Goal: Transaction & Acquisition: Purchase product/service

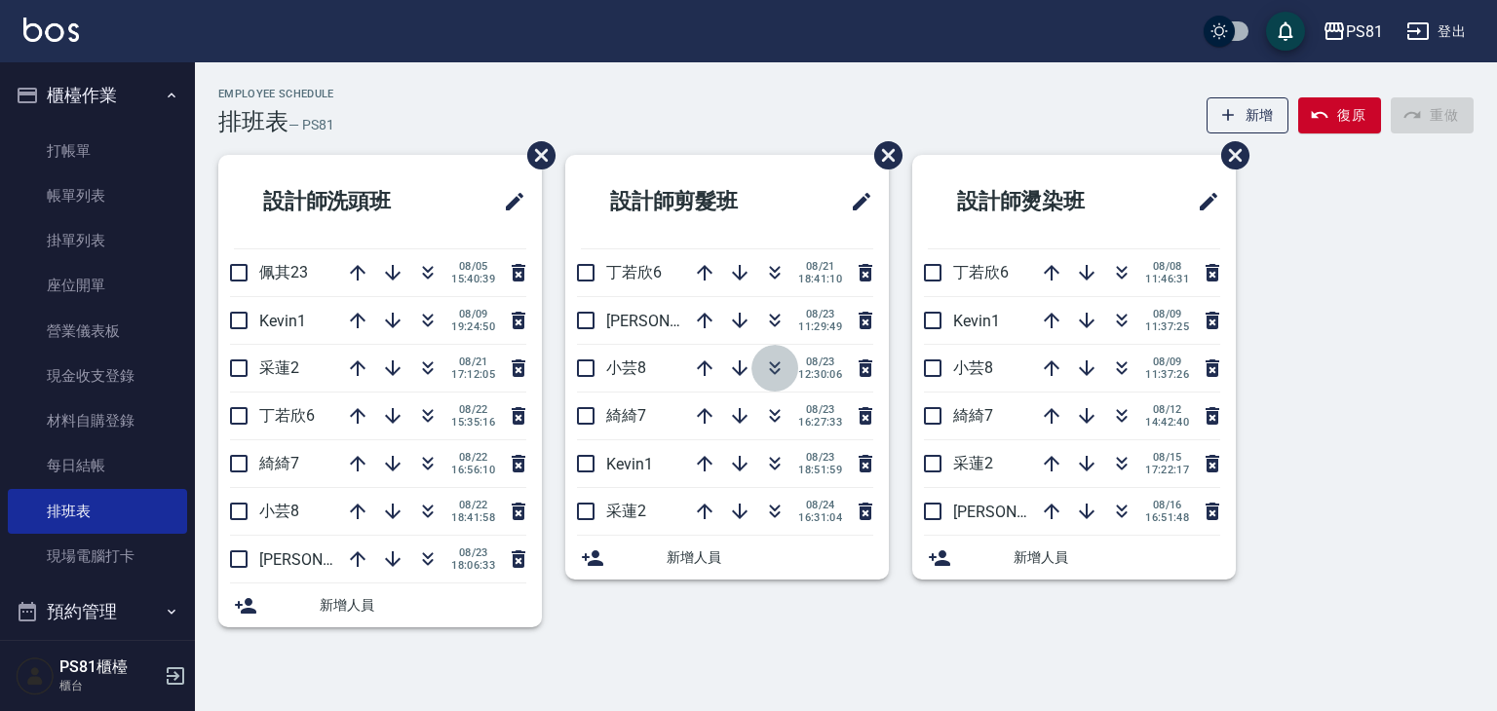
click at [779, 370] on icon "button" at bounding box center [774, 368] width 23 height 23
drag, startPoint x: 1319, startPoint y: 356, endPoint x: 1336, endPoint y: 422, distance: 68.6
click at [1336, 422] on div "設計師洗頭班 佩其23 08/05 15:40:39 Kevin1 08/09 19:24:50 采蓮2 08/21 17:12:05 丁若欣6 08/22 …" at bounding box center [834, 403] width 1279 height 496
drag, startPoint x: 1179, startPoint y: 508, endPoint x: 1158, endPoint y: 586, distance: 80.9
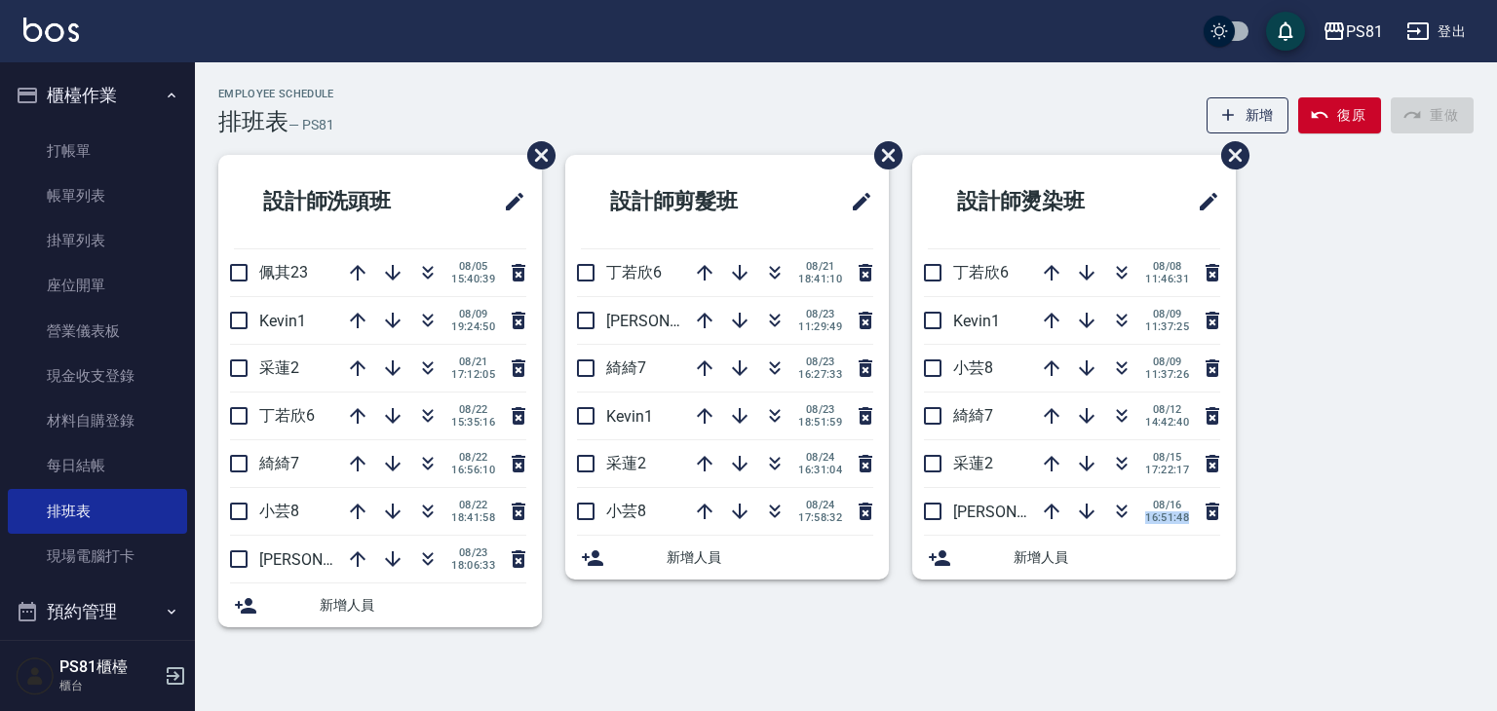
click at [1158, 586] on div "設計師燙染班 丁若欣6 08/08 11:46:31 Kevin1 08/09 11:37:25 小芸8 08/09 11:37:26 綺綺7 08/12 1…" at bounding box center [1062, 403] width 347 height 496
drag, startPoint x: 1154, startPoint y: 504, endPoint x: 1139, endPoint y: 565, distance: 63.1
click at [1139, 565] on ul "設計師燙染班 丁若欣6 08/08 11:46:31 Kevin1 08/09 11:37:25 小芸8 08/09 11:37:26 綺綺7 08/12 1…" at bounding box center [1074, 367] width 324 height 425
click at [1108, 668] on div "Employee Schedule 排班表 — PS81 新增 復原 重做 設計師洗頭班 佩其23 08/05 15:40:39 Kevin1 08/09 1…" at bounding box center [748, 355] width 1497 height 711
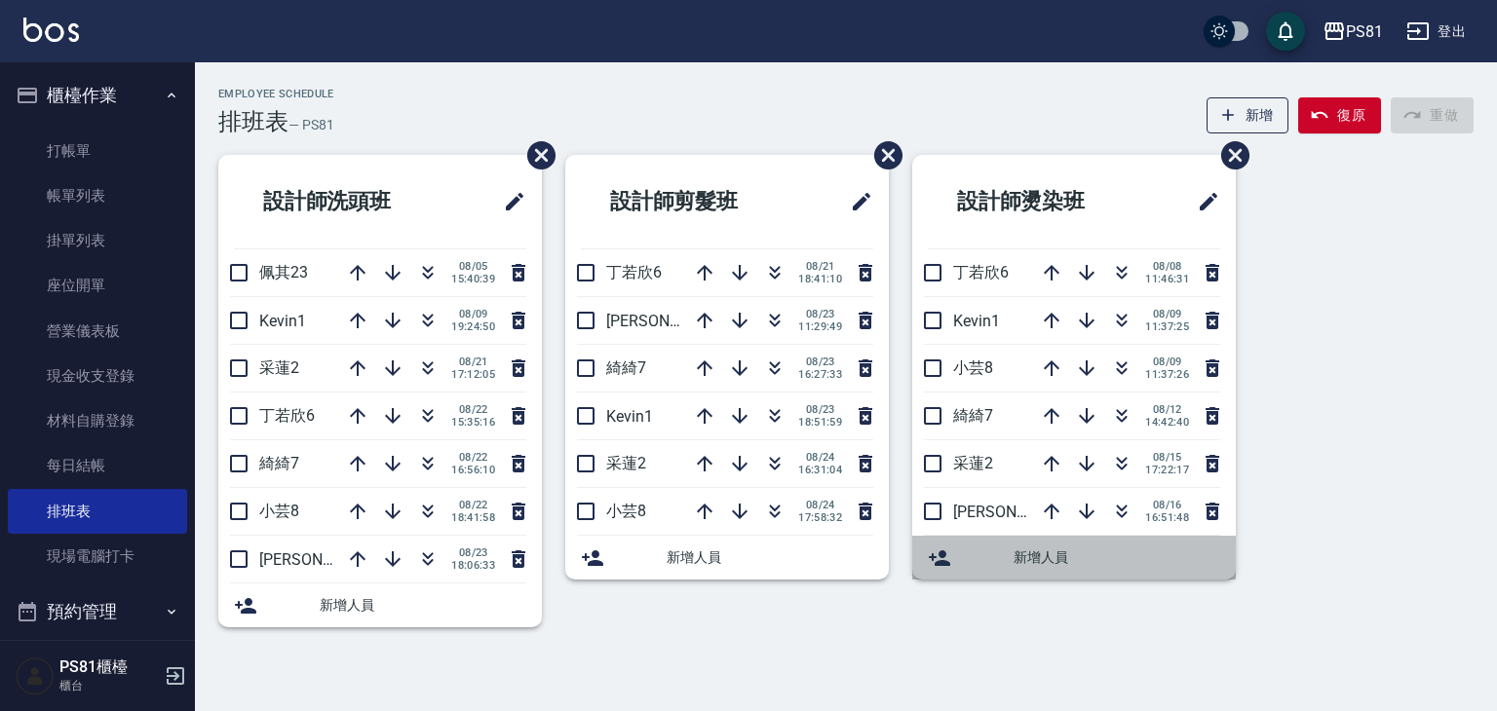
click at [1049, 566] on div "新增人員" at bounding box center [1074, 558] width 324 height 44
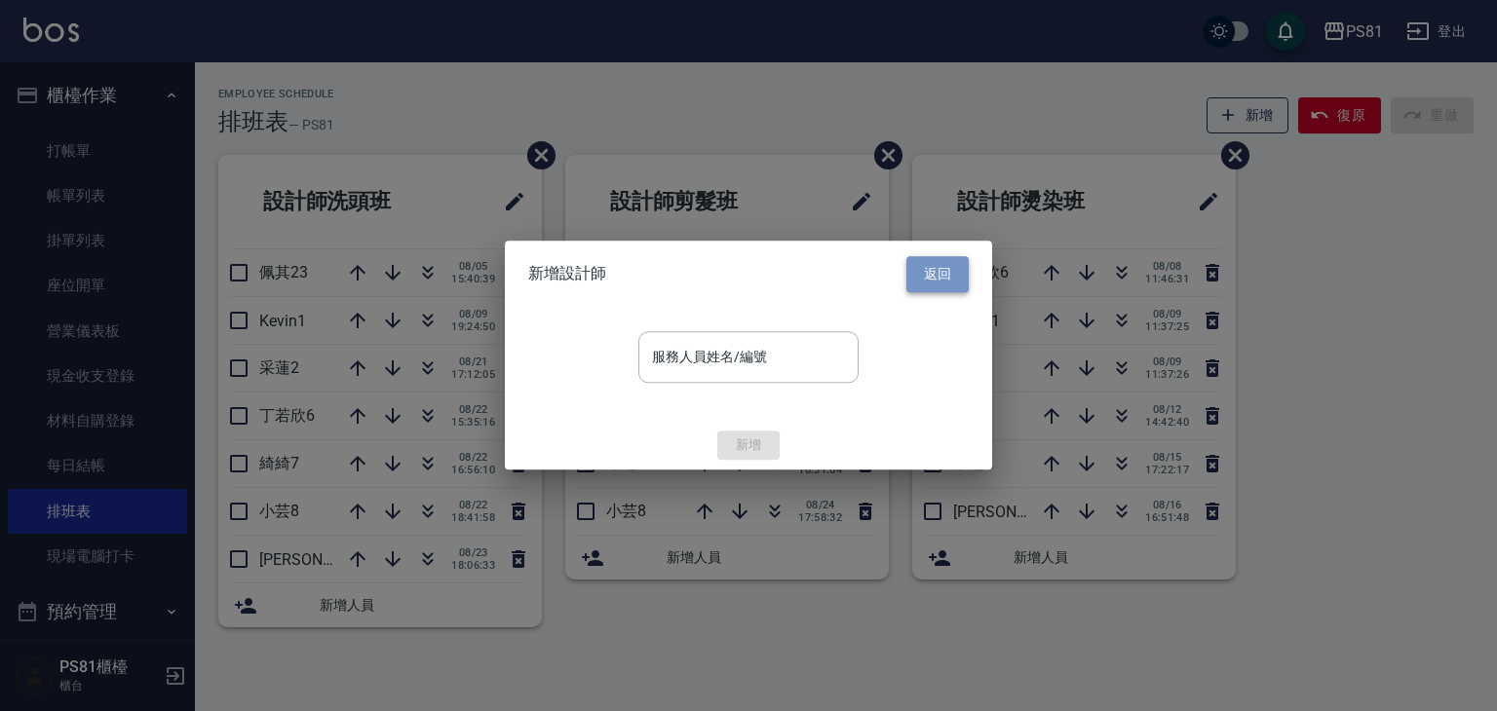
click at [926, 288] on button "返回" at bounding box center [937, 274] width 62 height 36
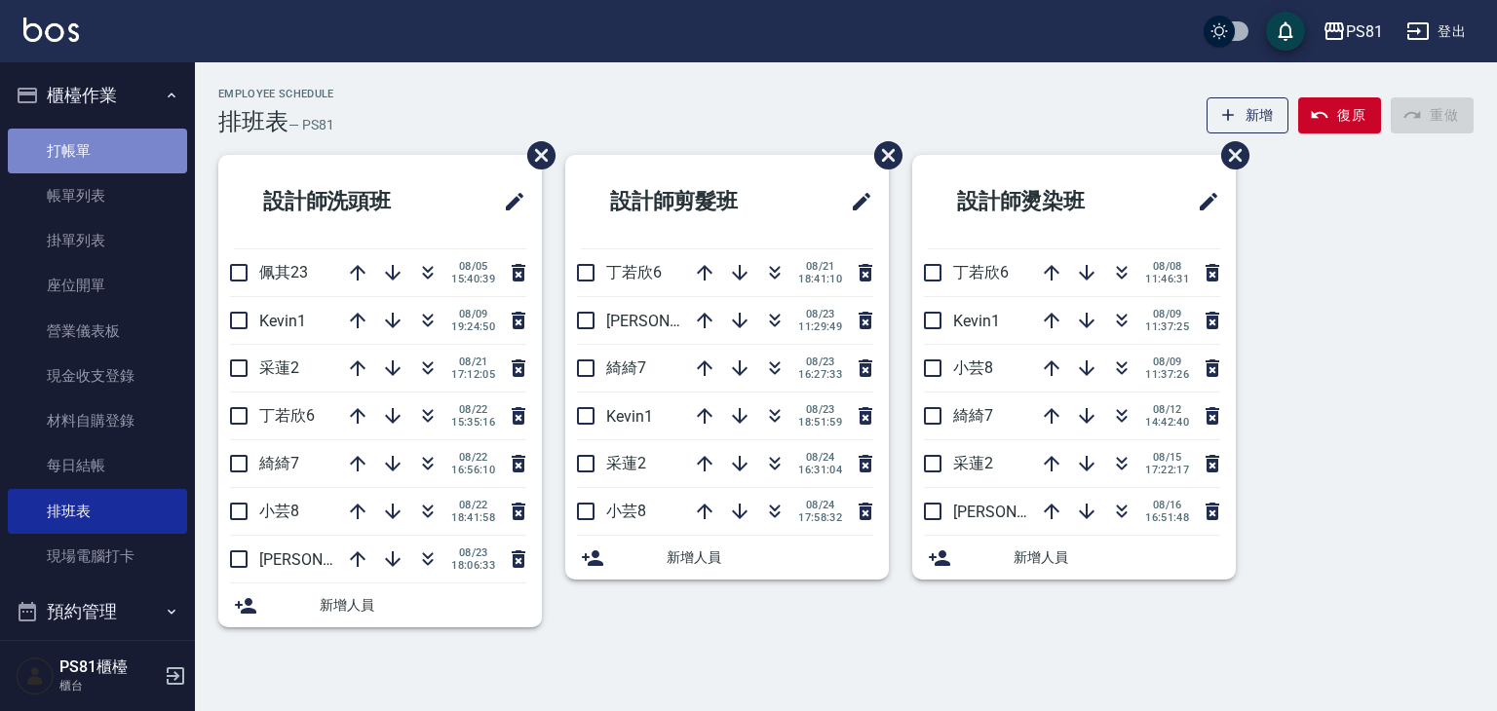
click at [110, 165] on link "打帳單" at bounding box center [97, 151] width 179 height 45
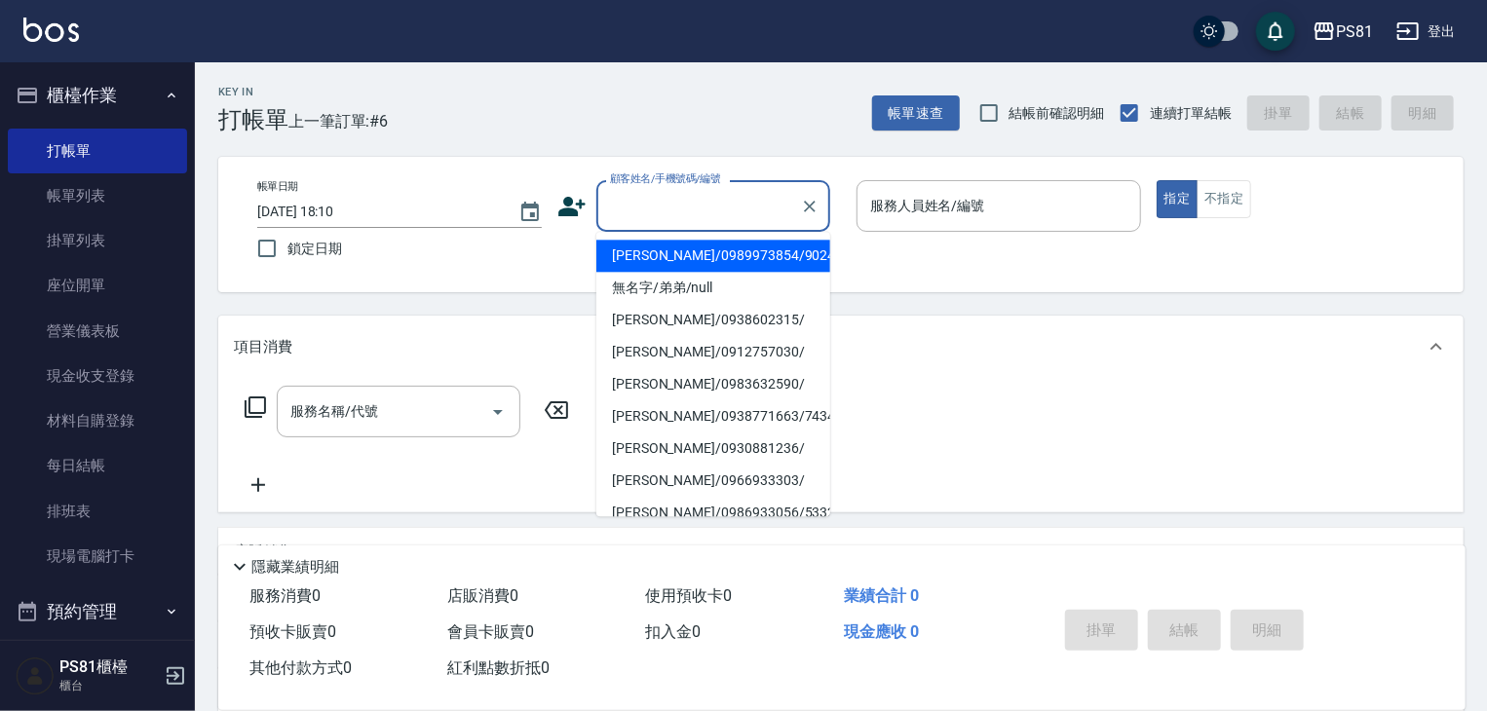
click at [698, 203] on input "顧客姓名/手機號碼/編號" at bounding box center [698, 206] width 187 height 34
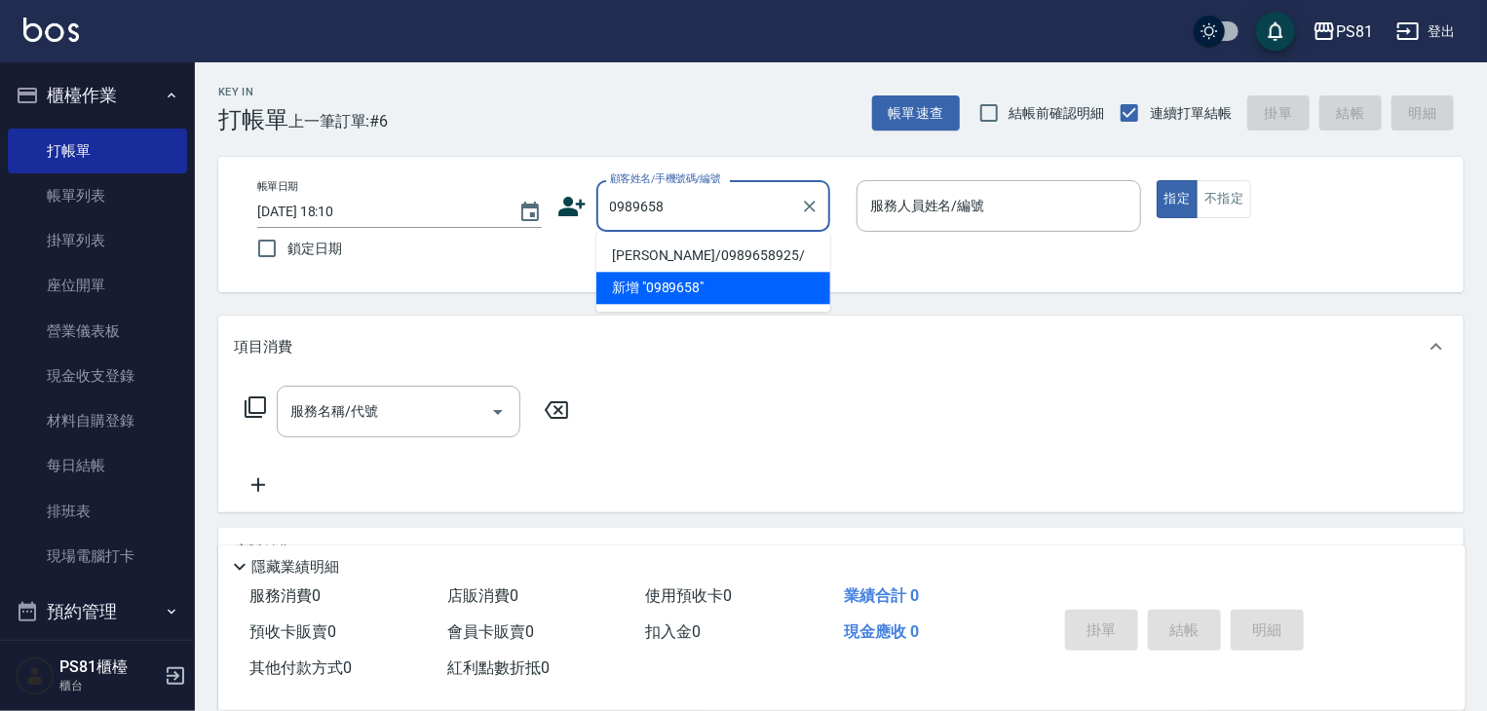
click at [757, 258] on li "[PERSON_NAME]/0989658925/" at bounding box center [713, 256] width 234 height 32
type input "[PERSON_NAME]/0989658925/"
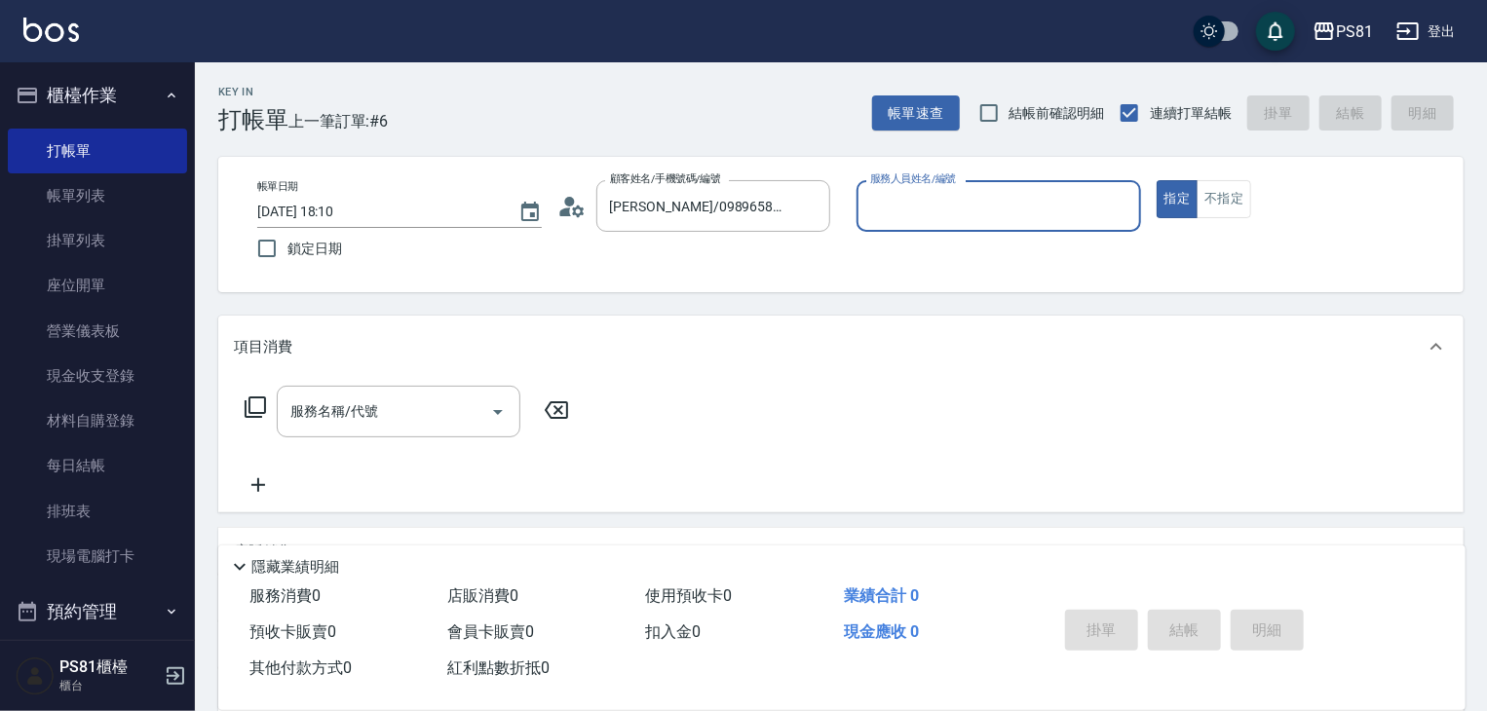
click at [965, 234] on p at bounding box center [999, 242] width 285 height 20
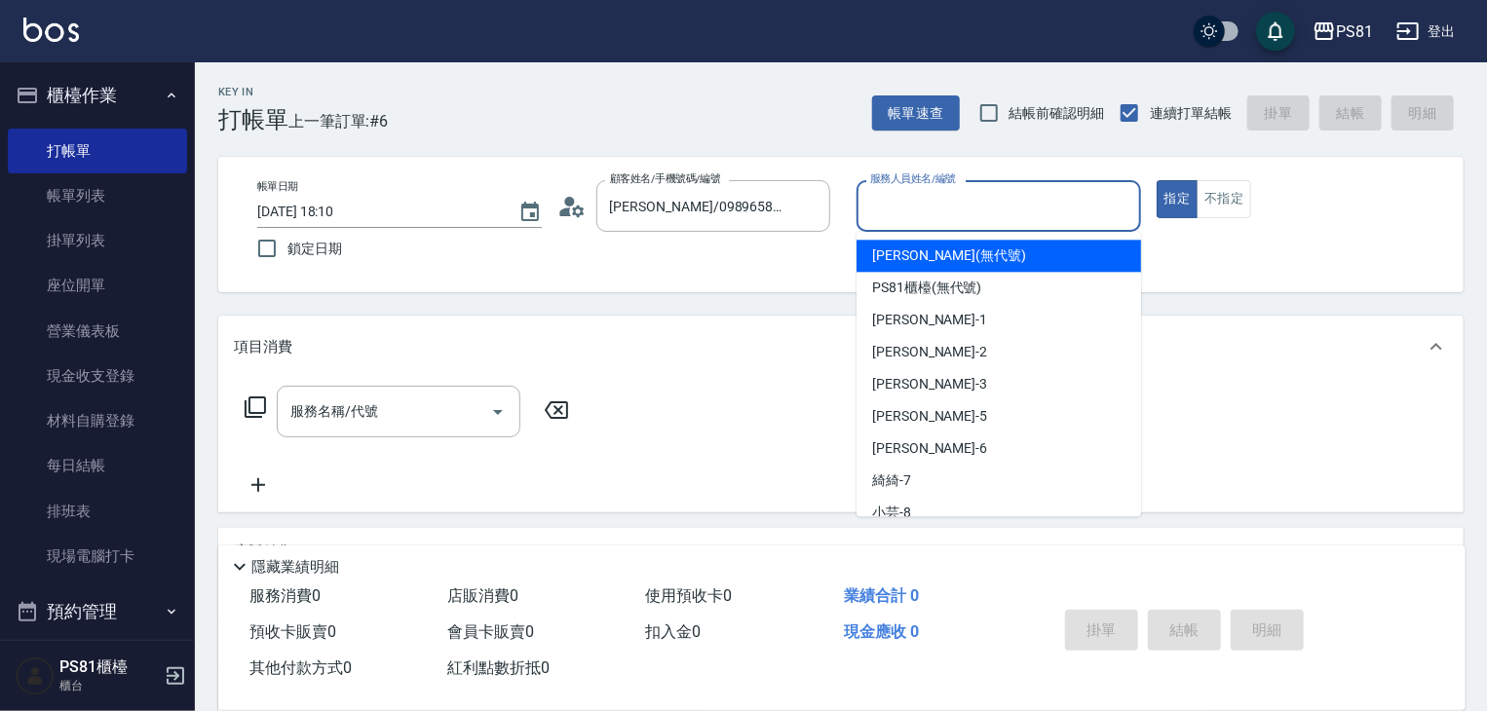
click at [955, 219] on input "服務人員姓名/編號" at bounding box center [998, 206] width 267 height 34
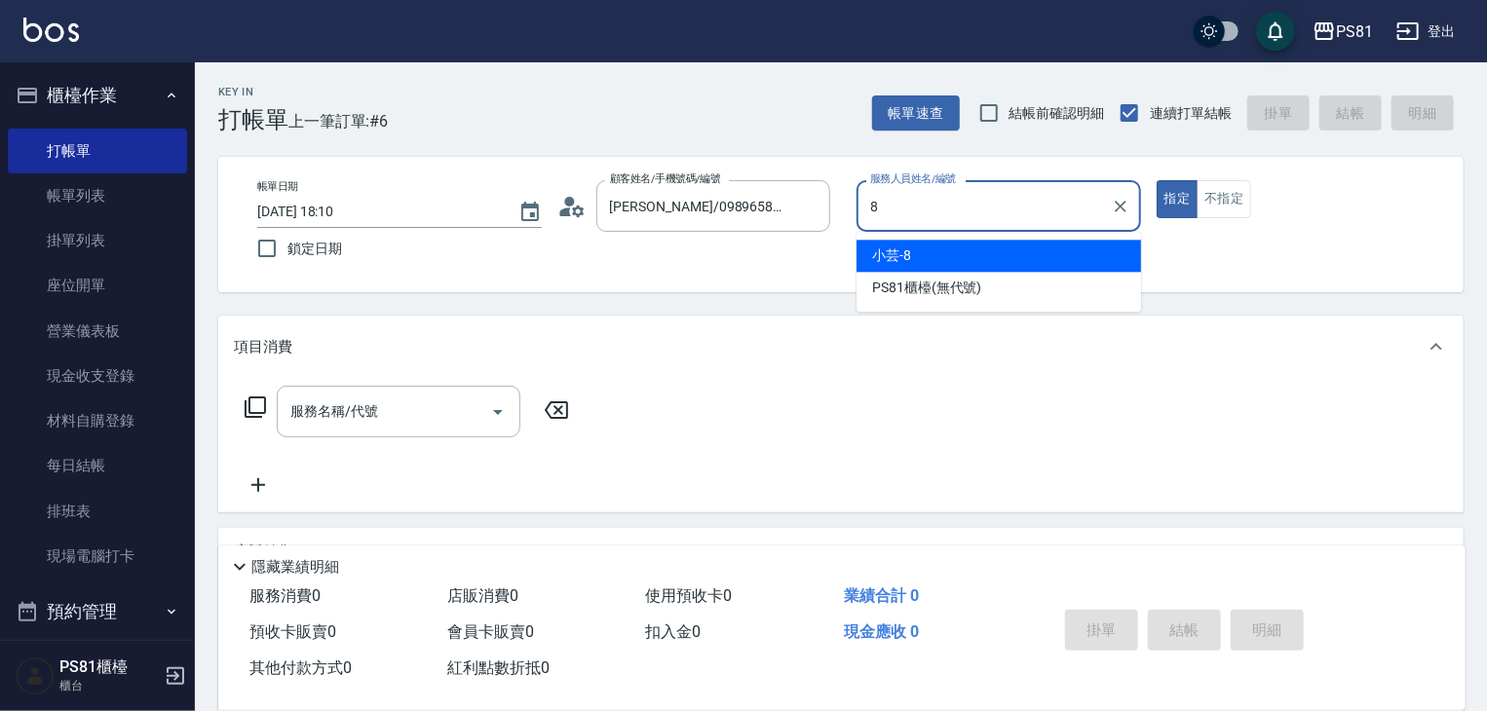
type input "小芸-8"
type button "true"
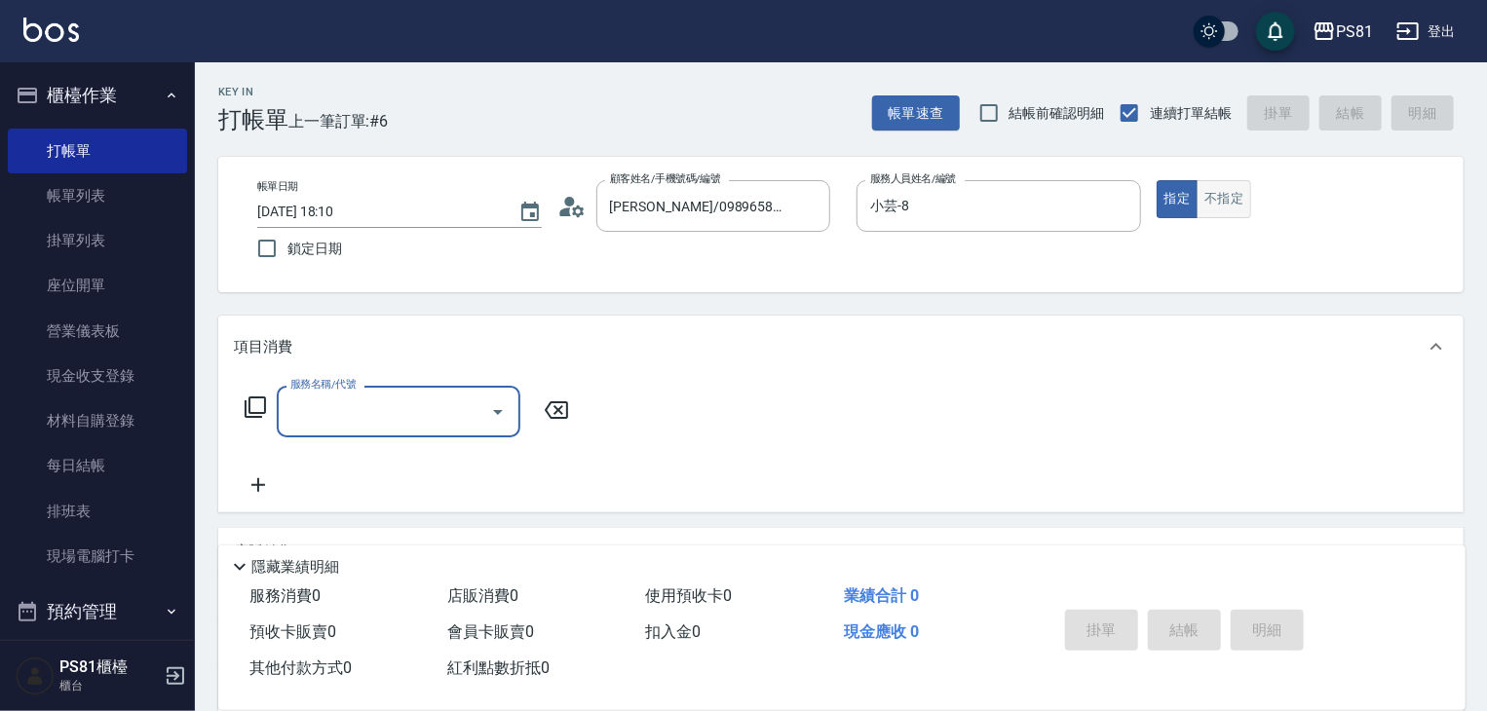
click at [1215, 204] on button "不指定" at bounding box center [1224, 199] width 55 height 38
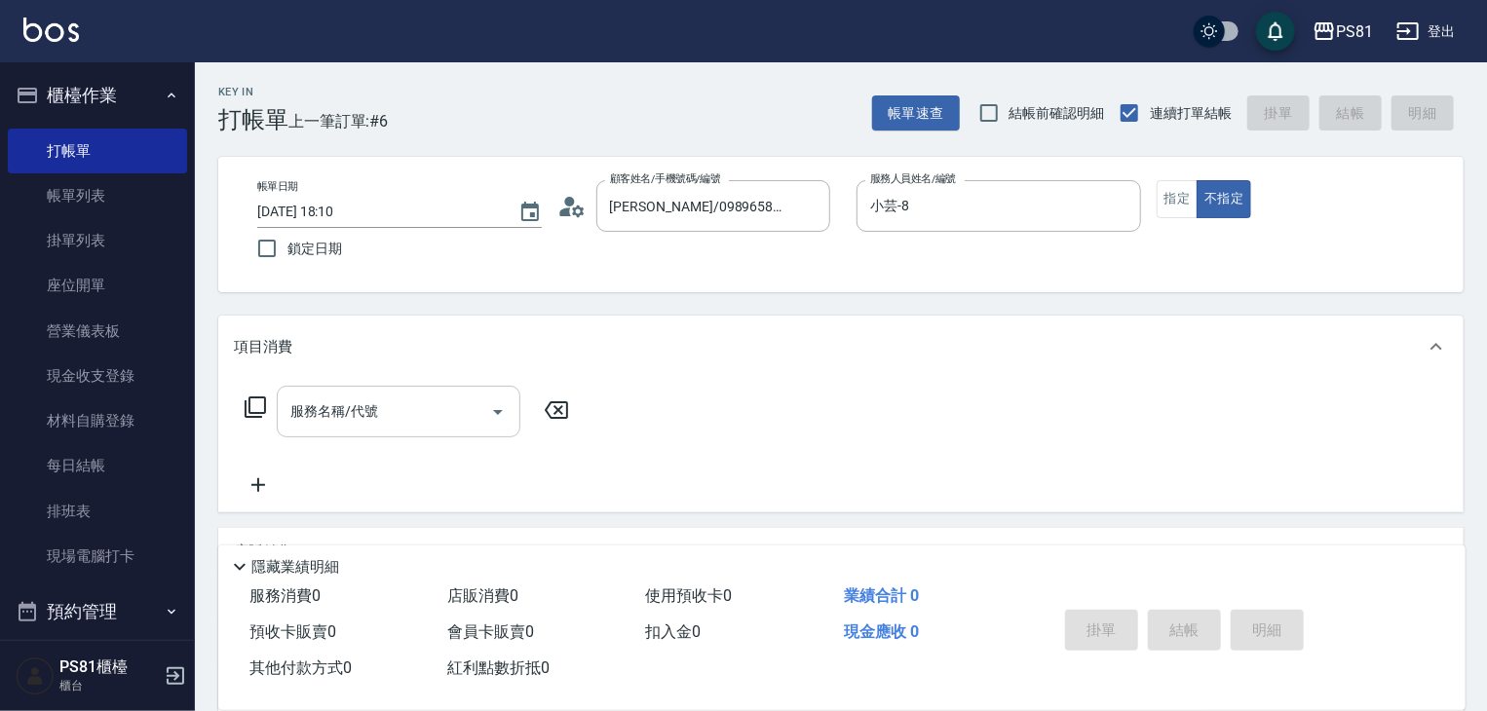
click at [348, 399] on input "服務名稱/代號" at bounding box center [384, 412] width 197 height 34
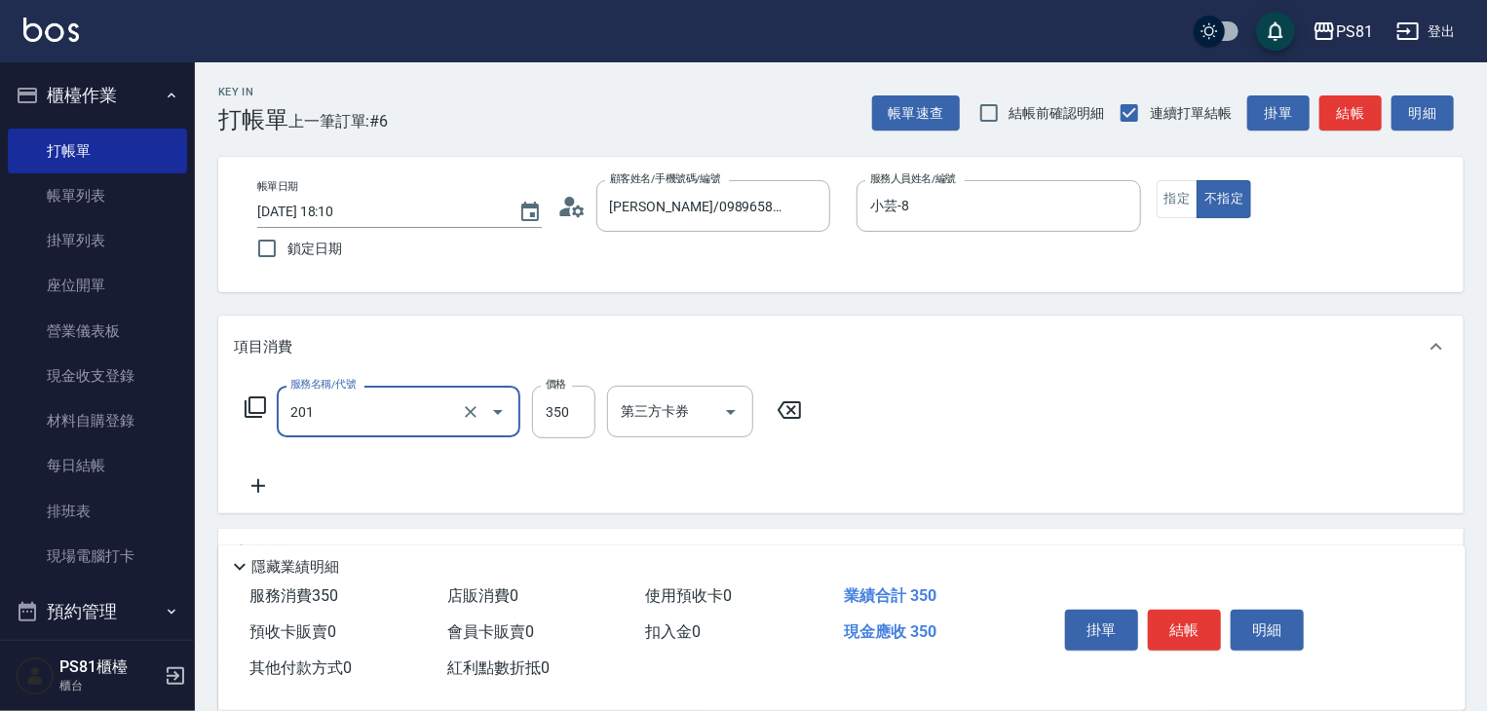
type input "洗剪350(201)"
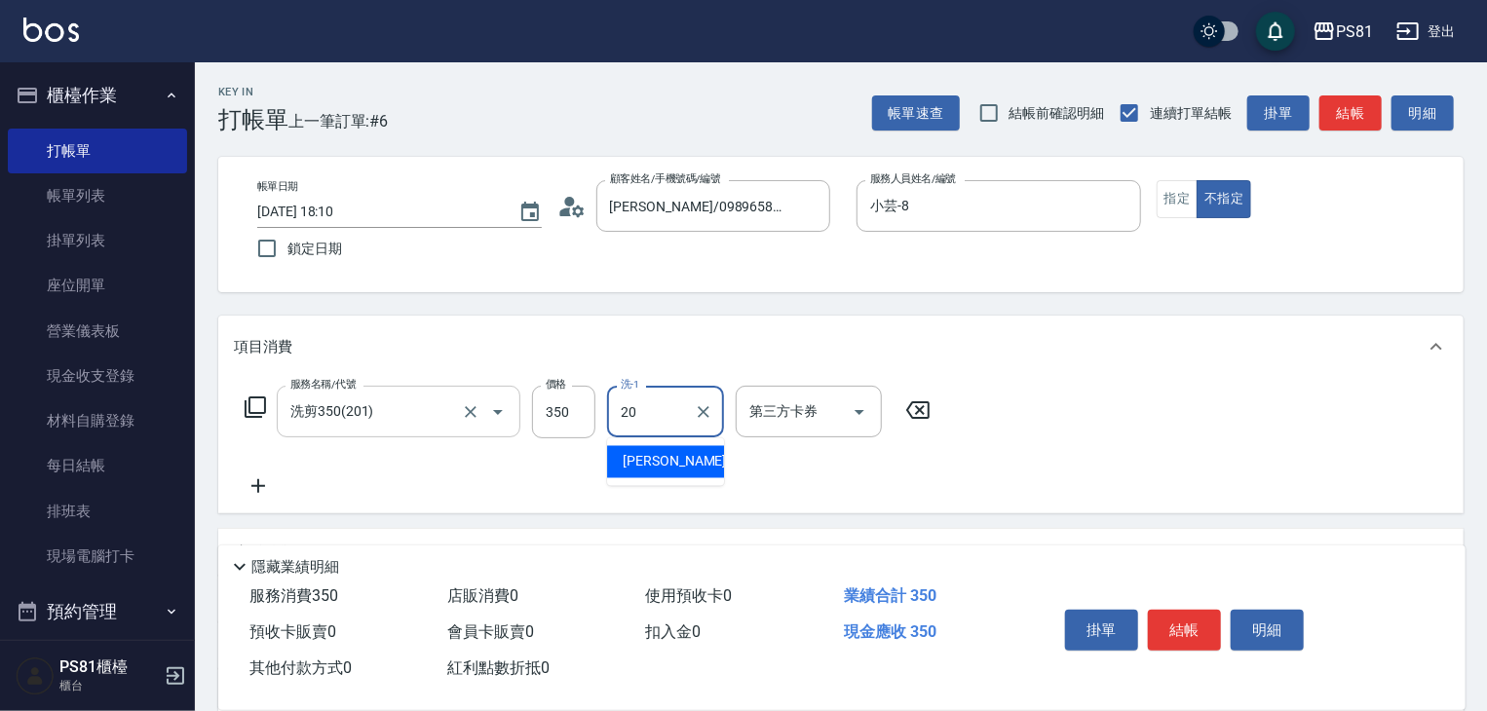
type input "妍妍-20"
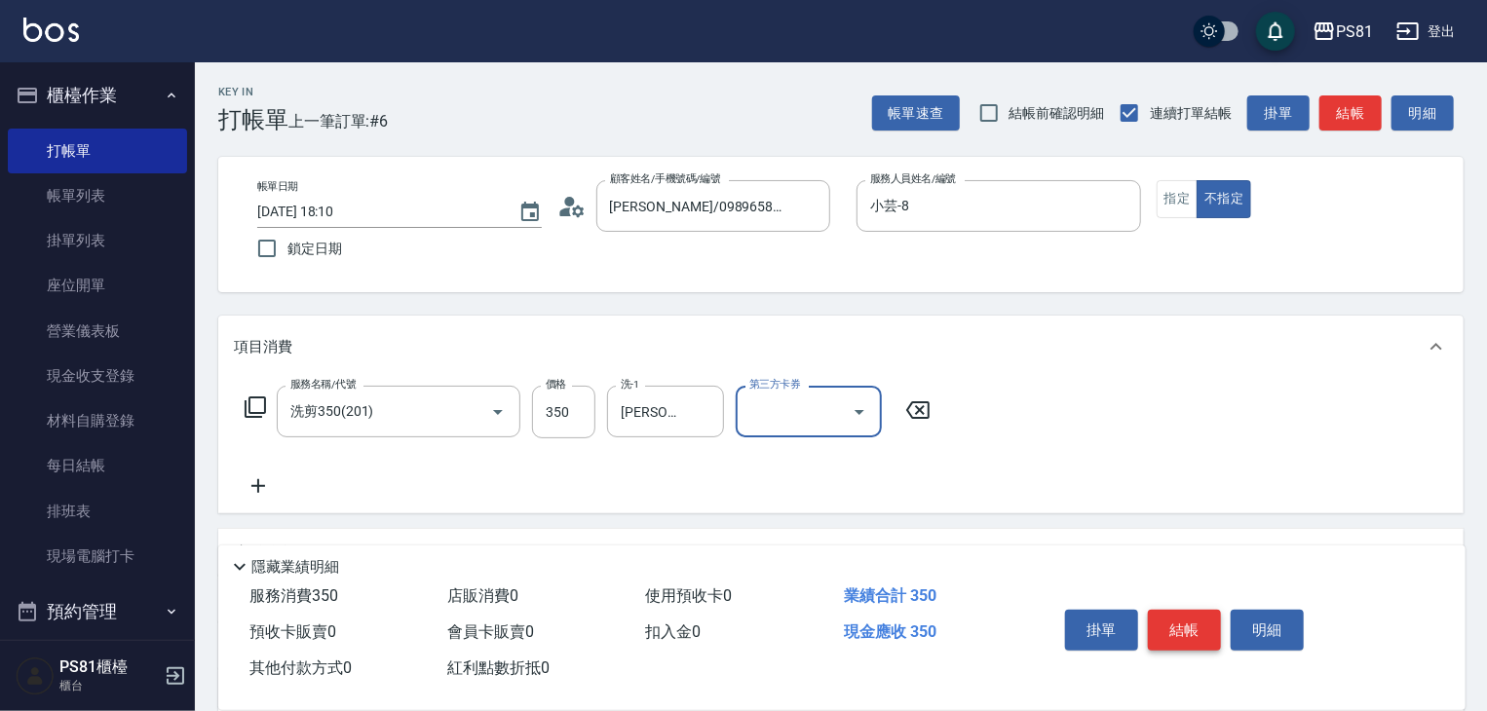
click at [1204, 615] on button "結帳" at bounding box center [1184, 630] width 73 height 41
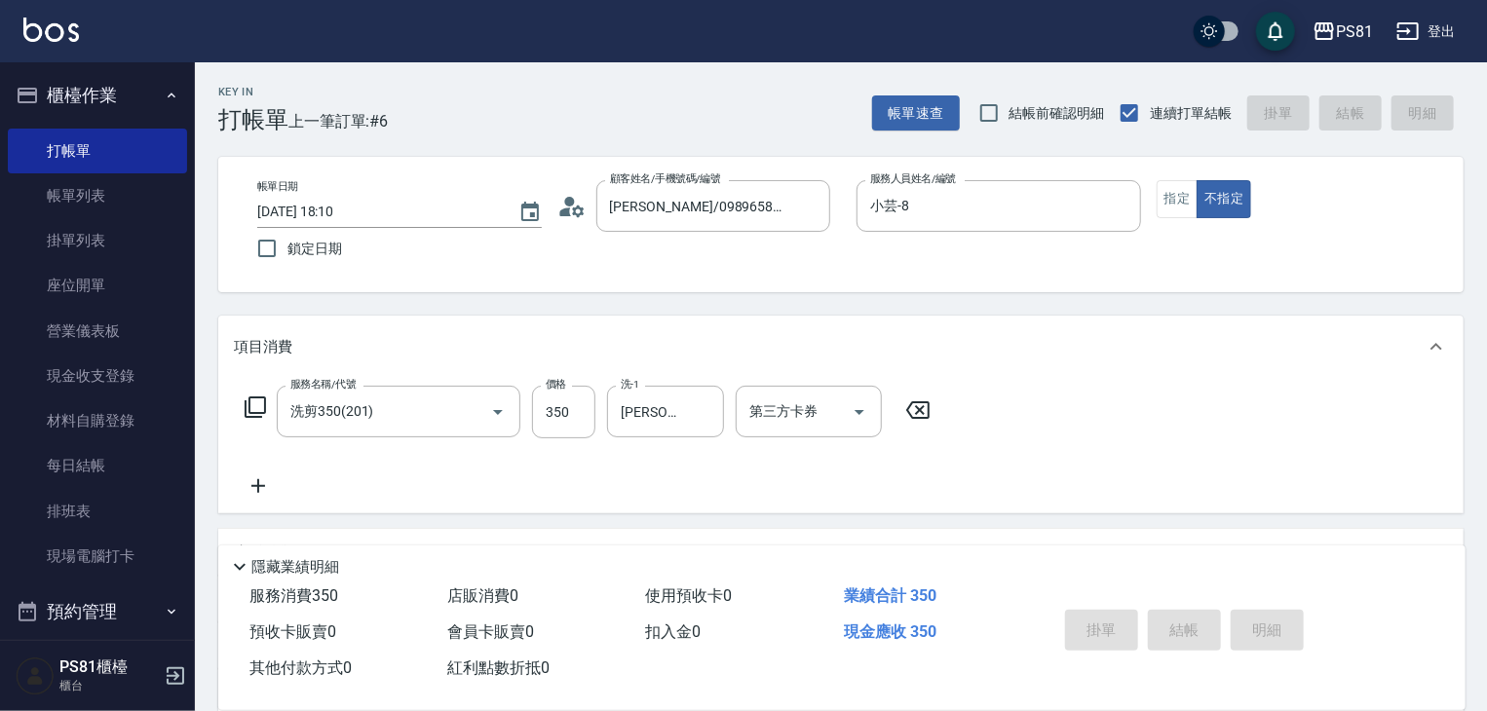
type input "2025/08/24 18:33"
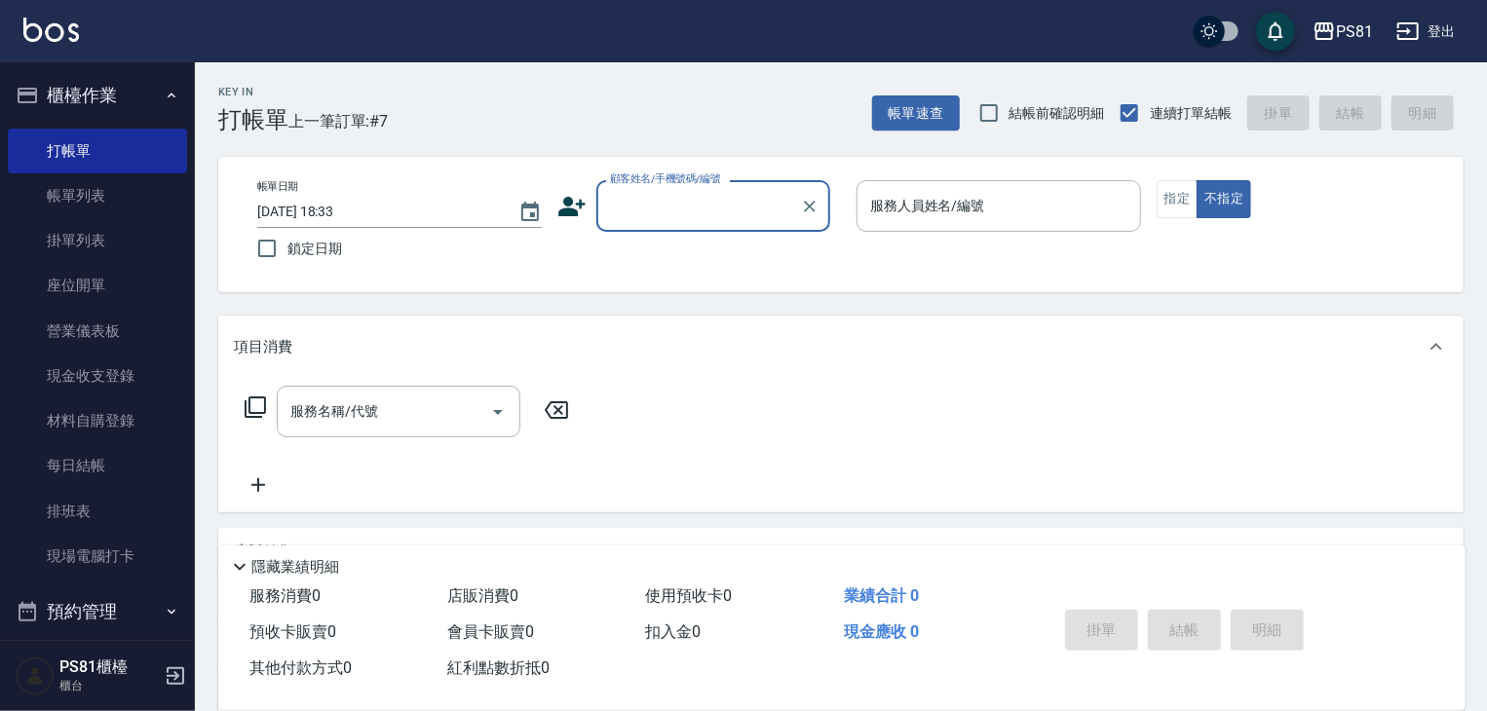
click at [612, 213] on input "顧客姓名/手機號碼/編號" at bounding box center [698, 206] width 187 height 34
click at [562, 211] on icon at bounding box center [571, 206] width 27 height 19
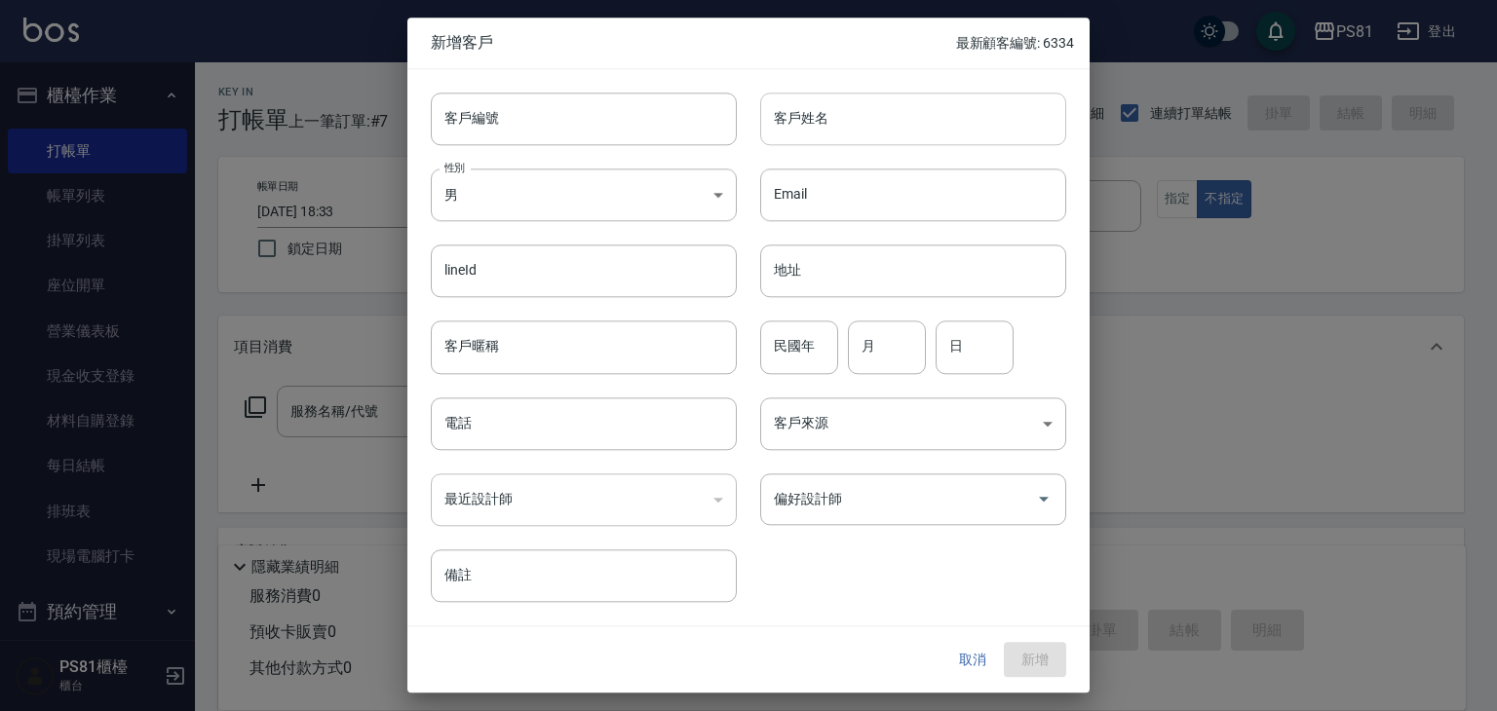
click at [911, 134] on input "客戶姓名" at bounding box center [913, 119] width 306 height 53
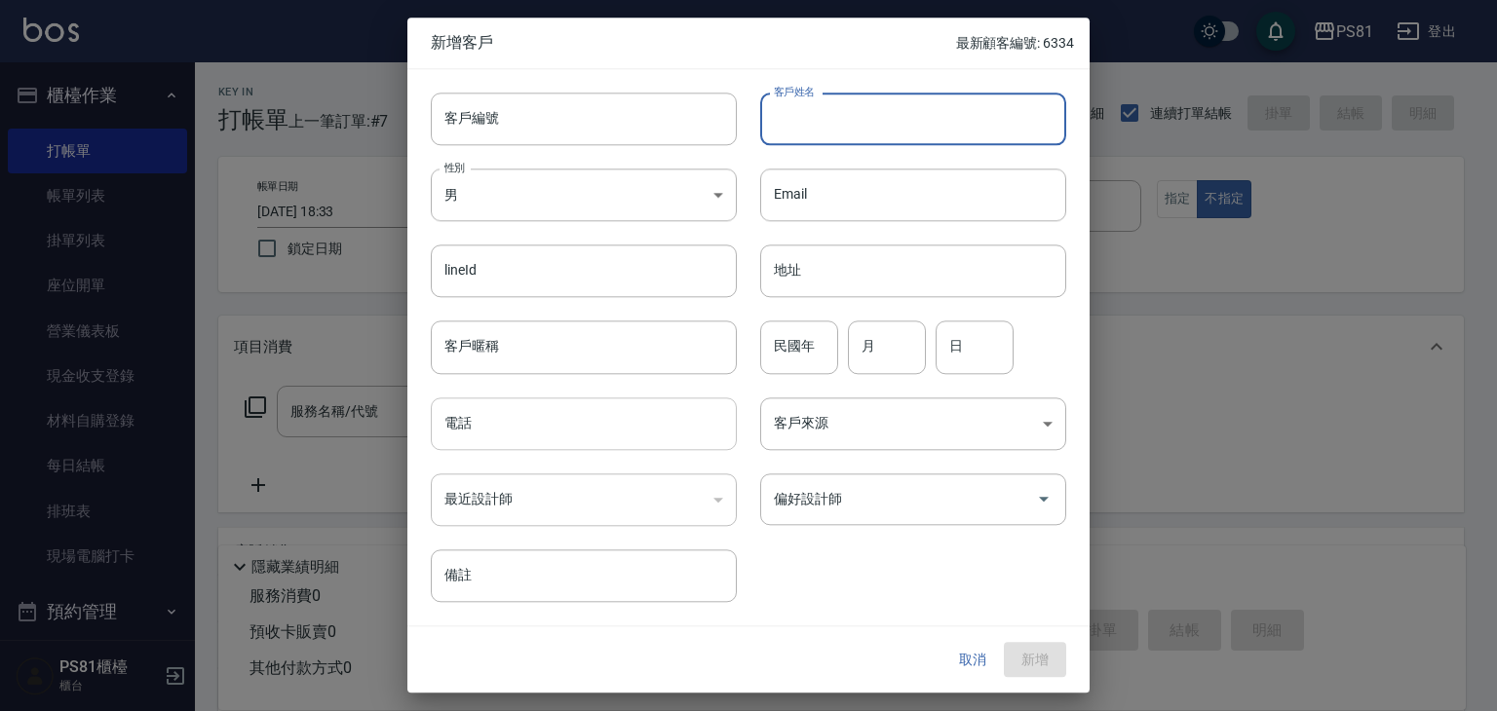
click at [565, 414] on input "電話" at bounding box center [584, 424] width 306 height 53
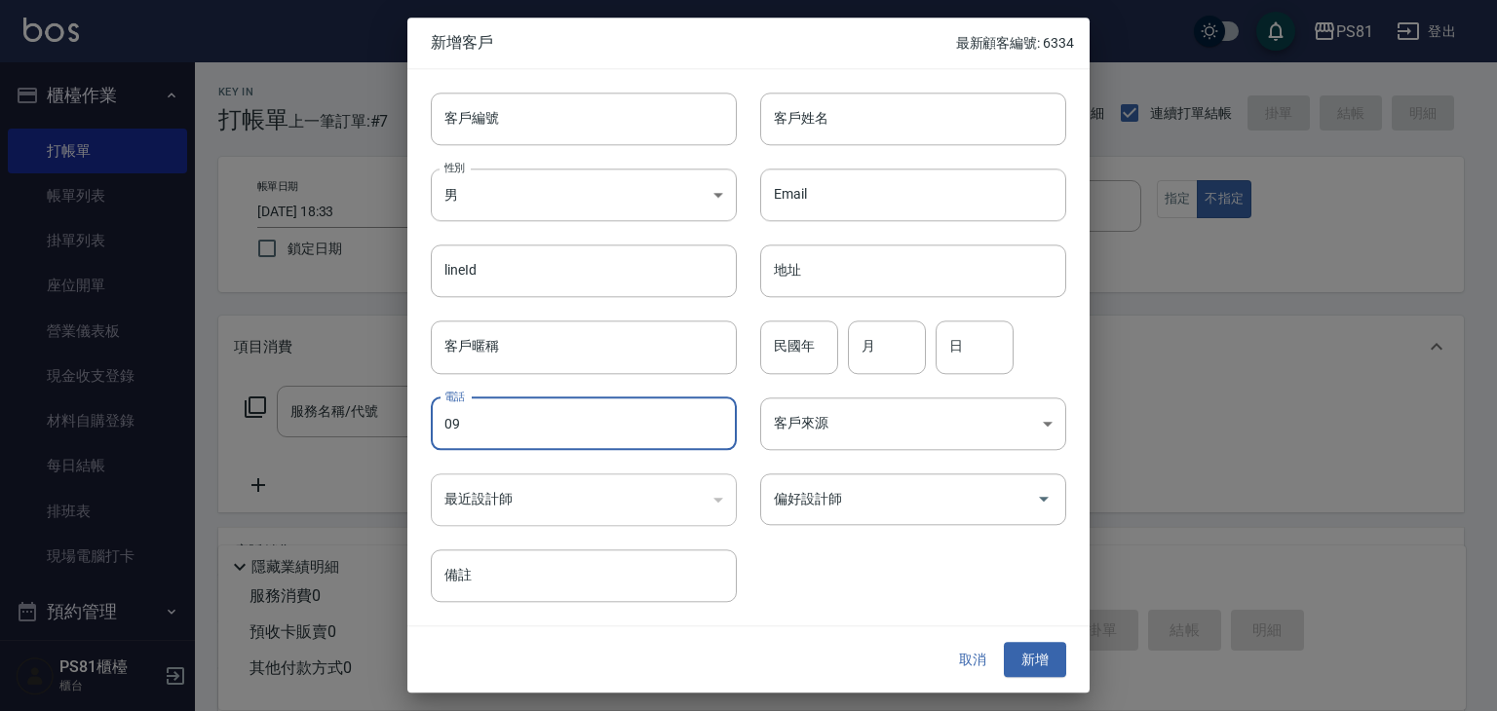
type input "09"
click at [990, 657] on button "取消" at bounding box center [972, 660] width 62 height 36
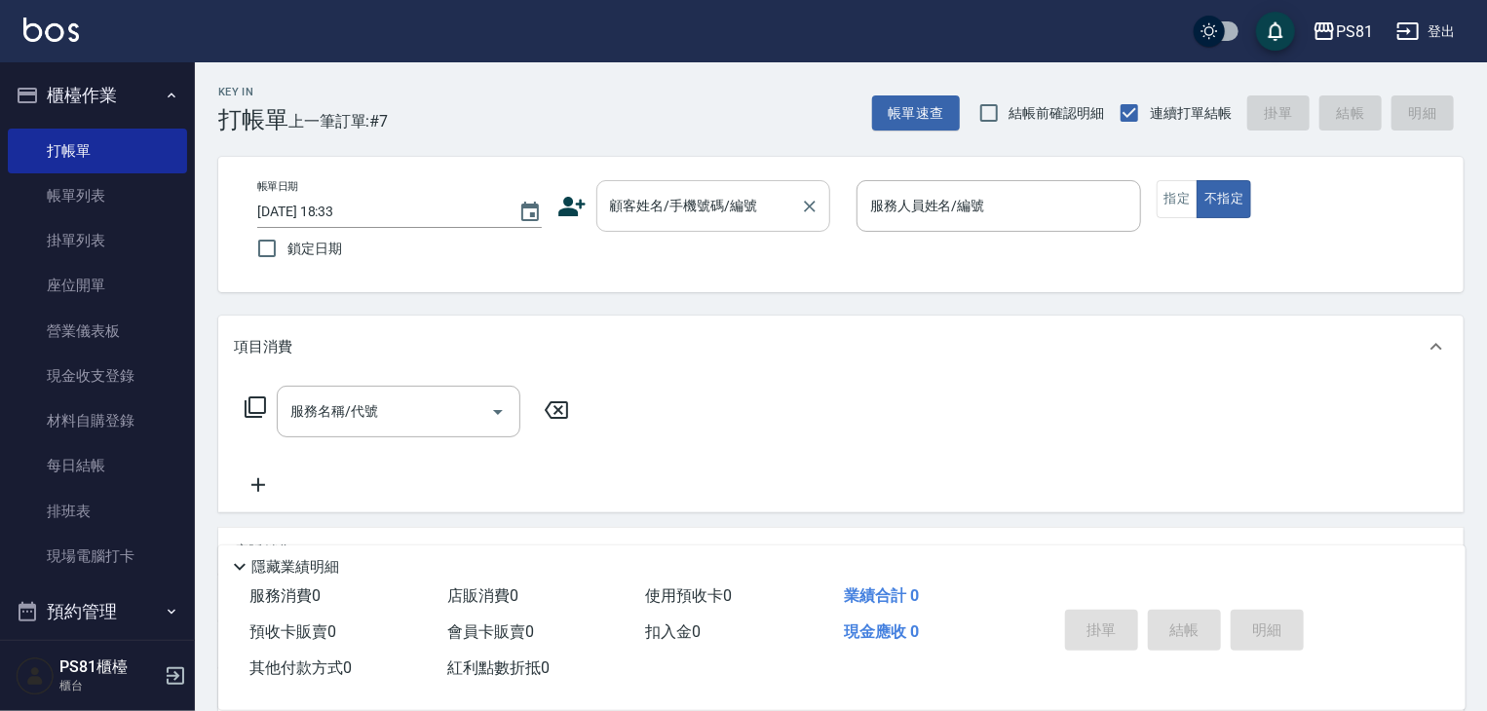
click at [768, 218] on input "顧客姓名/手機號碼/編號" at bounding box center [698, 206] width 187 height 34
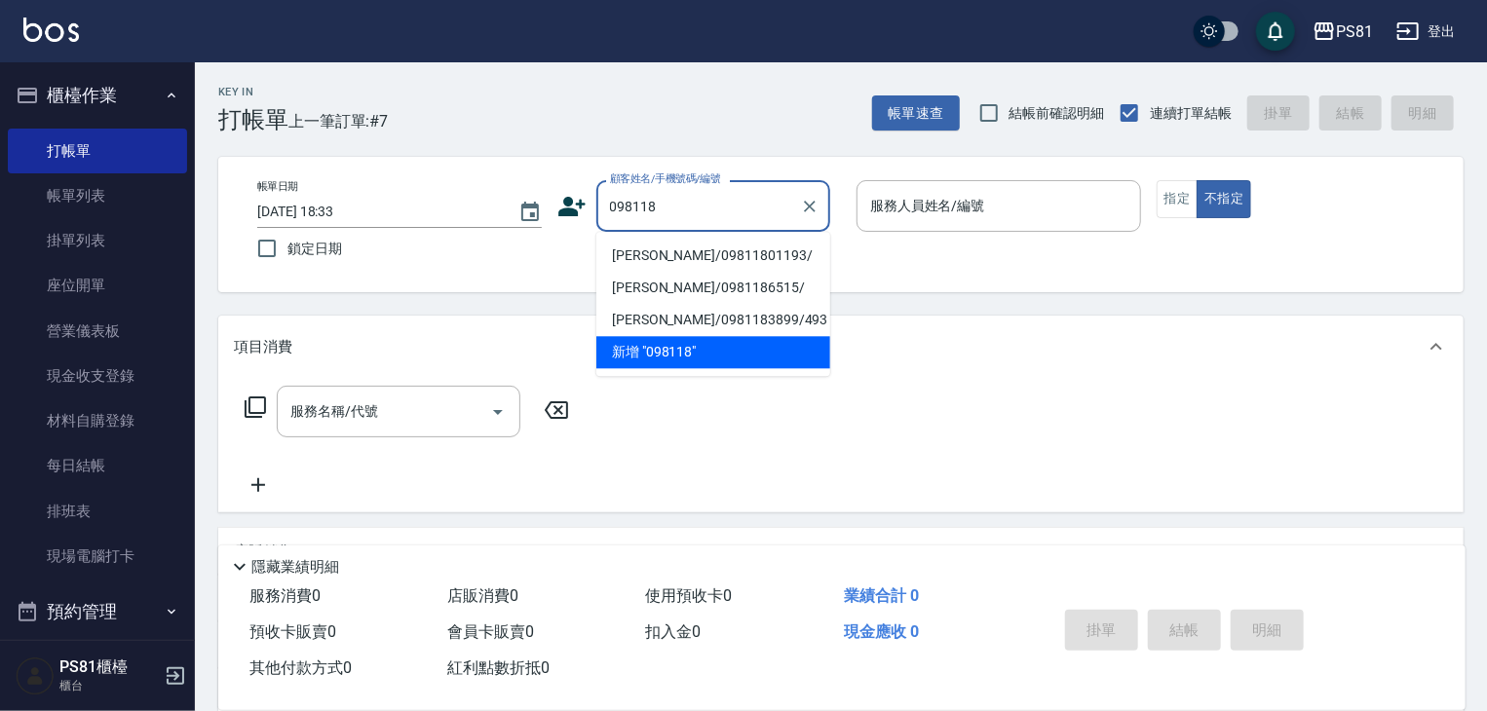
type input "098118"
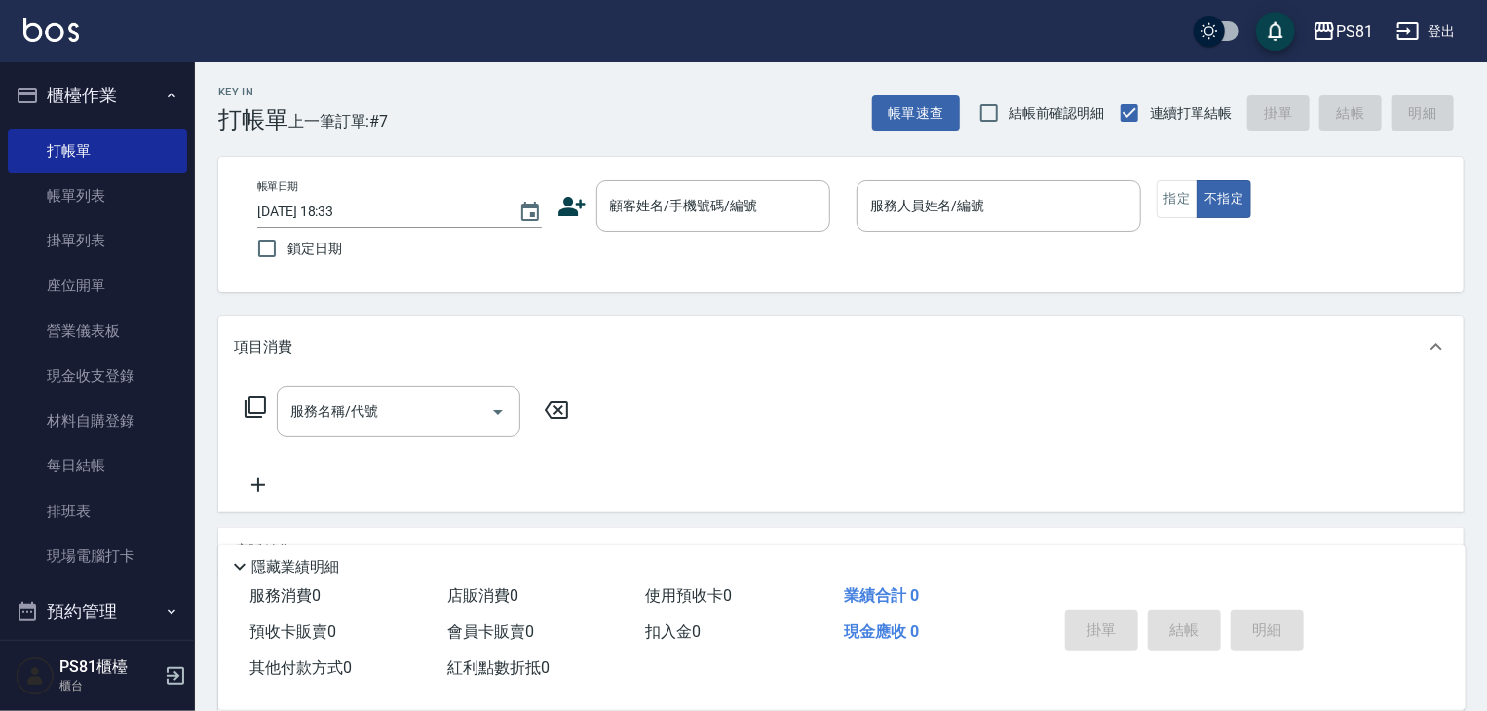
click at [573, 212] on icon at bounding box center [571, 206] width 27 height 19
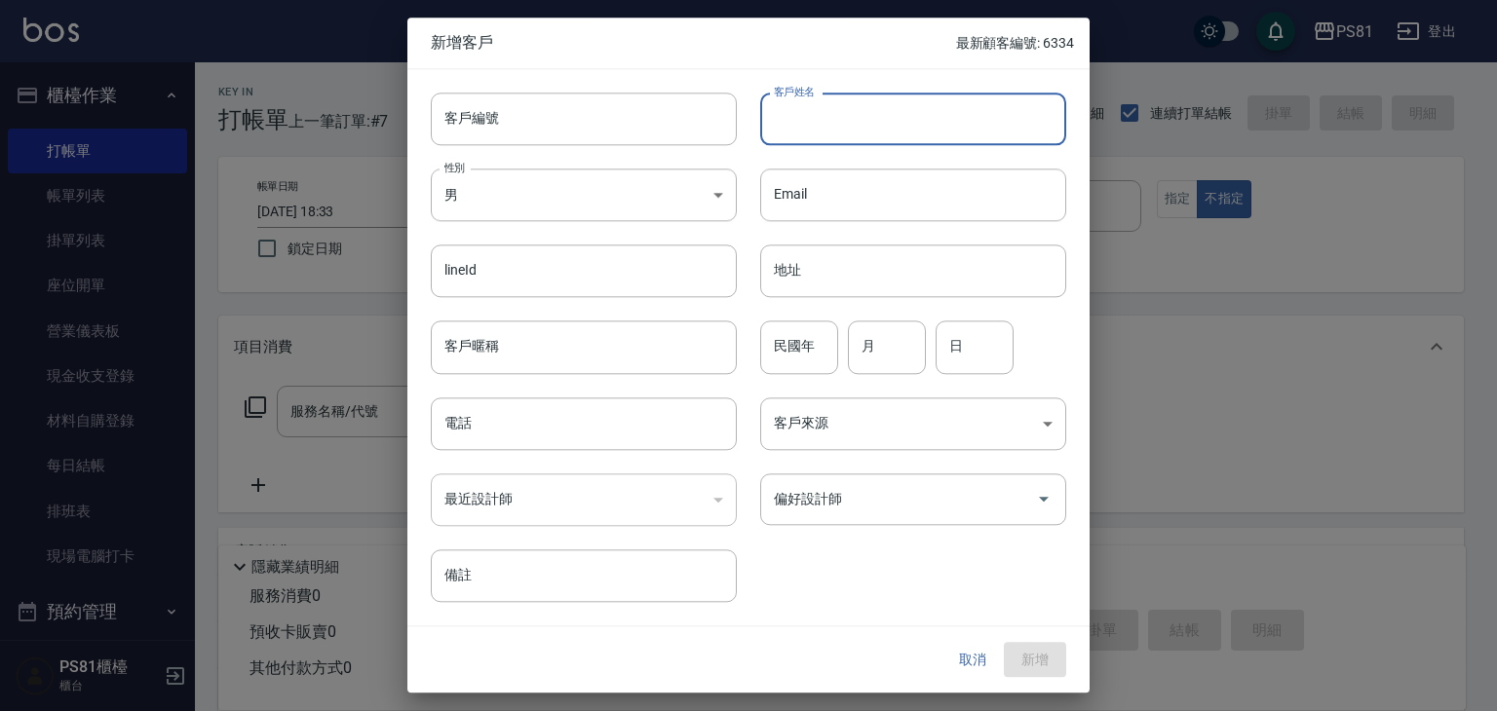
click at [928, 120] on input "客戶姓名" at bounding box center [913, 119] width 306 height 53
type input "[PERSON_NAME]"
click at [657, 206] on body "PS81 登出 櫃檯作業 打帳單 帳單列表 掛單列表 座位開單 營業儀表板 現金收支登錄 材料自購登錄 每日結帳 排班表 現場電腦打卡 預約管理 預約管理 單…" at bounding box center [748, 473] width 1497 height 947
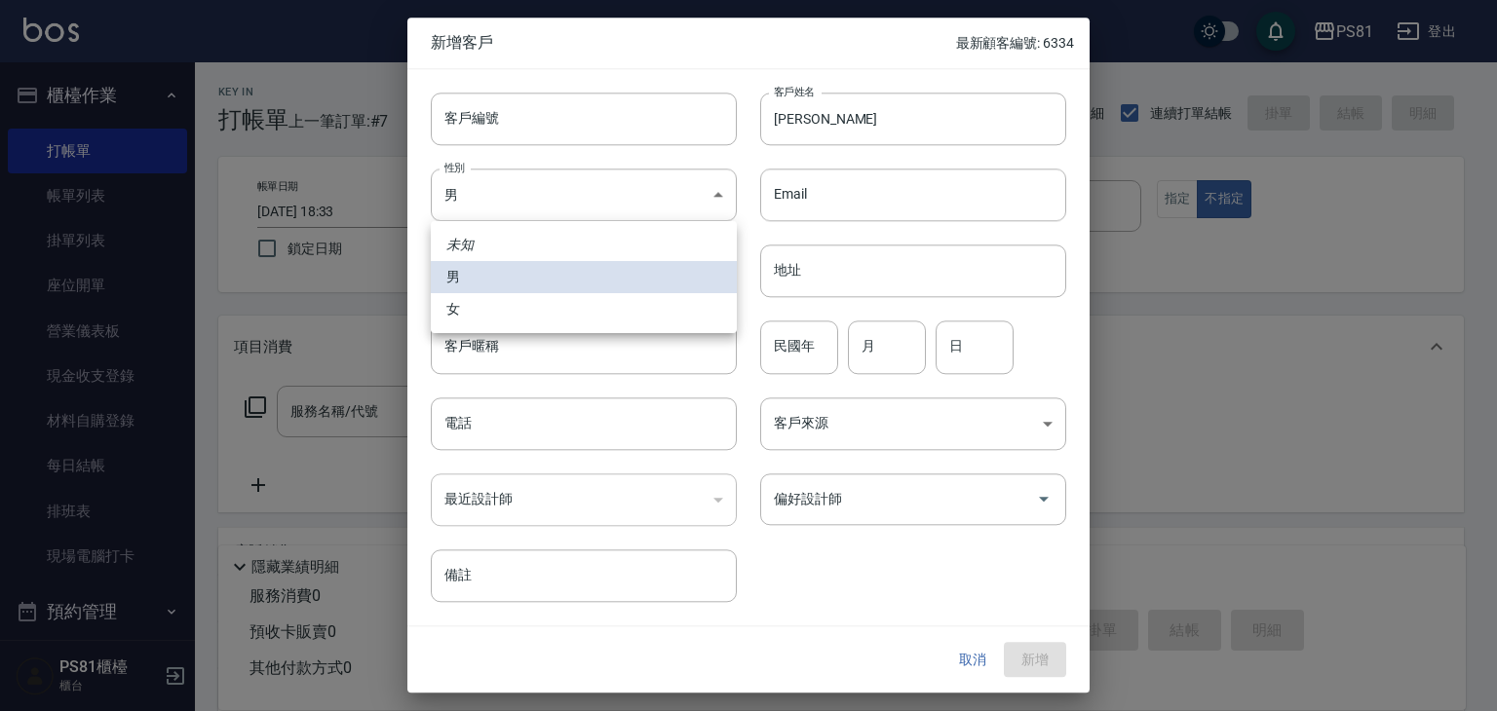
click at [558, 303] on li "女" at bounding box center [584, 309] width 306 height 32
type input "FEMALE"
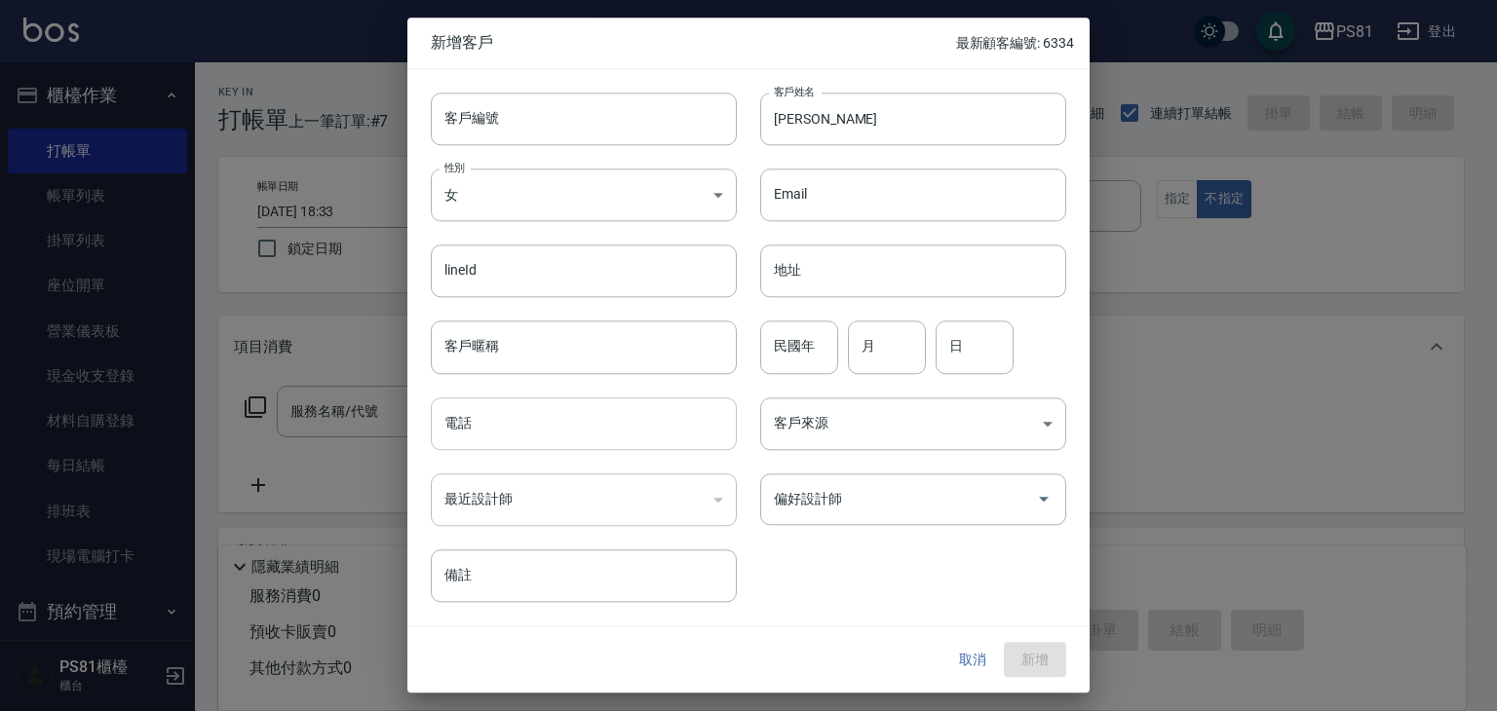
click at [638, 433] on input "電話" at bounding box center [584, 424] width 306 height 53
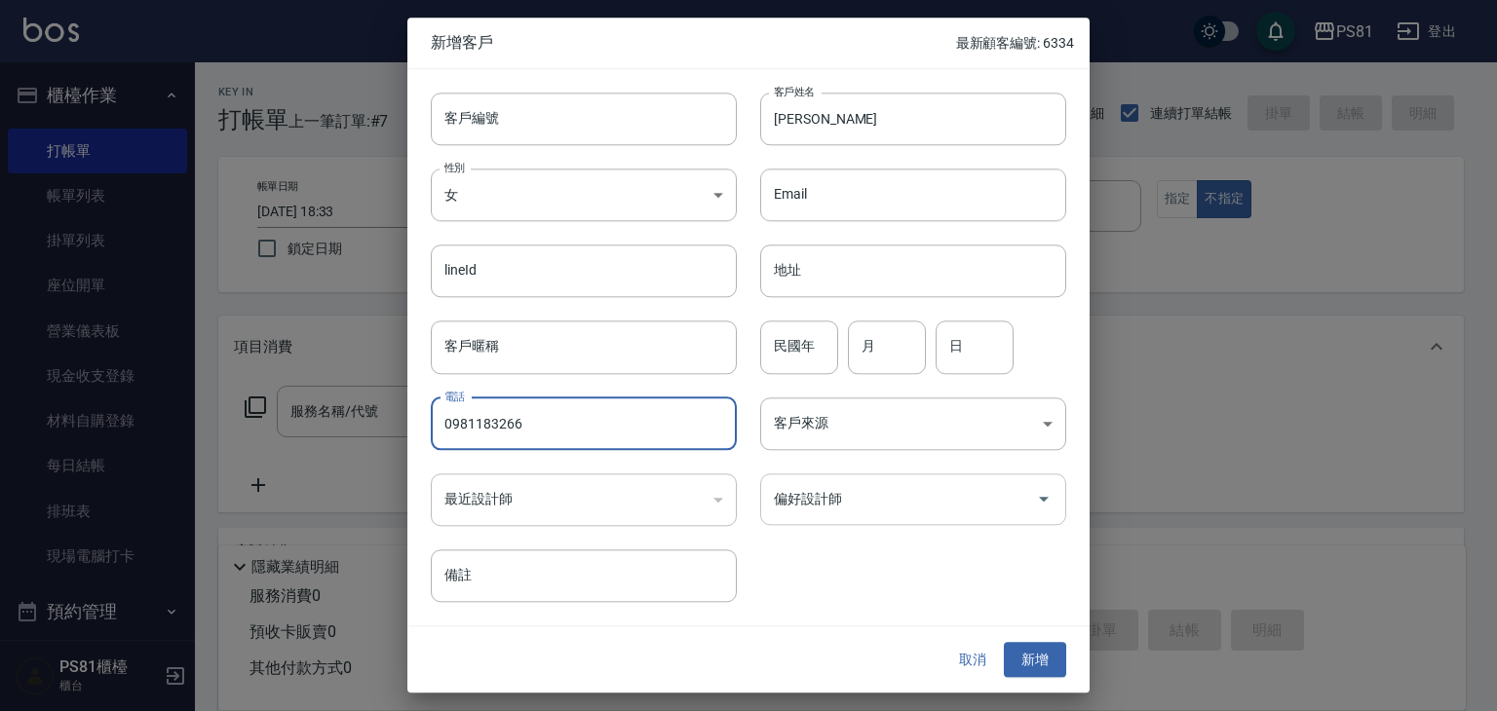
type input "0981183266"
click at [925, 491] on input "偏好設計師" at bounding box center [898, 499] width 259 height 34
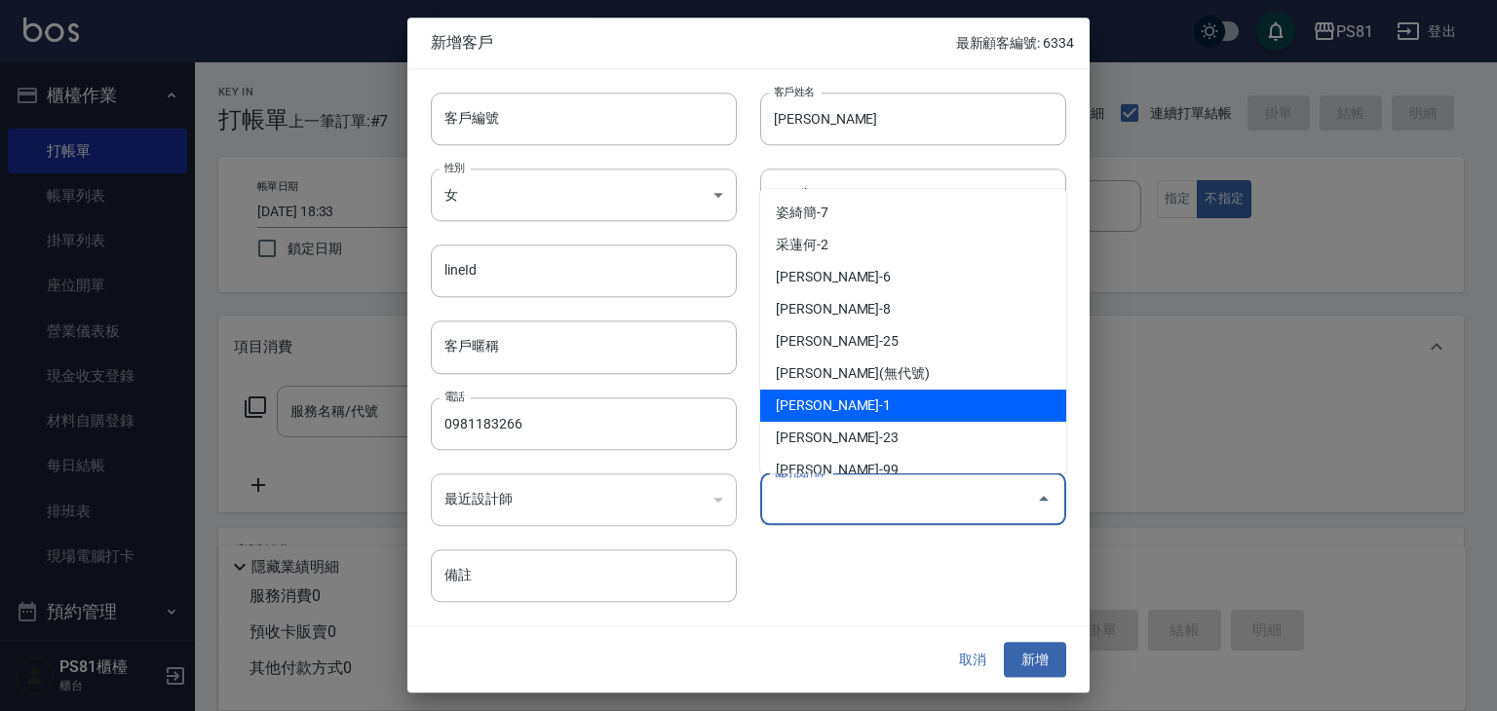
click at [861, 405] on li "李彥馳-1" at bounding box center [913, 406] width 306 height 32
type input "李彥馳"
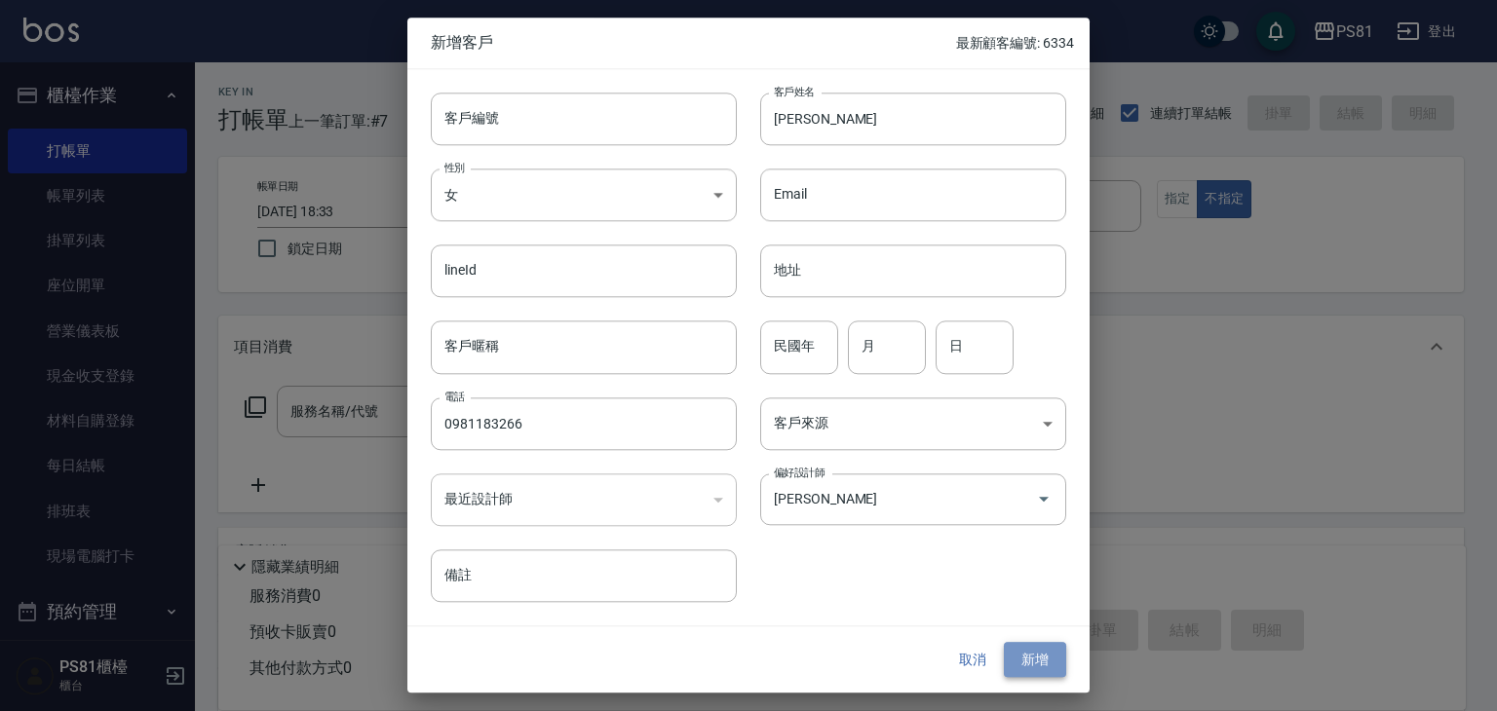
click at [1035, 671] on button "新增" at bounding box center [1035, 660] width 62 height 36
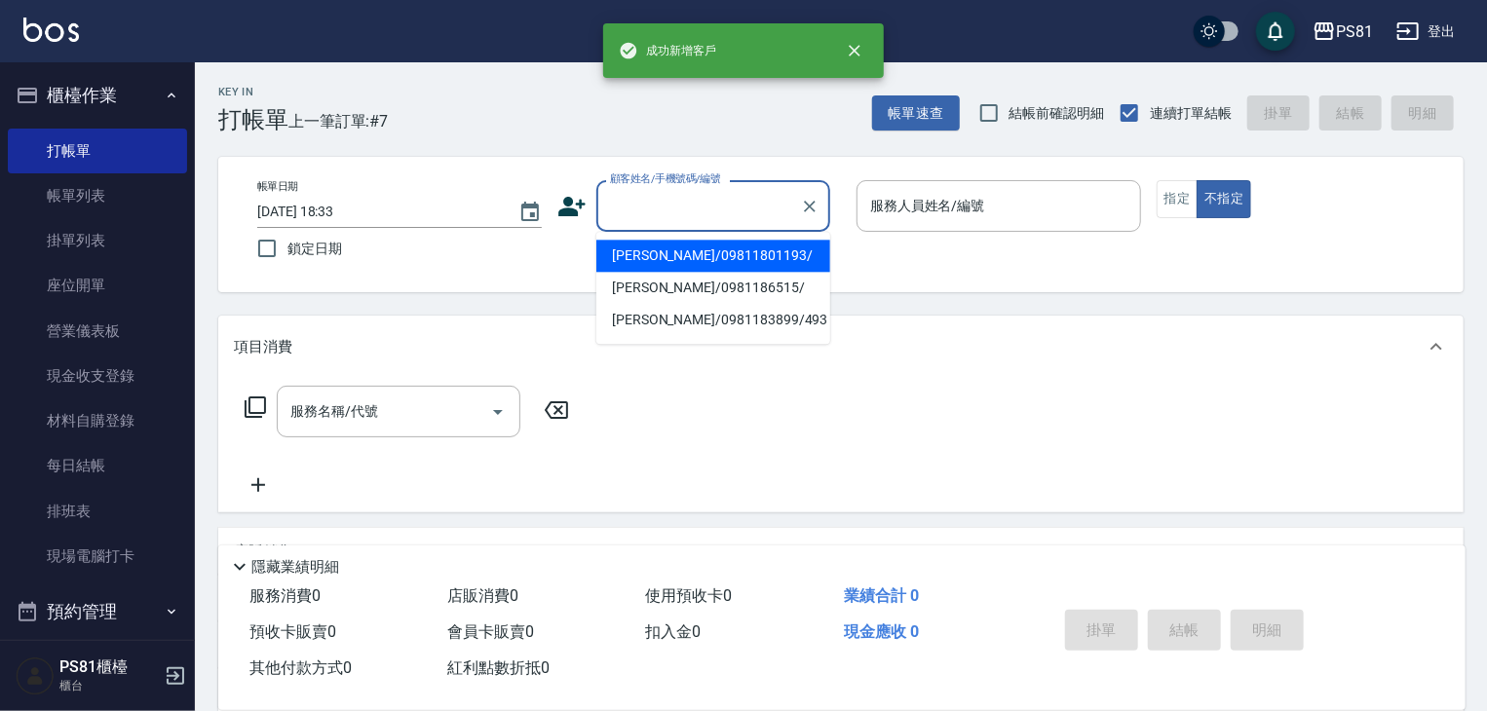
click at [671, 206] on input "顧客姓名/手機號碼/編號" at bounding box center [698, 206] width 187 height 34
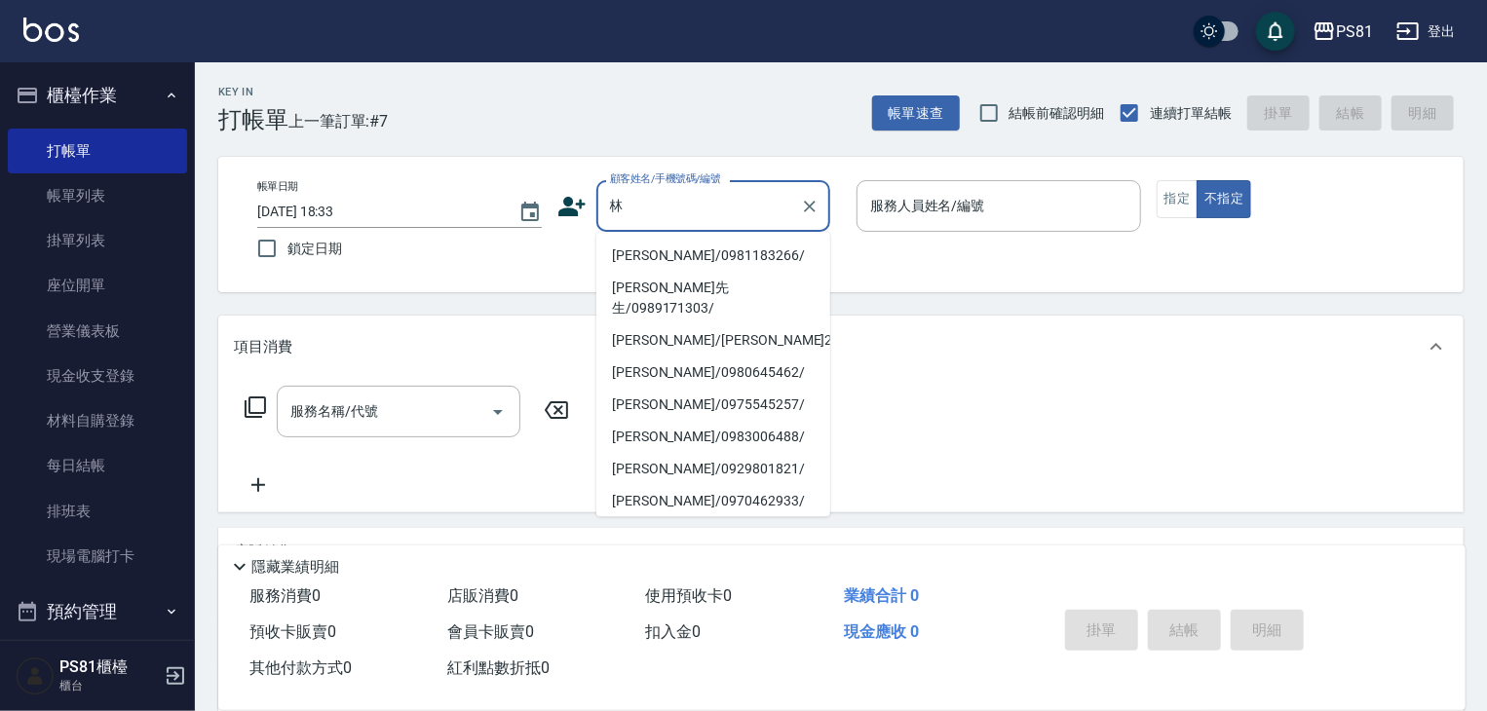
click at [673, 247] on li "[PERSON_NAME]/0981183266/" at bounding box center [713, 256] width 234 height 32
type input "[PERSON_NAME]/0981183266/"
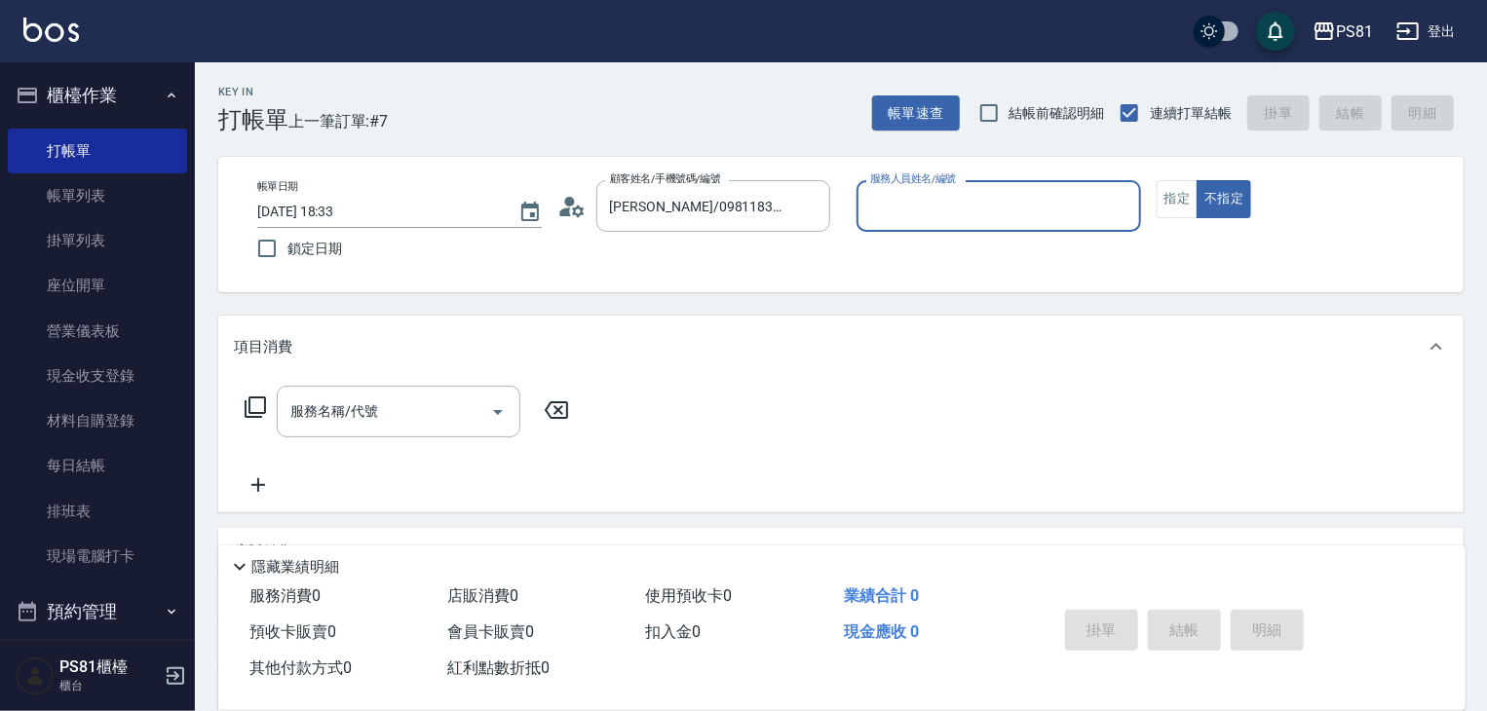
type input "Kevin-1"
click at [405, 418] on input "服務名稱/代號" at bounding box center [384, 412] width 197 height 34
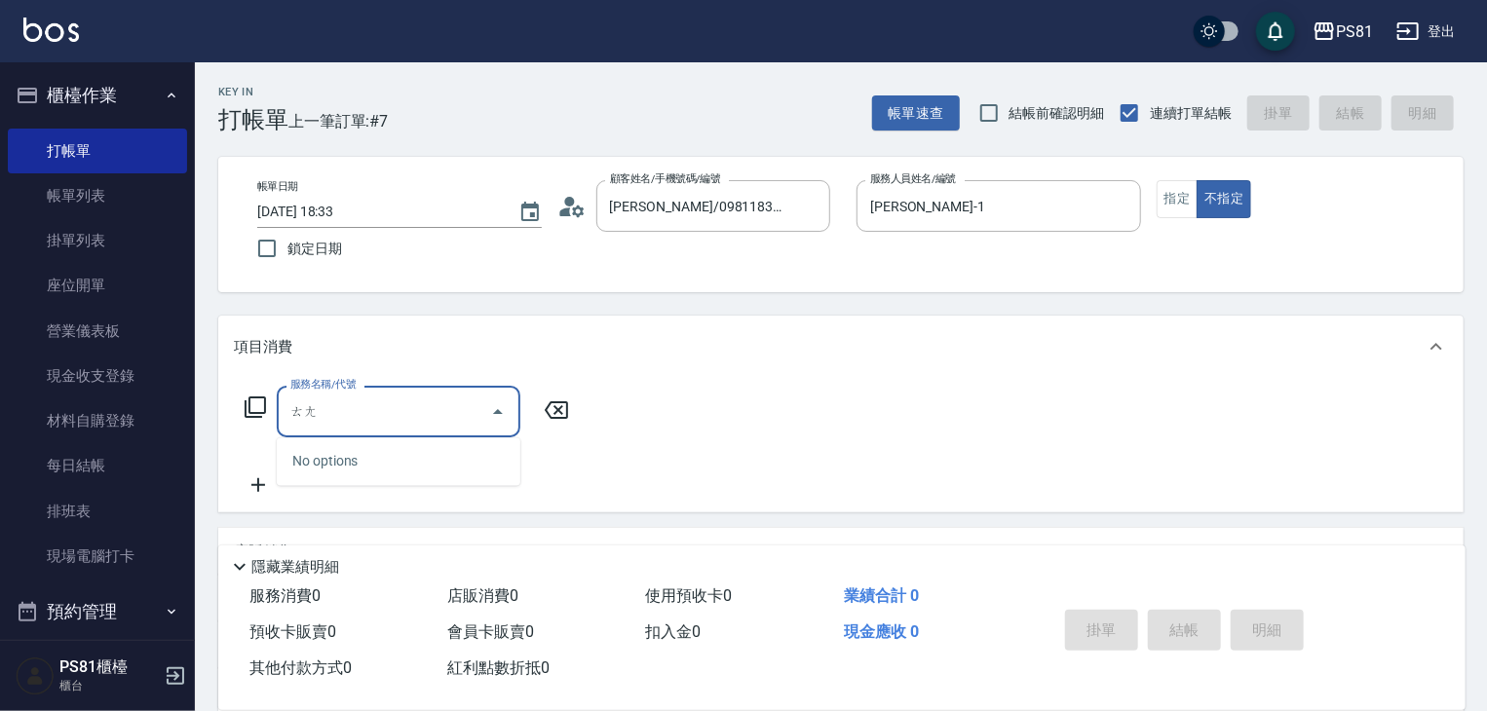
type input "燙"
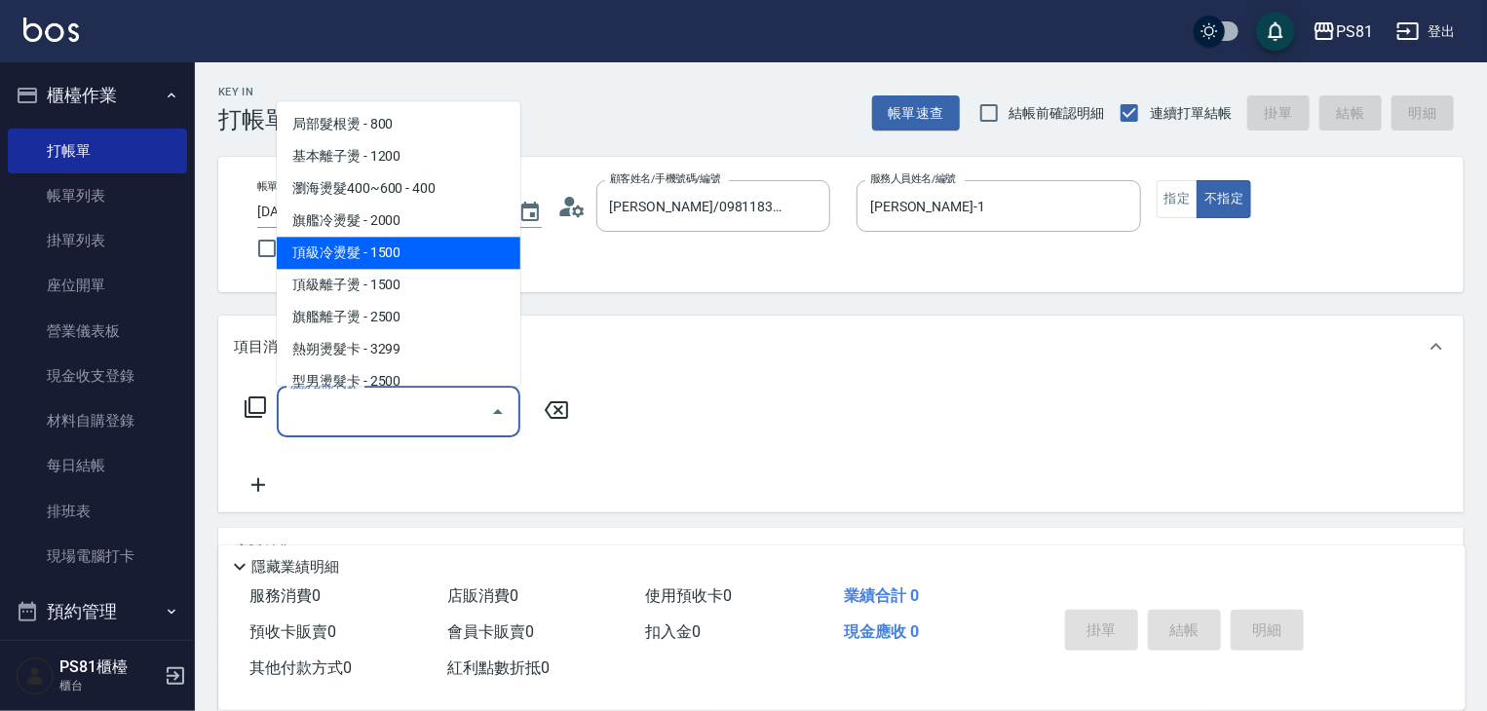
scroll to position [8, 0]
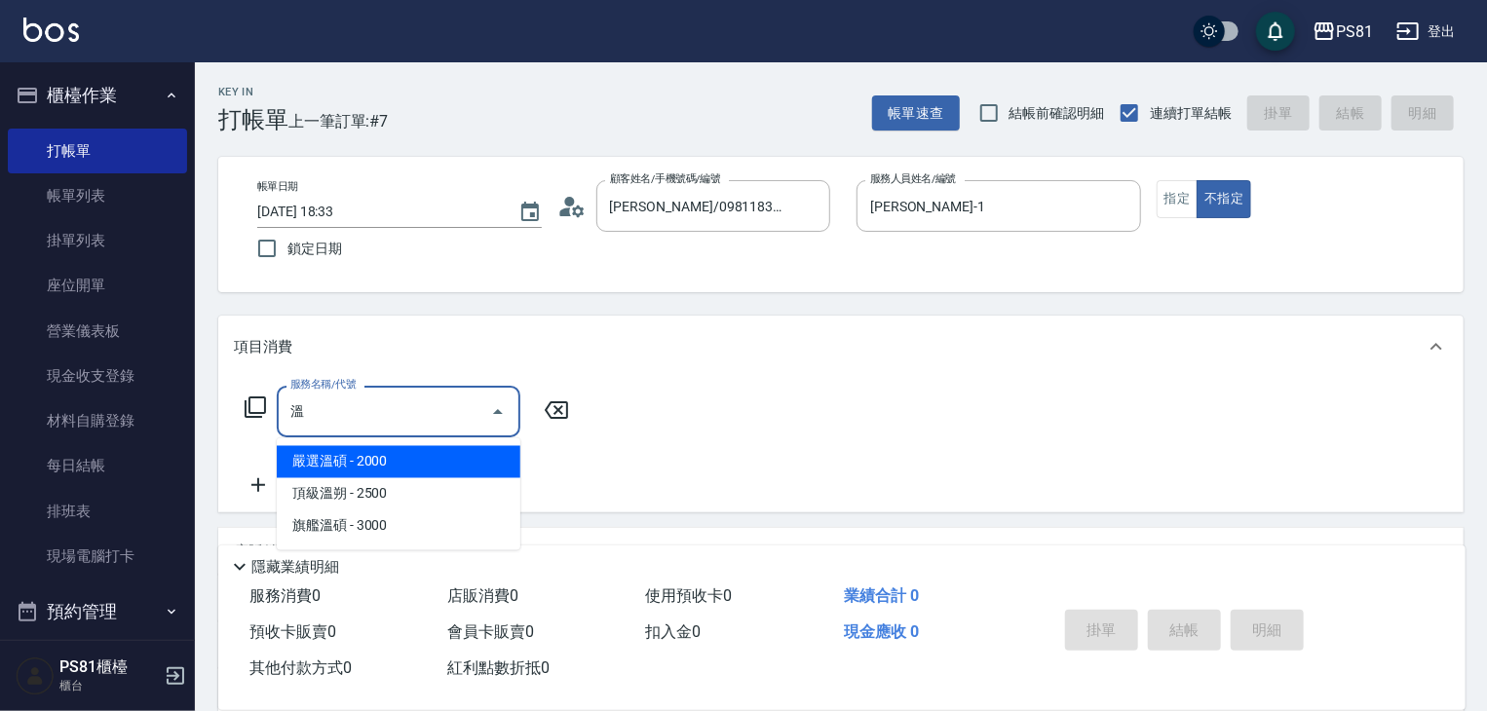
click at [419, 475] on span "嚴選溫碩 - 2000" at bounding box center [399, 462] width 244 height 32
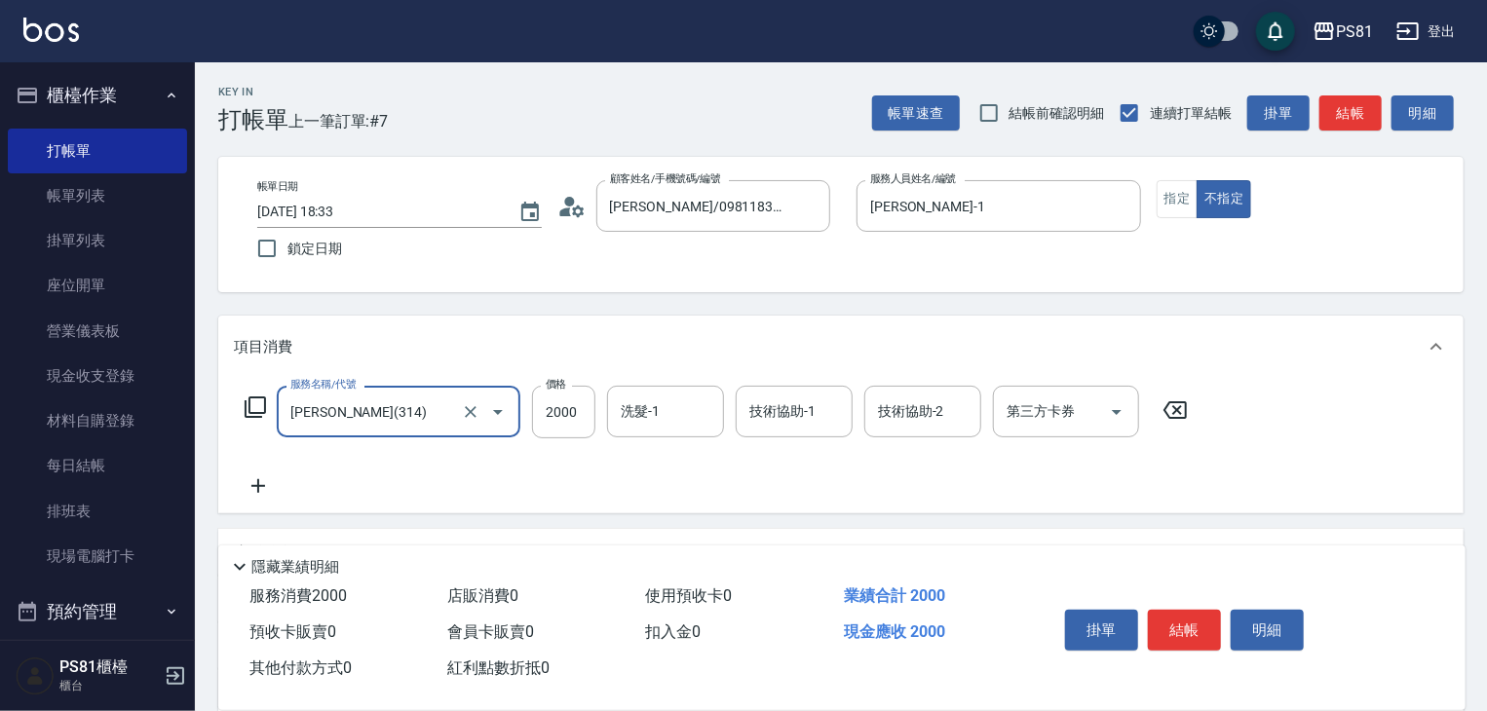
type input "嚴選溫碩(314)"
click at [257, 481] on icon at bounding box center [258, 486] width 14 height 14
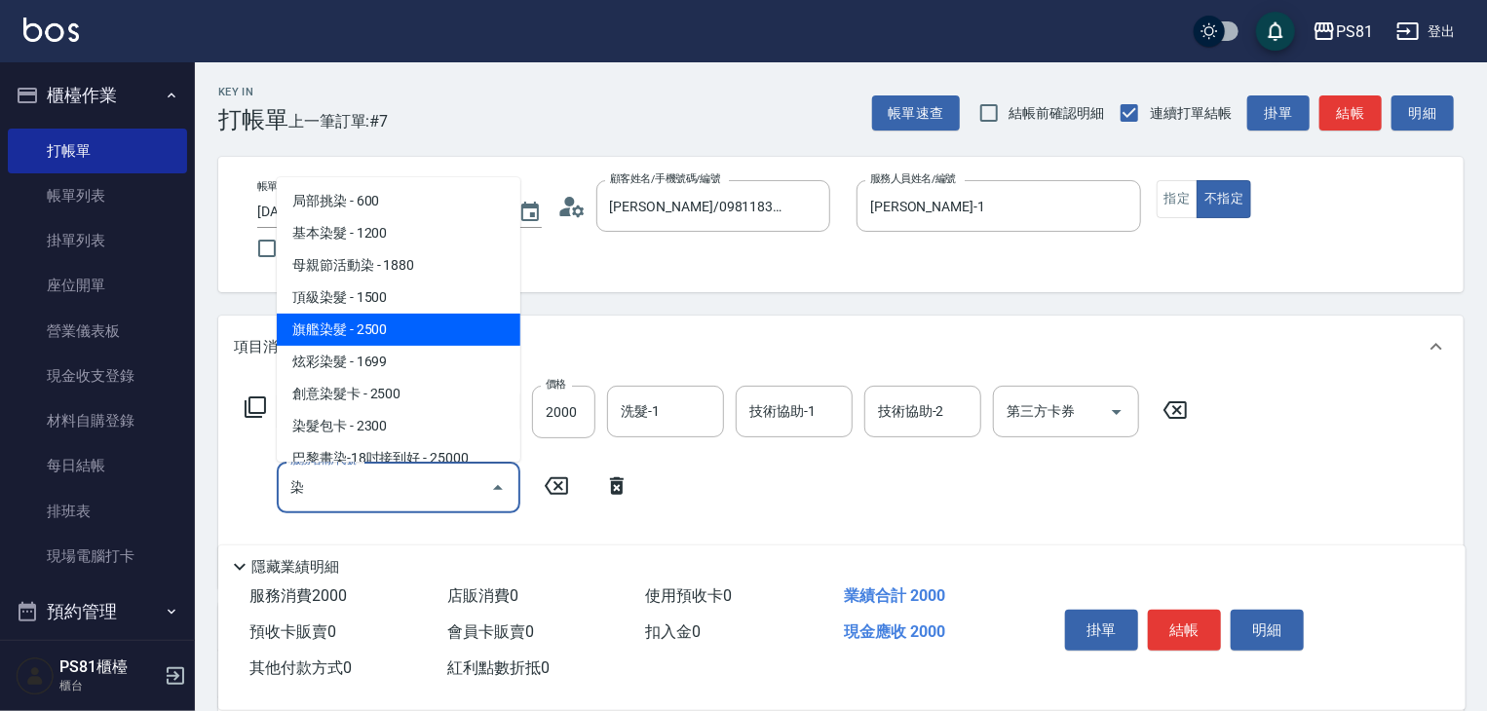
click at [381, 314] on span "旗艦染髮 - 2500" at bounding box center [399, 330] width 244 height 32
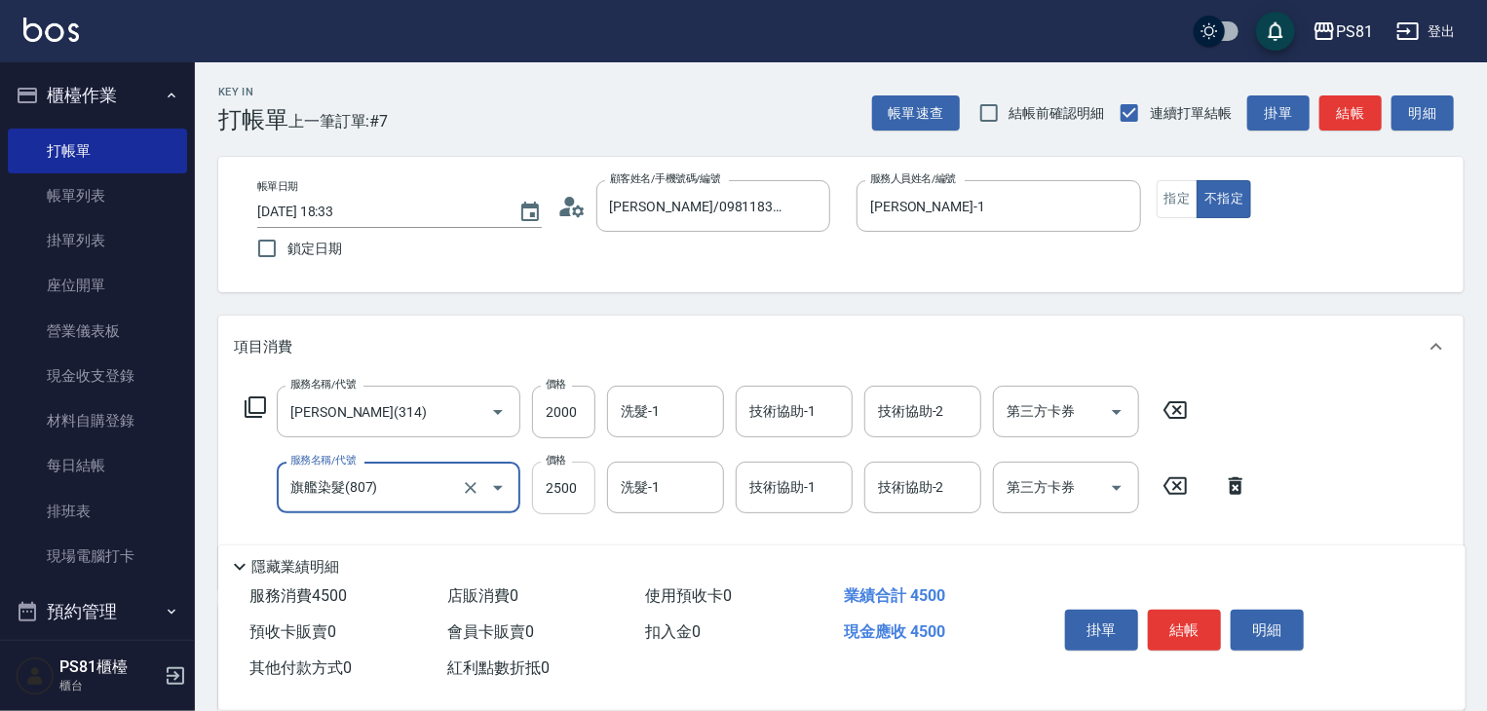
type input "旗艦染髮(807)"
click at [582, 482] on input "2500" at bounding box center [563, 488] width 63 height 53
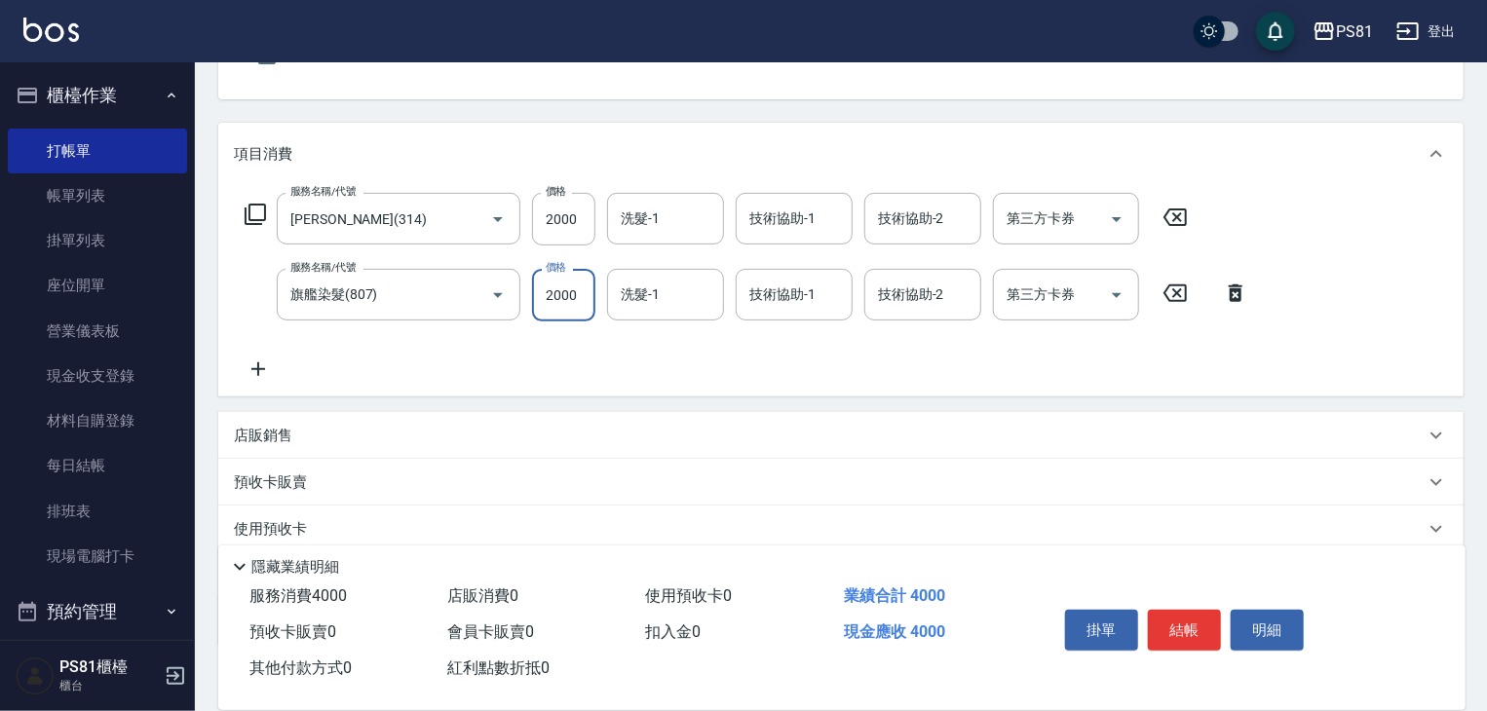
scroll to position [195, 0]
type input "2000"
click at [264, 371] on icon at bounding box center [258, 367] width 49 height 23
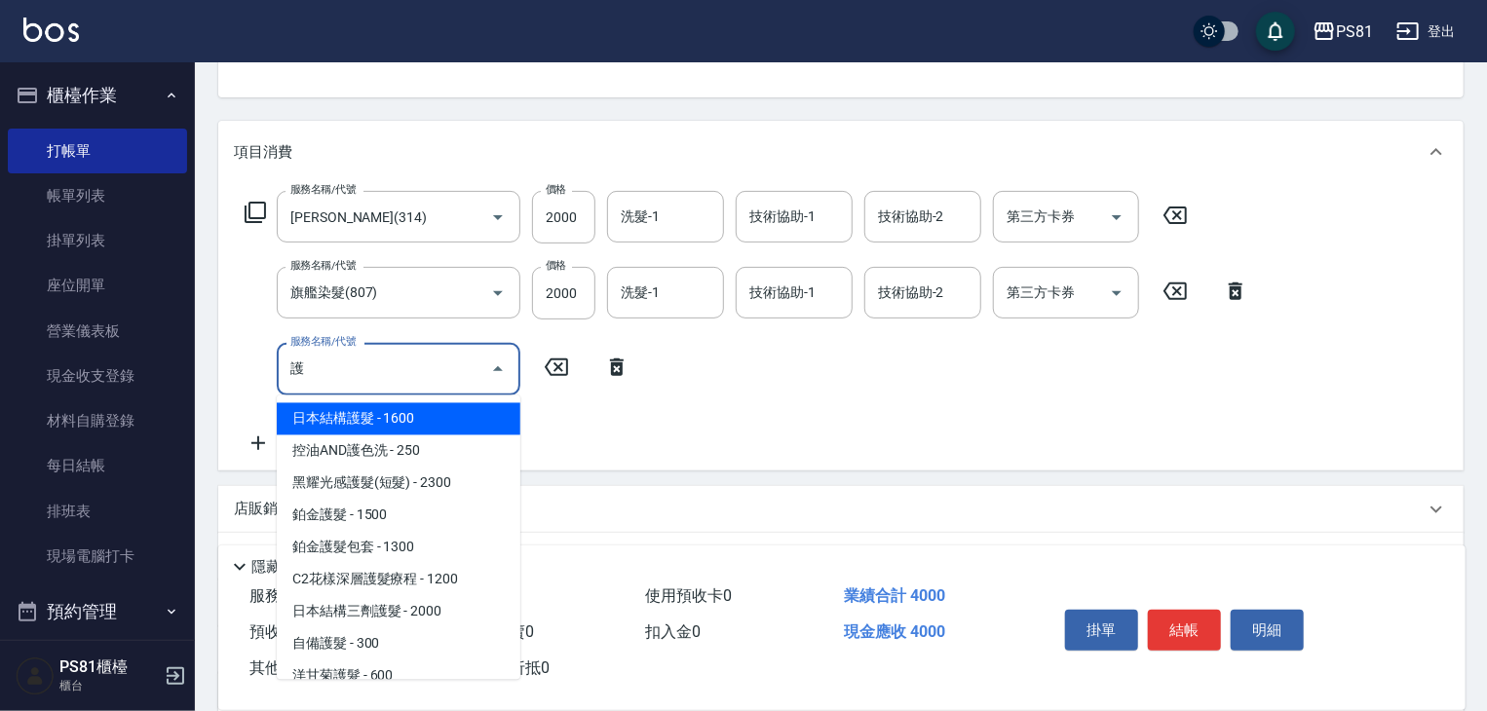
click at [335, 407] on span "日本結構護髮 - 1600" at bounding box center [399, 419] width 244 height 32
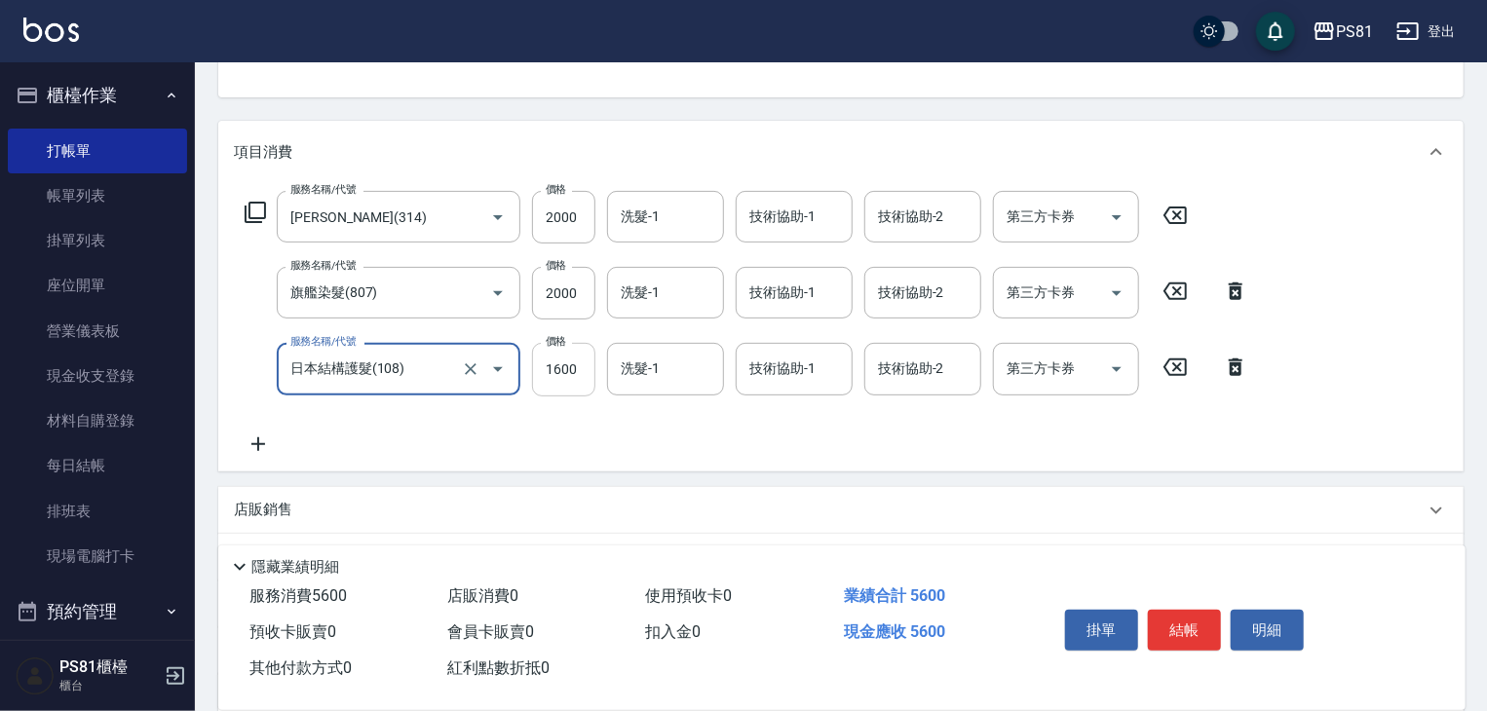
type input "日本結構護髮(108)"
click at [577, 372] on input "1600" at bounding box center [563, 369] width 63 height 53
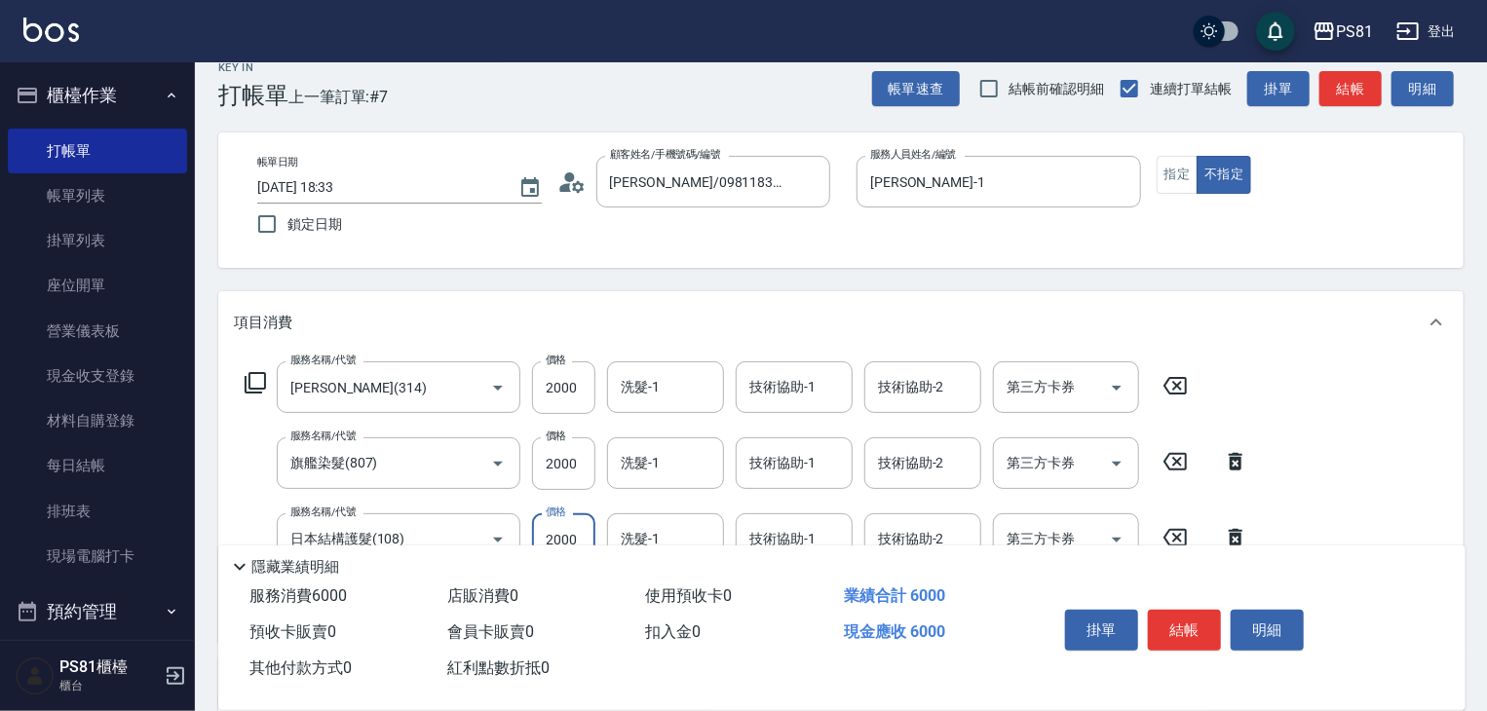
scroll to position [0, 0]
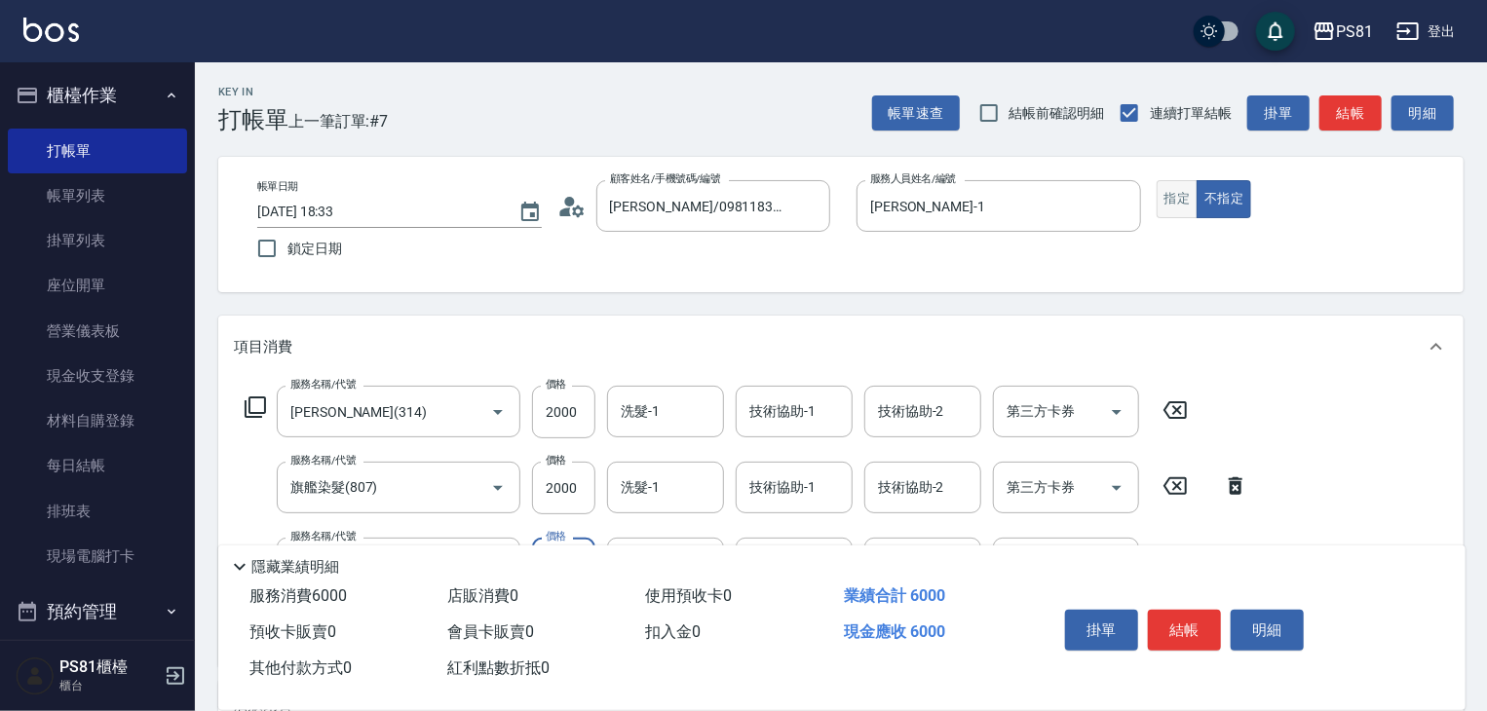
type input "2000"
click at [1180, 188] on button "指定" at bounding box center [1178, 199] width 42 height 38
click at [1177, 625] on button "結帳" at bounding box center [1184, 630] width 73 height 41
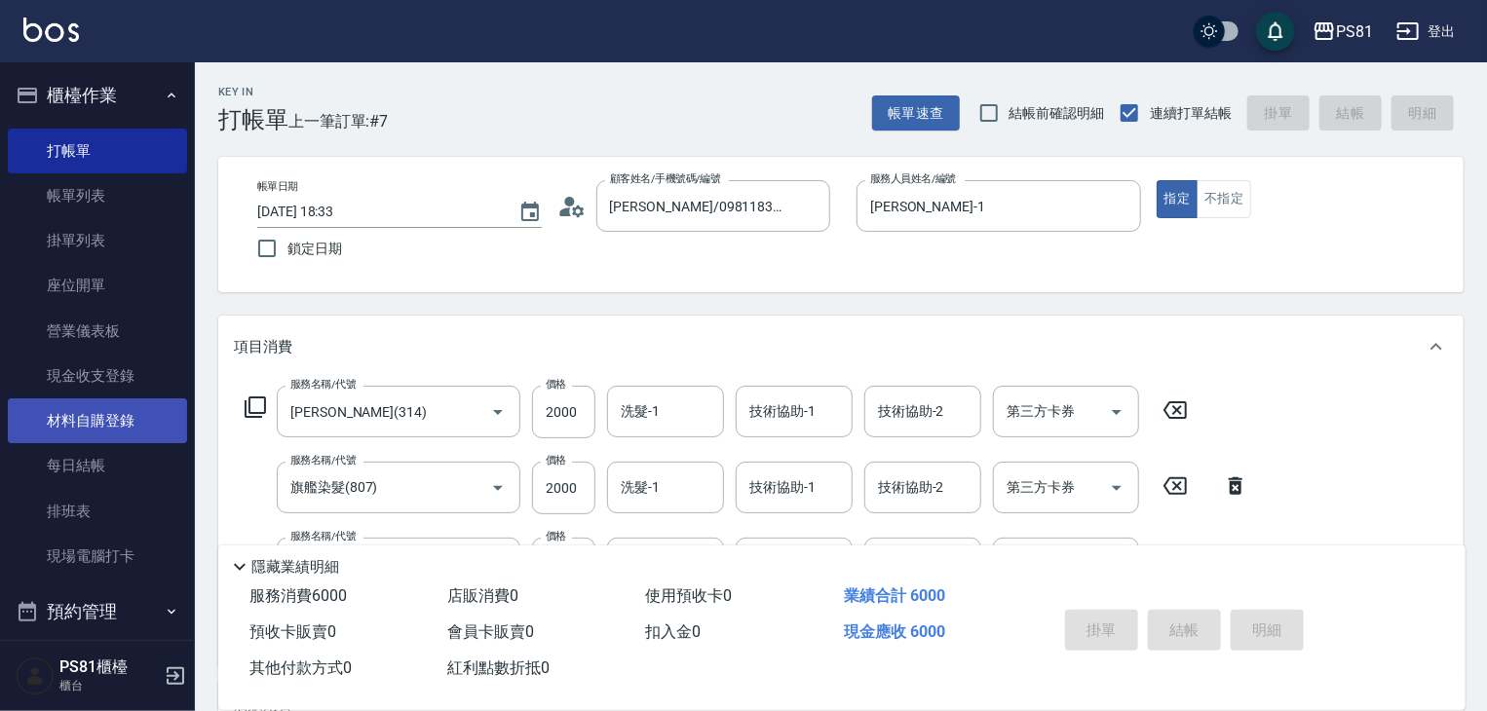
type input "2025/08/24 19:16"
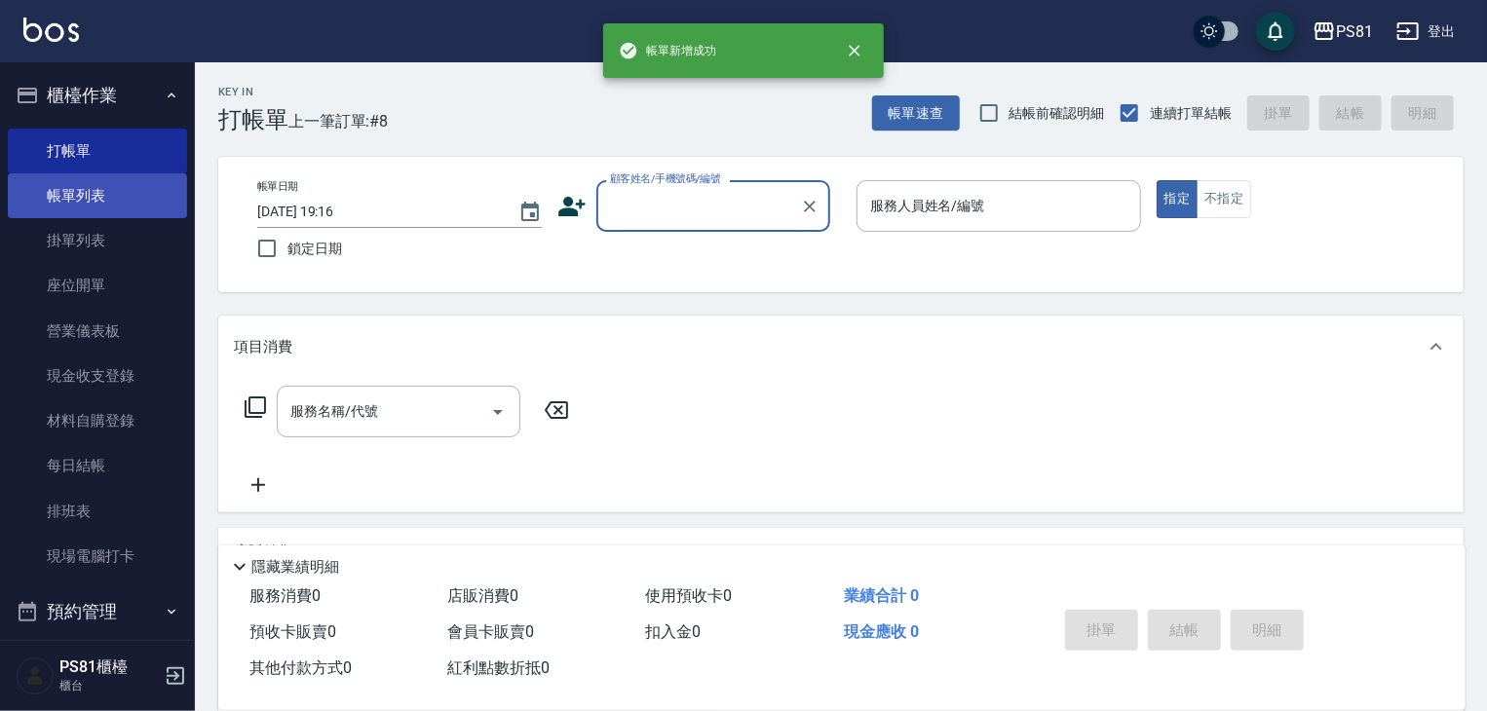
click at [61, 188] on link "帳單列表" at bounding box center [97, 195] width 179 height 45
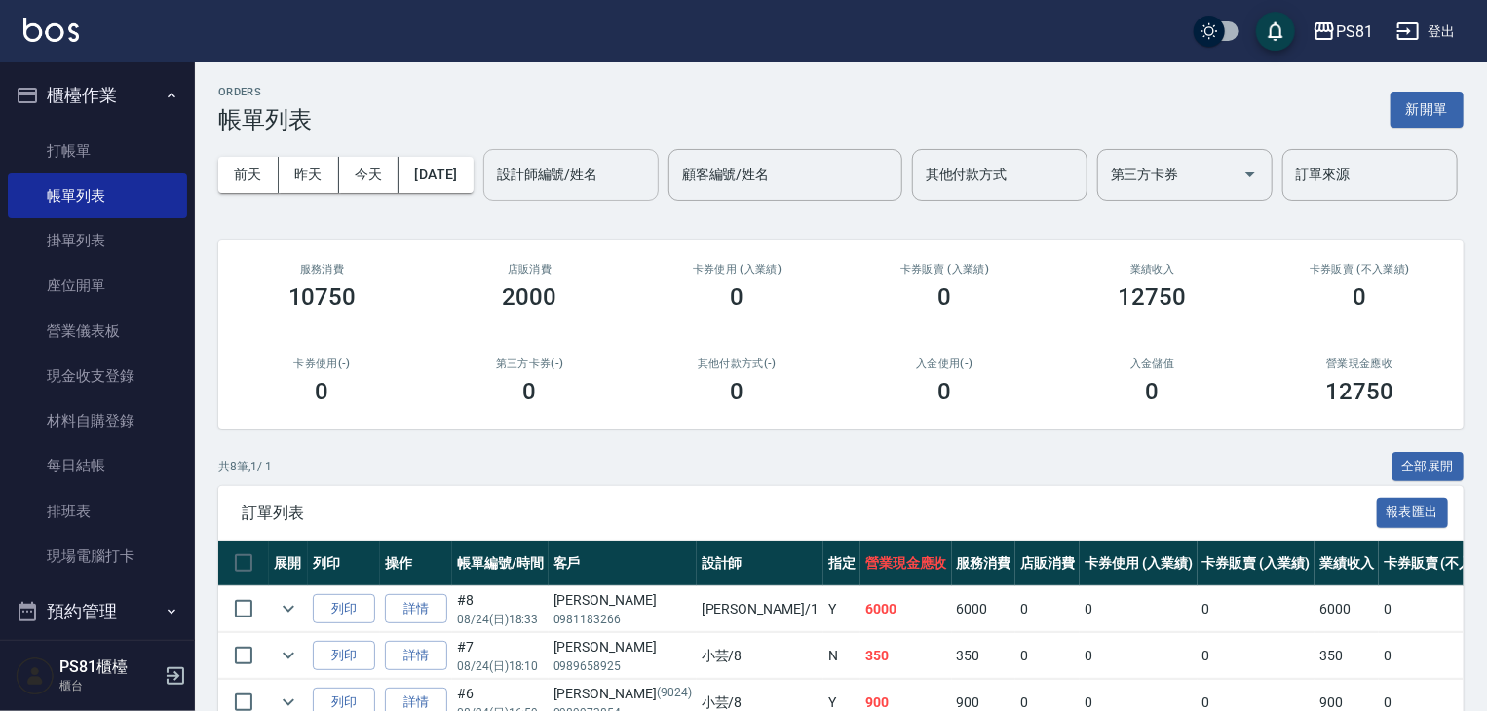
click at [492, 192] on input "設計師編號/姓名" at bounding box center [571, 175] width 158 height 34
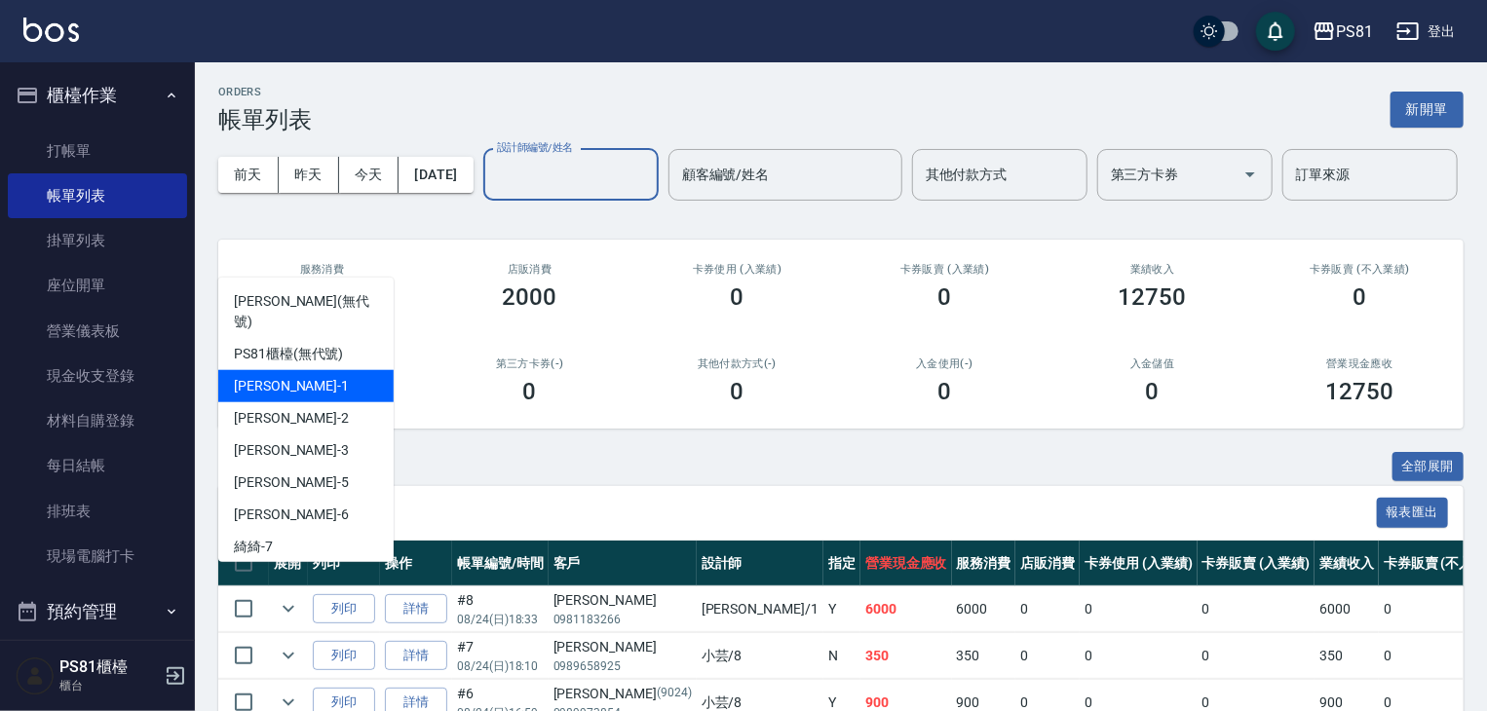
click at [320, 373] on div "Kevin -1" at bounding box center [305, 386] width 175 height 32
type input "Kevin-1"
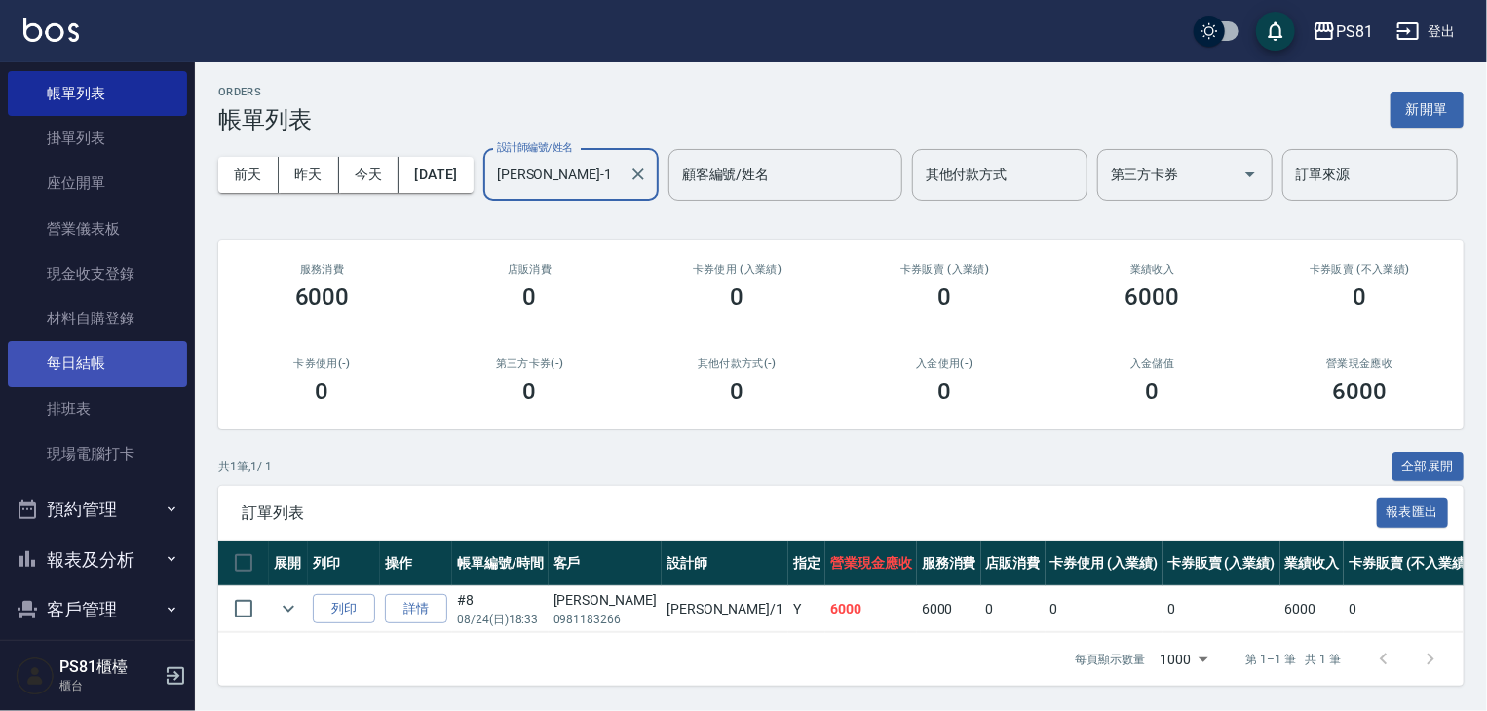
scroll to position [271, 0]
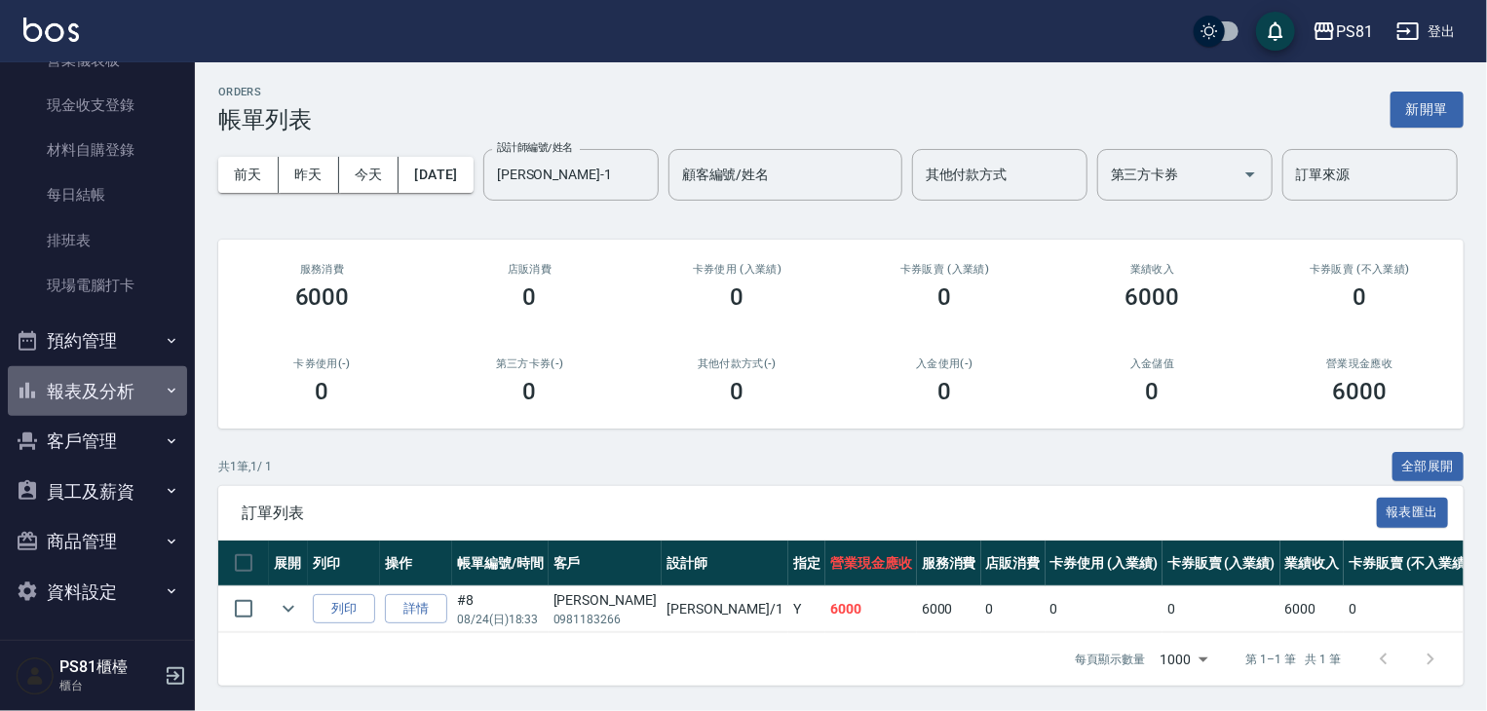
click at [97, 382] on button "報表及分析" at bounding box center [97, 391] width 179 height 51
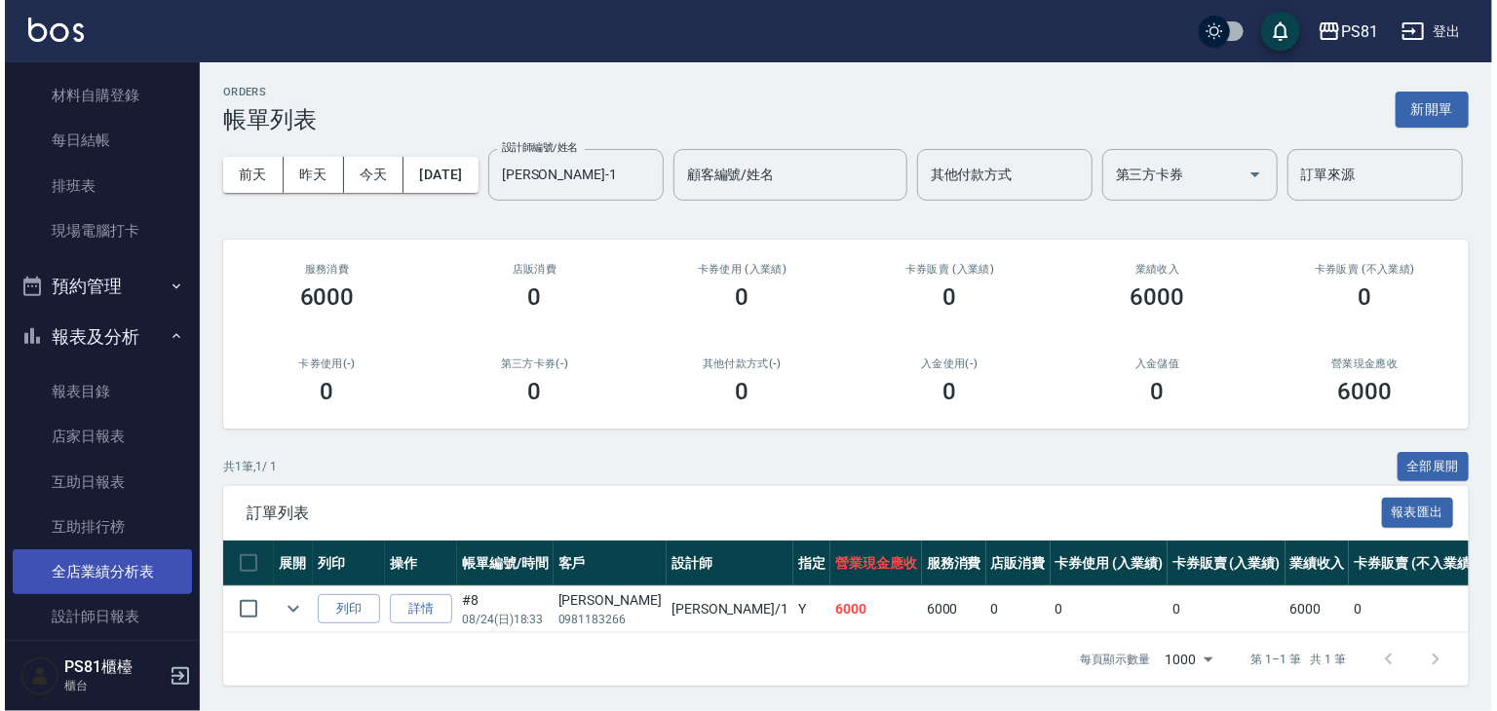
scroll to position [368, 0]
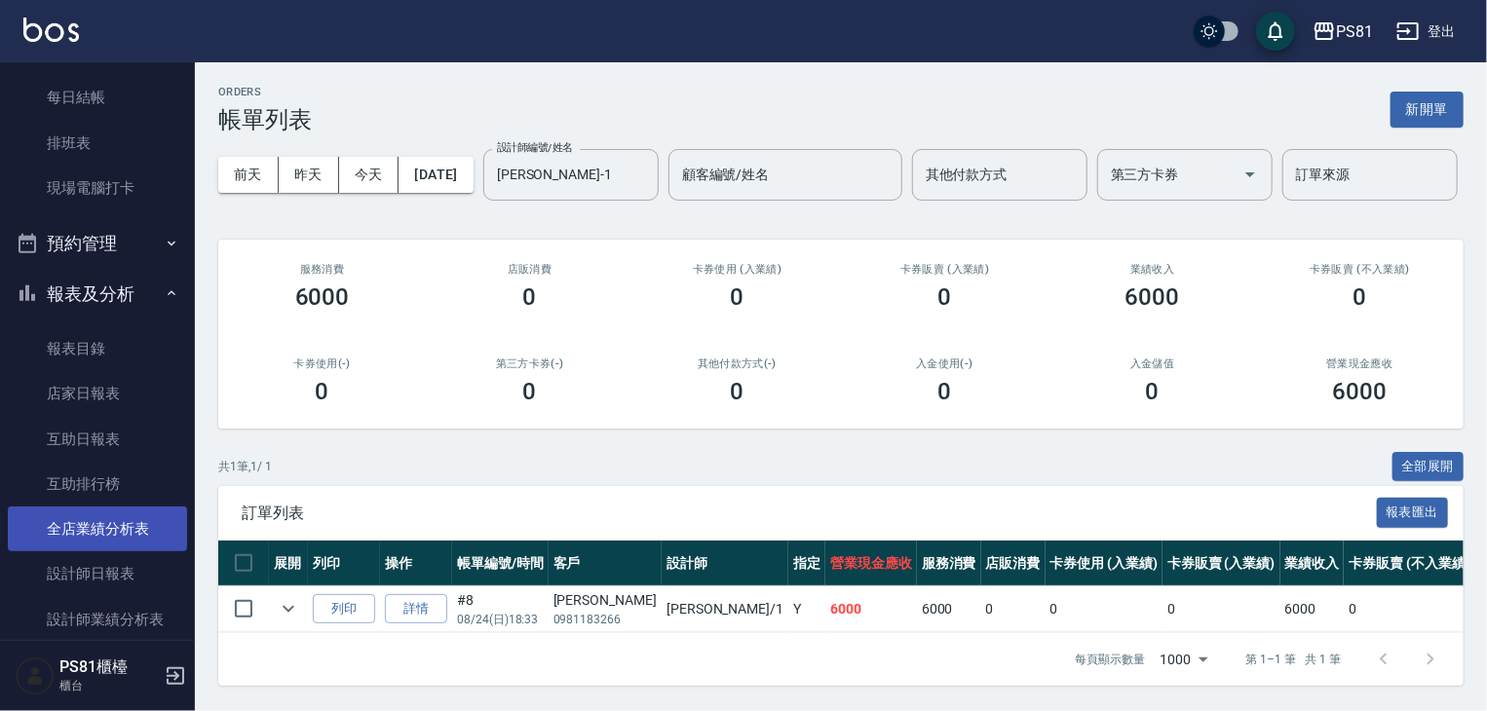
click at [113, 512] on link "全店業績分析表" at bounding box center [97, 529] width 179 height 45
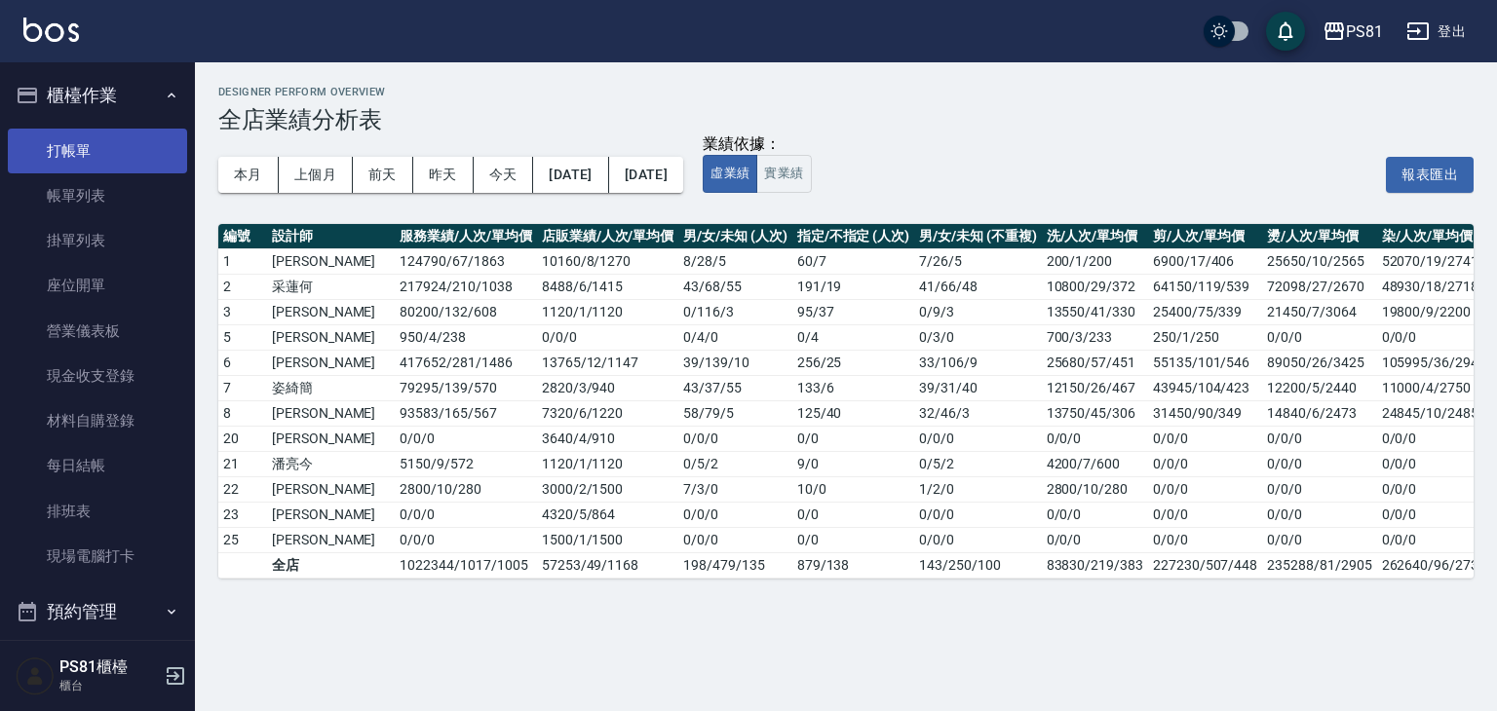
click at [75, 150] on link "打帳單" at bounding box center [97, 151] width 179 height 45
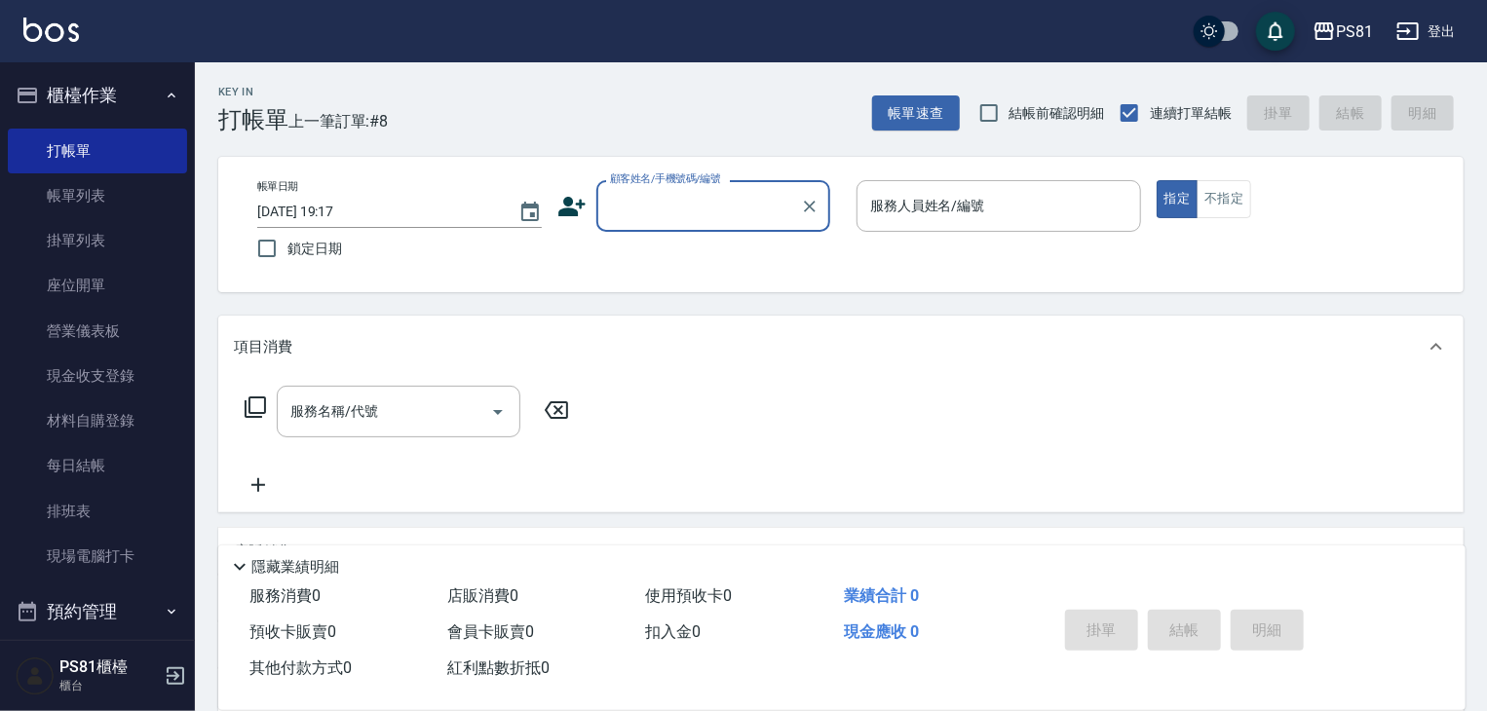
click at [785, 208] on input "顧客姓名/手機號碼/編號" at bounding box center [698, 206] width 187 height 34
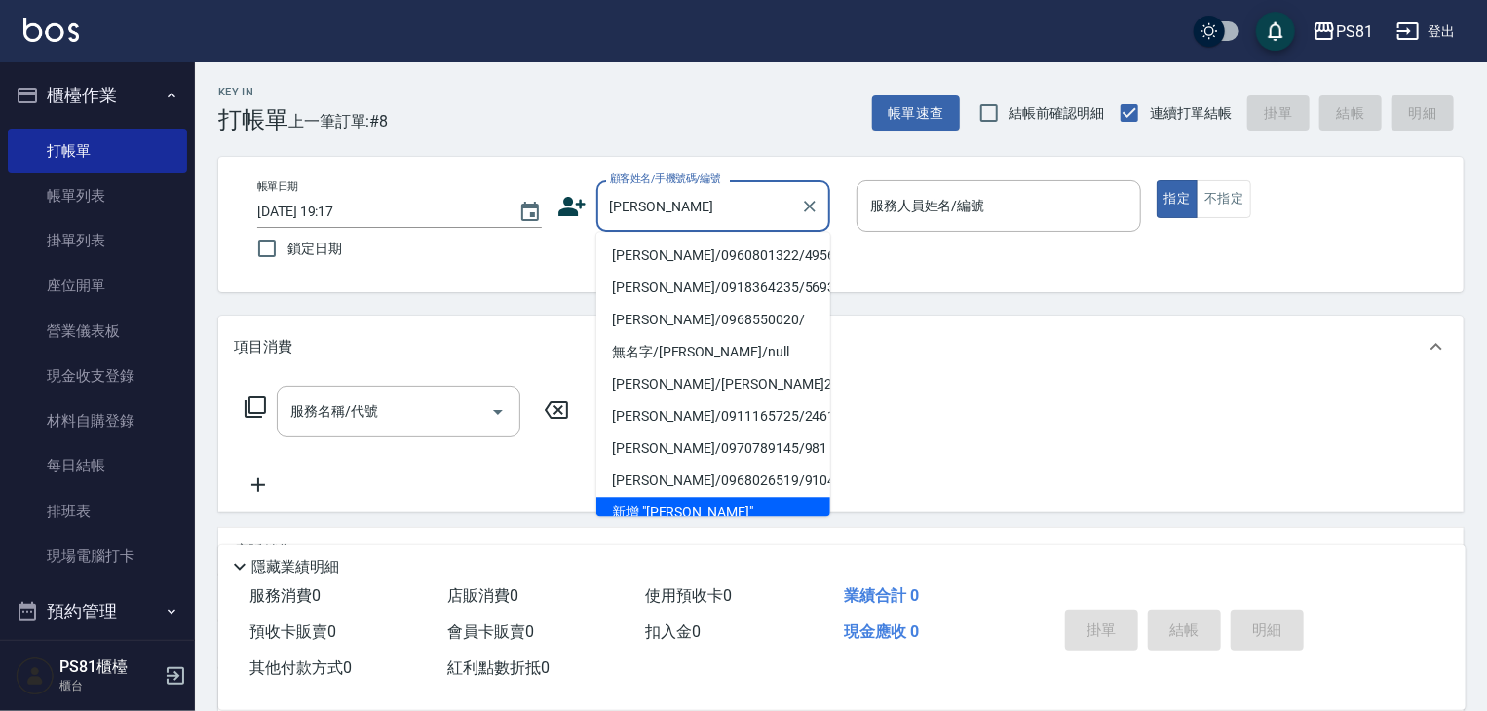
click at [694, 264] on li "[PERSON_NAME]/0960801322/4956" at bounding box center [713, 256] width 234 height 32
type input "[PERSON_NAME]/0960801322/4956"
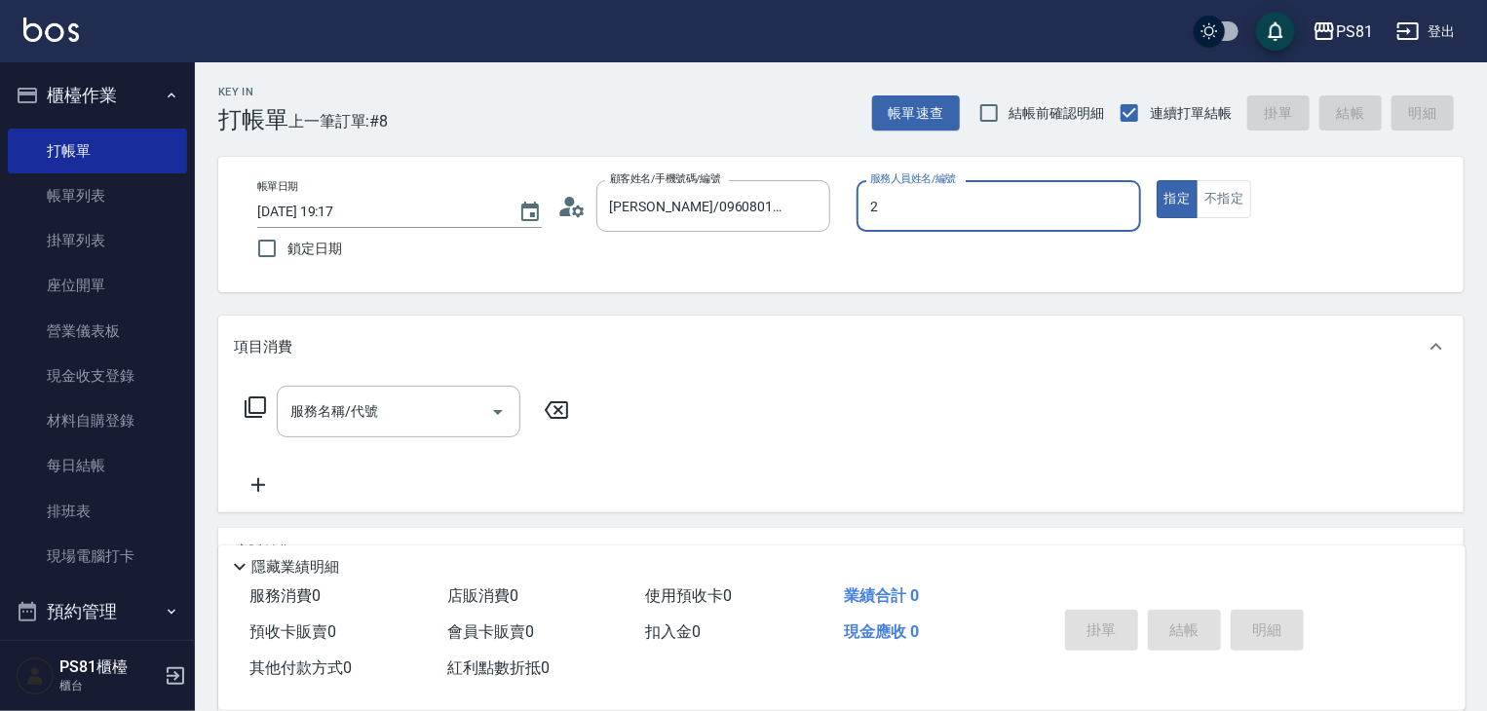
type input "采蓮-2"
type button "true"
click at [357, 424] on input "服務名稱/代號" at bounding box center [384, 412] width 197 height 34
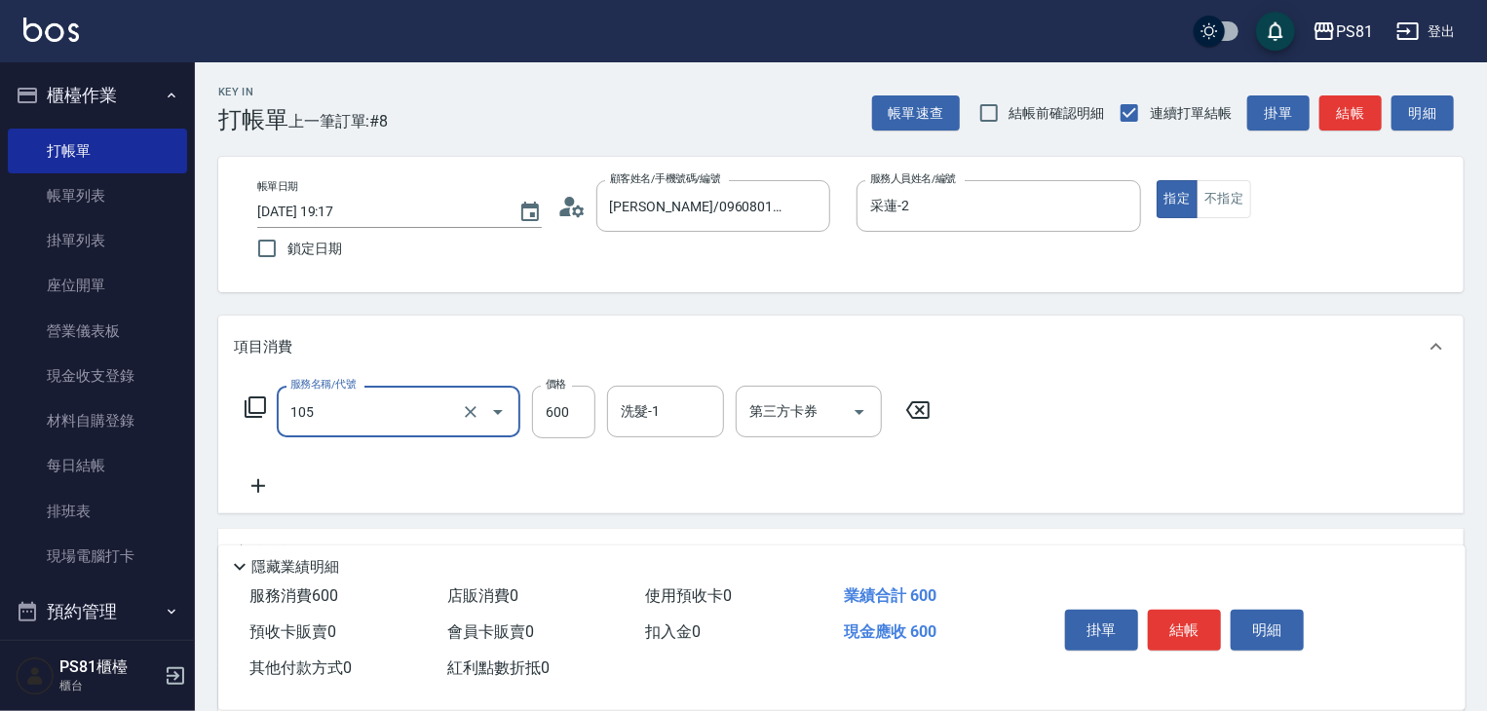
type input "A級洗剪600(105)"
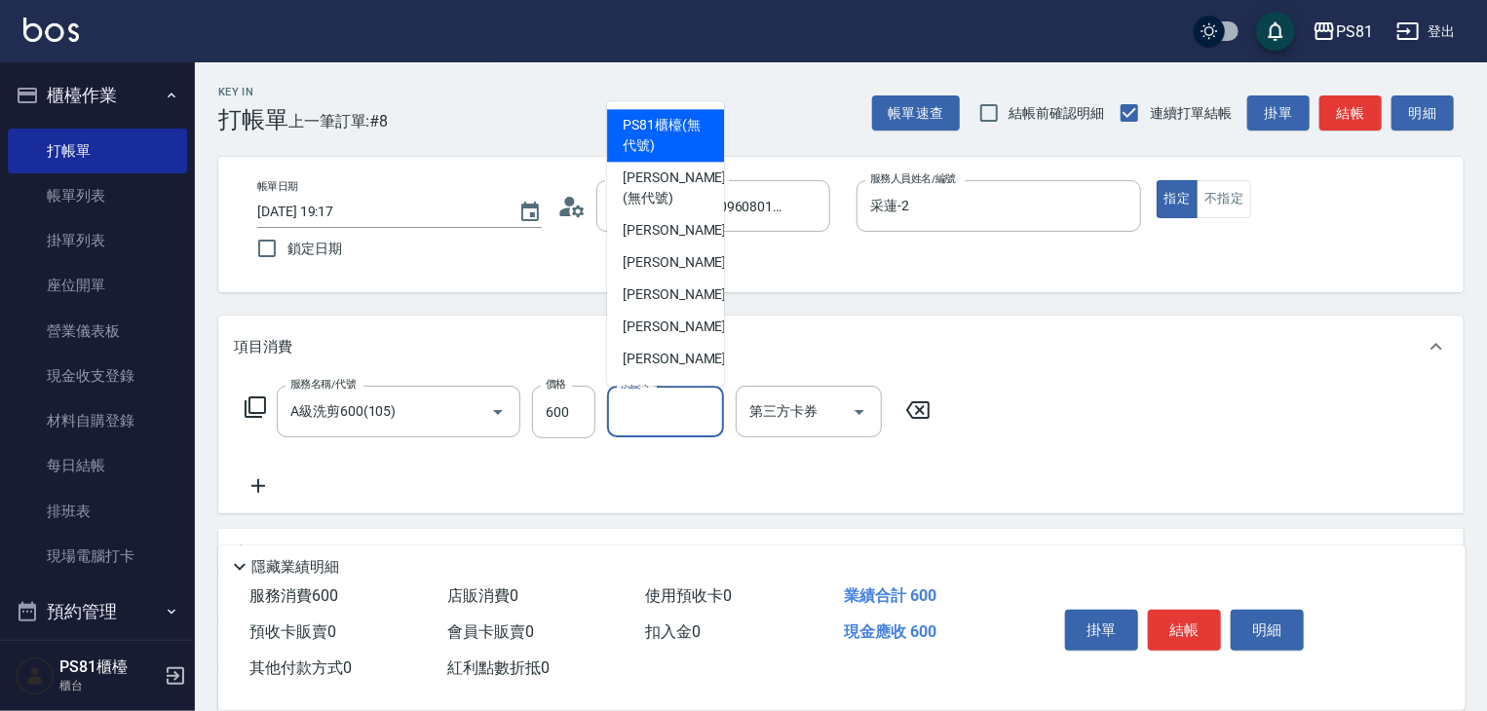
click at [650, 418] on input "洗髮-1" at bounding box center [665, 412] width 99 height 34
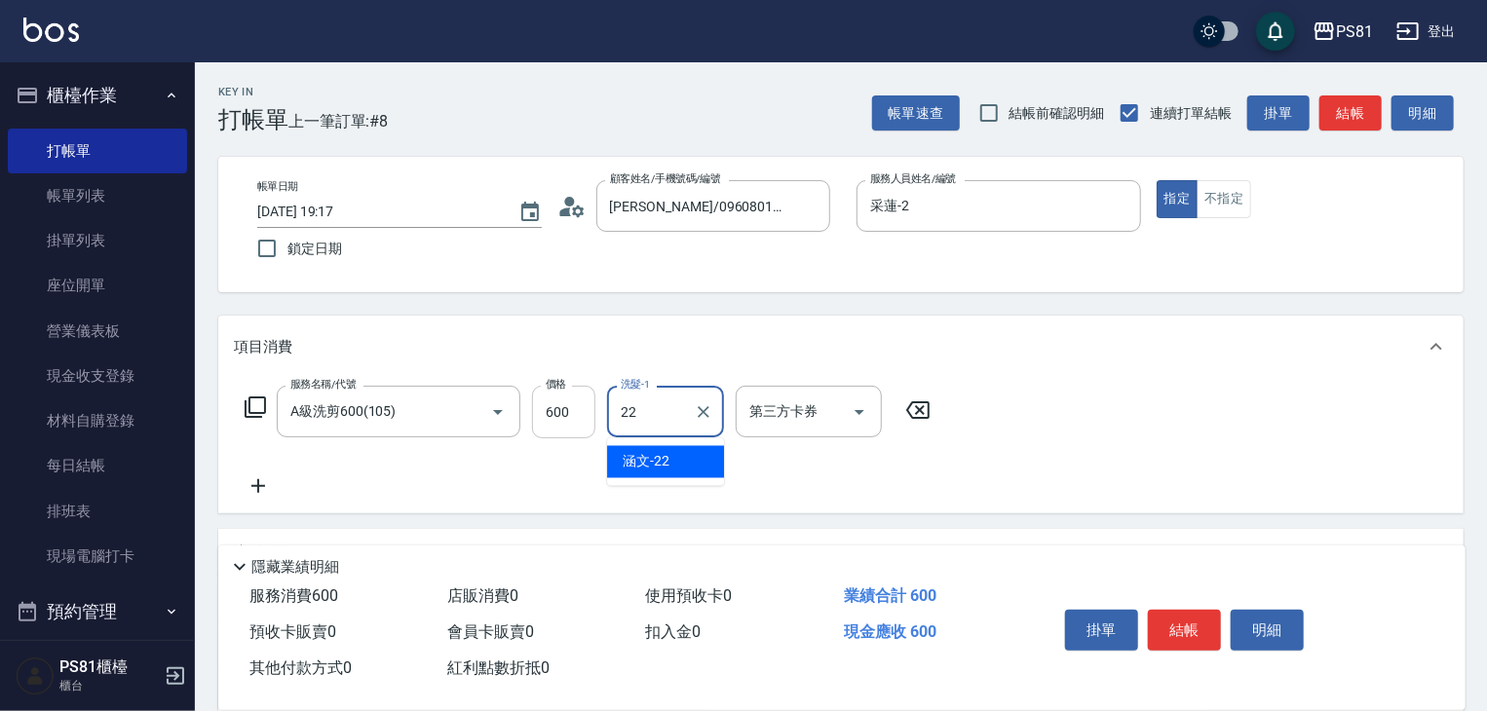
type input "涵文-22"
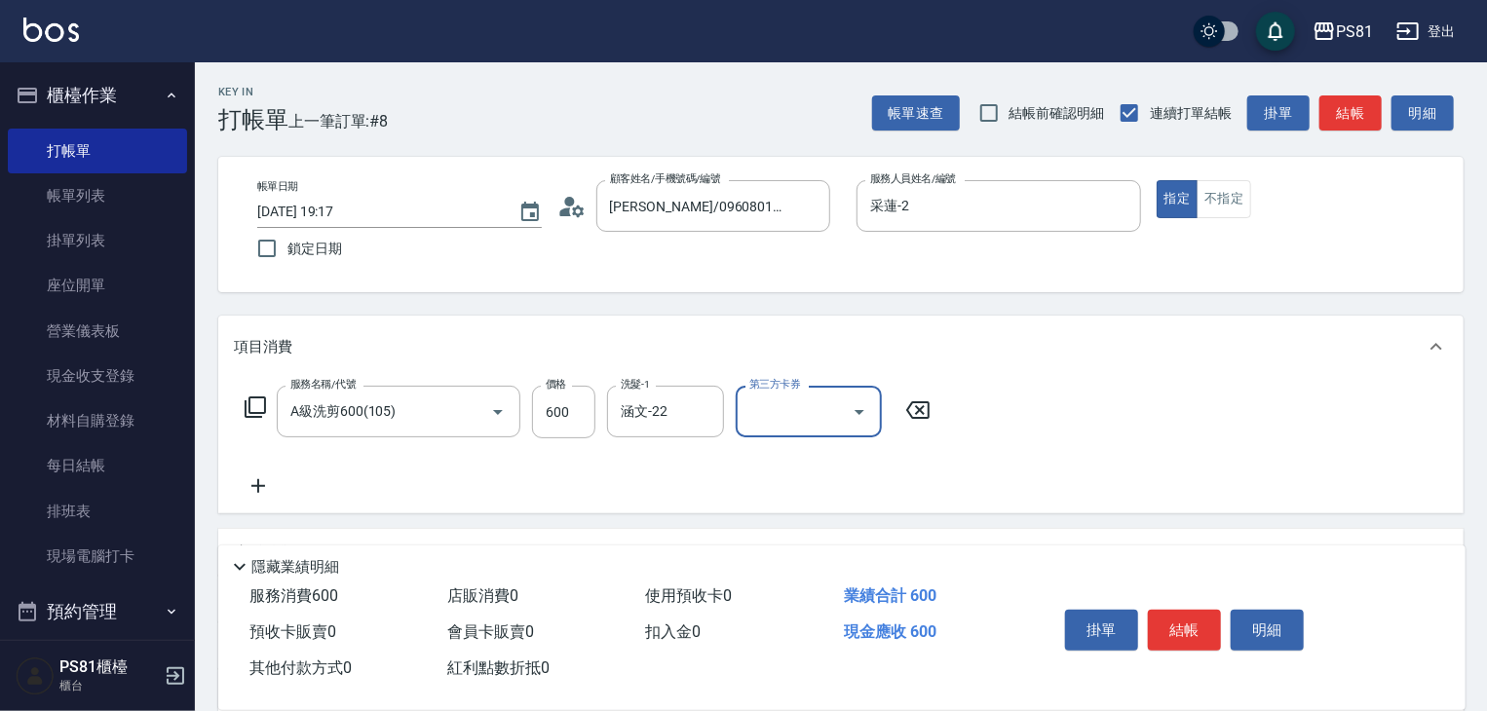
click at [670, 488] on div "服務名稱/代號 A級洗剪600(105) 服務名稱/代號 價格 600 價格 洗髮-1 涵文-22 洗髮-1 第三方卡券 第三方卡券" at bounding box center [588, 442] width 709 height 112
click at [1211, 623] on button "結帳" at bounding box center [1184, 630] width 73 height 41
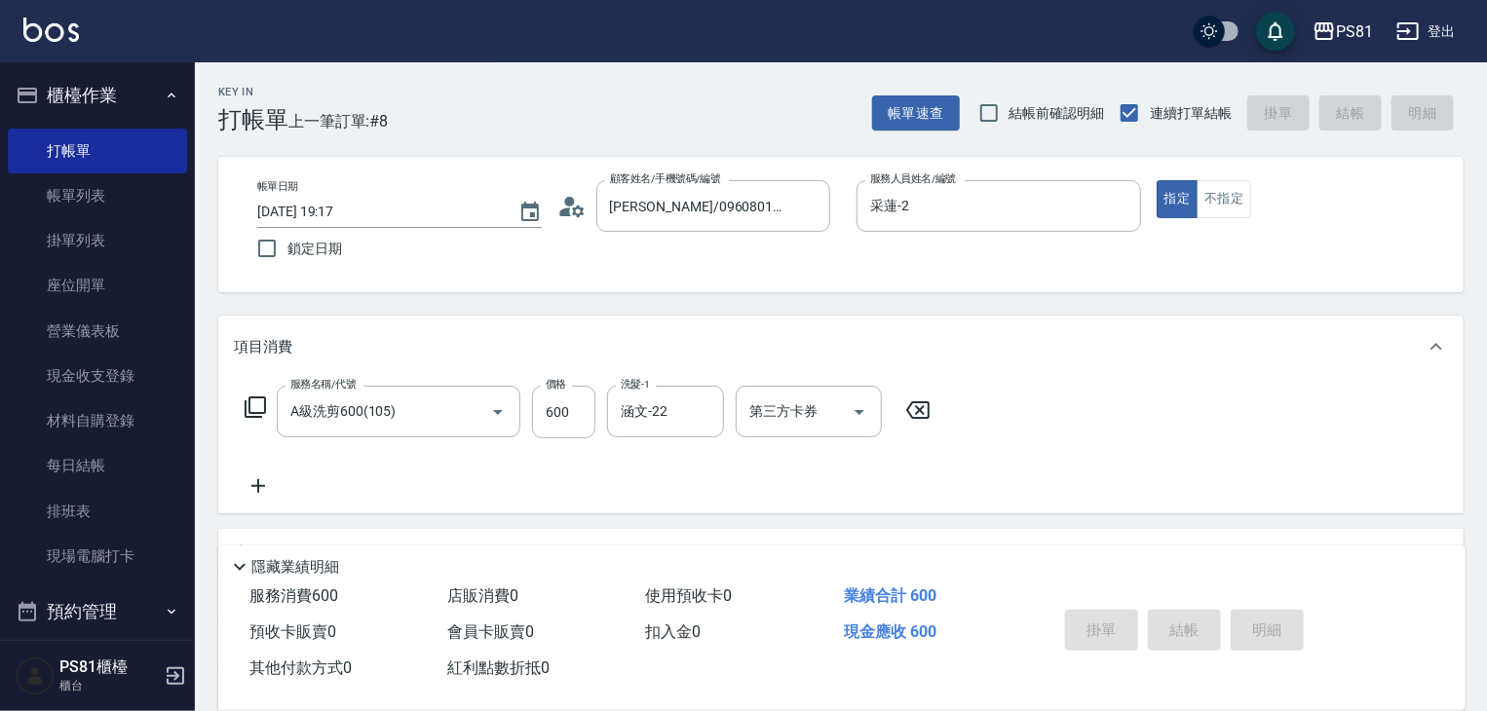
type input "2025/08/24 19:31"
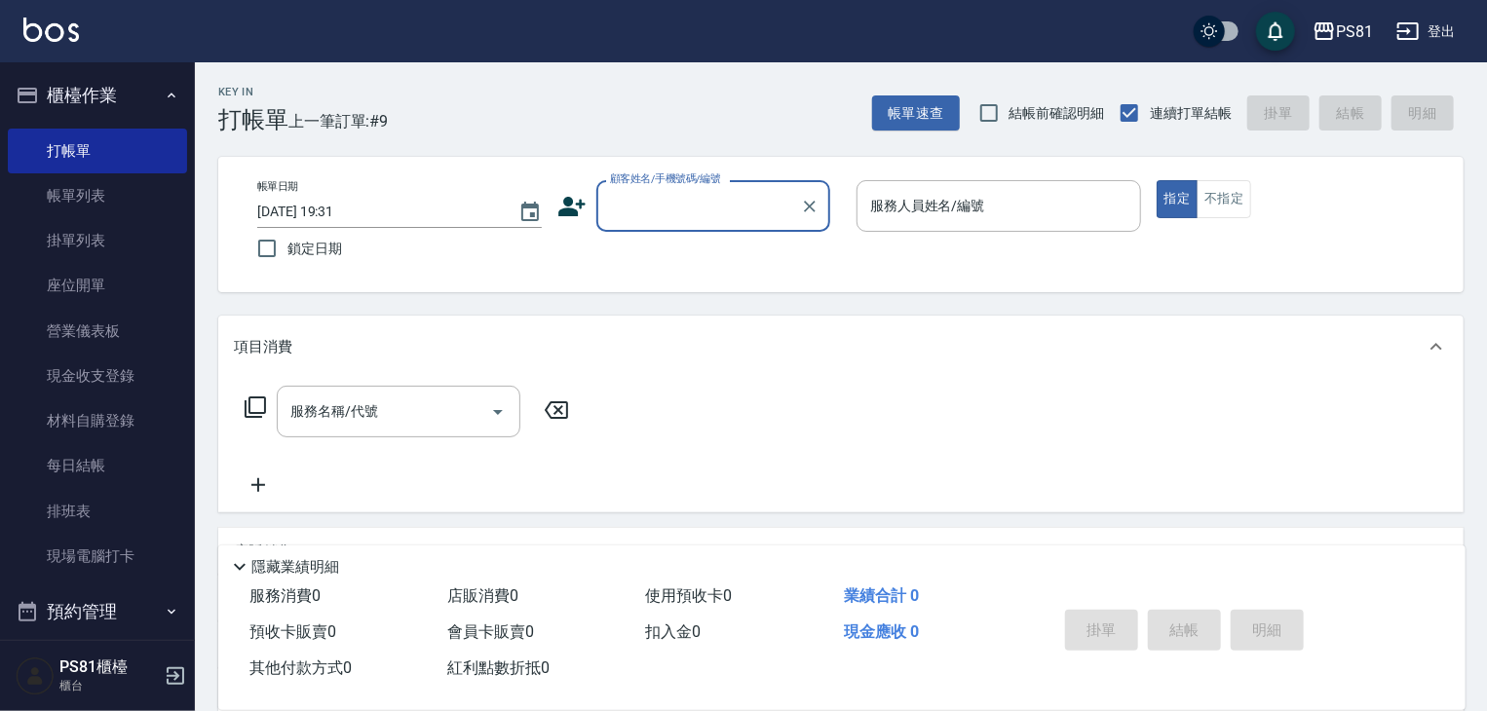
click at [726, 213] on input "顧客姓名/手機號碼/編號" at bounding box center [698, 206] width 187 height 34
click at [748, 262] on li "新增 "小麥"" at bounding box center [713, 256] width 234 height 32
type input "小麥"
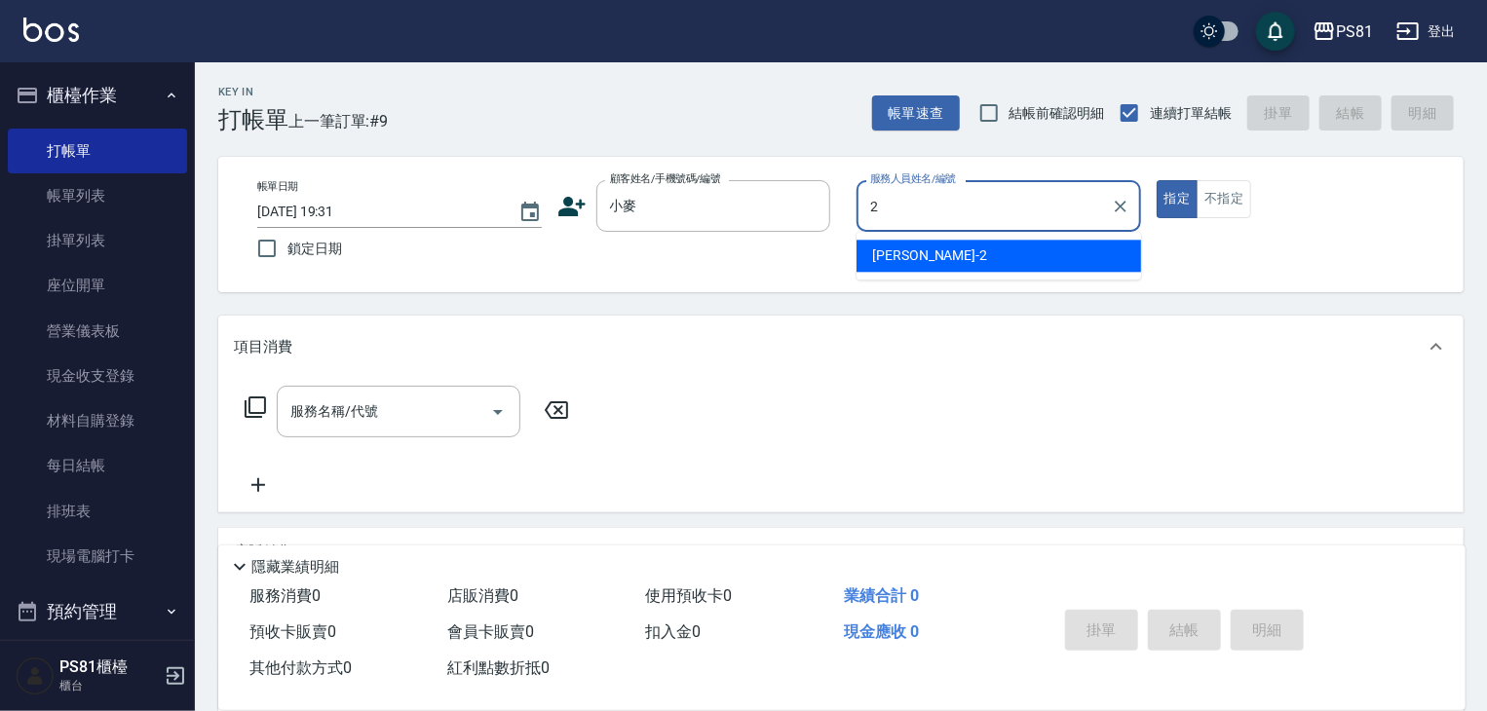
type input "采蓮-2"
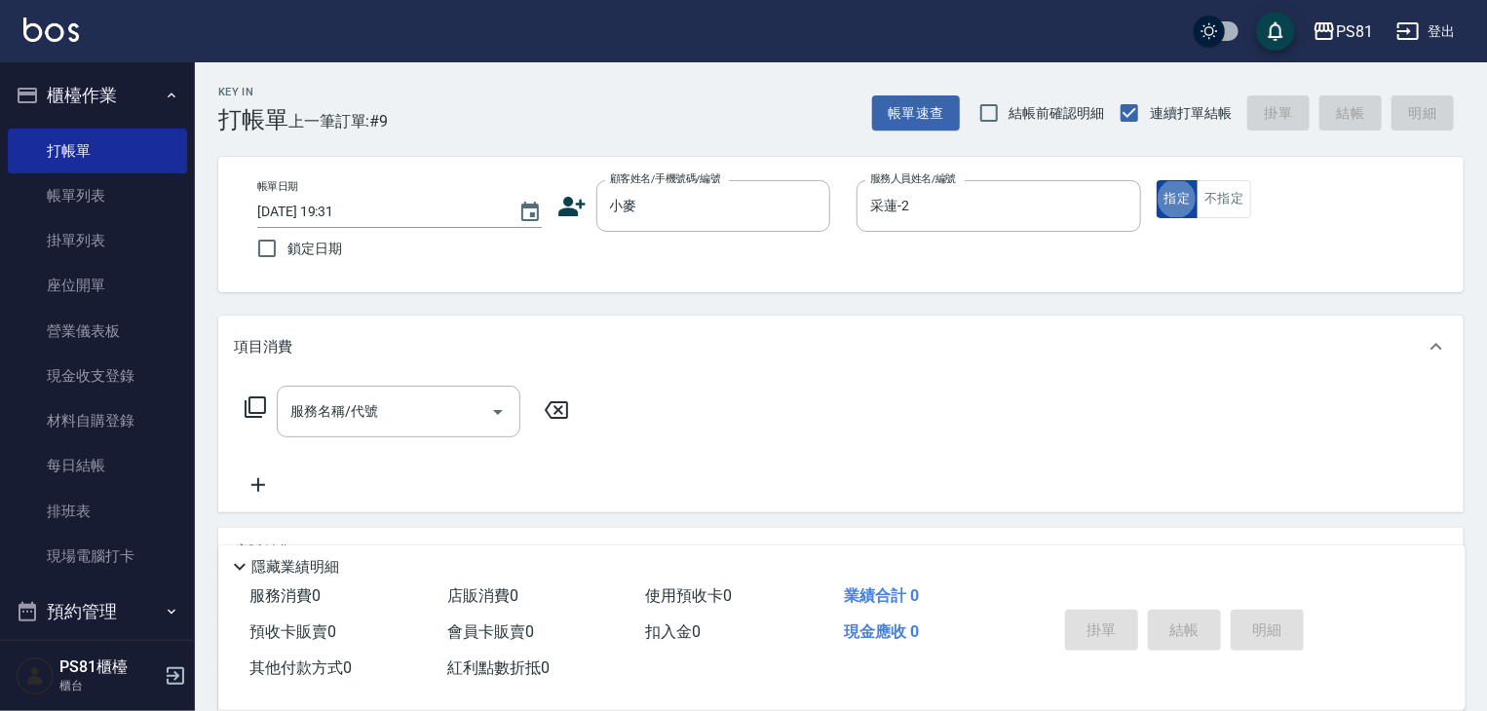
click at [1189, 195] on button "指定" at bounding box center [1178, 199] width 42 height 38
click at [1213, 247] on div "帳單日期 2025/08/24 19:31 鎖定日期 顧客姓名/手機號碼/編號 小麥 顧客姓名/手機號碼/編號 服務人員姓名/編號 采蓮-2 服務人員姓名/編…" at bounding box center [841, 224] width 1199 height 89
click at [1193, 209] on button "指定" at bounding box center [1178, 199] width 42 height 38
click at [1206, 238] on div "帳單日期 2025/08/24 19:31 鎖定日期 顧客姓名/手機號碼/編號 小麥 顧客姓名/手機號碼/編號 服務人員姓名/編號 采蓮-2 服務人員姓名/編…" at bounding box center [841, 224] width 1199 height 89
click at [1166, 219] on div "帳單日期 2025/08/24 19:31 鎖定日期 顧客姓名/手機號碼/編號 小麥 顧客姓名/手機號碼/編號 服務人員姓名/編號 采蓮-2 服務人員姓名/編…" at bounding box center [841, 224] width 1199 height 89
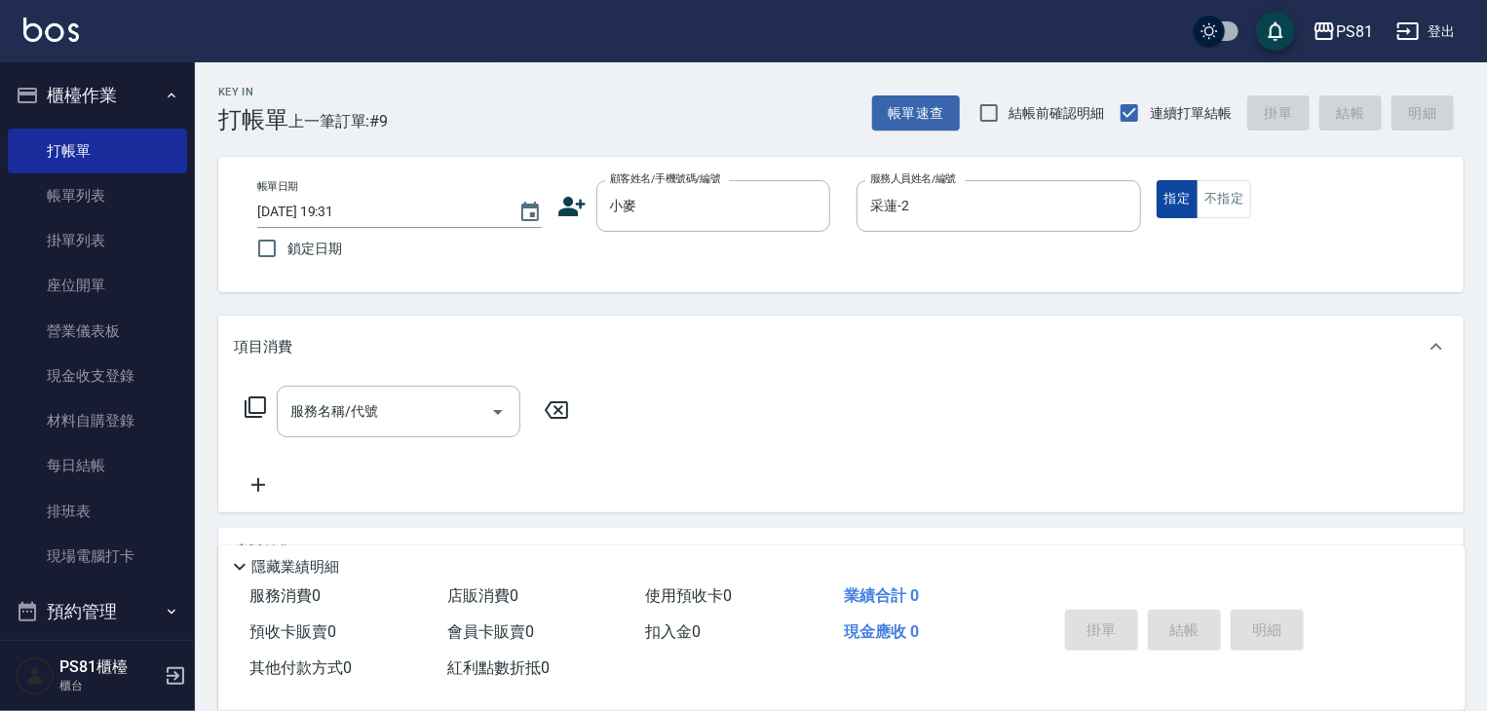
click at [1167, 210] on button "指定" at bounding box center [1178, 199] width 42 height 38
click at [1156, 258] on div "帳單日期 2025/08/24 19:31 鎖定日期 顧客姓名/手機號碼/編號 小麥 顧客姓名/手機號碼/編號 服務人員姓名/編號 采蓮-2 服務人員姓名/編…" at bounding box center [841, 224] width 1199 height 89
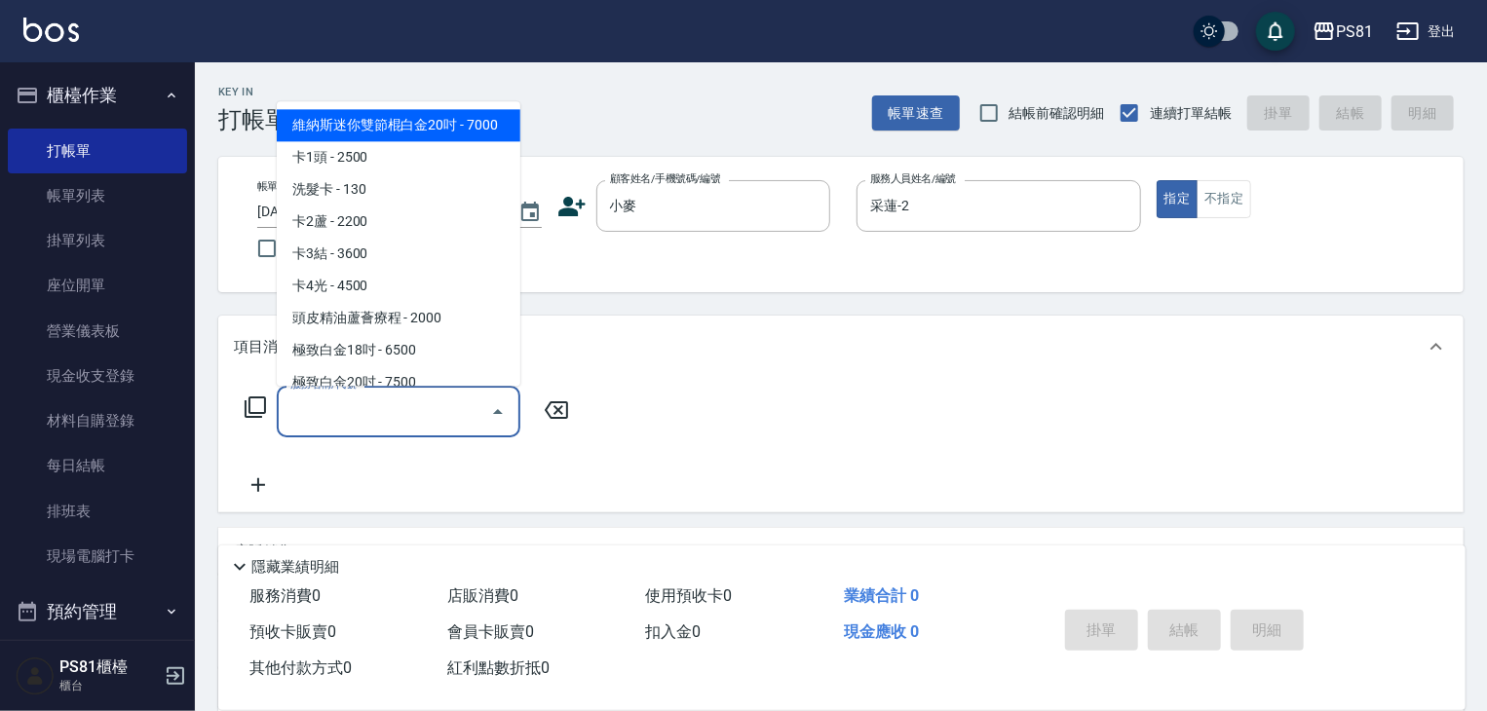
click at [441, 395] on input "服務名稱/代號" at bounding box center [384, 412] width 197 height 34
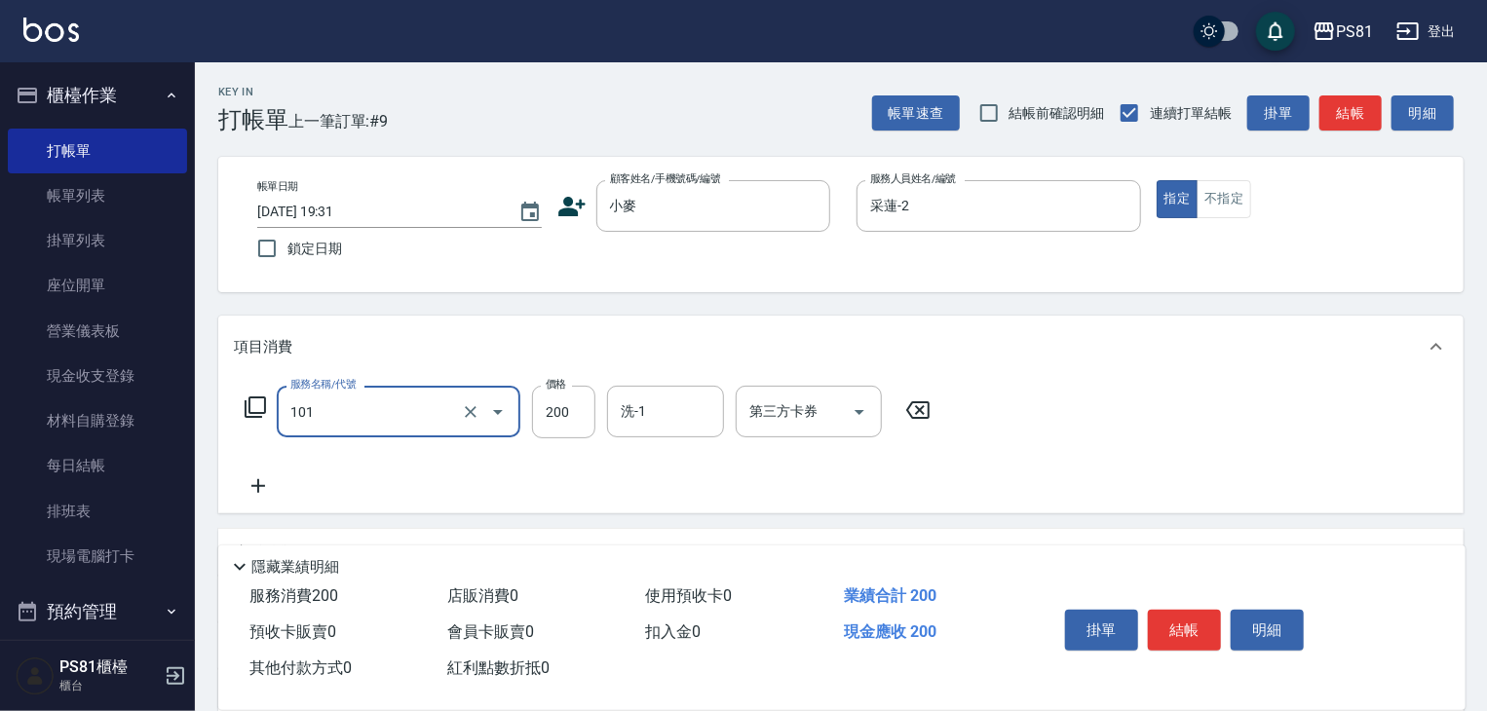
type input "一般洗髮(101)"
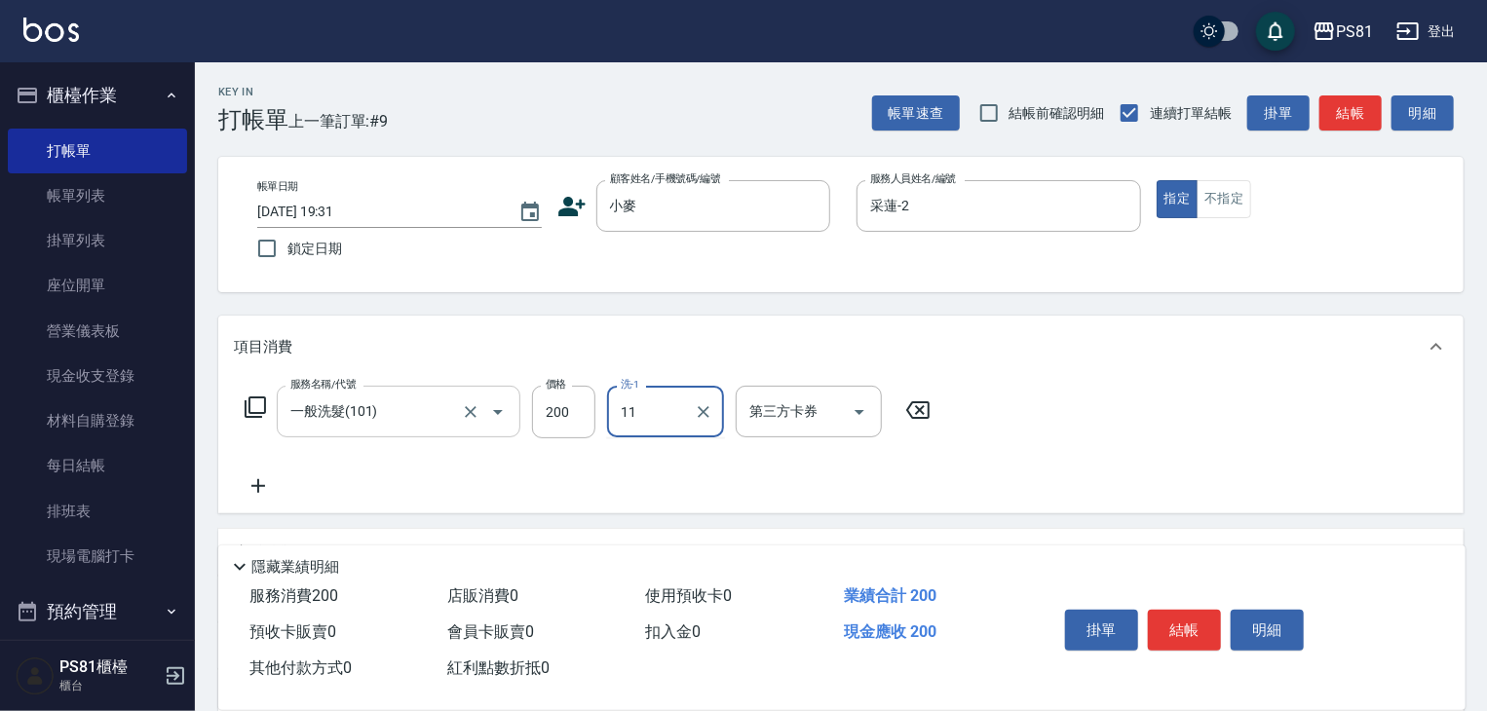
type input "11"
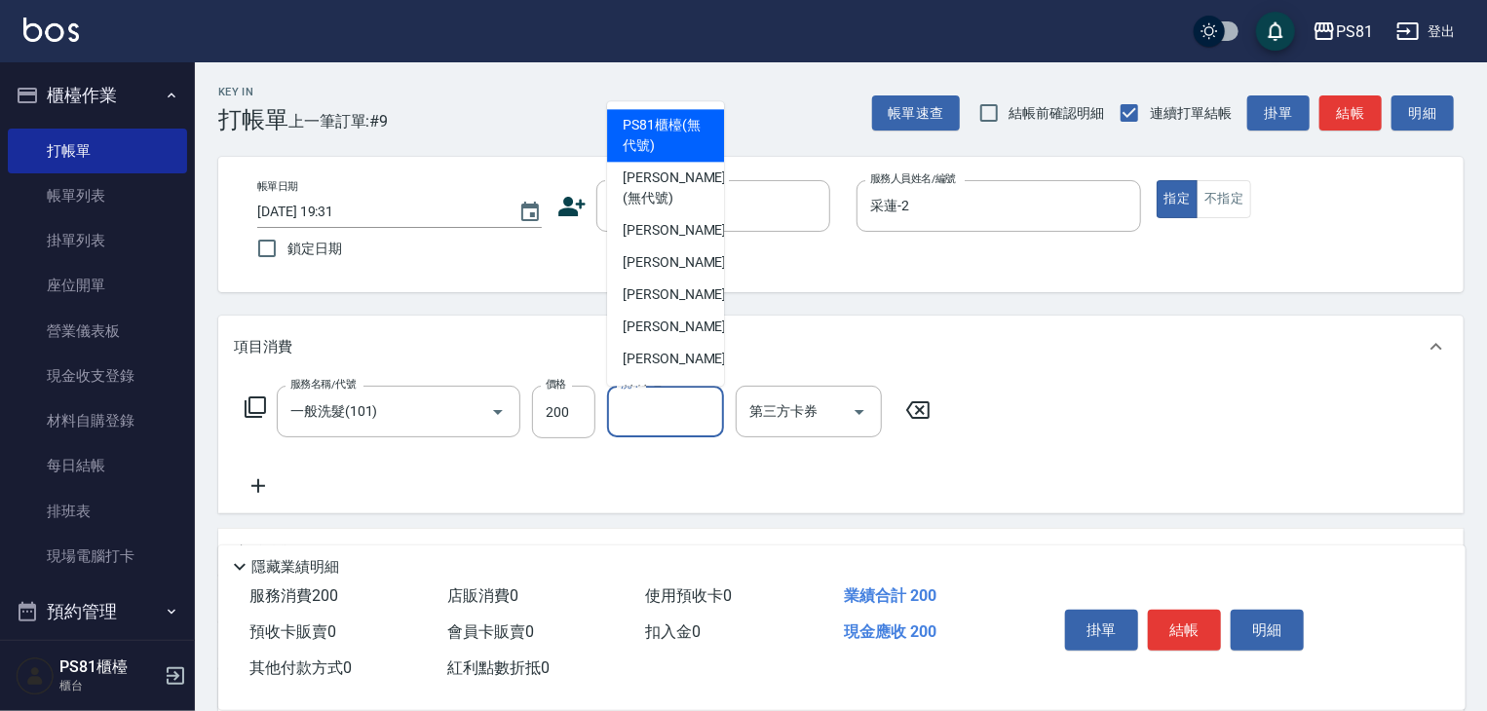
click at [698, 413] on input "洗-1" at bounding box center [665, 412] width 99 height 34
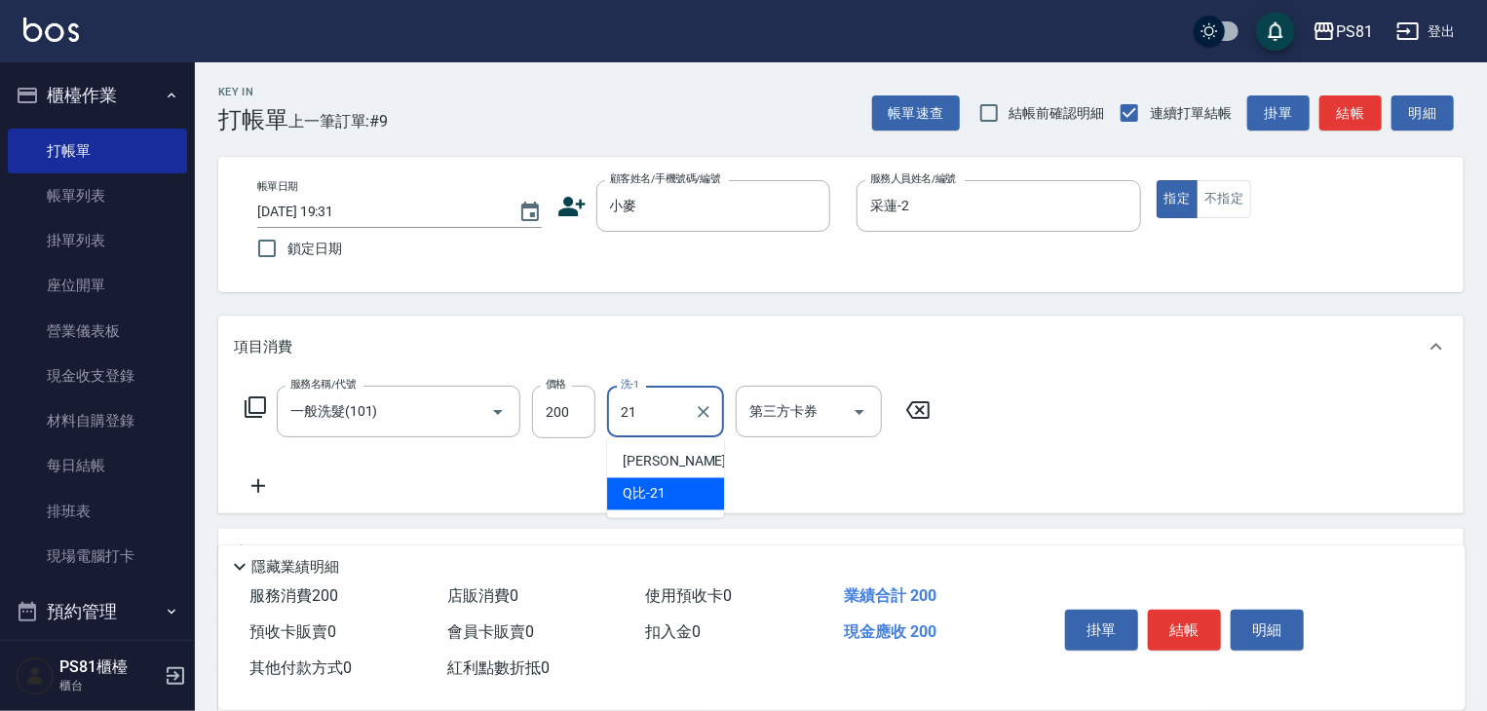
type input "Q比-21"
drag, startPoint x: 727, startPoint y: 476, endPoint x: 1099, endPoint y: 464, distance: 372.5
click at [749, 482] on div "服務名稱/代號 一般洗髮(101) 服務名稱/代號 價格 200 價格 洗-1 Q比-21 洗-1 第三方卡券 第三方卡券" at bounding box center [588, 442] width 709 height 112
click at [1146, 431] on div "服務名稱/代號 一般洗髮(101) 服務名稱/代號 價格 200 價格 洗-1 Q比-21 洗-1 第三方卡券 第三方卡券" at bounding box center [841, 445] width 1246 height 135
click at [1149, 431] on div "服務名稱/代號 一般洗髮(101) 服務名稱/代號 價格 200 價格 洗-1 Q比-21 洗-1 第三方卡券 第三方卡券" at bounding box center [841, 445] width 1246 height 135
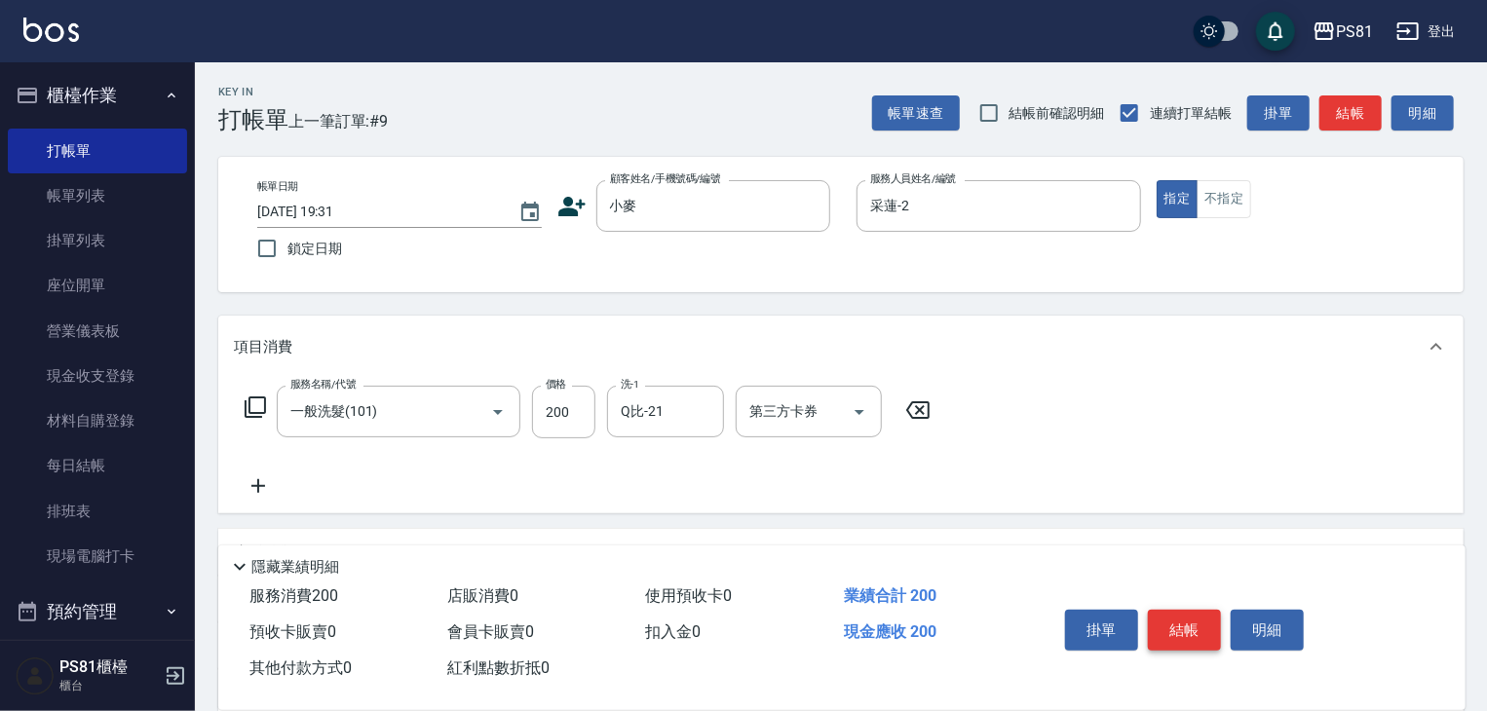
click at [1205, 621] on button "結帳" at bounding box center [1184, 630] width 73 height 41
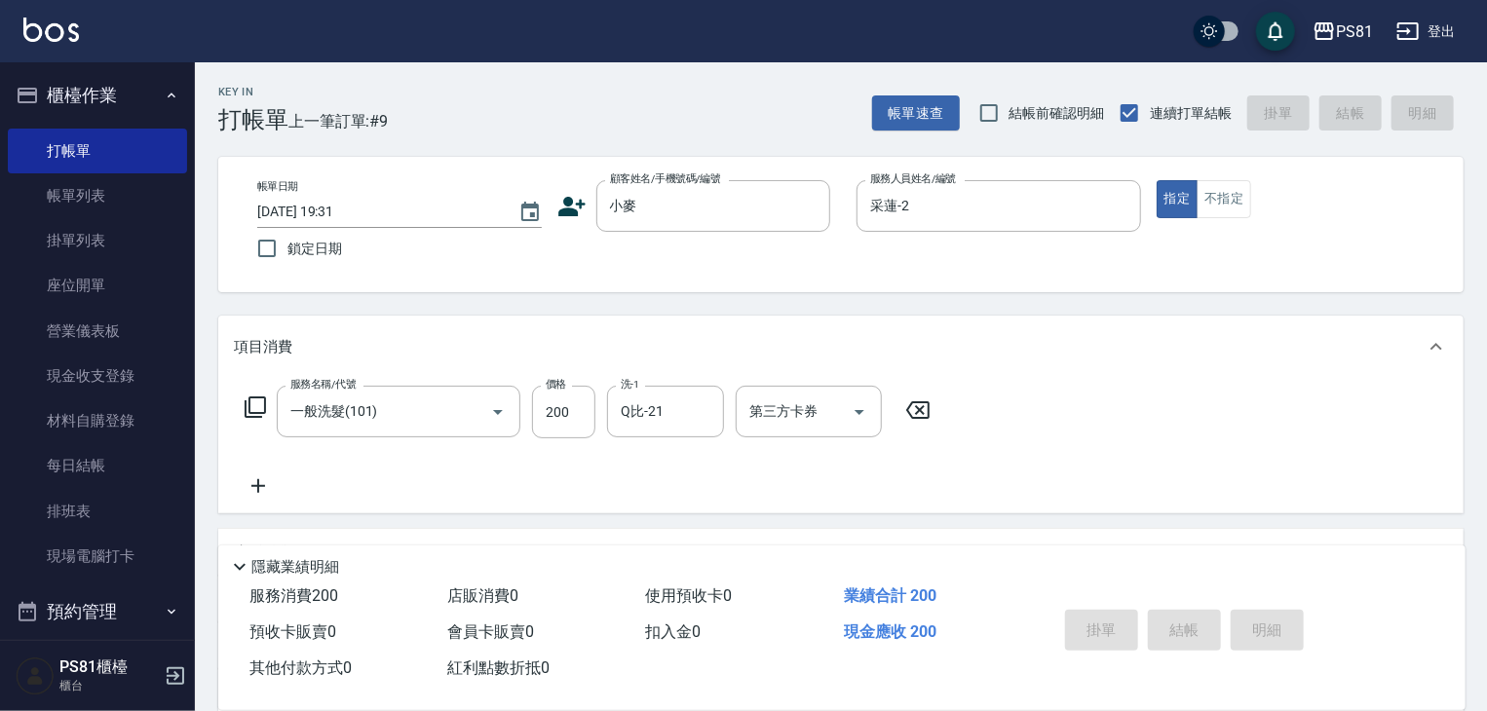
type input "2025/08/24 19:32"
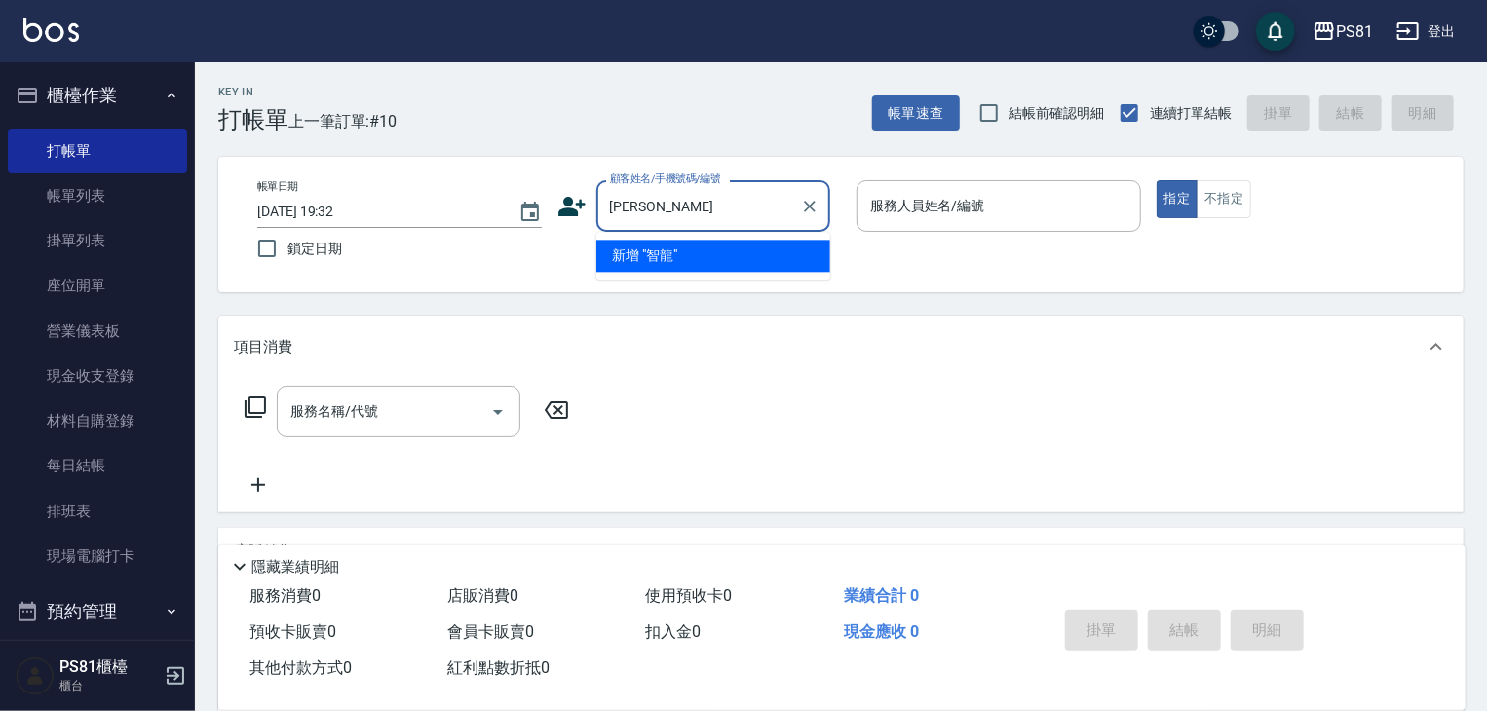
type input "智隆"
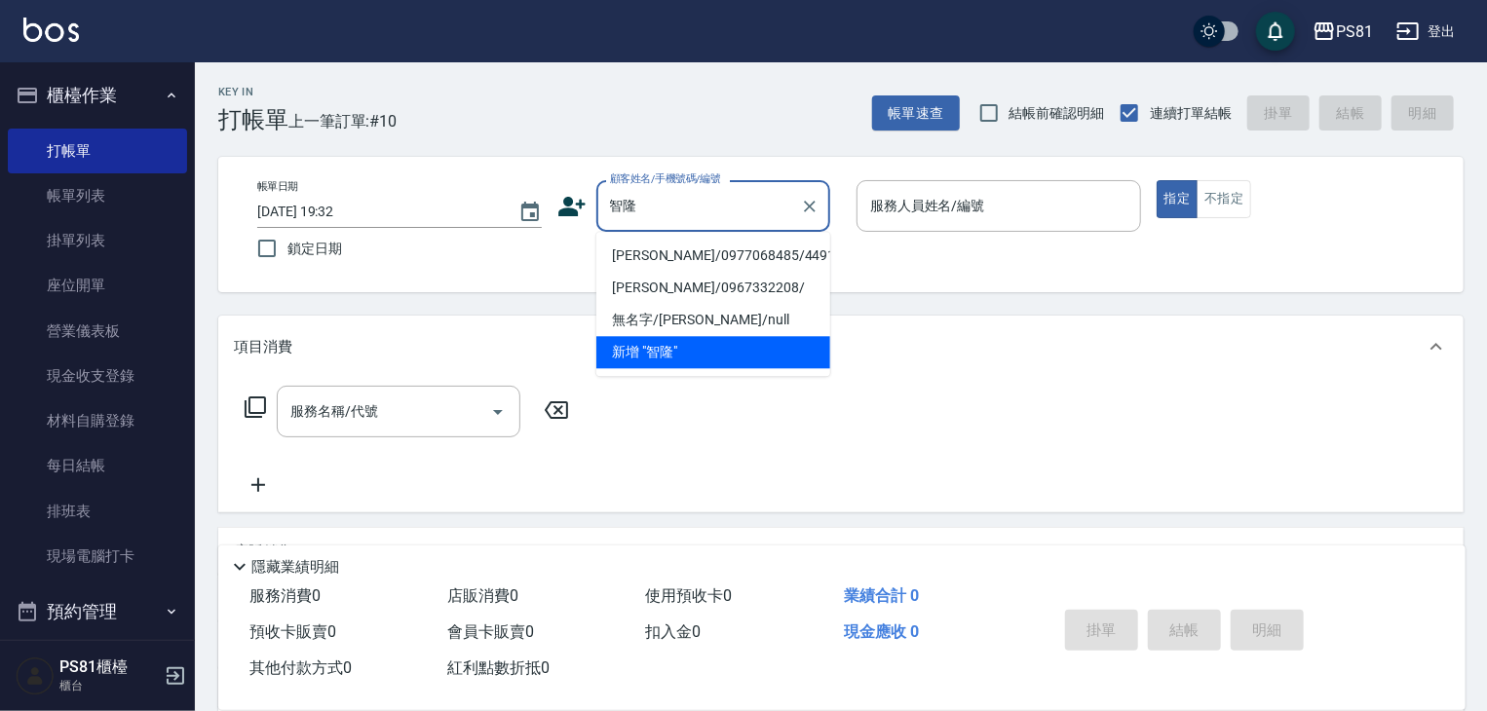
click at [740, 251] on li "[PERSON_NAME]/0977068485/4491" at bounding box center [713, 256] width 234 height 32
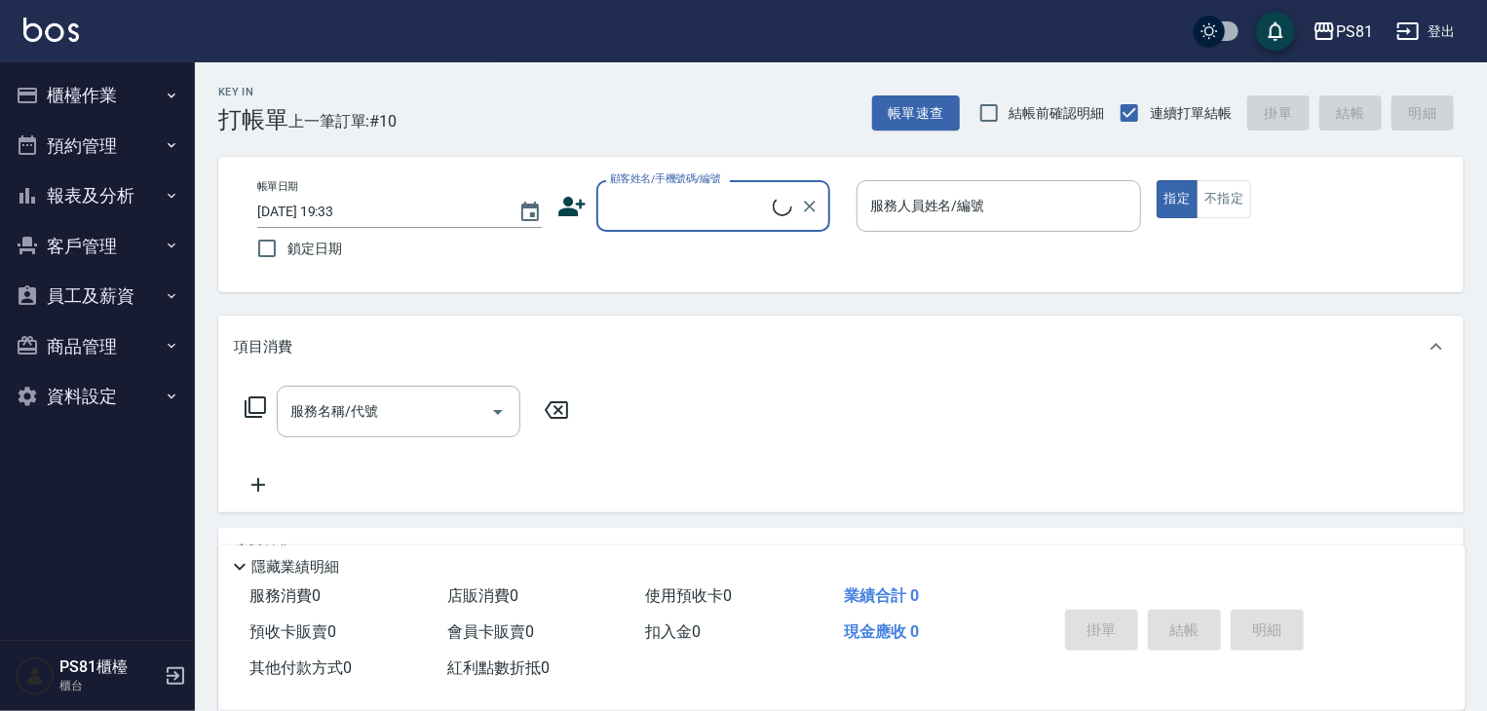
click at [678, 224] on div "顧客姓名/手機號碼/編號" at bounding box center [713, 206] width 234 height 52
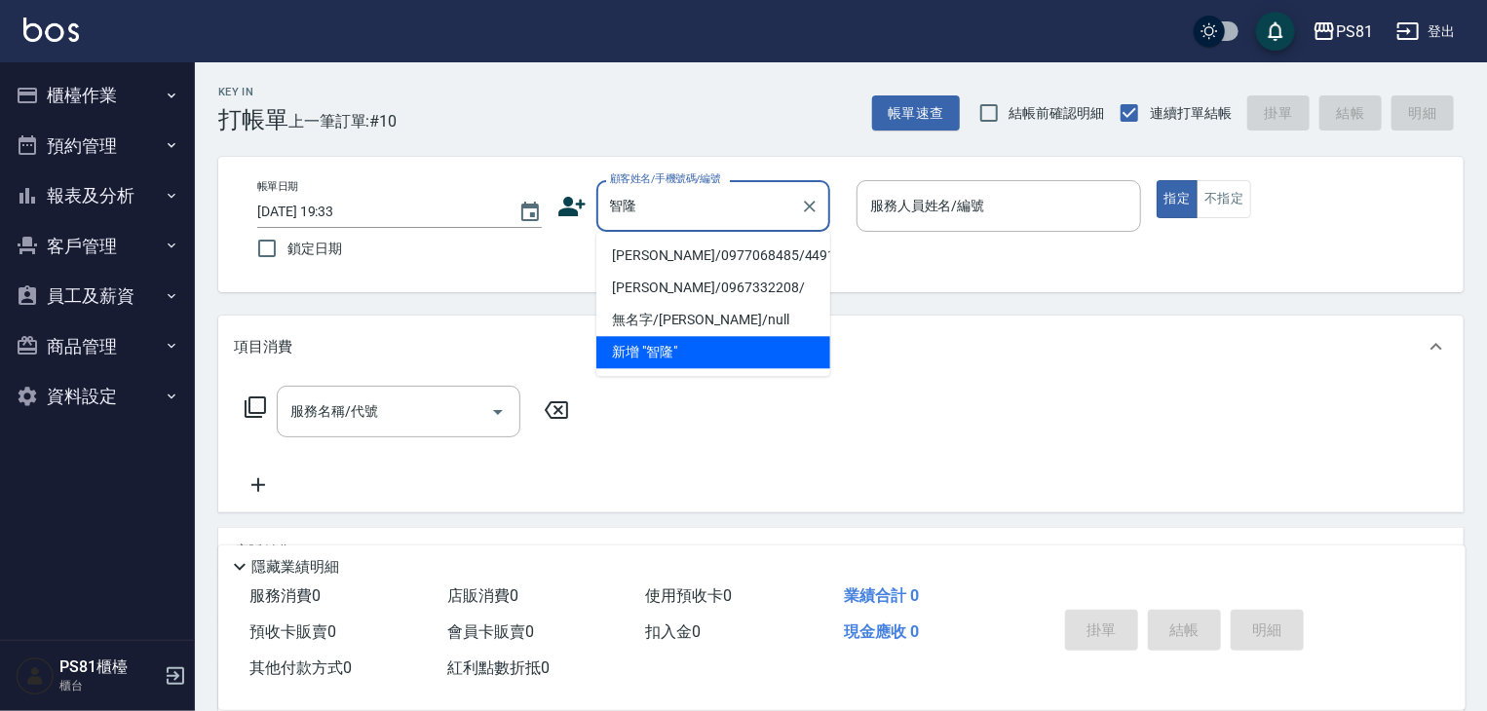
click at [683, 249] on li "[PERSON_NAME]/0977068485/4491" at bounding box center [713, 256] width 234 height 32
type input "[PERSON_NAME]/0977068485/4491"
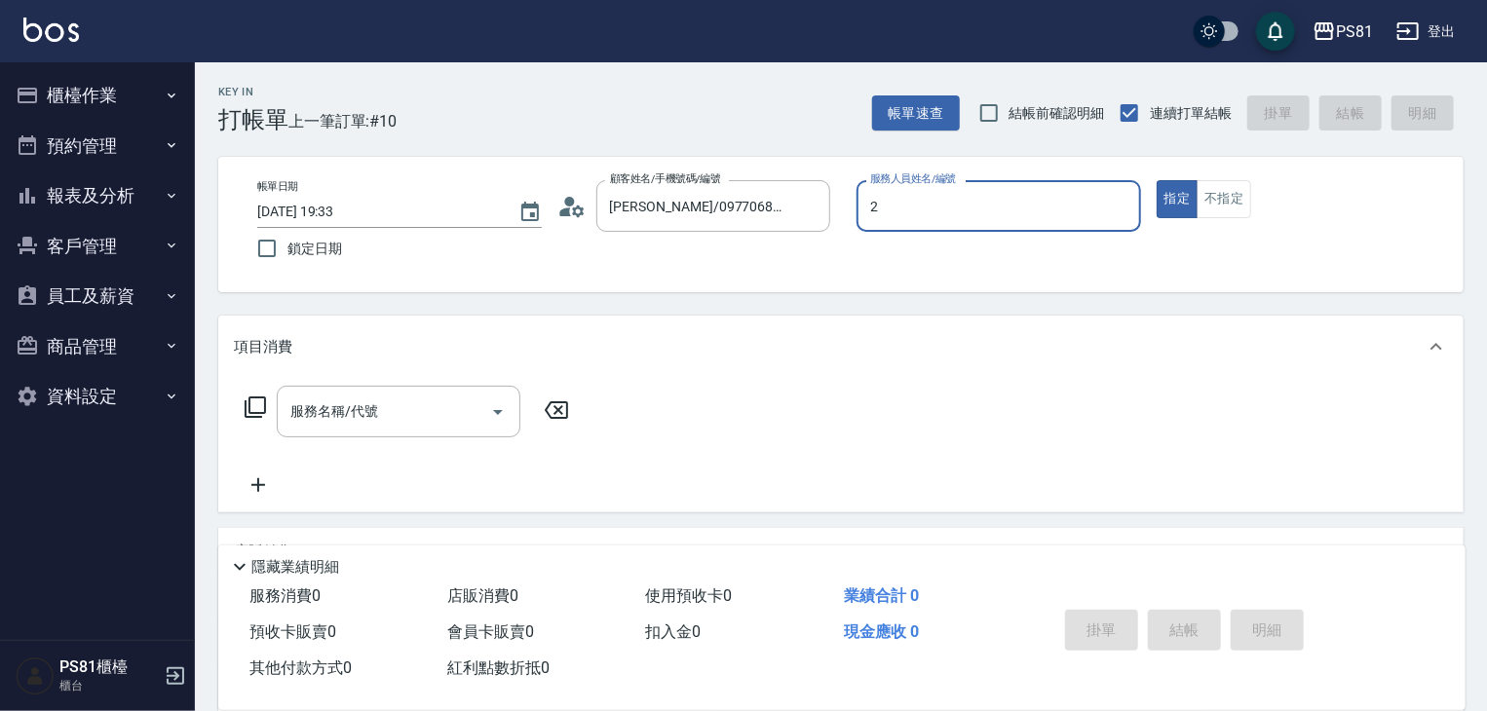
type input "2"
type button "true"
type input "采蓮-2"
click at [684, 249] on div "帳單日期 [DATE] 19:33 鎖定日期 顧客姓名/手機號碼/編號 [PERSON_NAME]/0977068485/4491 顧客姓名/手機號碼/編號 …" at bounding box center [841, 224] width 1199 height 89
click at [1169, 207] on button "指定" at bounding box center [1178, 199] width 42 height 38
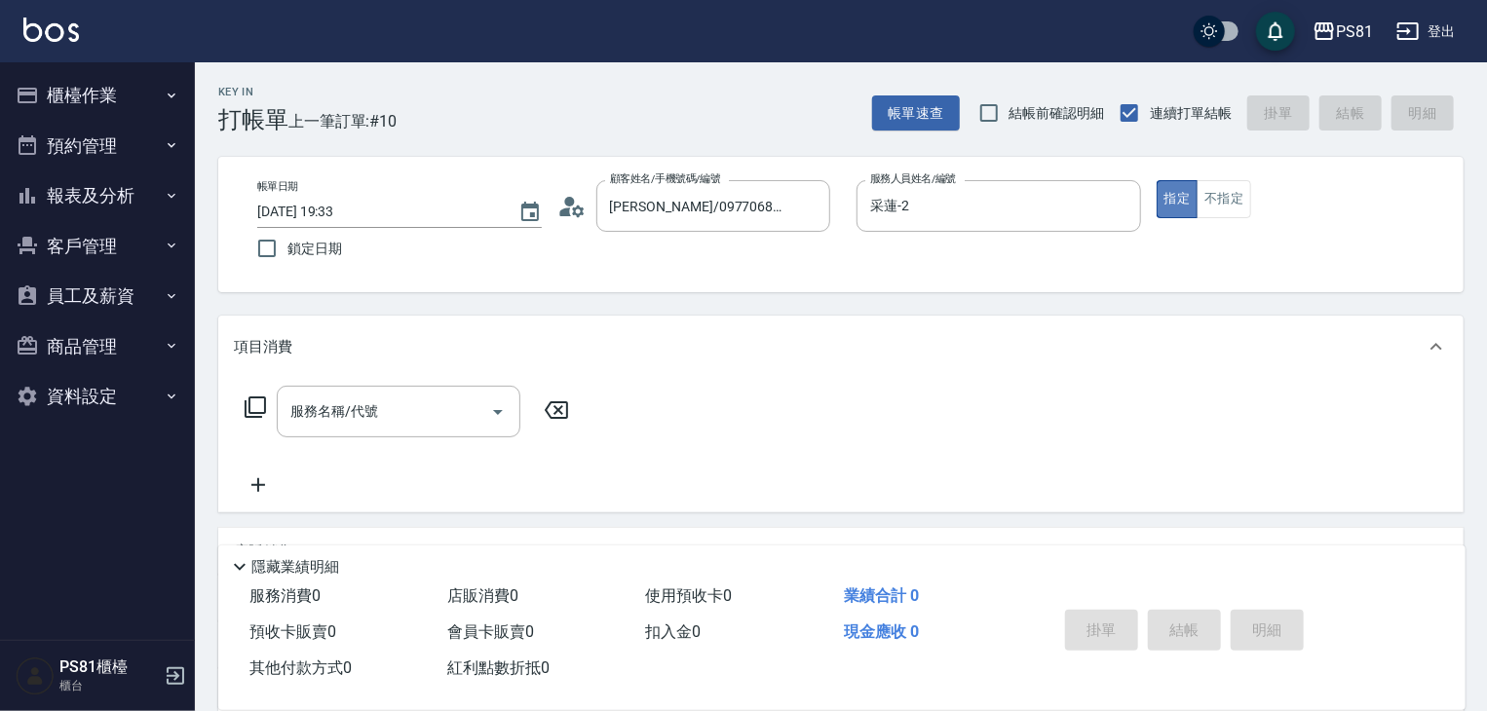
click at [1169, 207] on button "指定" at bounding box center [1178, 199] width 42 height 38
drag, startPoint x: 1169, startPoint y: 207, endPoint x: 1152, endPoint y: 226, distance: 25.6
click at [1166, 214] on button "指定" at bounding box center [1178, 199] width 42 height 38
click at [347, 426] on input "服務名稱/代號" at bounding box center [384, 412] width 197 height 34
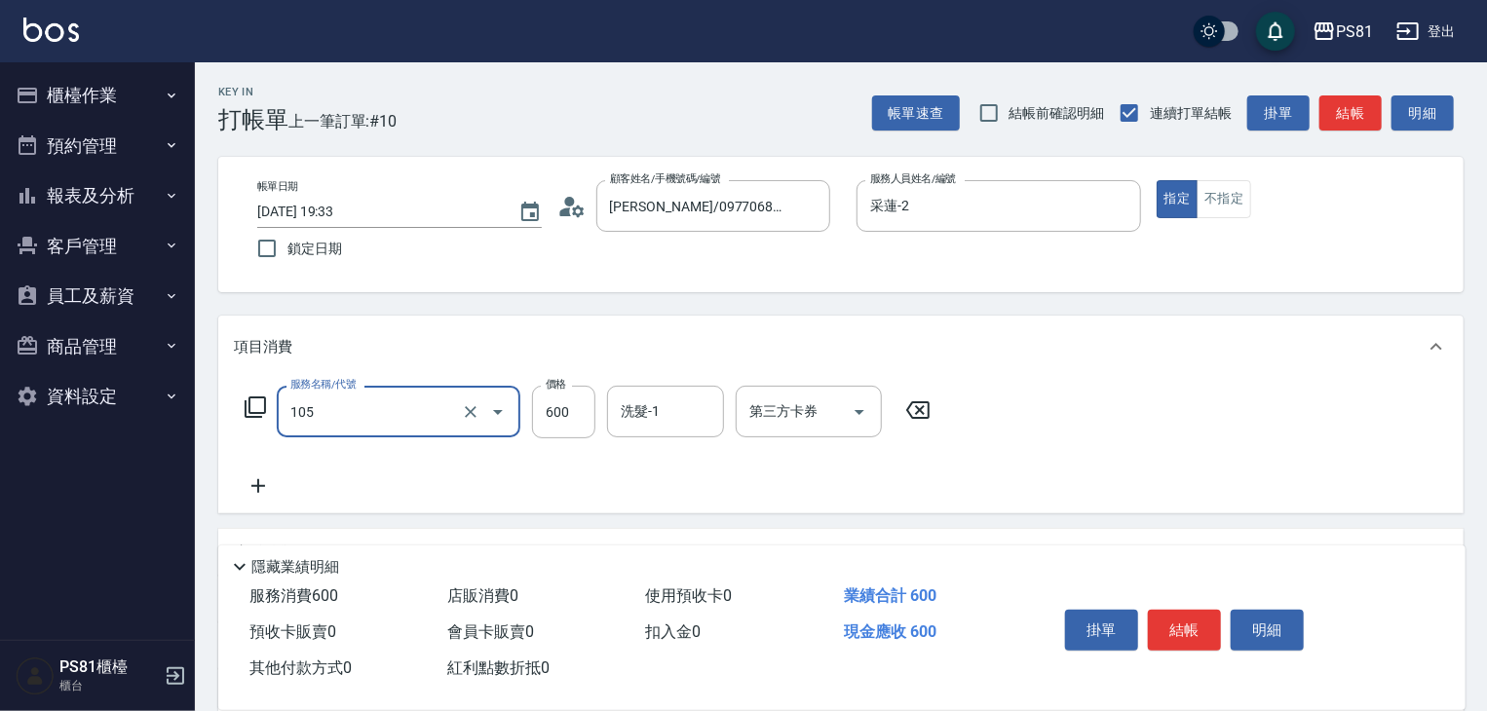
type input "A級洗剪600(105)"
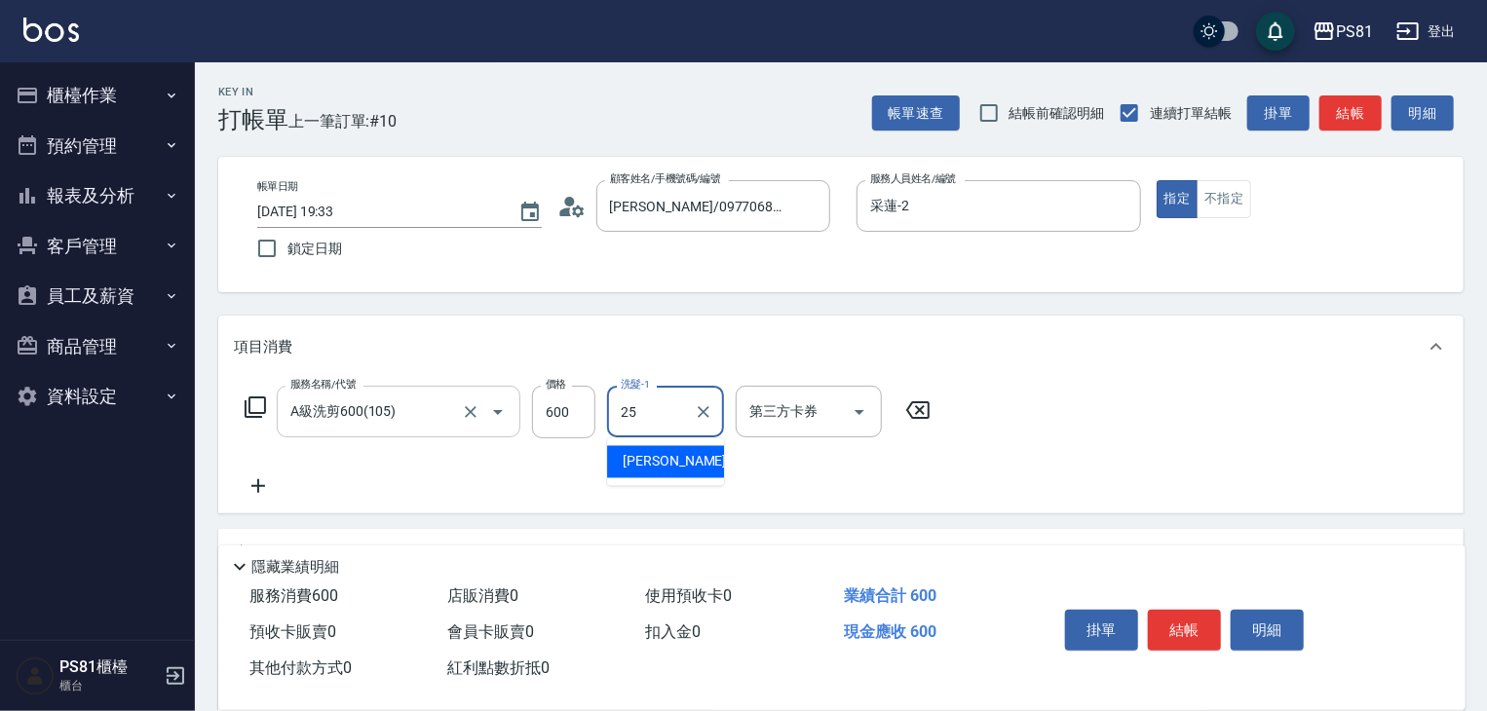
type input "[PERSON_NAME]-25"
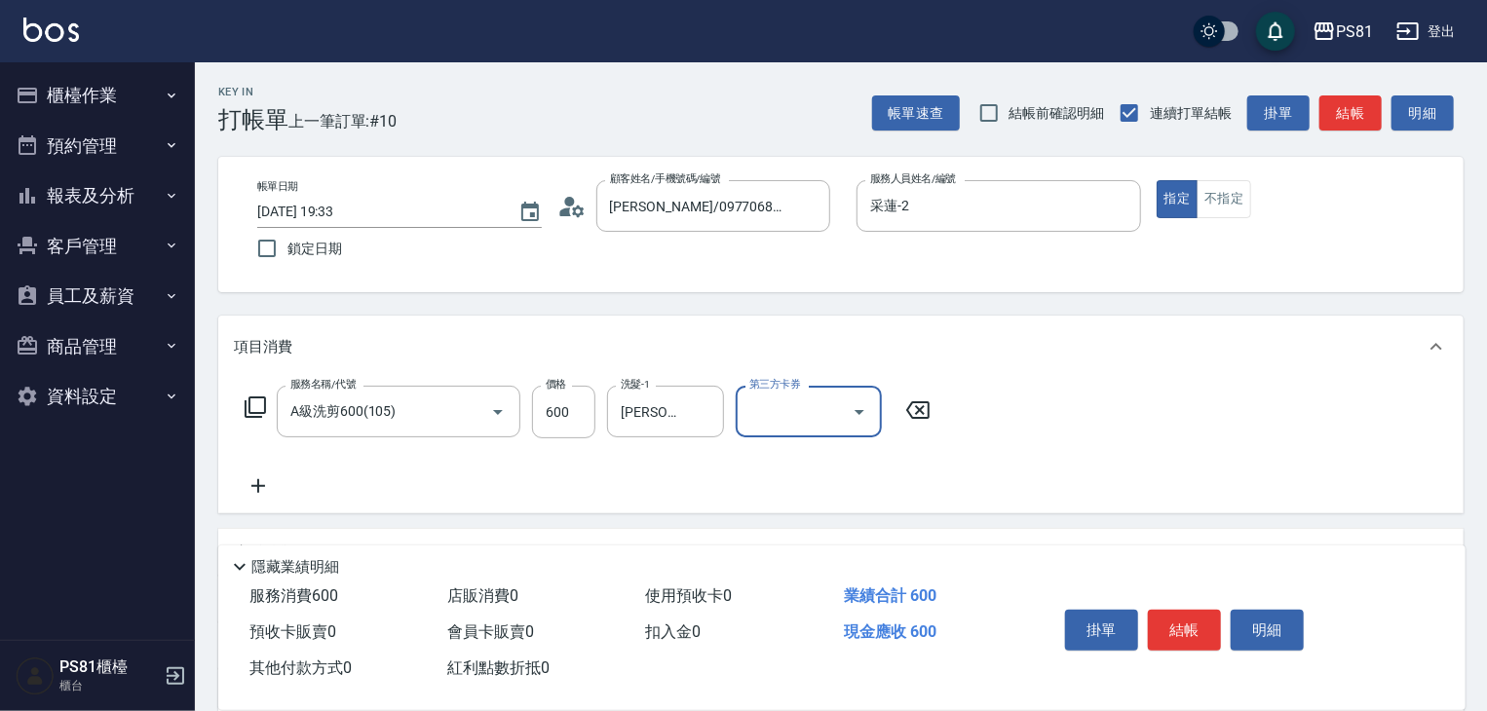
drag, startPoint x: 819, startPoint y: 479, endPoint x: 1190, endPoint y: 530, distance: 374.8
click at [831, 481] on div "服務名稱/代號 A級洗剪600(105) 服務名稱/代號 價格 600 價格 洗髮-1 [PERSON_NAME]-25 洗髮-1 第三方卡券 第三方卡券" at bounding box center [588, 442] width 709 height 112
click at [1210, 626] on button "結帳" at bounding box center [1184, 630] width 73 height 41
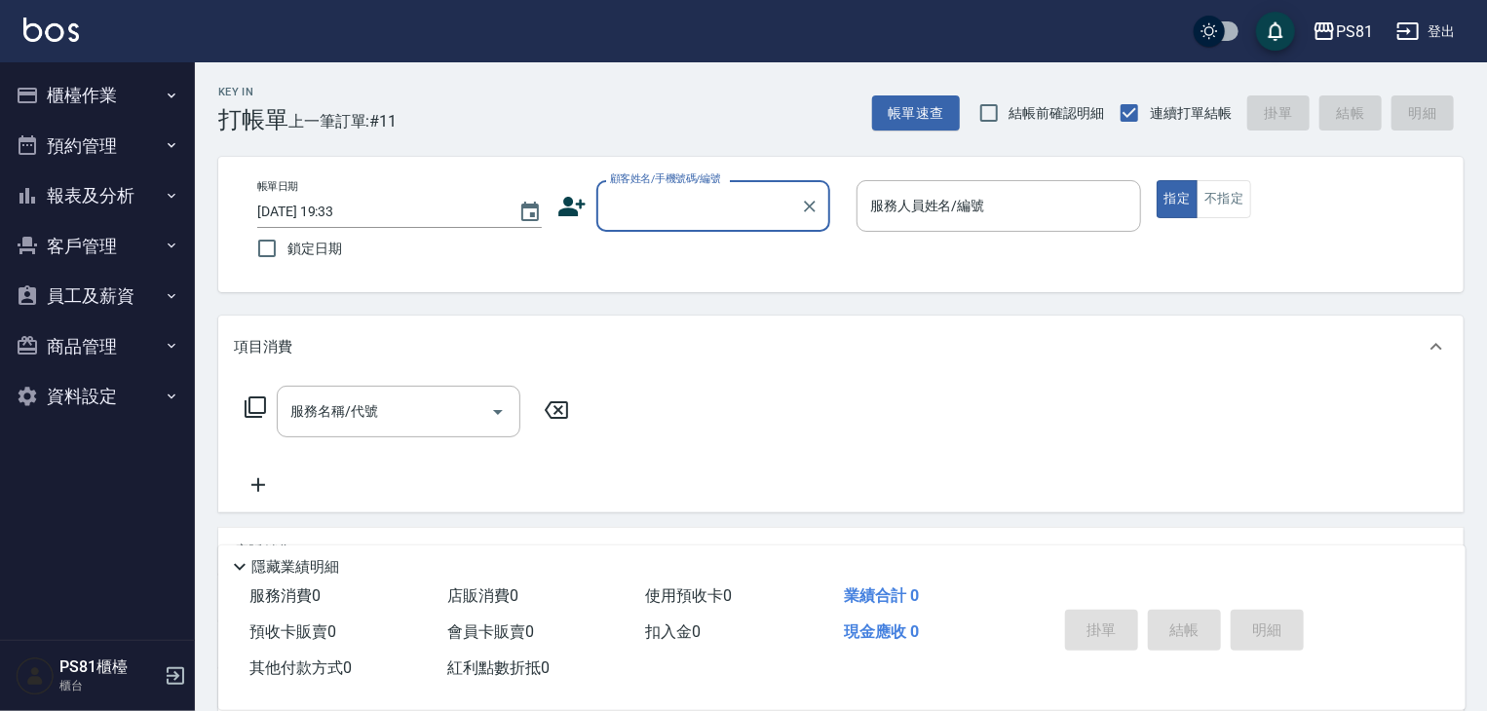
click at [725, 223] on div "顧客姓名/手機號碼/編號" at bounding box center [713, 206] width 234 height 52
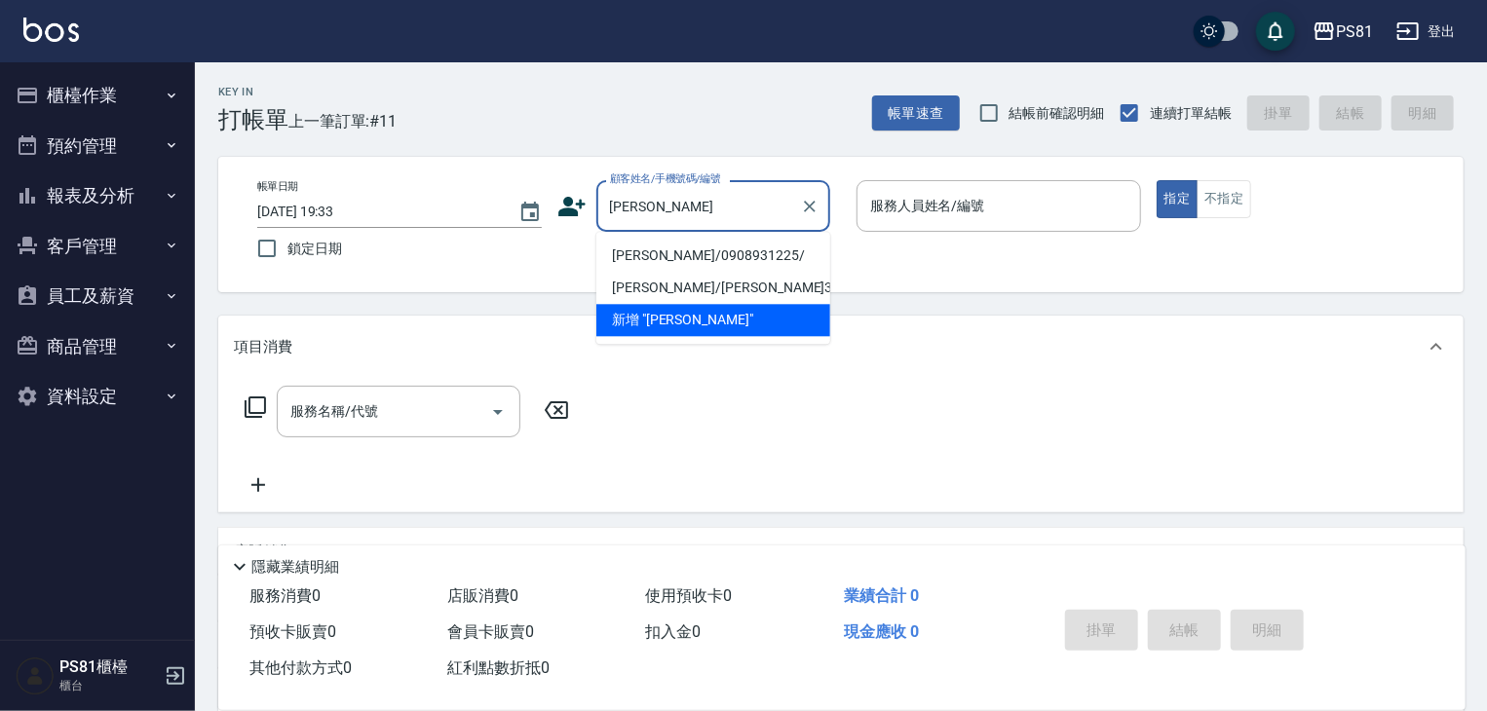
click at [703, 252] on li "[PERSON_NAME]/0908931225/" at bounding box center [713, 256] width 234 height 32
type input "[PERSON_NAME]/0908931225/"
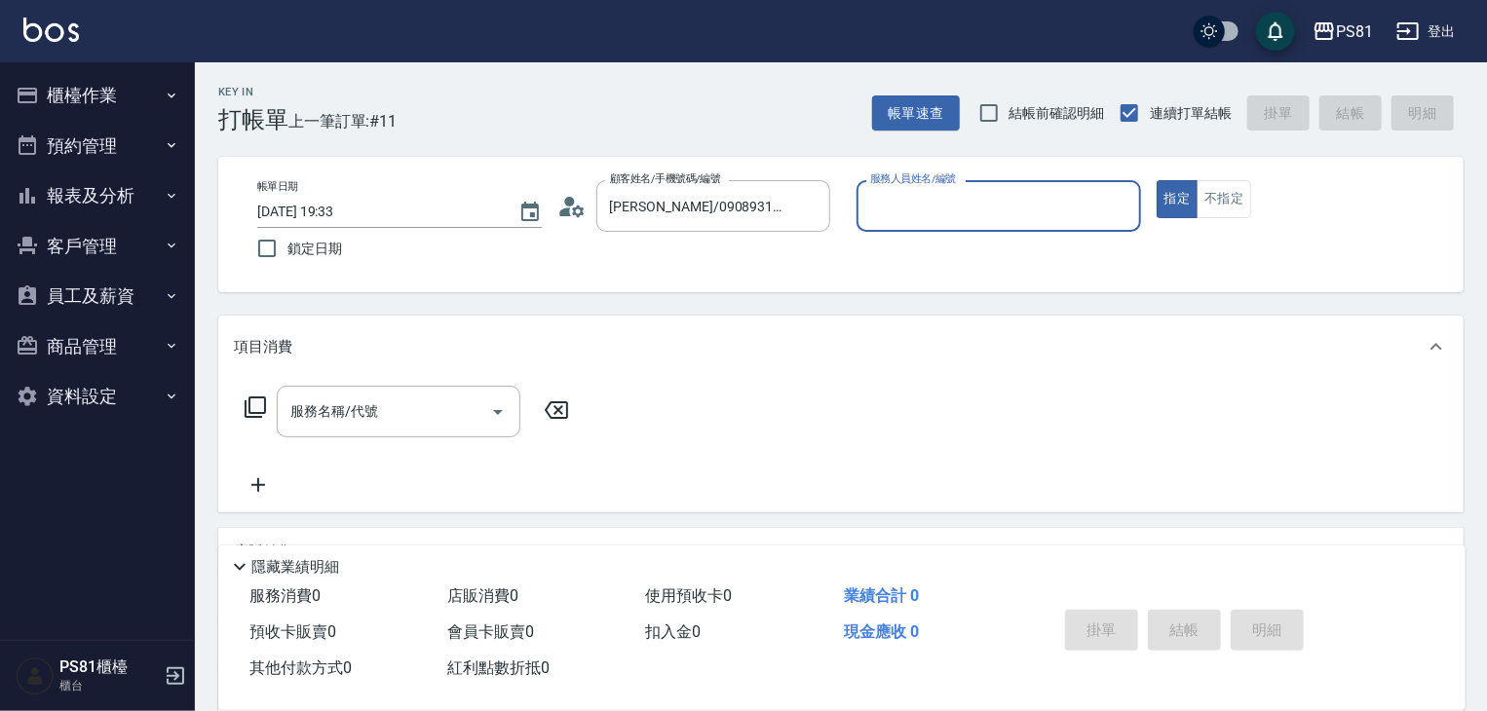
type input "采蓮-2"
click at [444, 407] on input "服務名稱/代號" at bounding box center [384, 412] width 197 height 34
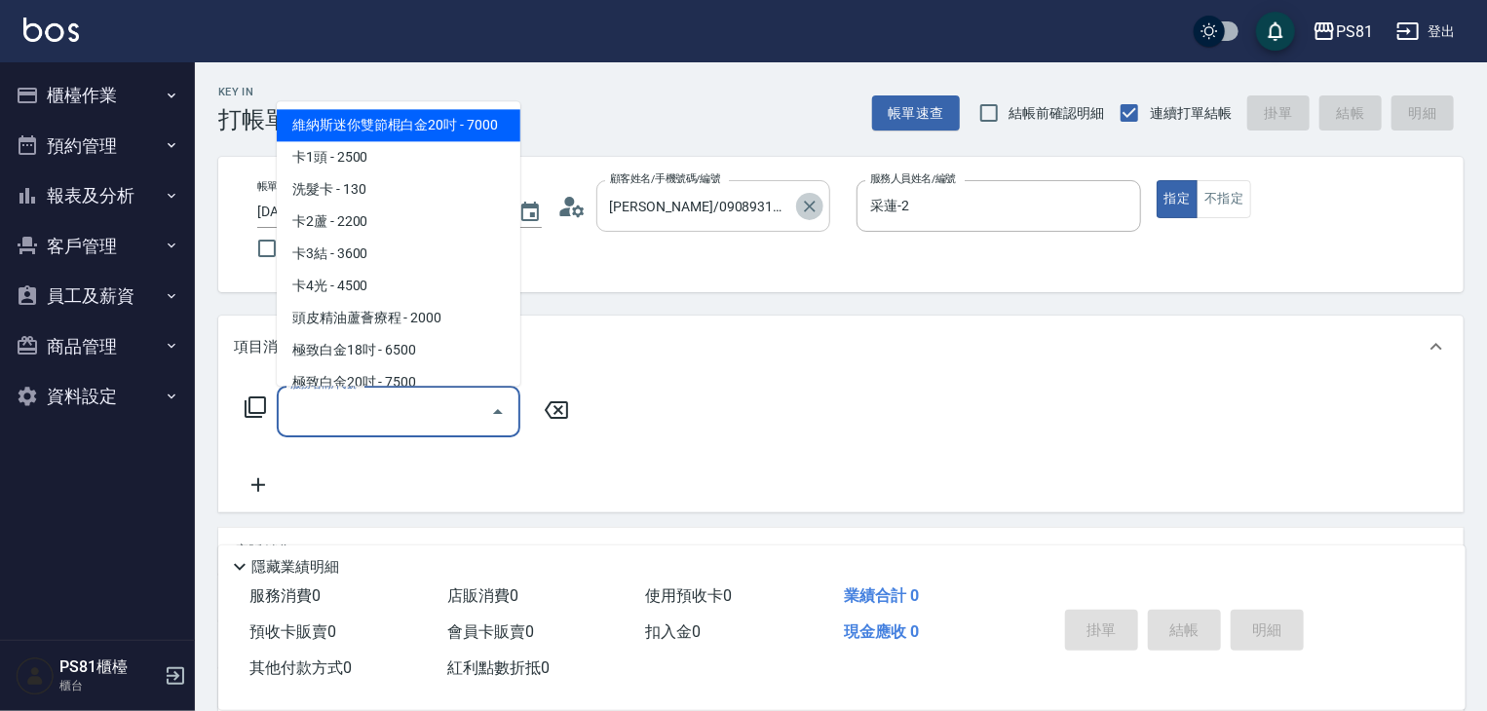
click at [803, 203] on icon "Clear" at bounding box center [809, 206] width 19 height 19
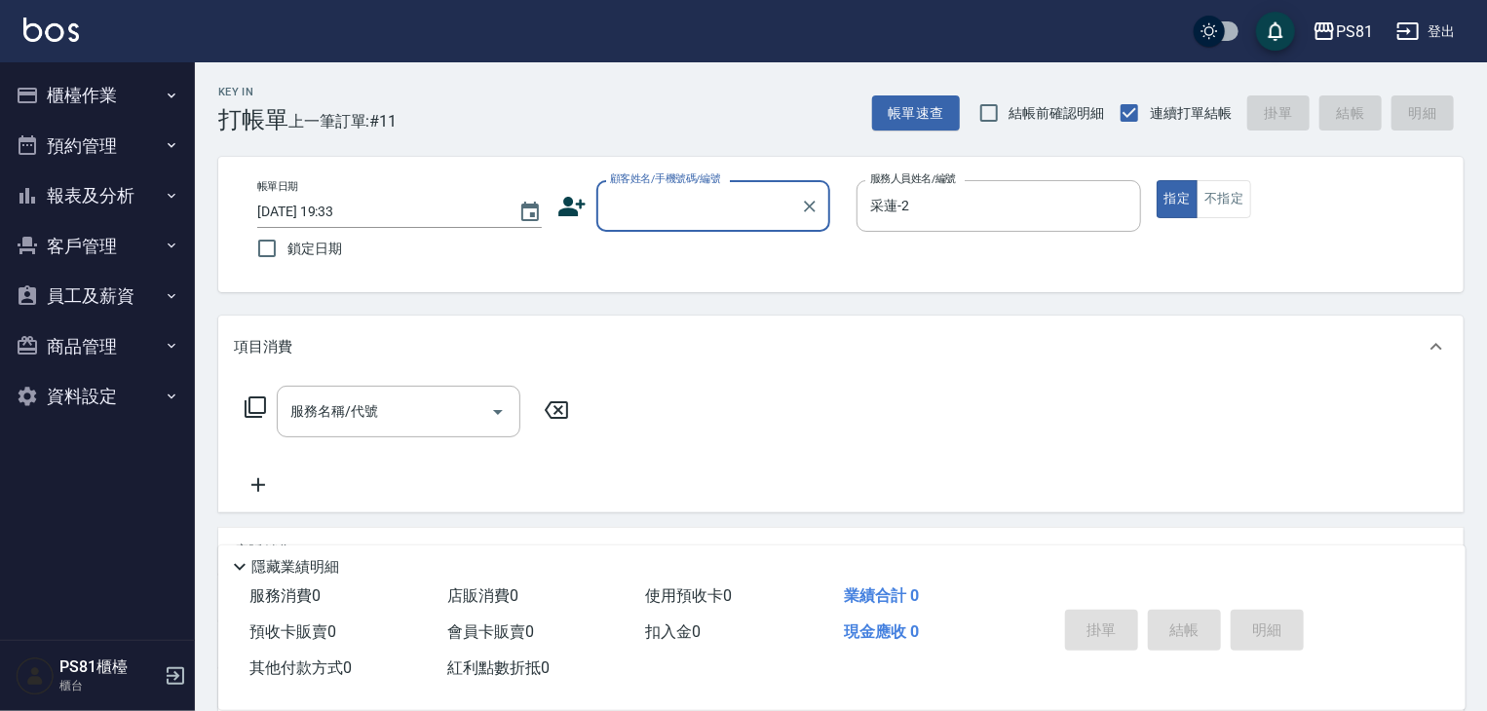
click at [740, 216] on input "顧客姓名/手機號碼/編號" at bounding box center [698, 206] width 187 height 34
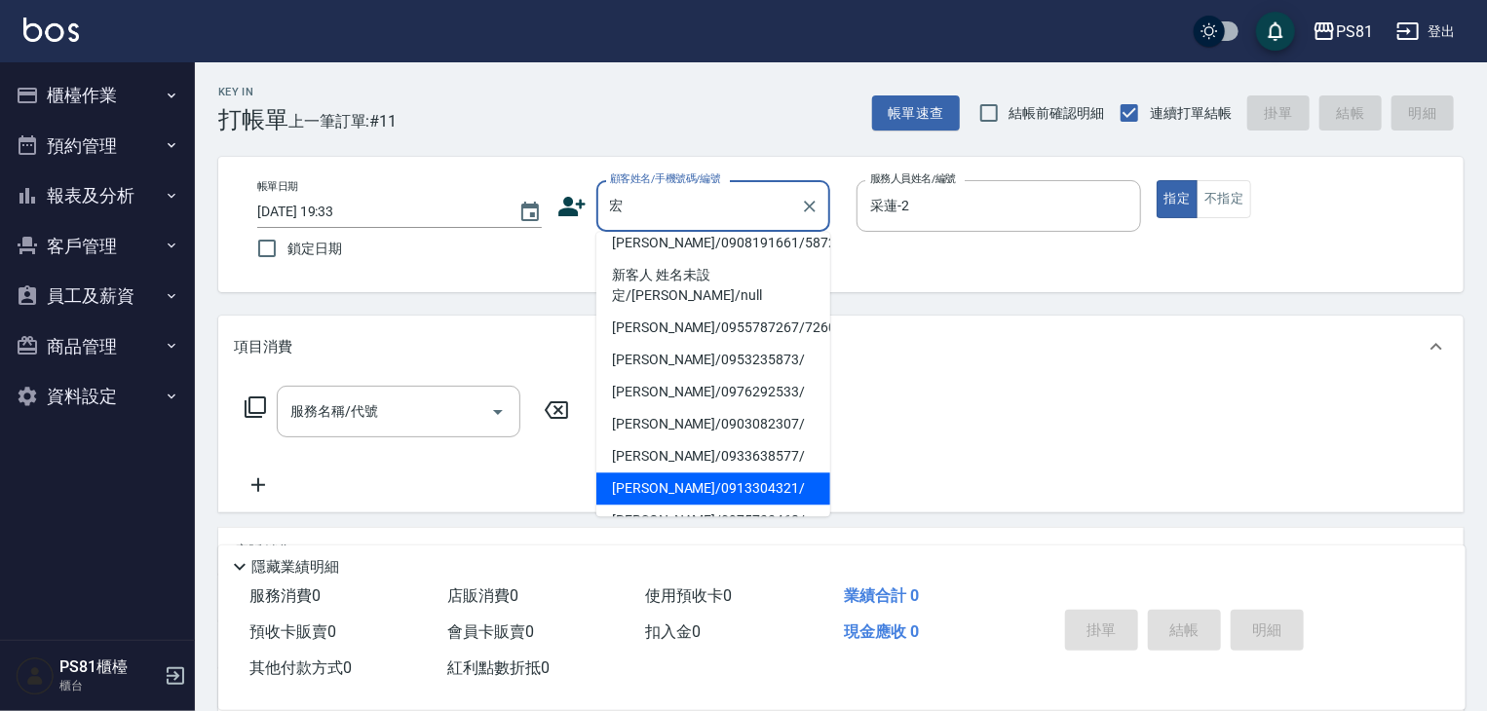
scroll to position [195, 0]
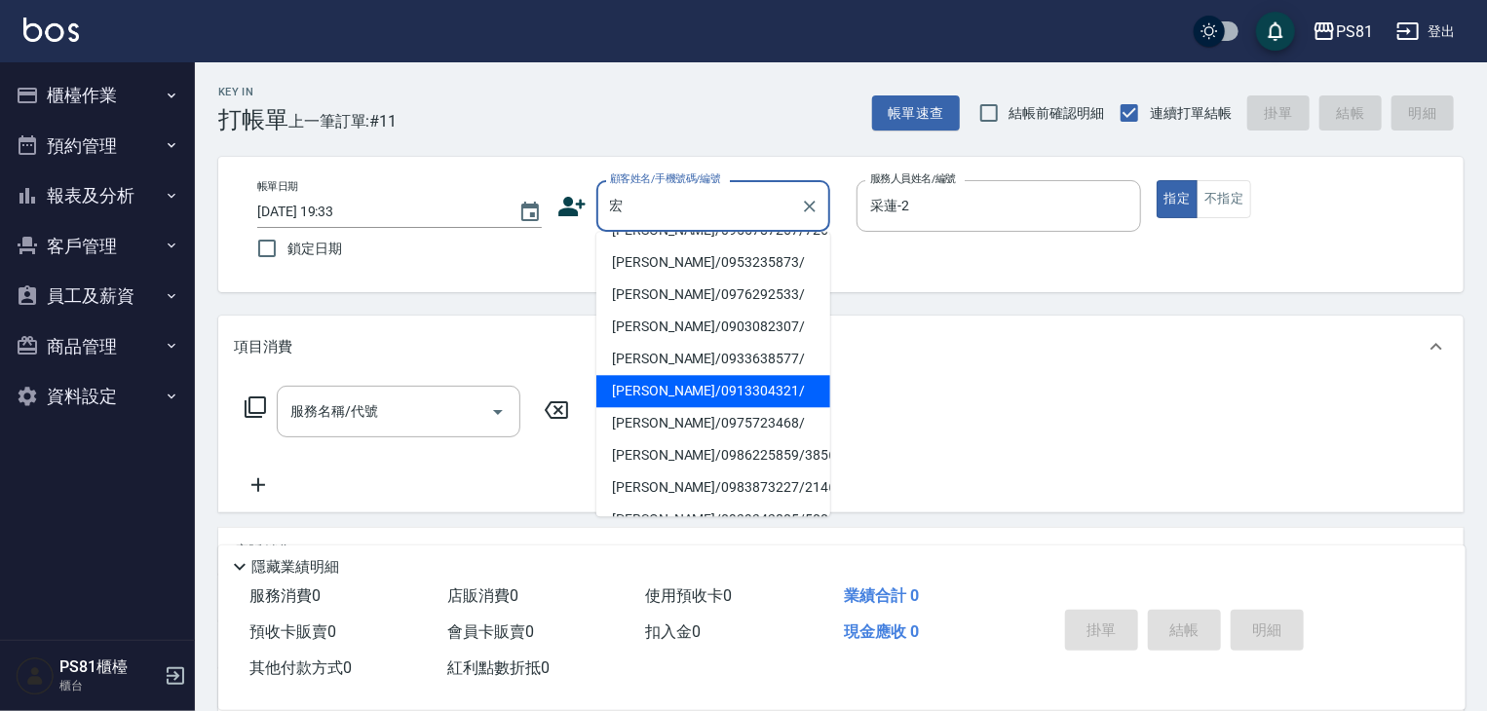
click at [685, 375] on li "[PERSON_NAME]/0913304321/" at bounding box center [713, 391] width 234 height 32
type input "[PERSON_NAME]/0913304321/"
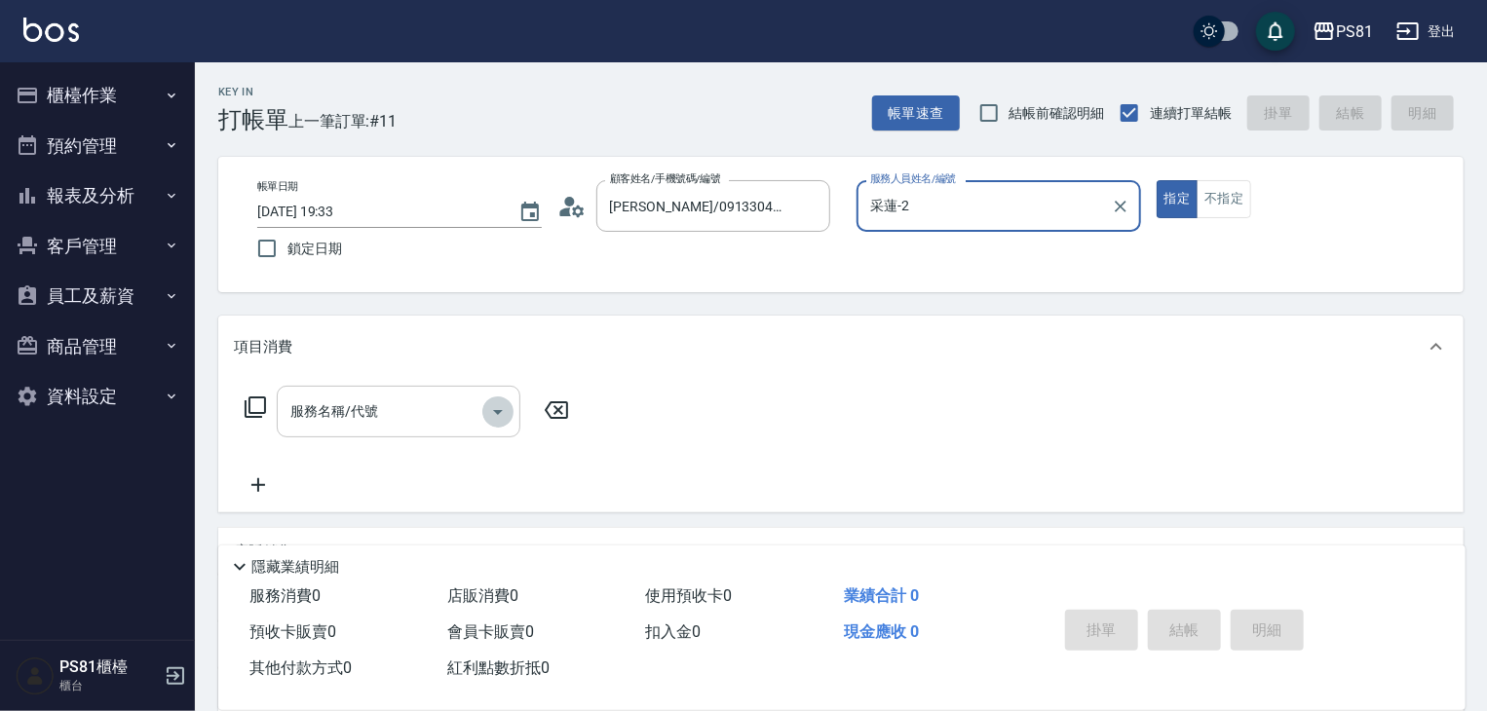
drag, startPoint x: 501, startPoint y: 406, endPoint x: 491, endPoint y: 403, distance: 10.5
click at [491, 403] on icon "Open" at bounding box center [497, 412] width 23 height 23
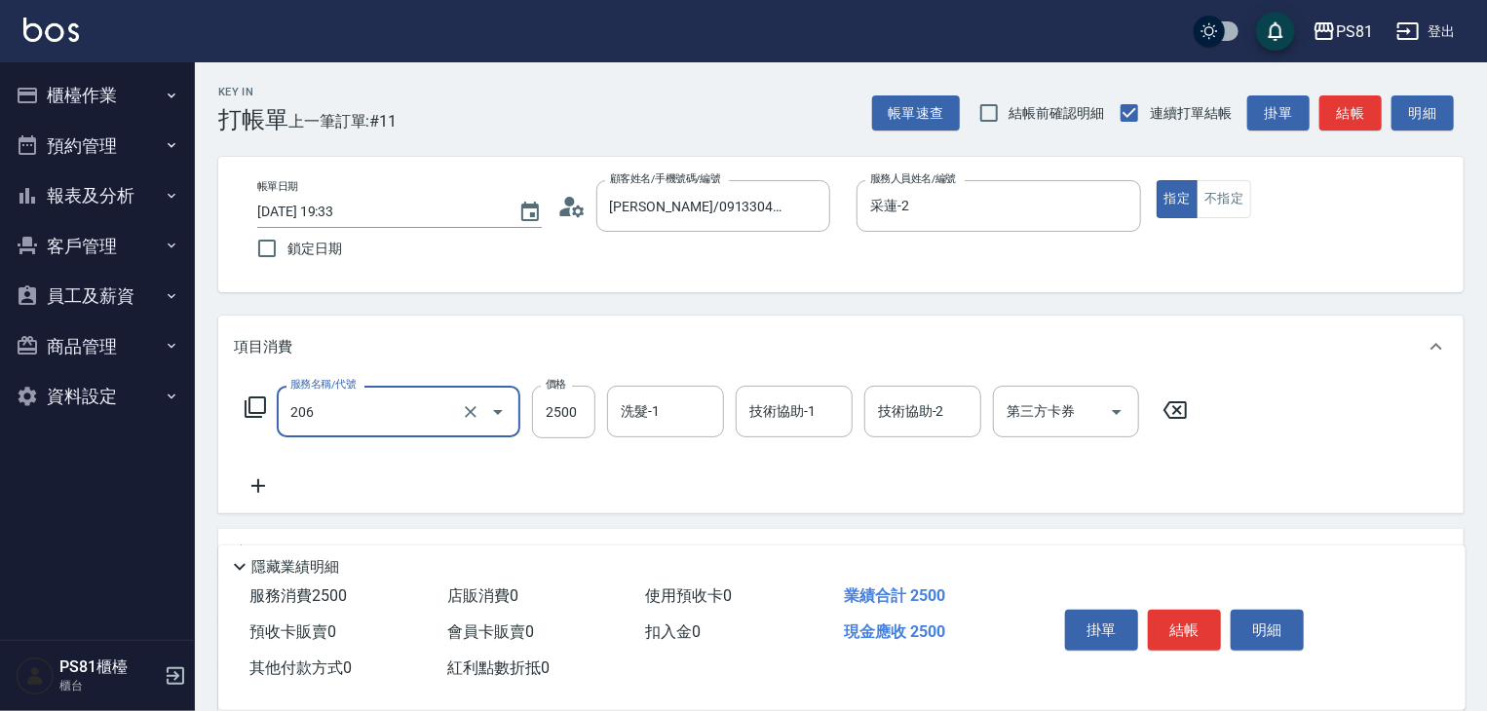
type input "錫紙燙2500(206)"
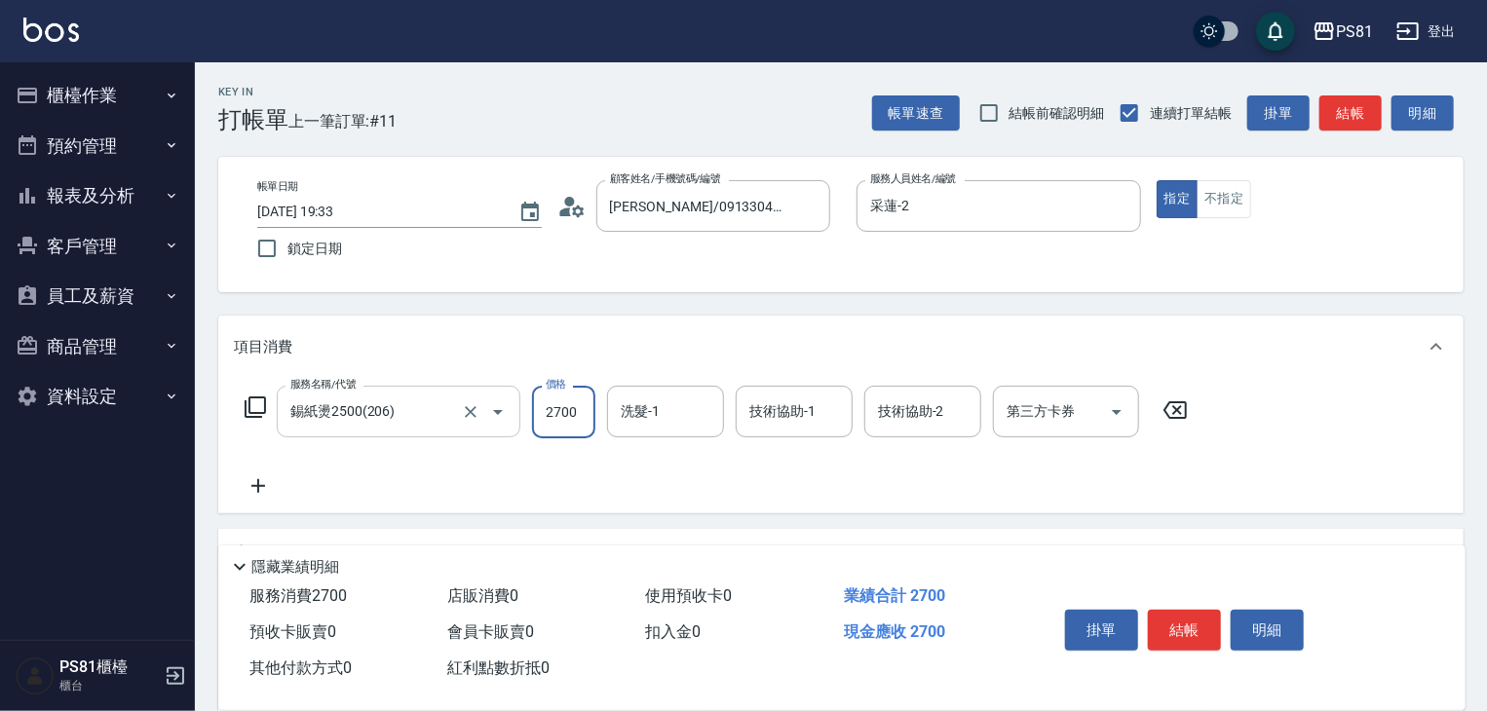
type input "2700"
type input "[PERSON_NAME]-25"
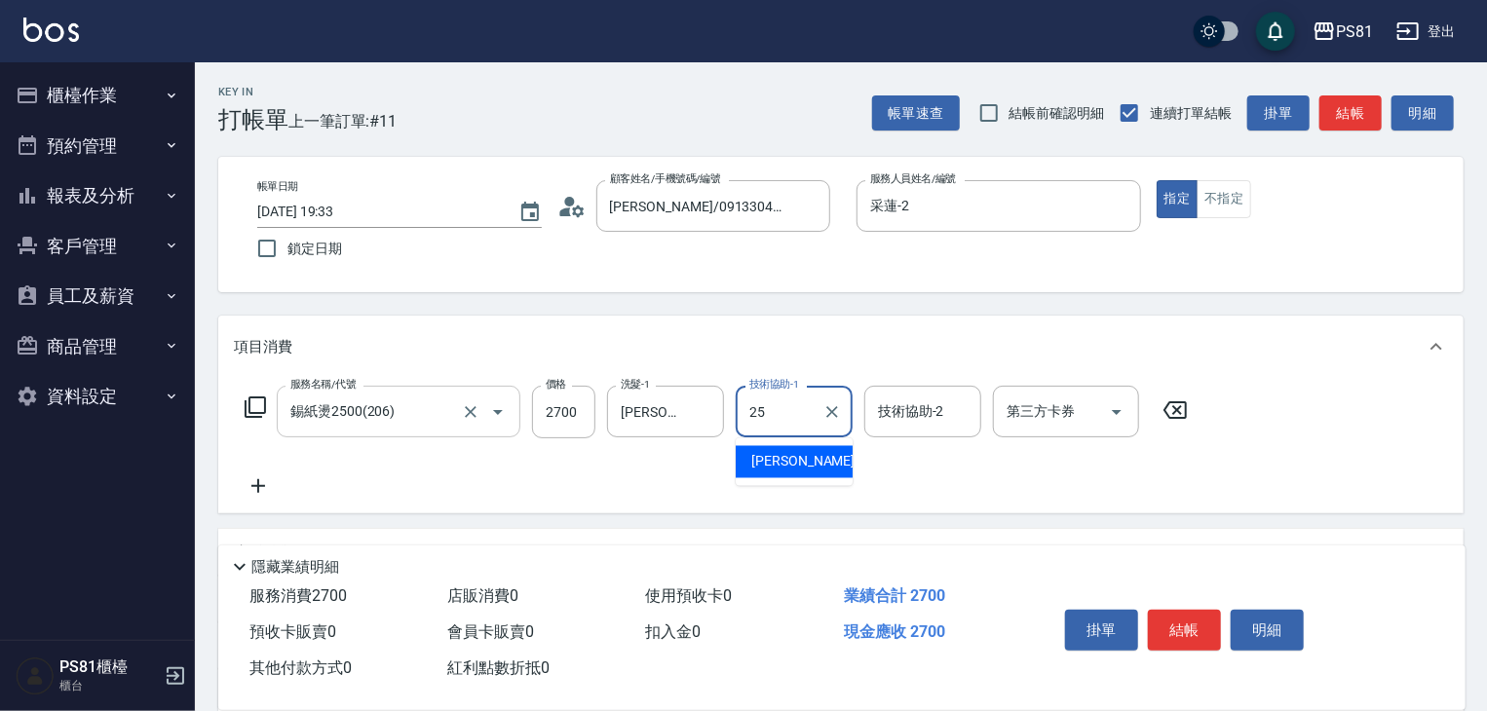
type input "[PERSON_NAME]-25"
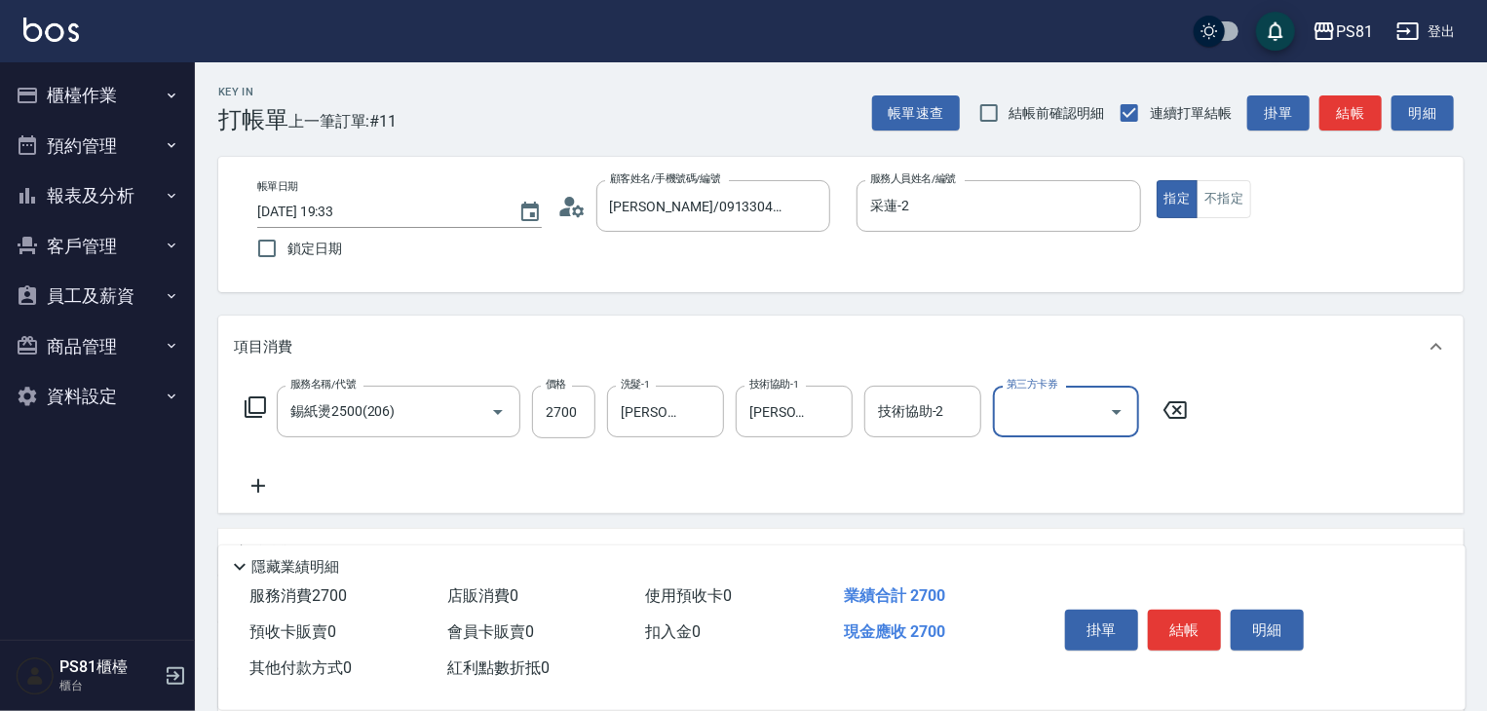
click at [460, 491] on div "服務名稱/代號 錫紙燙2500(206) 服務名稱/代號 價格 2700 價格 洗髮-1 [PERSON_NAME]-25 洗髮-1 技術協助-1 [PERS…" at bounding box center [717, 442] width 966 height 112
click at [662, 468] on div "服務名稱/代號 錫紙燙2500(206) 服務名稱/代號 價格 2700 價格 洗髮-1 [PERSON_NAME]-25 洗髮-1 技術協助-1 [PERS…" at bounding box center [717, 442] width 966 height 112
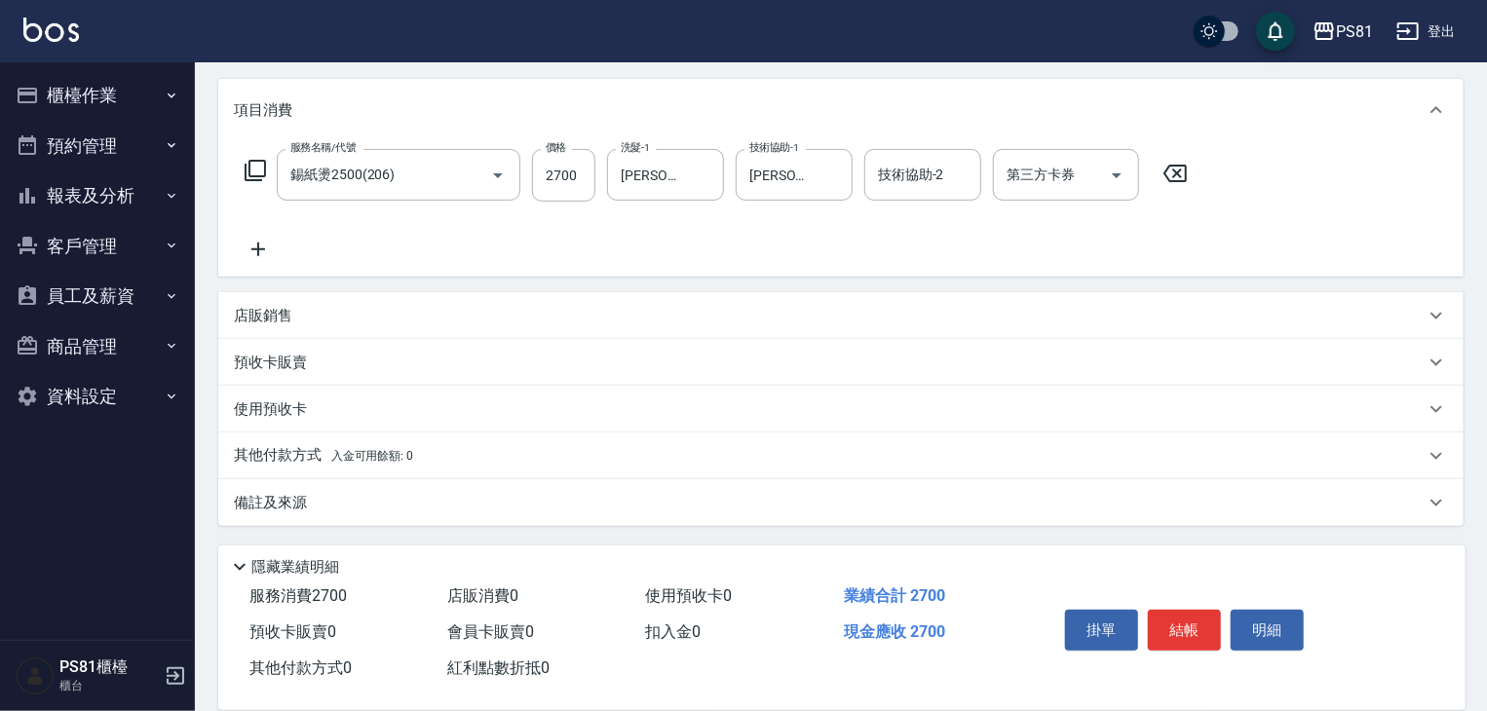
click at [351, 458] on span "入金可用餘額: 0" at bounding box center [372, 456] width 83 height 14
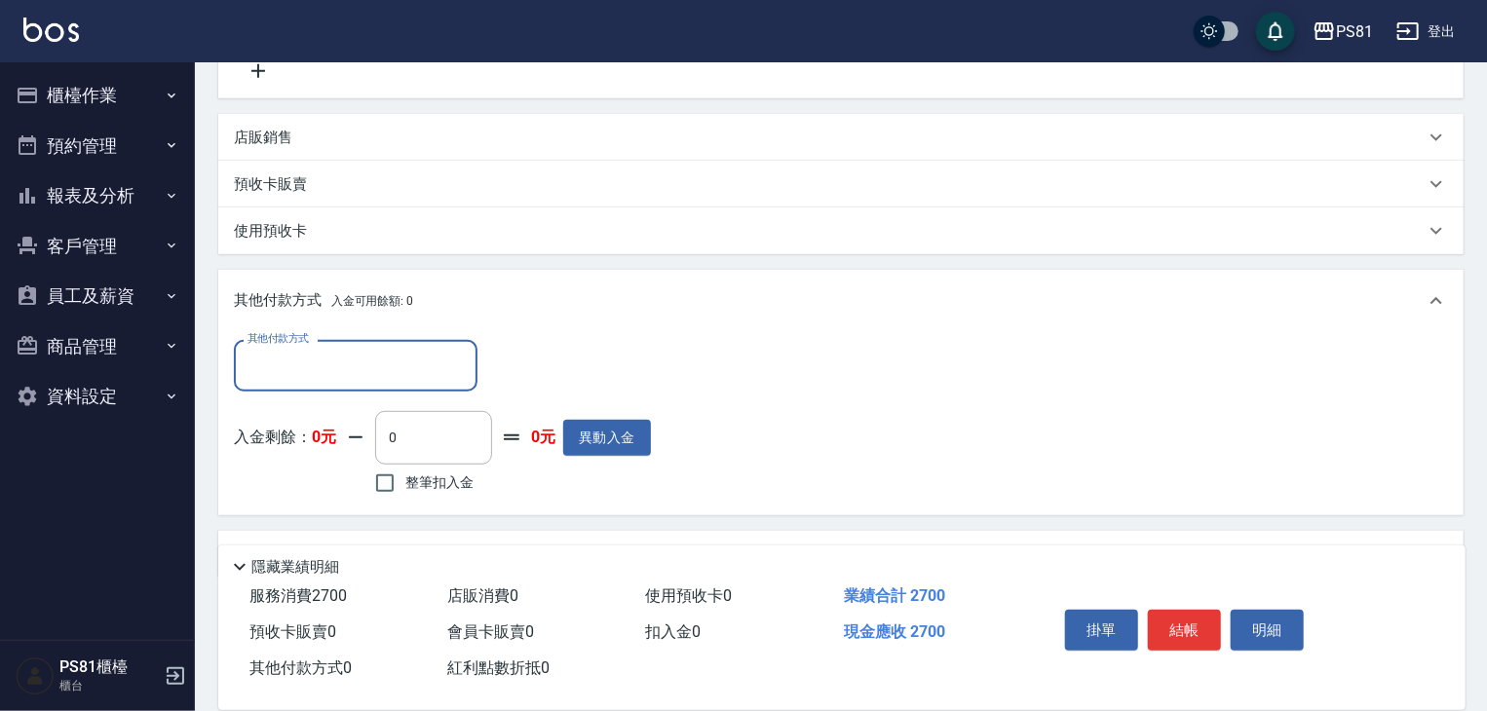
scroll to position [433, 0]
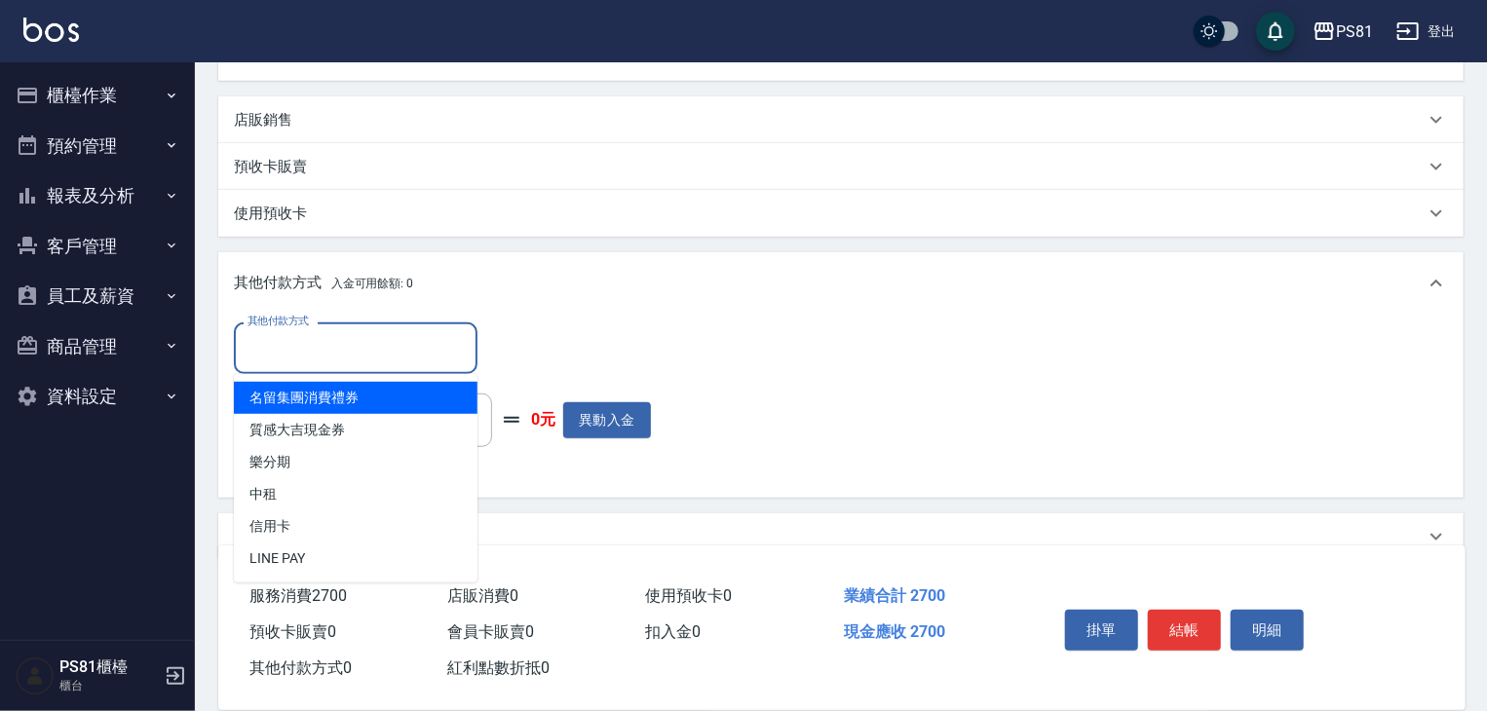
click at [354, 348] on input "其他付款方式" at bounding box center [356, 348] width 226 height 34
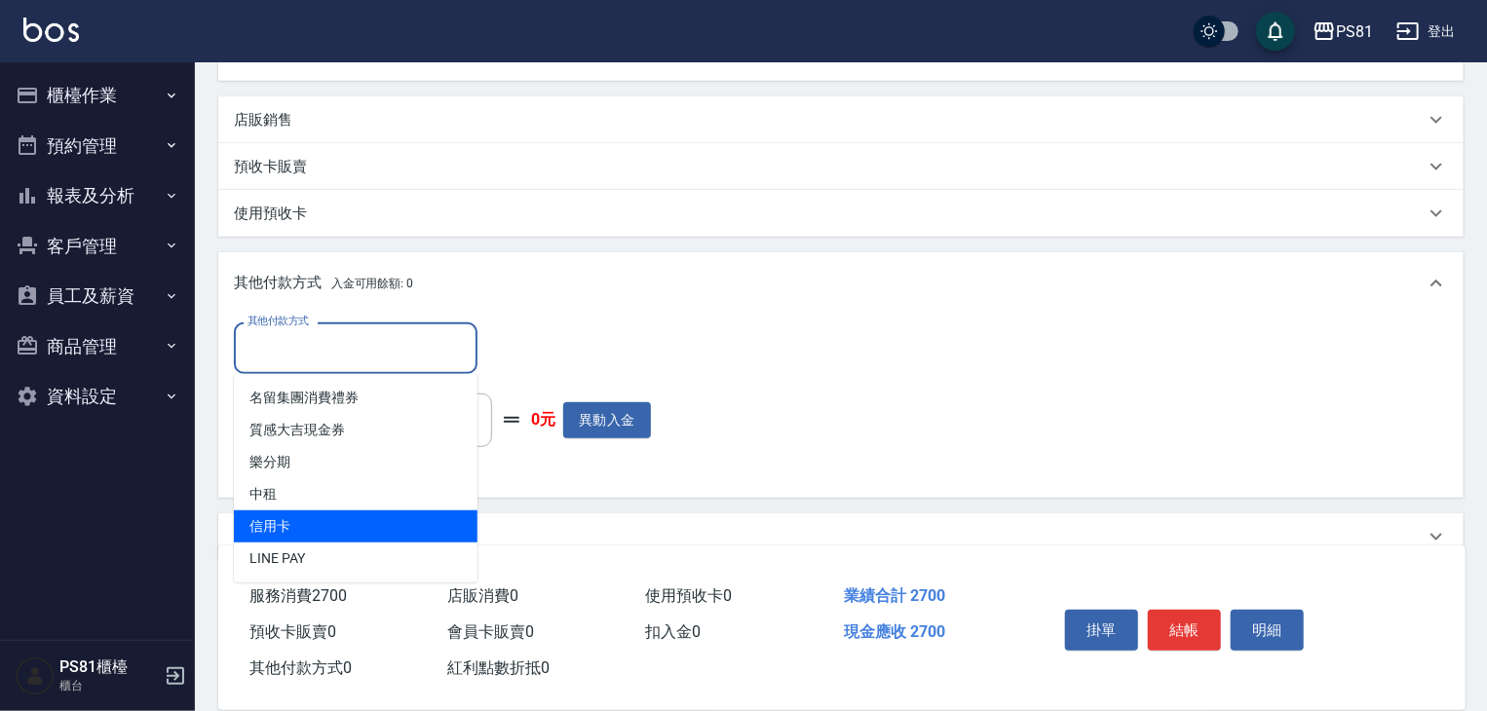
click at [273, 530] on span "信用卡" at bounding box center [356, 527] width 244 height 32
type input "信用卡"
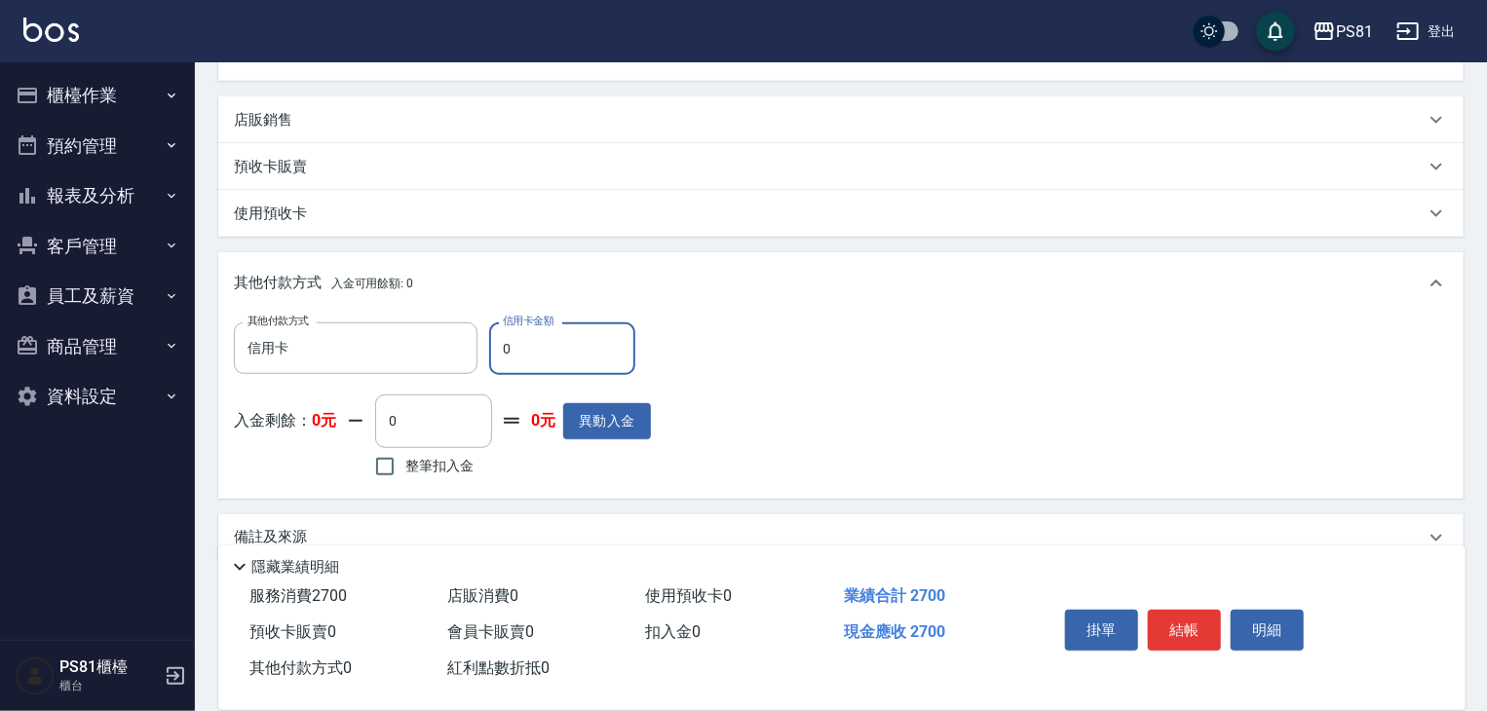
click at [523, 352] on input "0" at bounding box center [562, 349] width 146 height 53
type input "2700"
drag, startPoint x: 764, startPoint y: 452, endPoint x: 817, endPoint y: 453, distance: 52.6
click at [771, 452] on div "其他付款方式 信用卡 其他付款方式 信用卡金額 2700 信用卡金額 入金剩餘： 0元 0 ​ 整筆扣入金 0元 異動入金" at bounding box center [841, 403] width 1214 height 160
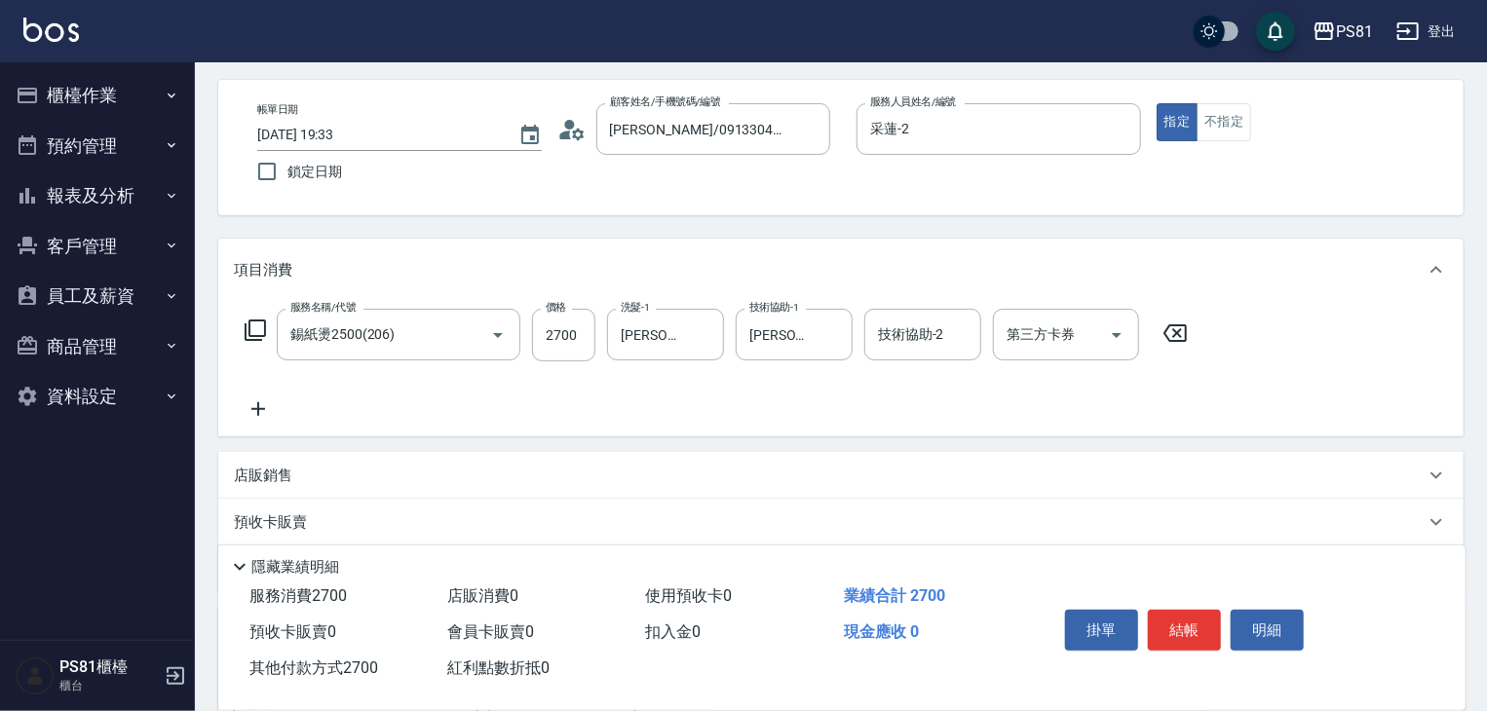
scroll to position [43, 0]
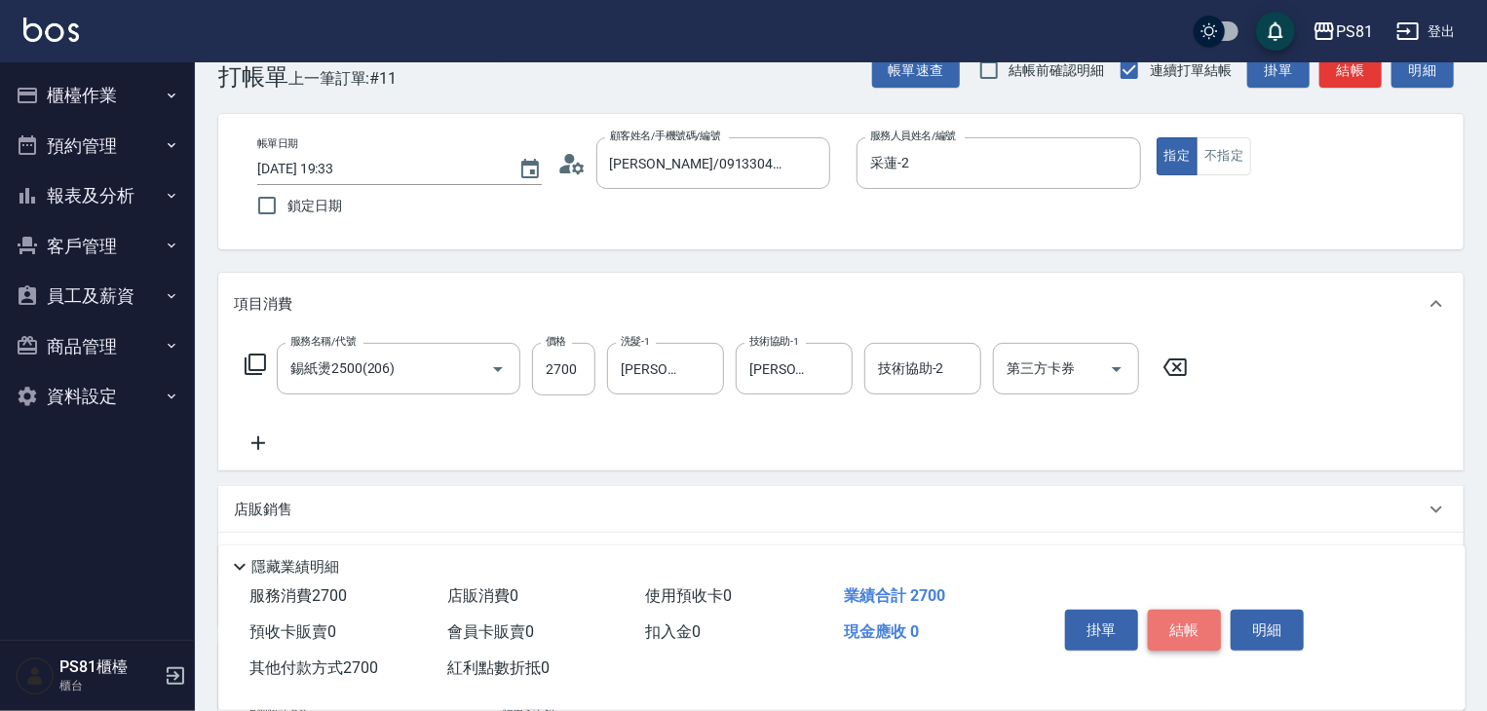
click at [1205, 626] on button "結帳" at bounding box center [1184, 630] width 73 height 41
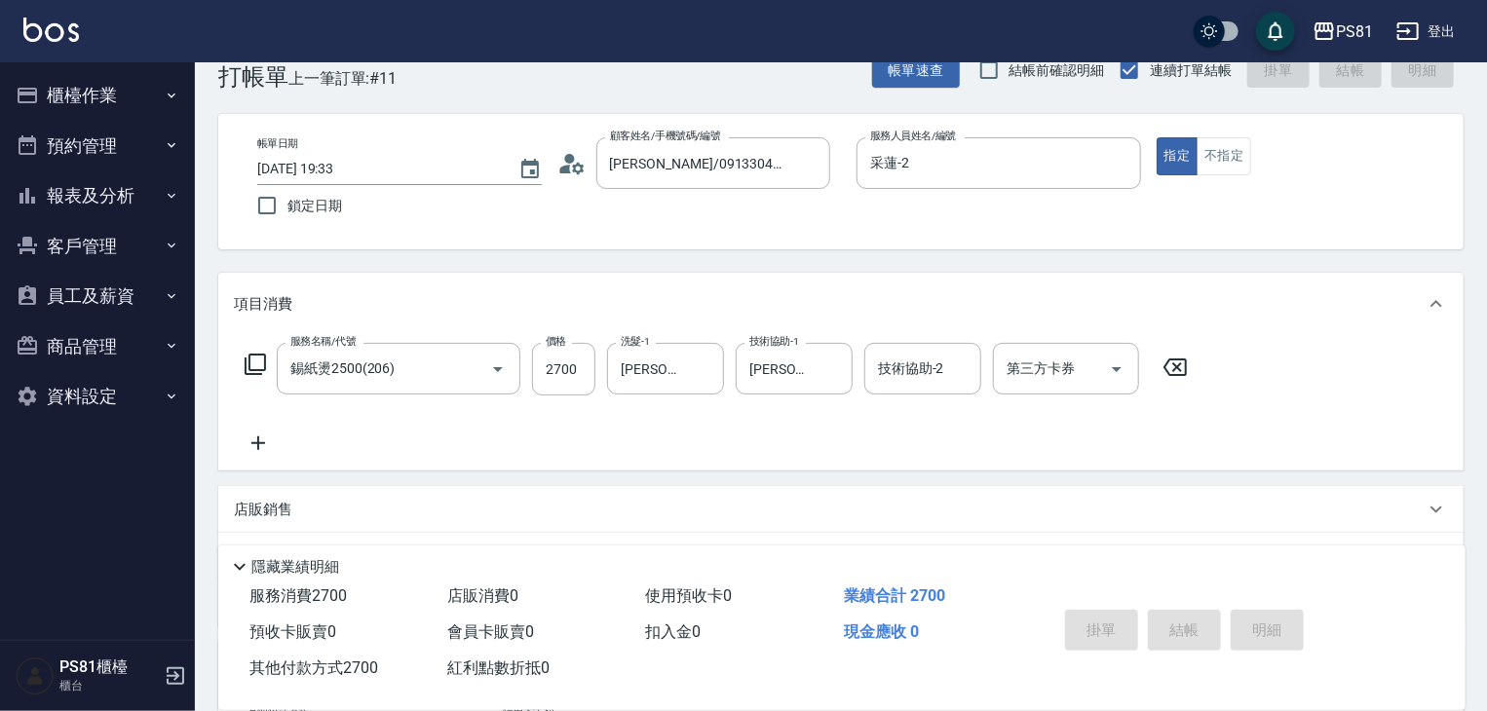
type input "[DATE] 19:35"
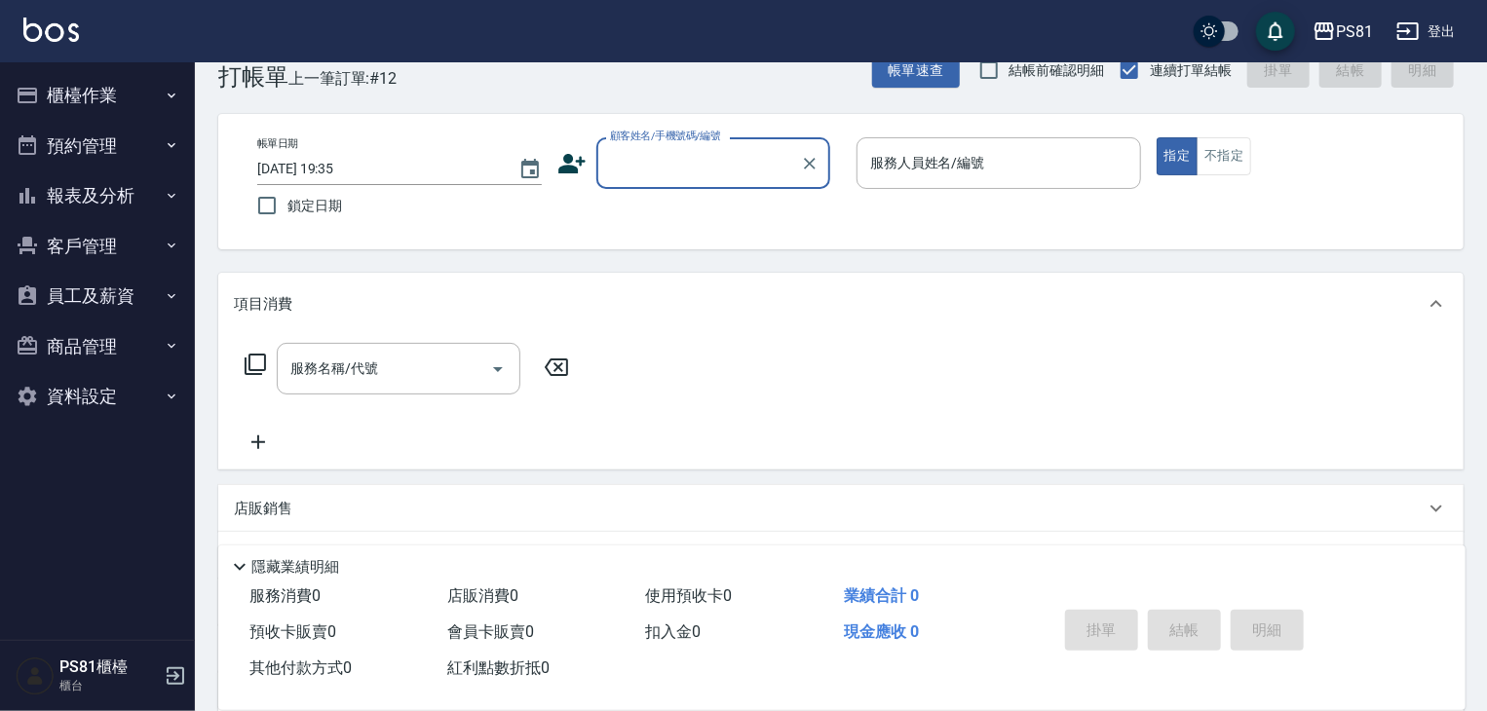
click at [82, 103] on button "櫃檯作業" at bounding box center [97, 95] width 179 height 51
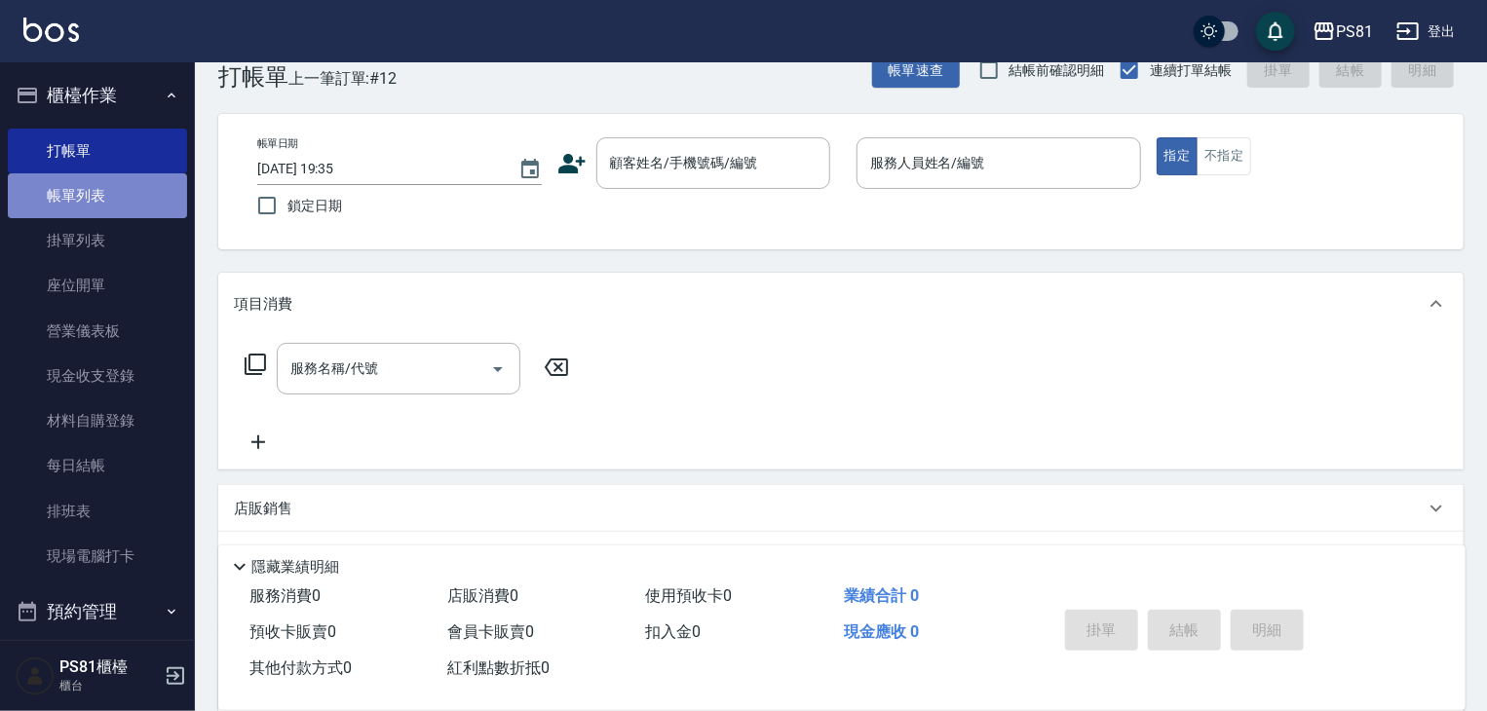
click at [116, 207] on link "帳單列表" at bounding box center [97, 195] width 179 height 45
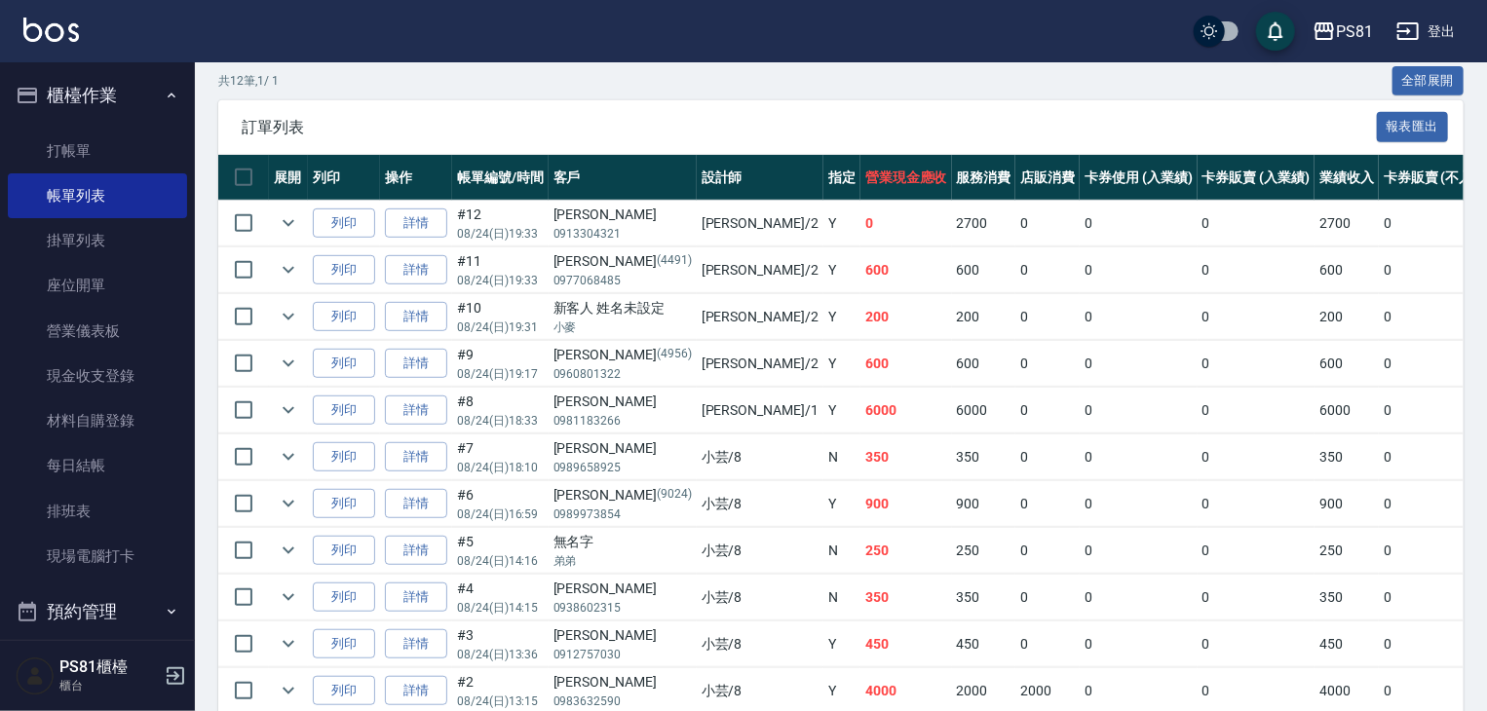
scroll to position [390, 0]
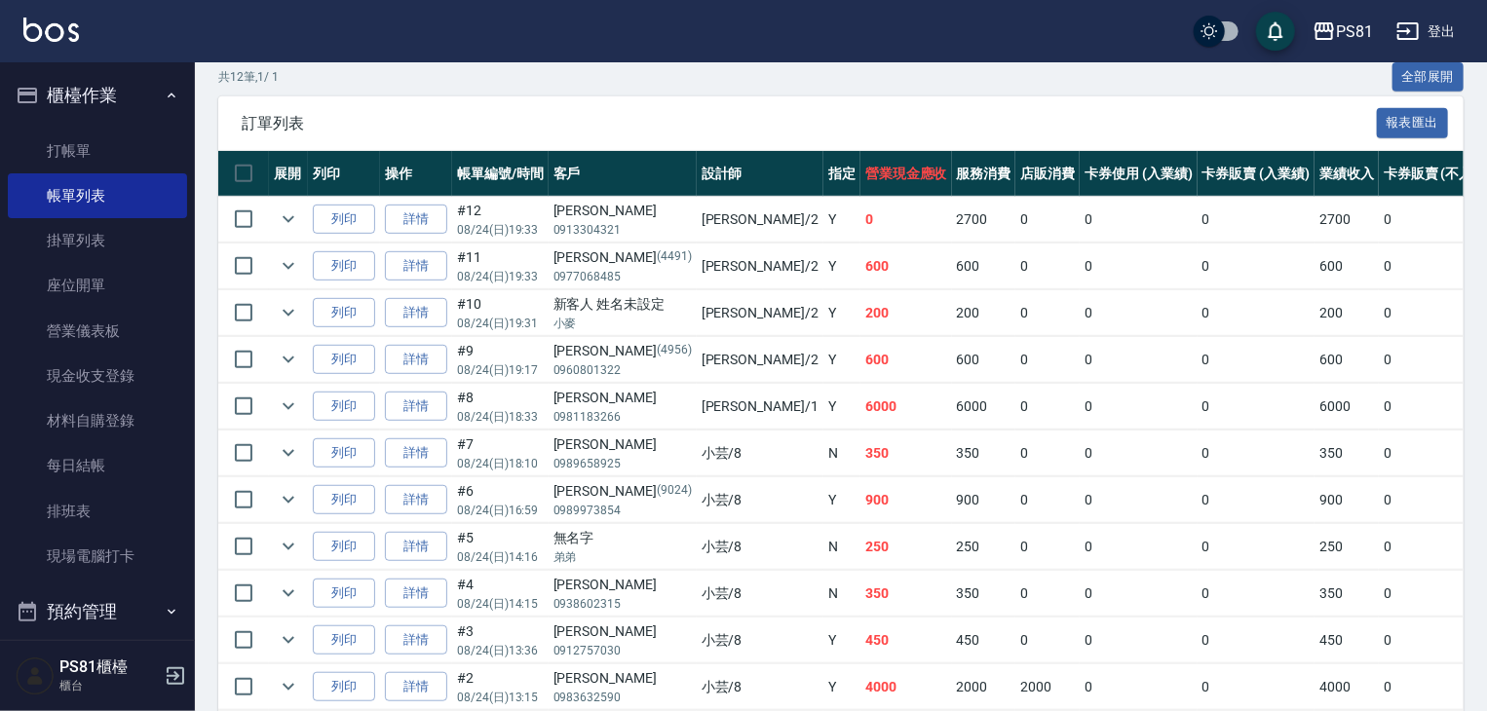
click at [824, 336] on td "Y" at bounding box center [842, 313] width 37 height 46
click at [76, 153] on link "打帳單" at bounding box center [97, 151] width 179 height 45
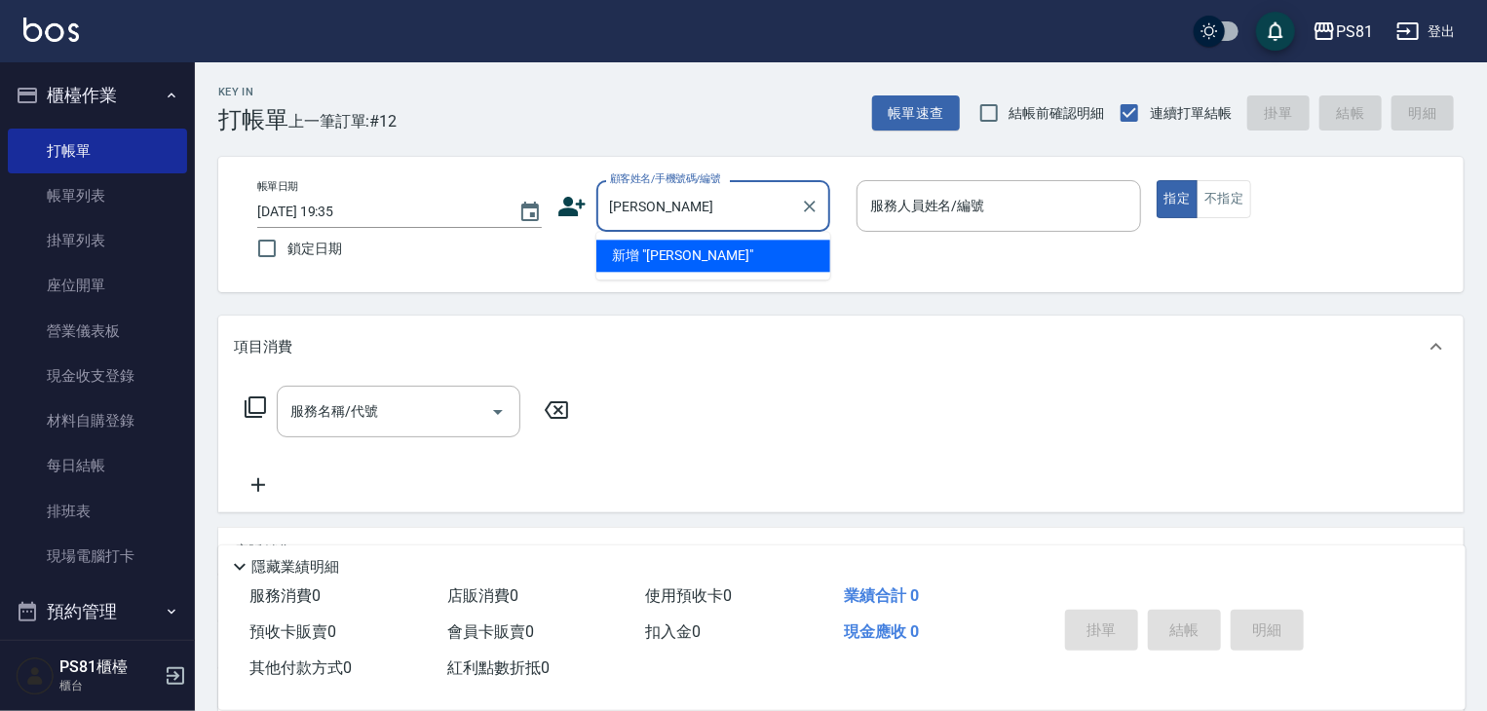
click at [618, 211] on input "[PERSON_NAME]" at bounding box center [698, 206] width 187 height 34
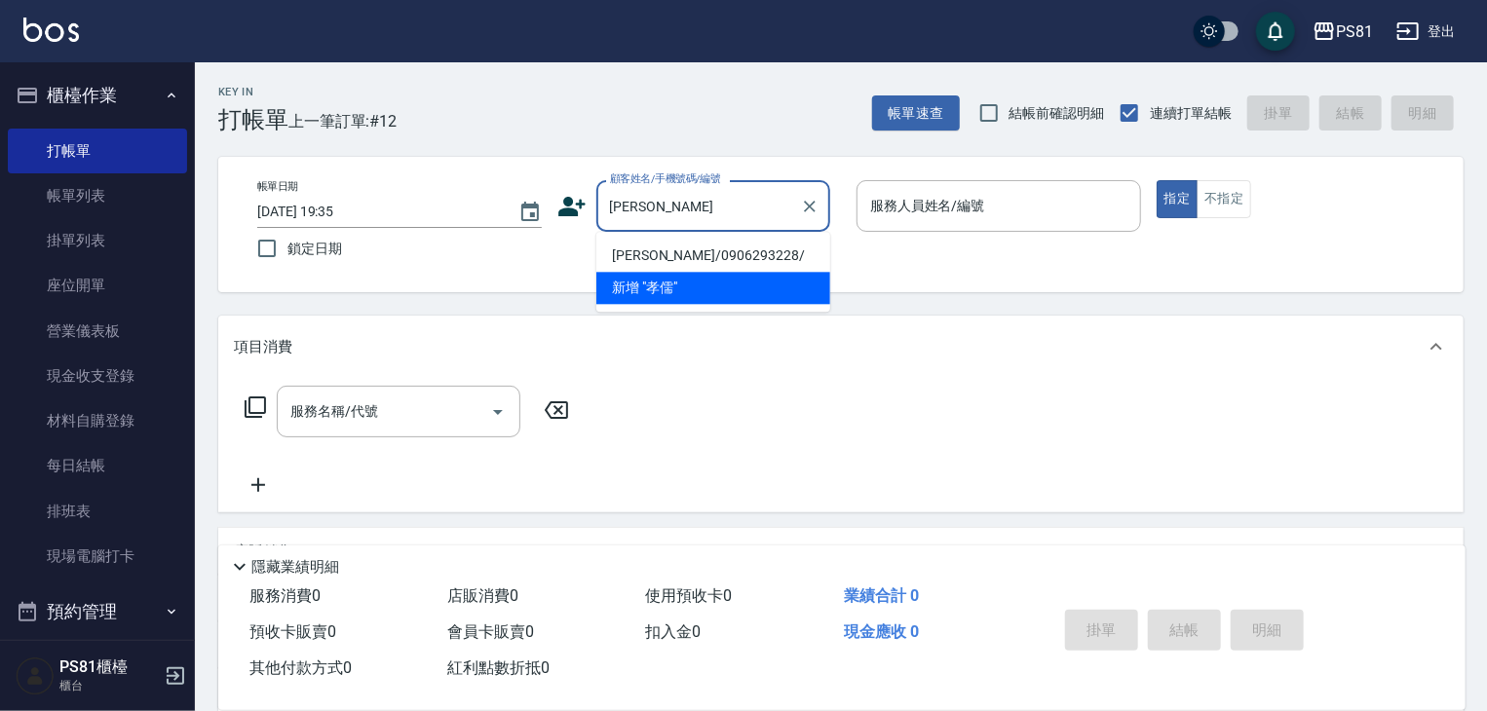
click at [671, 252] on li "[PERSON_NAME]/0906293228/" at bounding box center [713, 256] width 234 height 32
type input "[PERSON_NAME]/0906293228/"
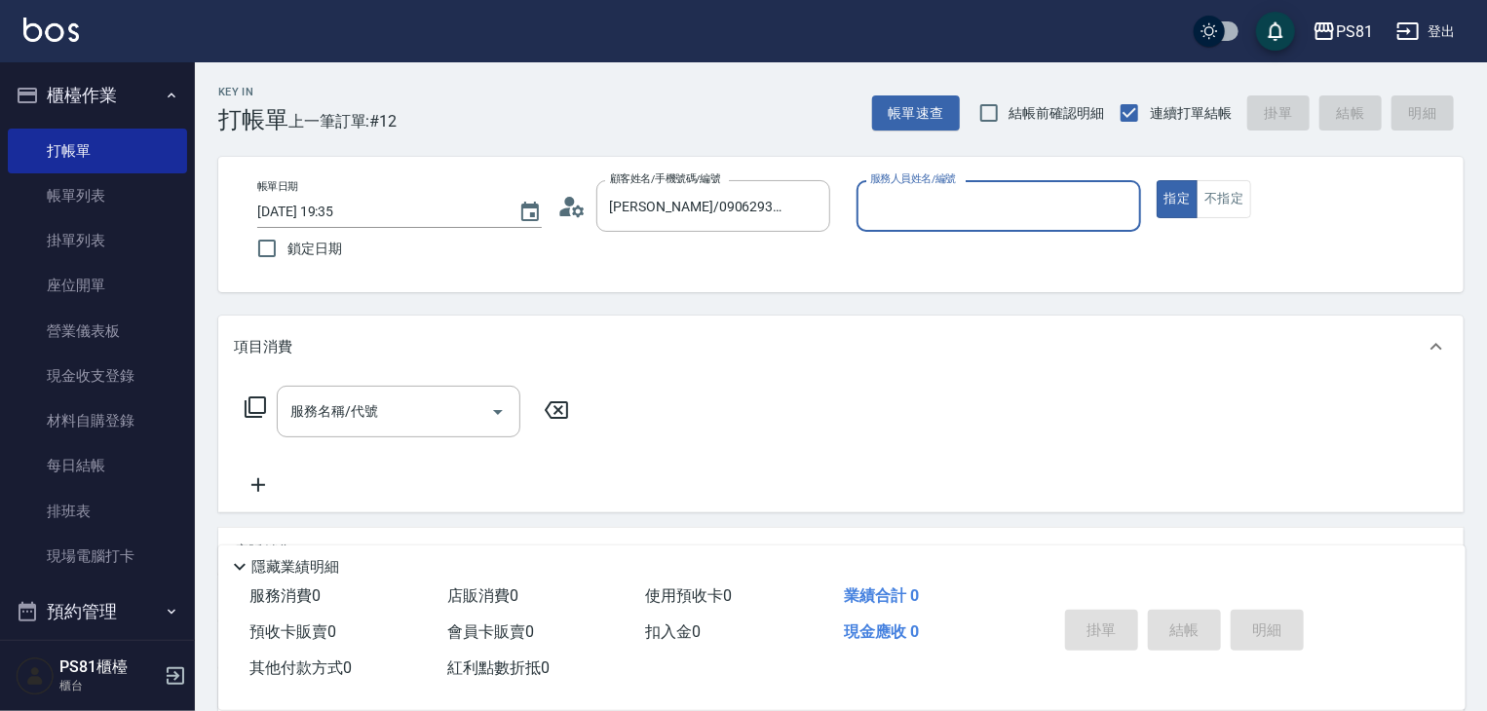
type input "采蓮-2"
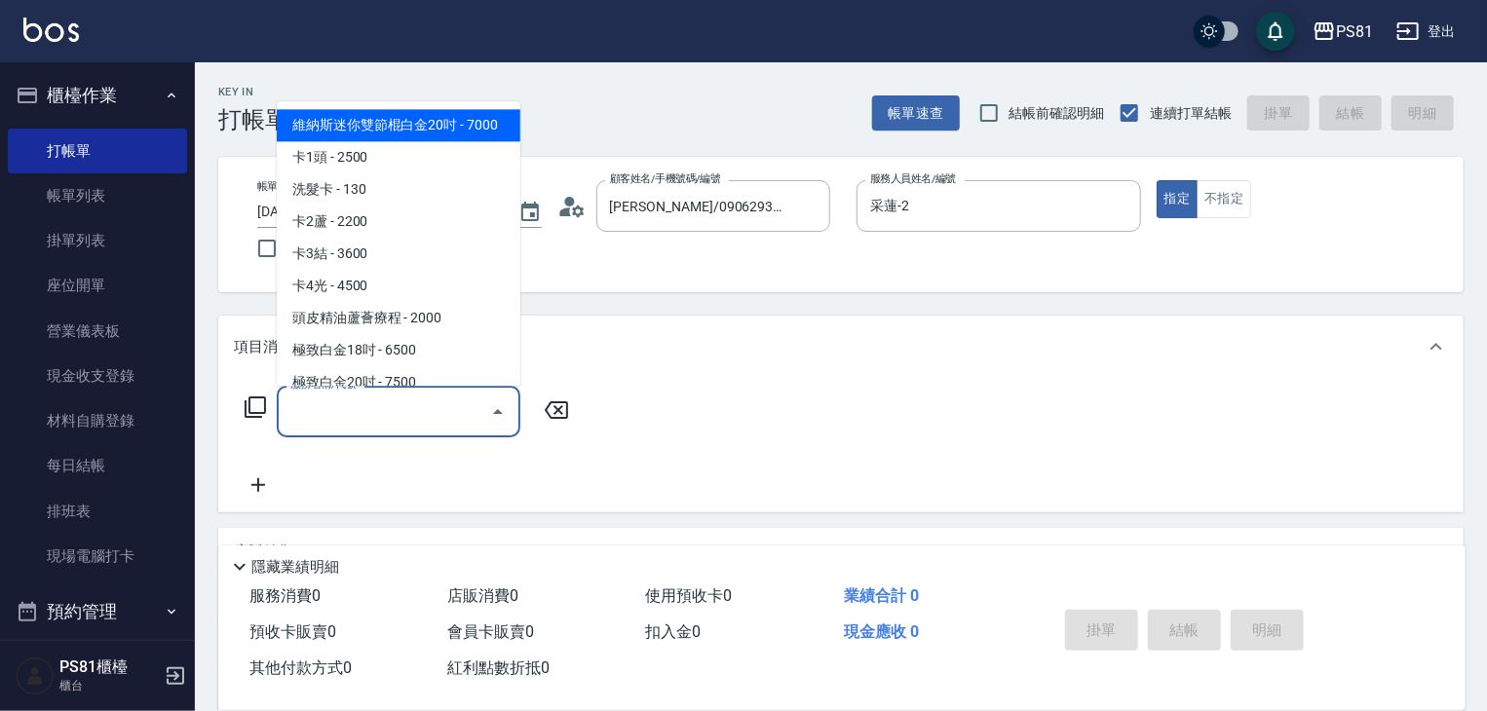
click at [474, 425] on input "服務名稱/代號" at bounding box center [384, 412] width 197 height 34
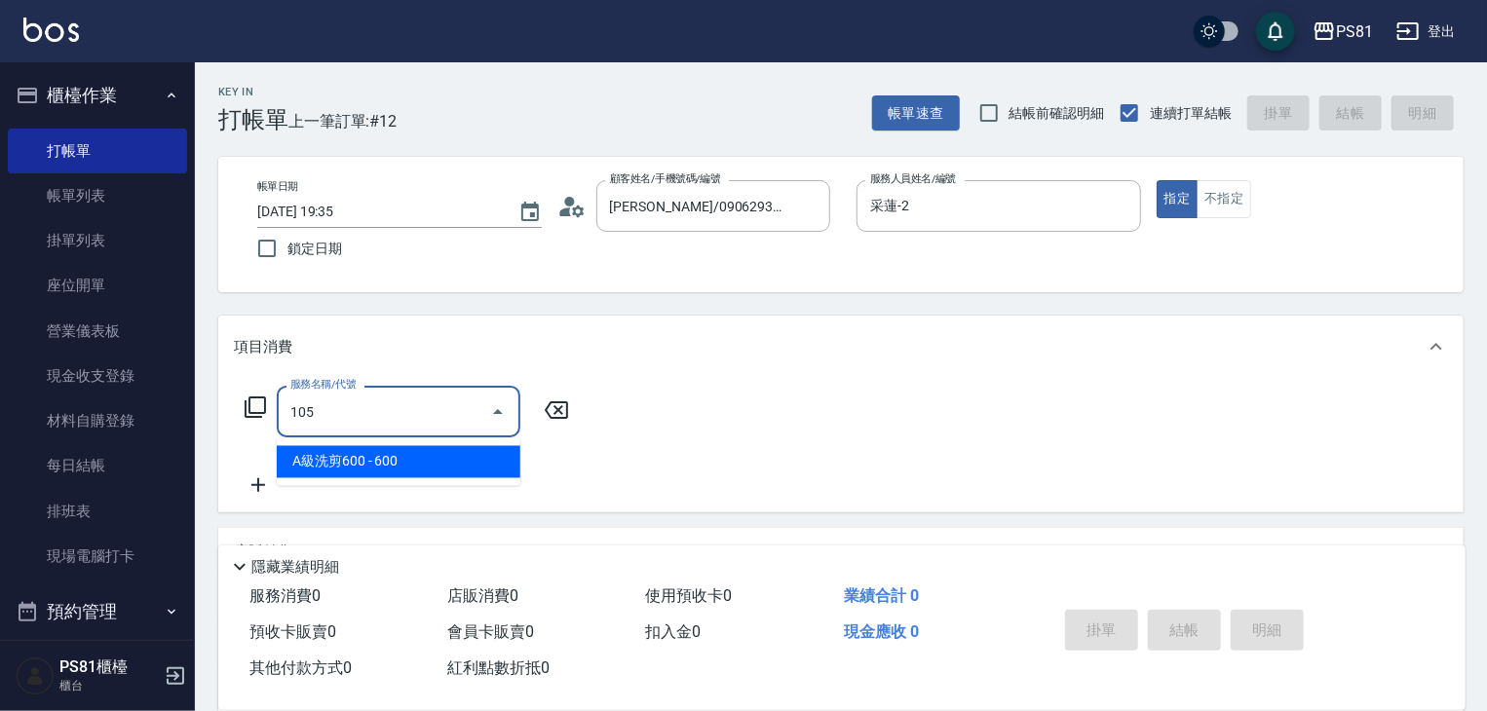
type input "A級洗剪600(105)"
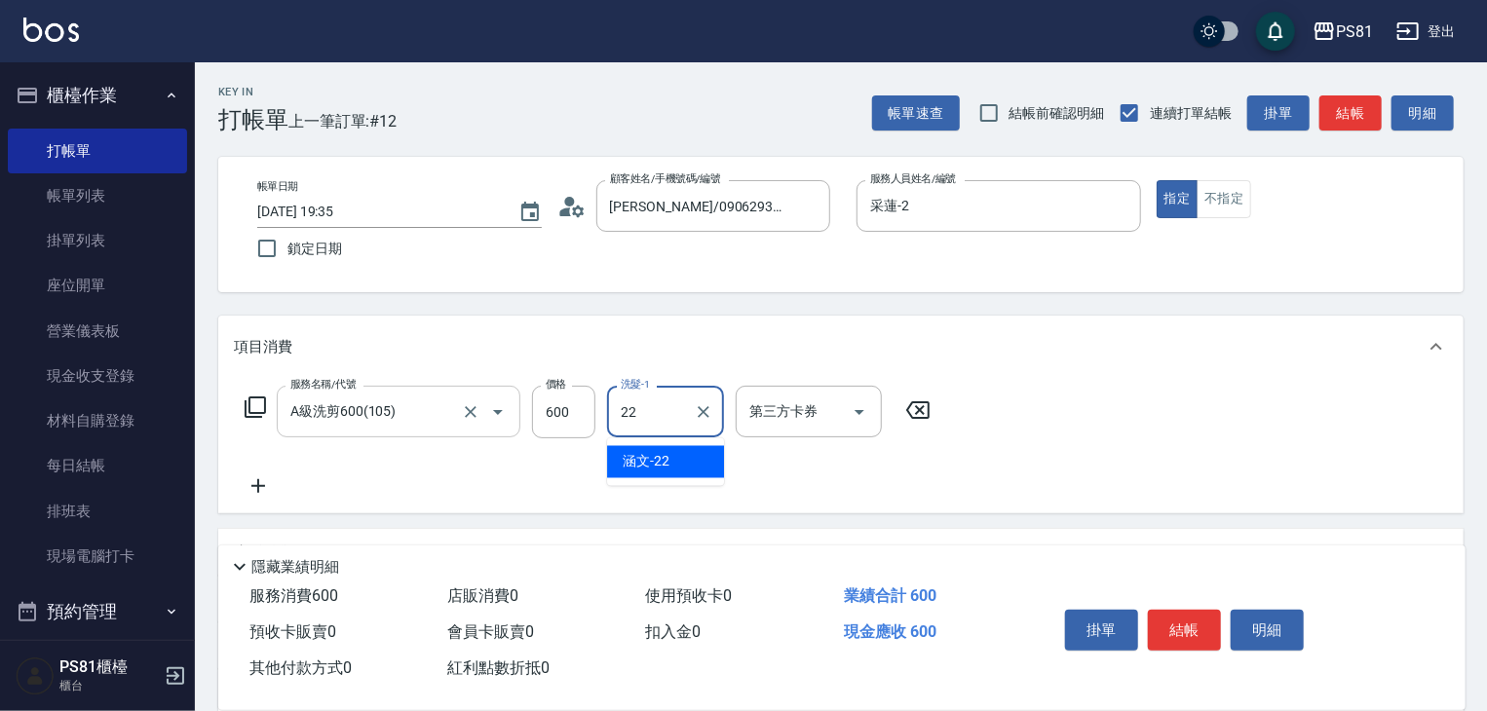
type input "涵文-22"
drag, startPoint x: 548, startPoint y: 486, endPoint x: 1037, endPoint y: 565, distance: 495.6
click at [549, 486] on div "服務名稱/代號 A級洗剪600(105) 服務名稱/代號 價格 600 價格 洗髮-1 涵文-22 洗髮-1 第三方卡券 第三方卡券" at bounding box center [588, 442] width 709 height 112
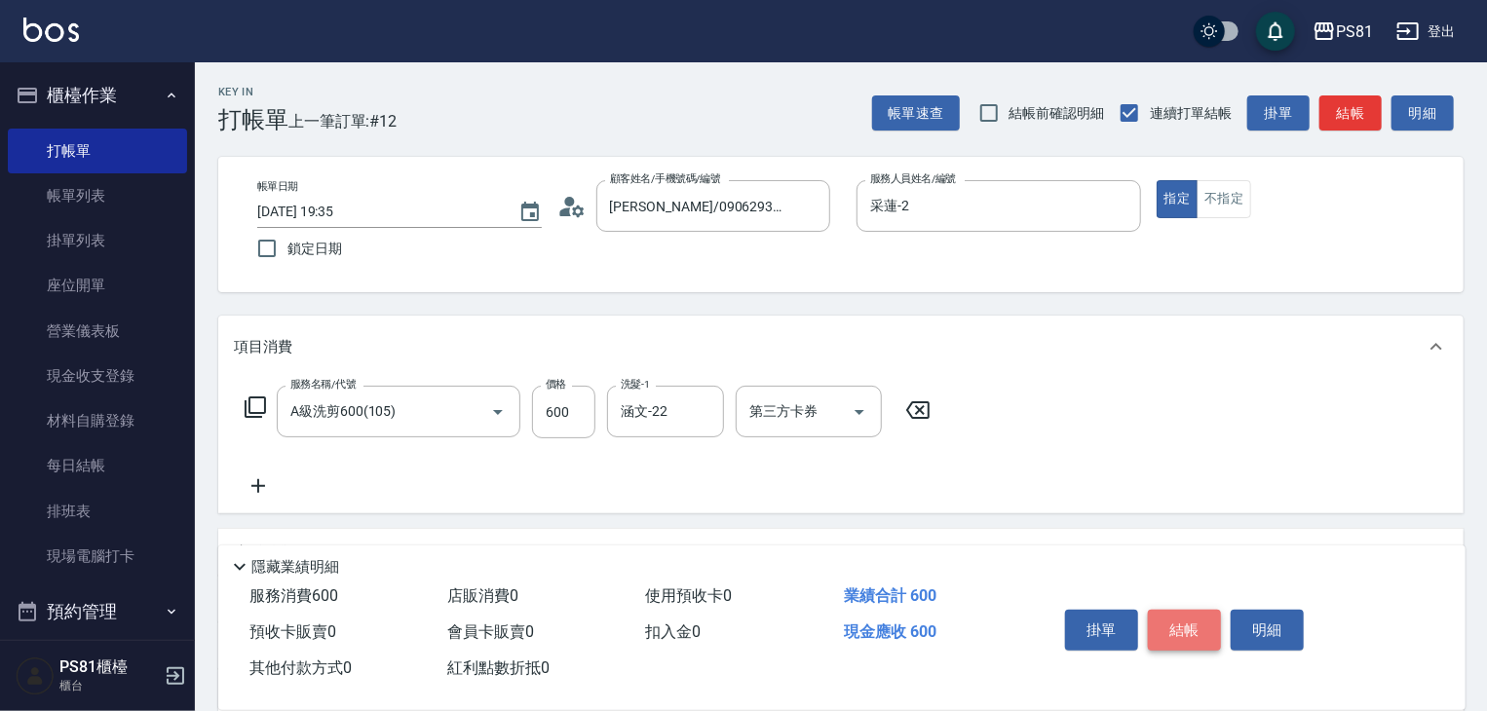
click at [1194, 616] on button "結帳" at bounding box center [1184, 630] width 73 height 41
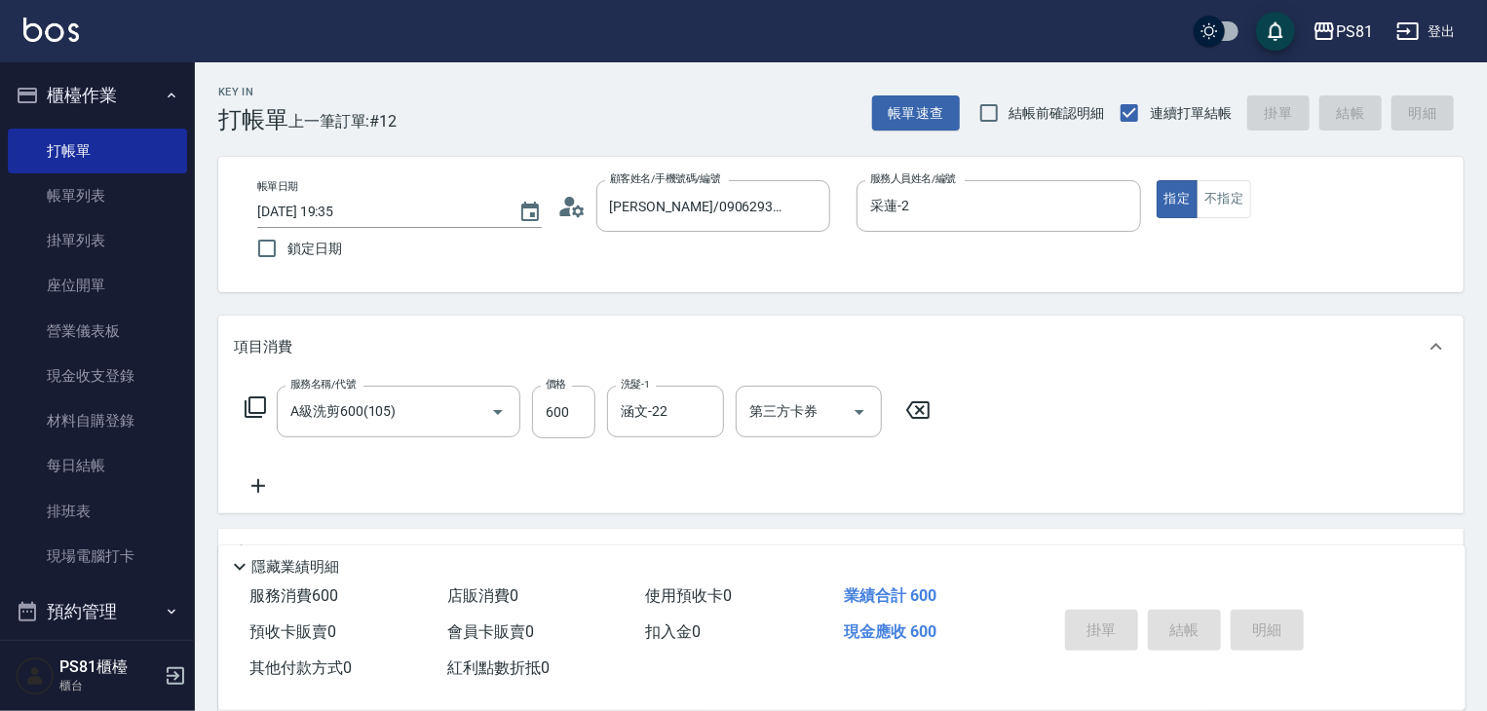
type input "[DATE] 19:36"
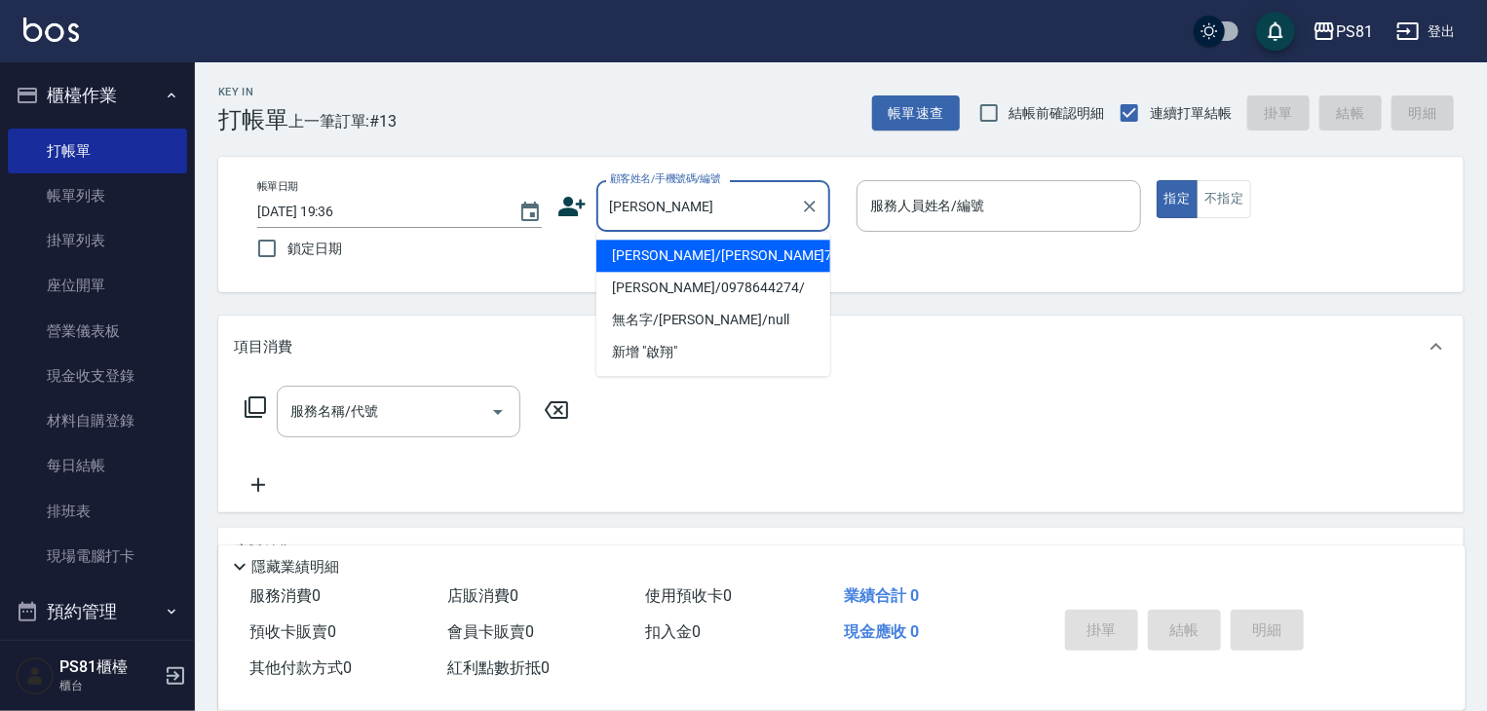
click at [730, 255] on li "[PERSON_NAME]/[PERSON_NAME]7280/7280" at bounding box center [713, 256] width 234 height 32
type input "[PERSON_NAME]/[PERSON_NAME]7280/7280"
type input "采蓮-2"
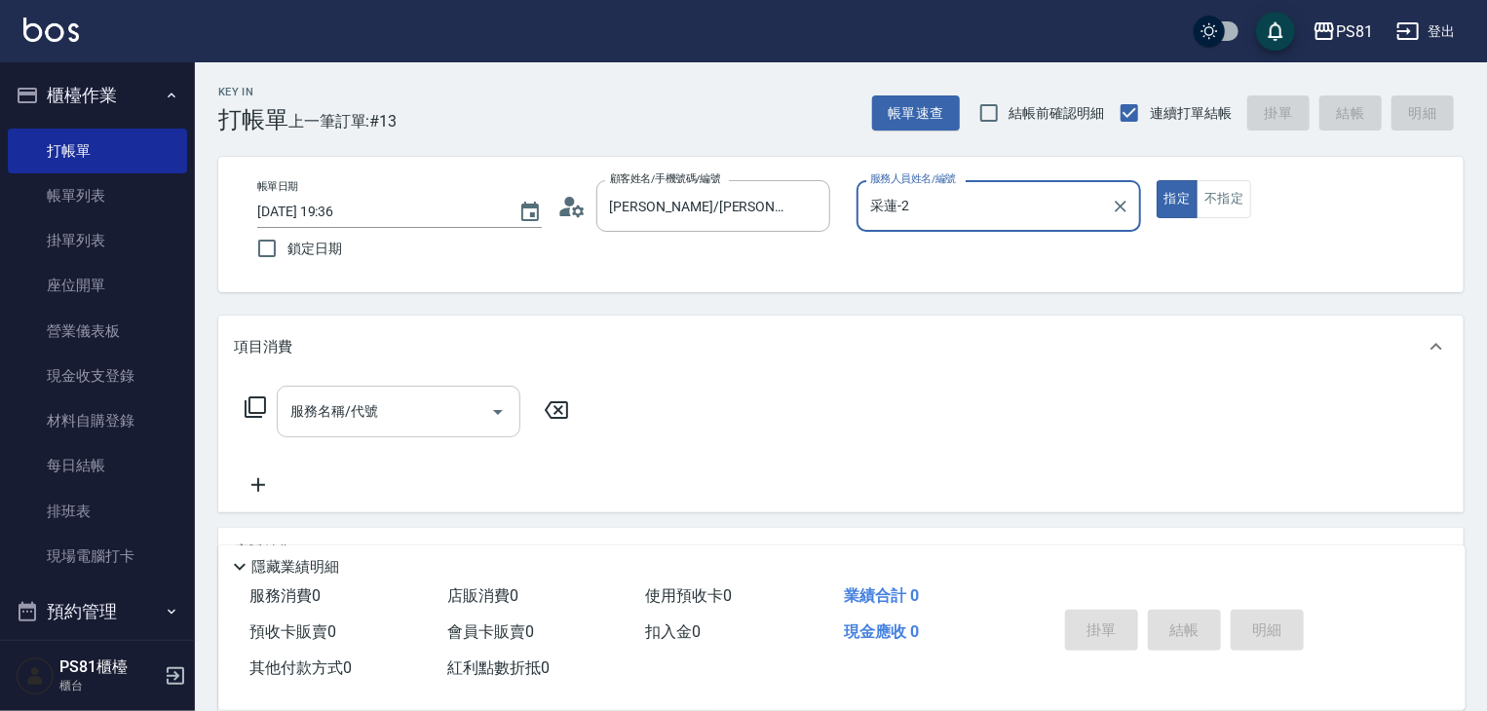
click at [404, 397] on input "服務名稱/代號" at bounding box center [384, 412] width 197 height 34
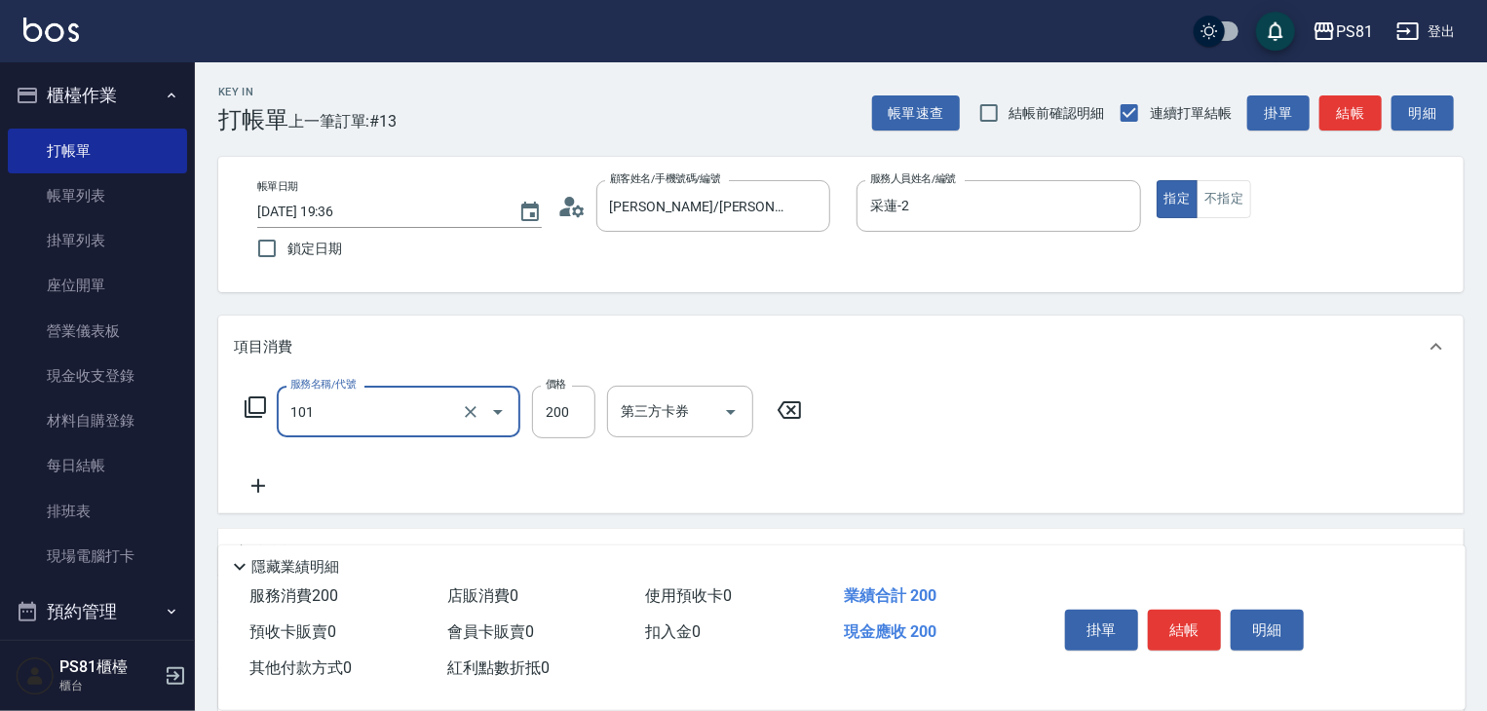
type input "一般洗髮(101)"
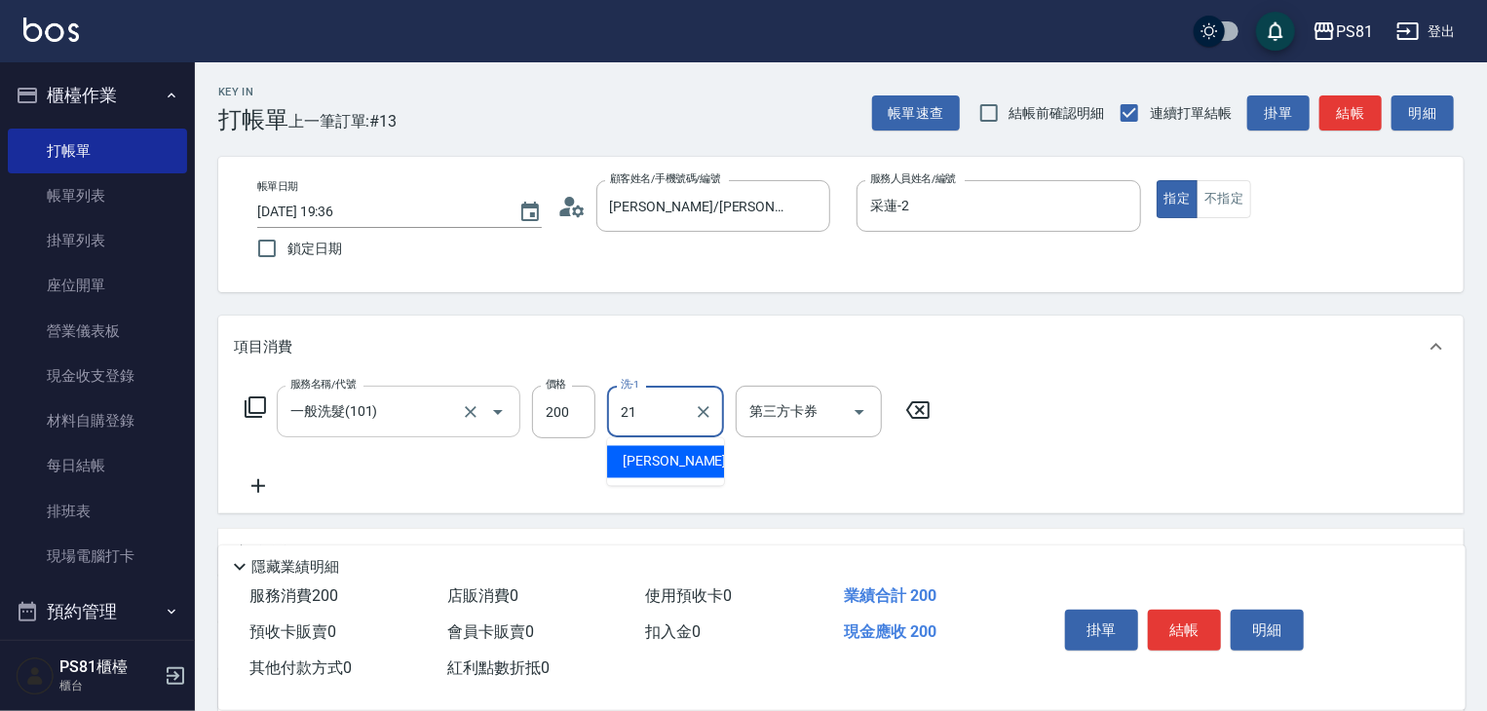
type input "Q比-21"
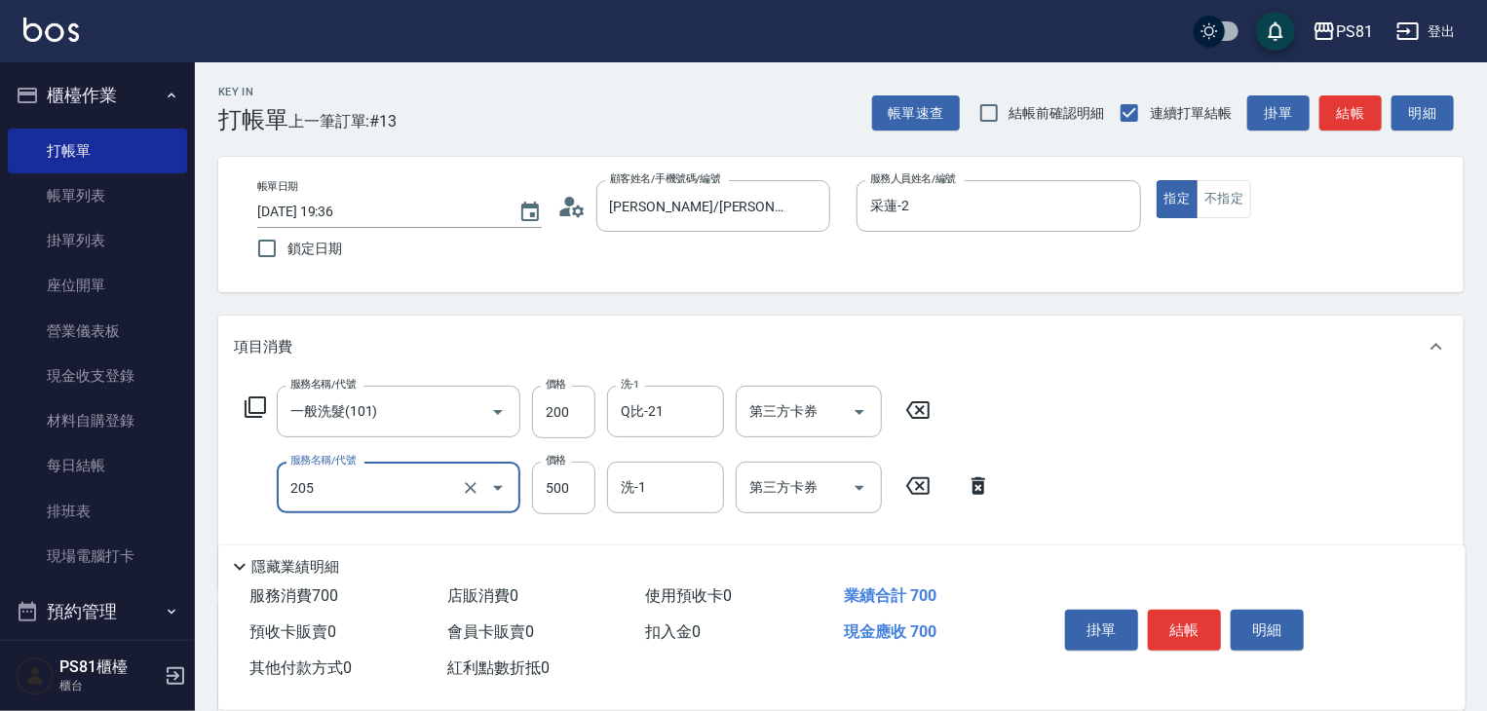
type input "A級單剪400(205)"
click at [1181, 505] on div "服務名稱/代號 一般洗髮(101) 服務名稱/代號 價格 200 價格 洗-1 Q比-21 洗-1 第三方卡券 第三方卡券 服務名稱/代號 A級單剪400(2…" at bounding box center [841, 483] width 1246 height 211
click at [1182, 617] on button "結帳" at bounding box center [1184, 630] width 73 height 41
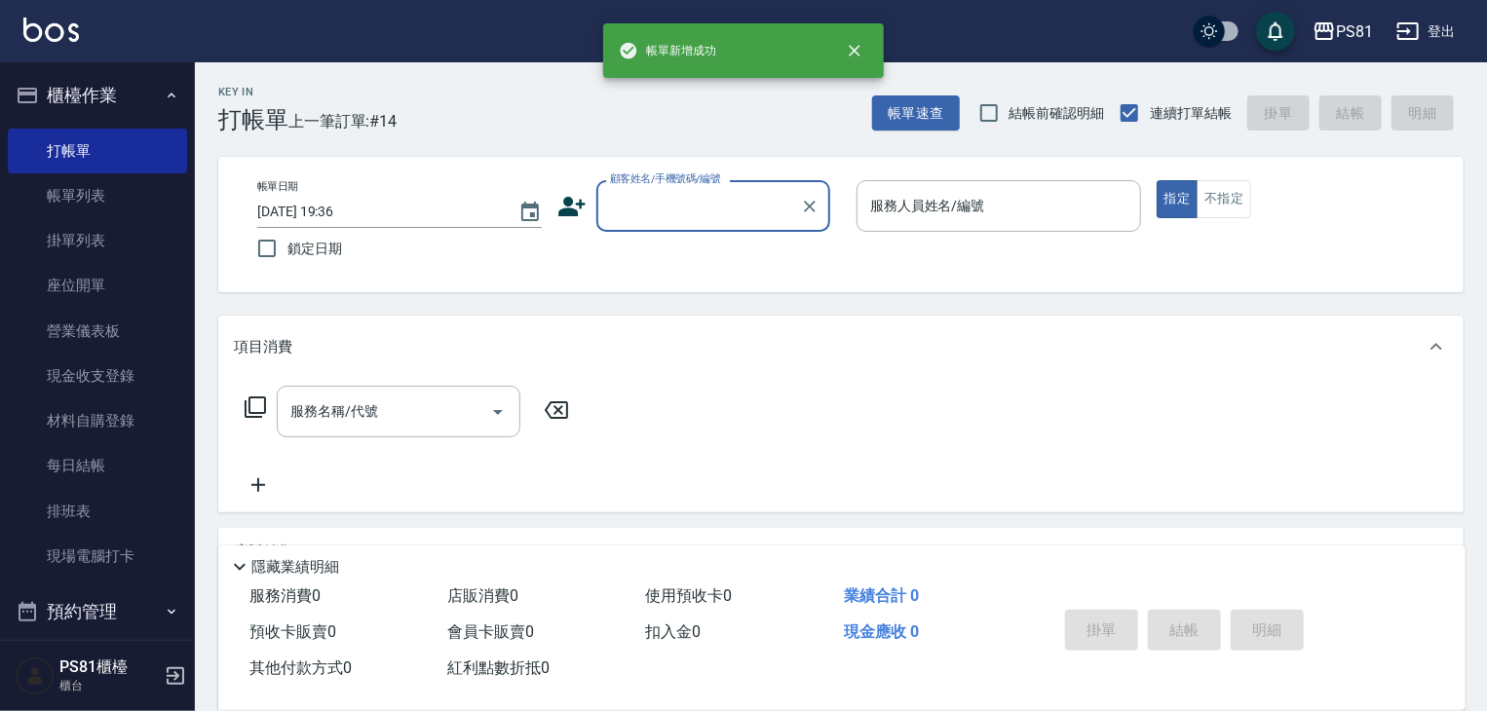
click at [719, 206] on input "顧客姓名/手機號碼/編號" at bounding box center [698, 206] width 187 height 34
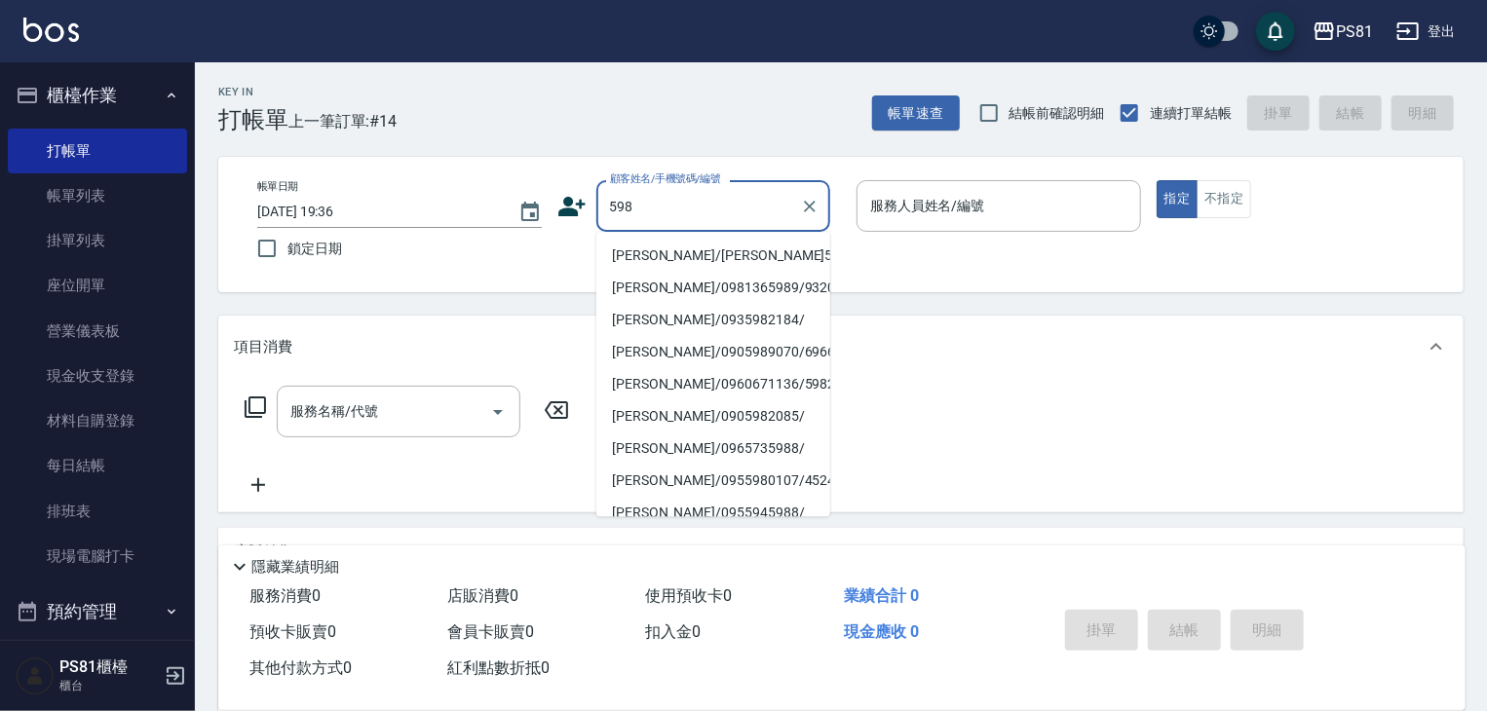
type input "[PERSON_NAME]/[PERSON_NAME]598/598"
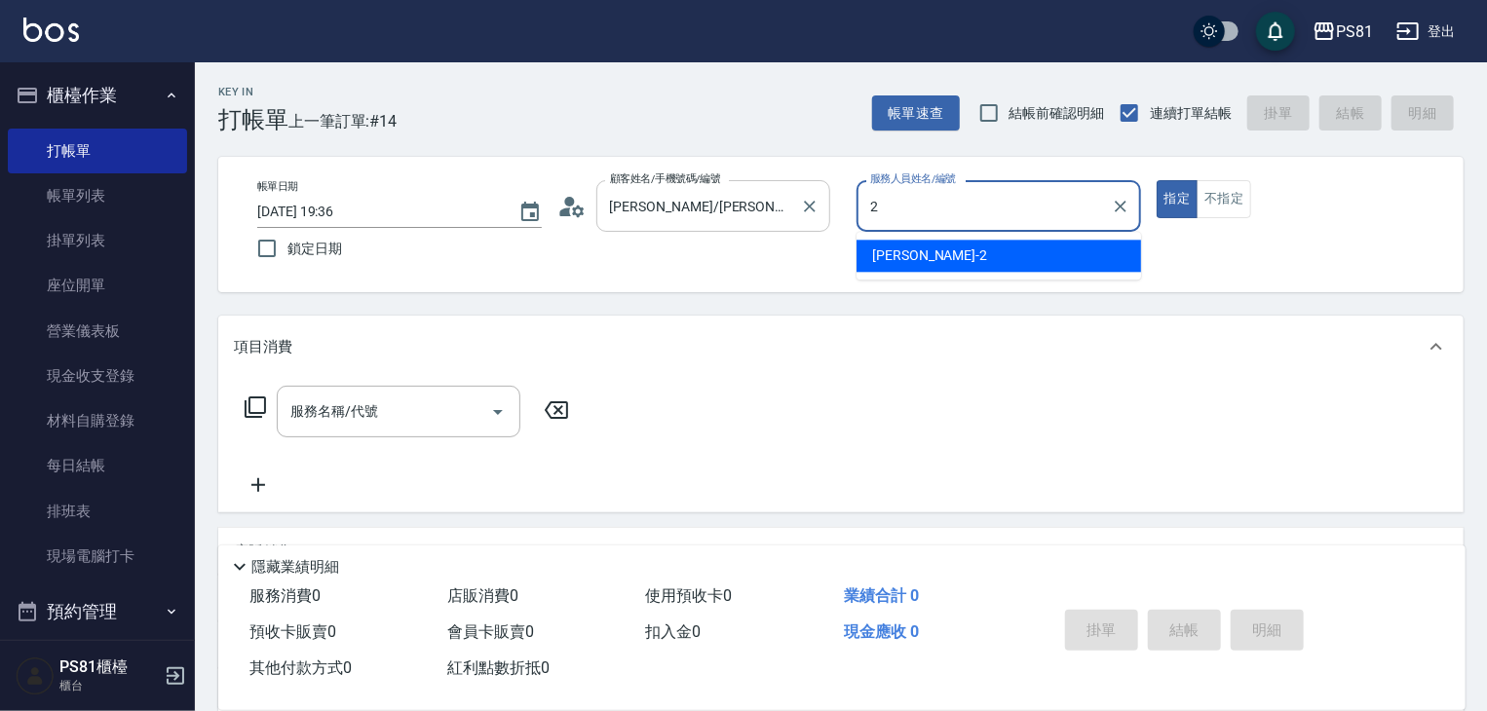
type input "采蓮-2"
type button "true"
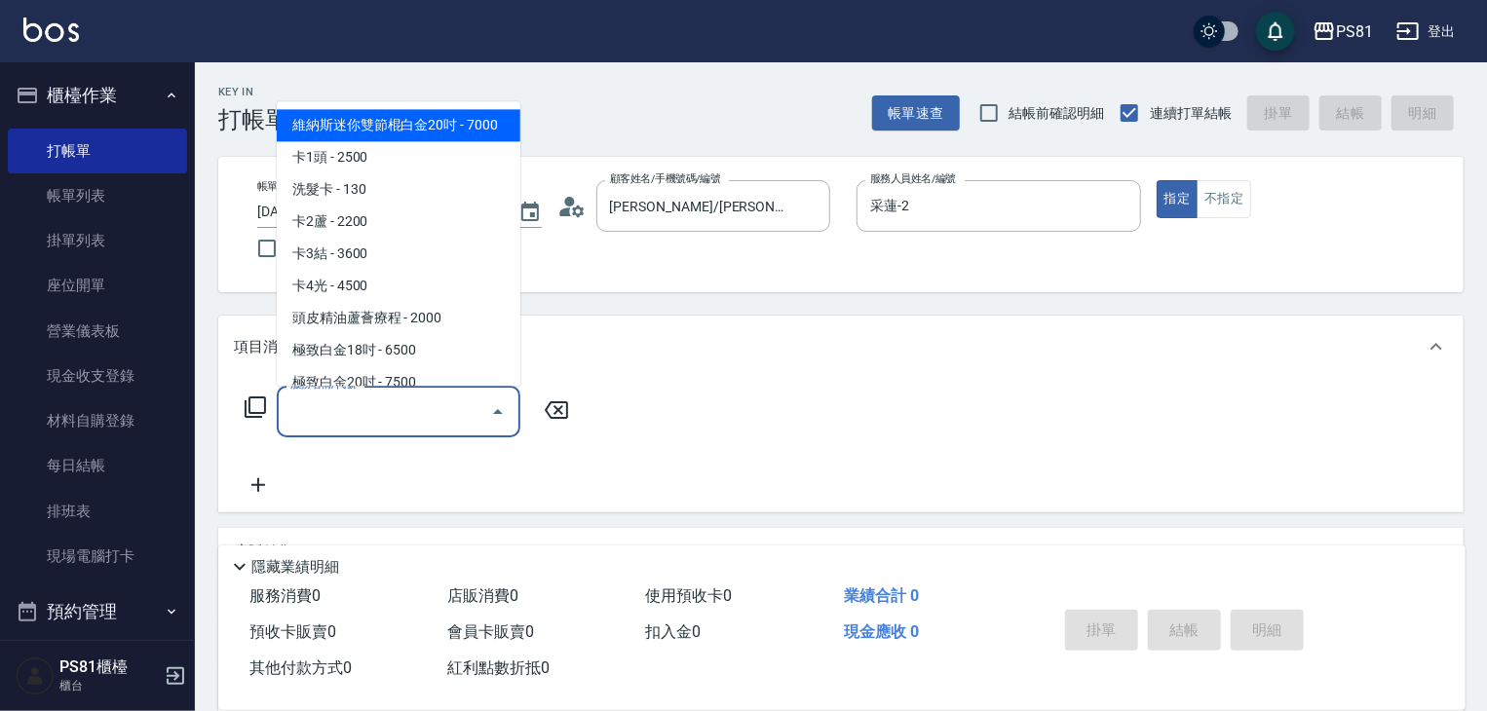
click at [417, 395] on input "服務名稱/代號" at bounding box center [384, 412] width 197 height 34
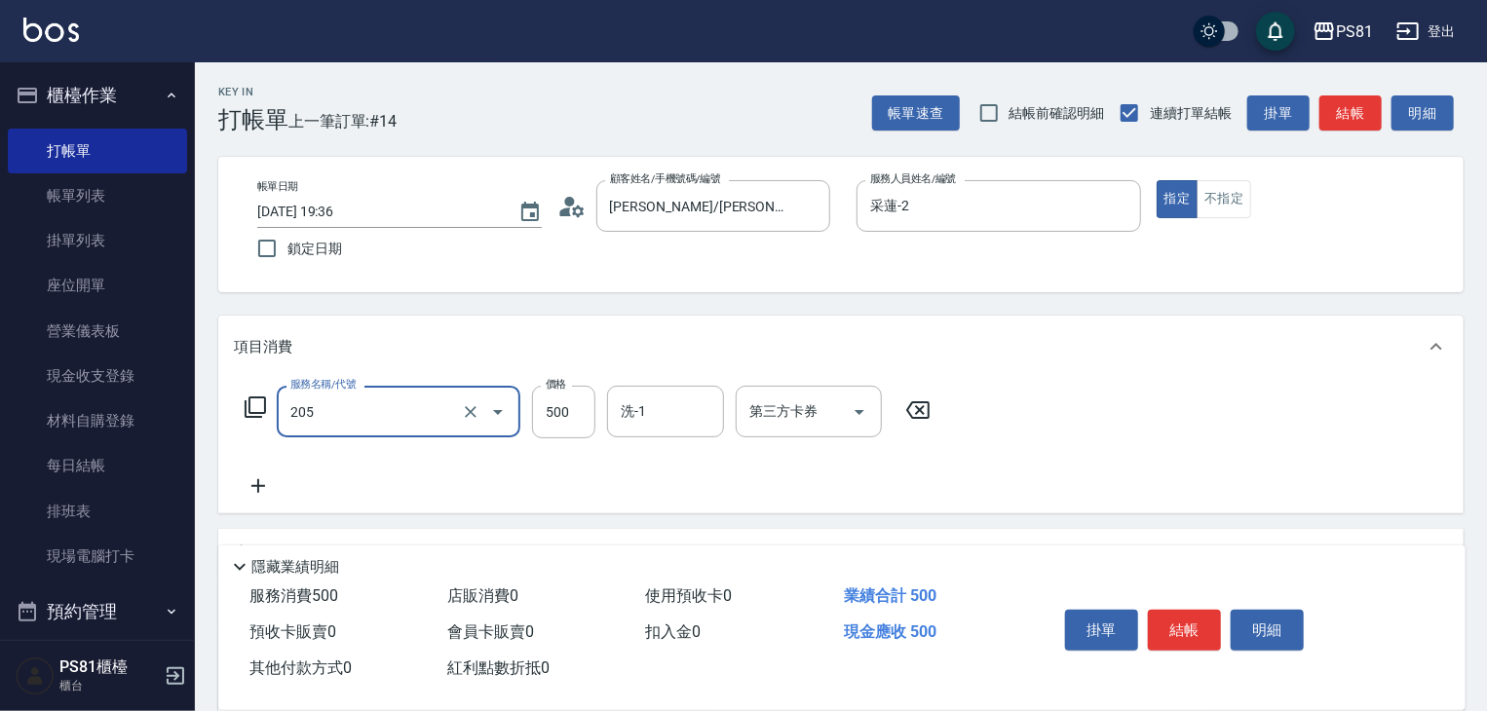
type input "A級單剪400(205)"
drag, startPoint x: 556, startPoint y: 490, endPoint x: 1068, endPoint y: 545, distance: 514.6
click at [569, 490] on div "服務名稱/代號 A級單剪400(205) 服務名稱/代號 價格 500 價格 洗-1 洗-1 第三方卡券 第三方卡券" at bounding box center [588, 442] width 709 height 112
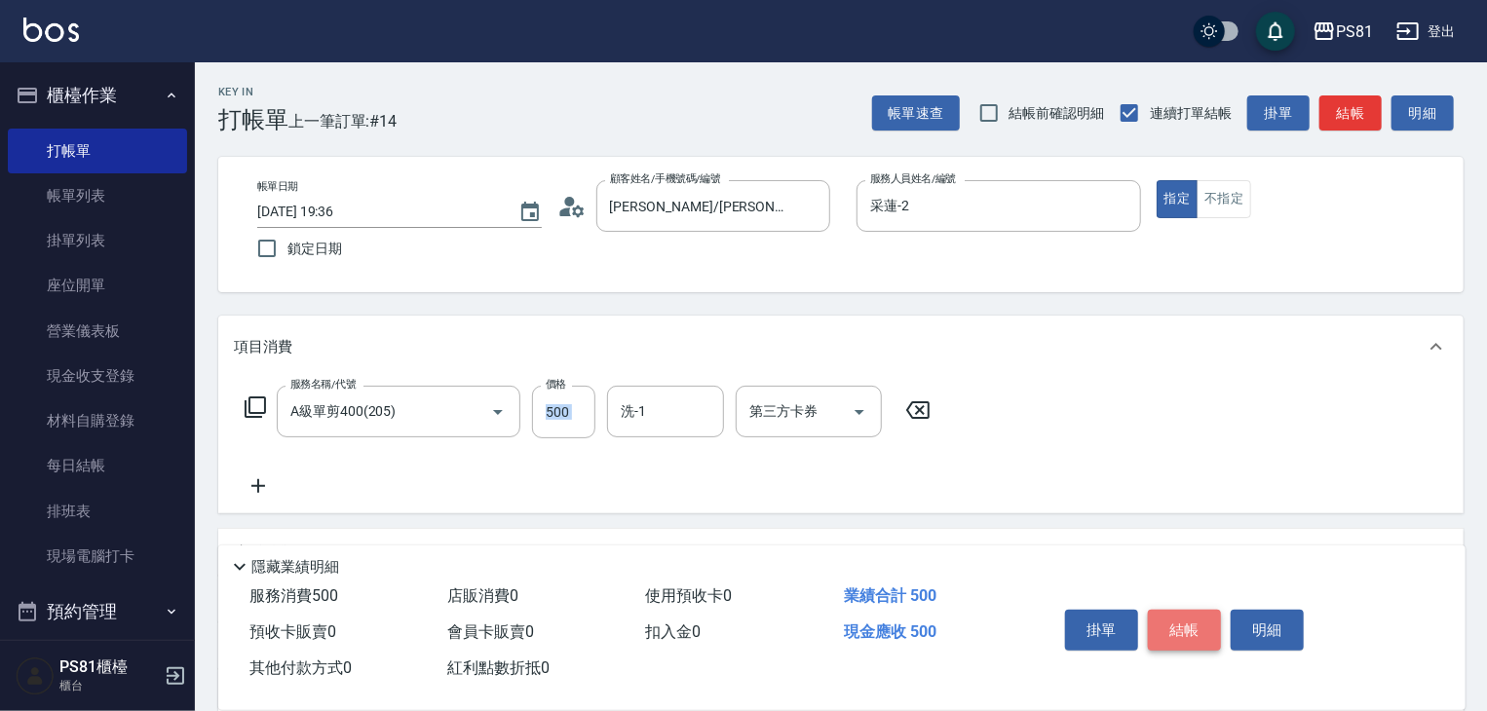
click at [1211, 636] on button "結帳" at bounding box center [1184, 630] width 73 height 41
type input "[DATE] 19:37"
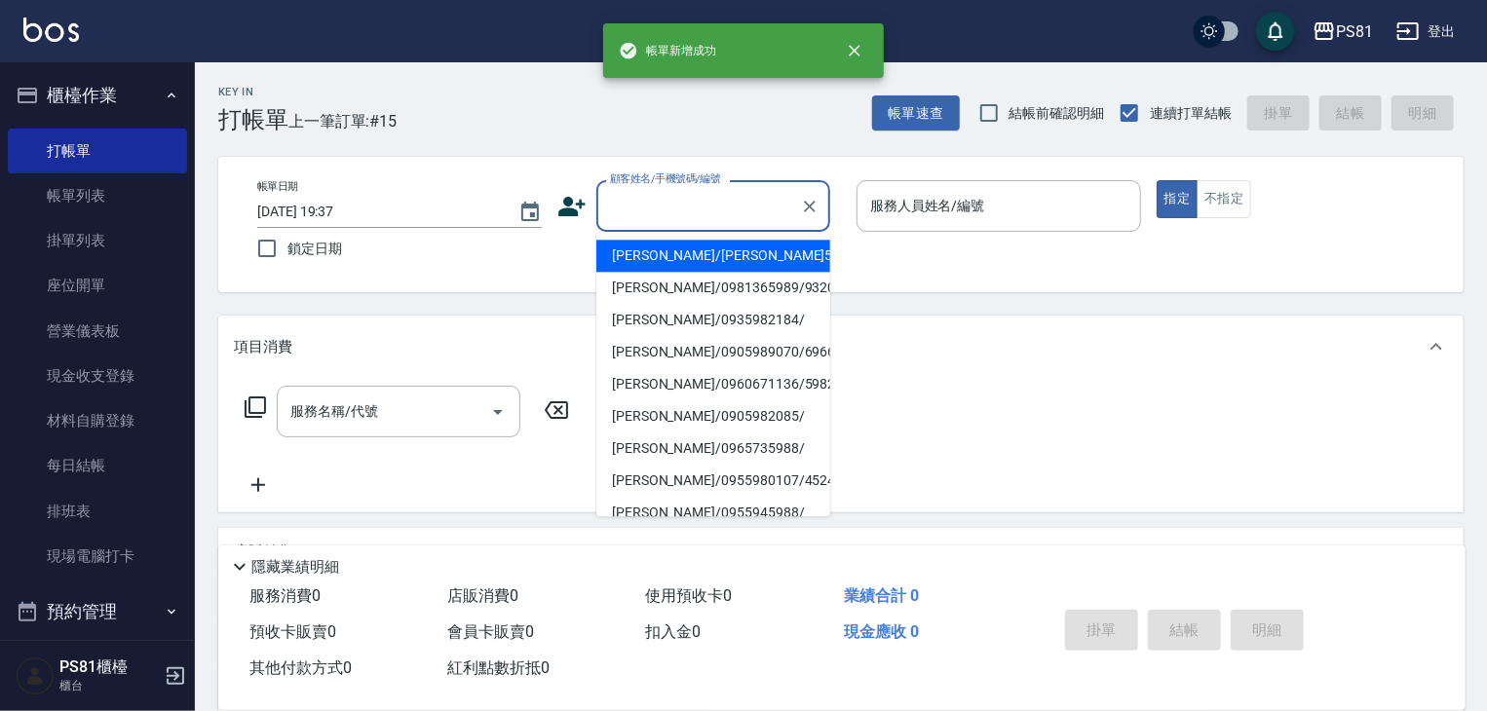
click at [702, 223] on input "顧客姓名/手機號碼/編號" at bounding box center [698, 206] width 187 height 34
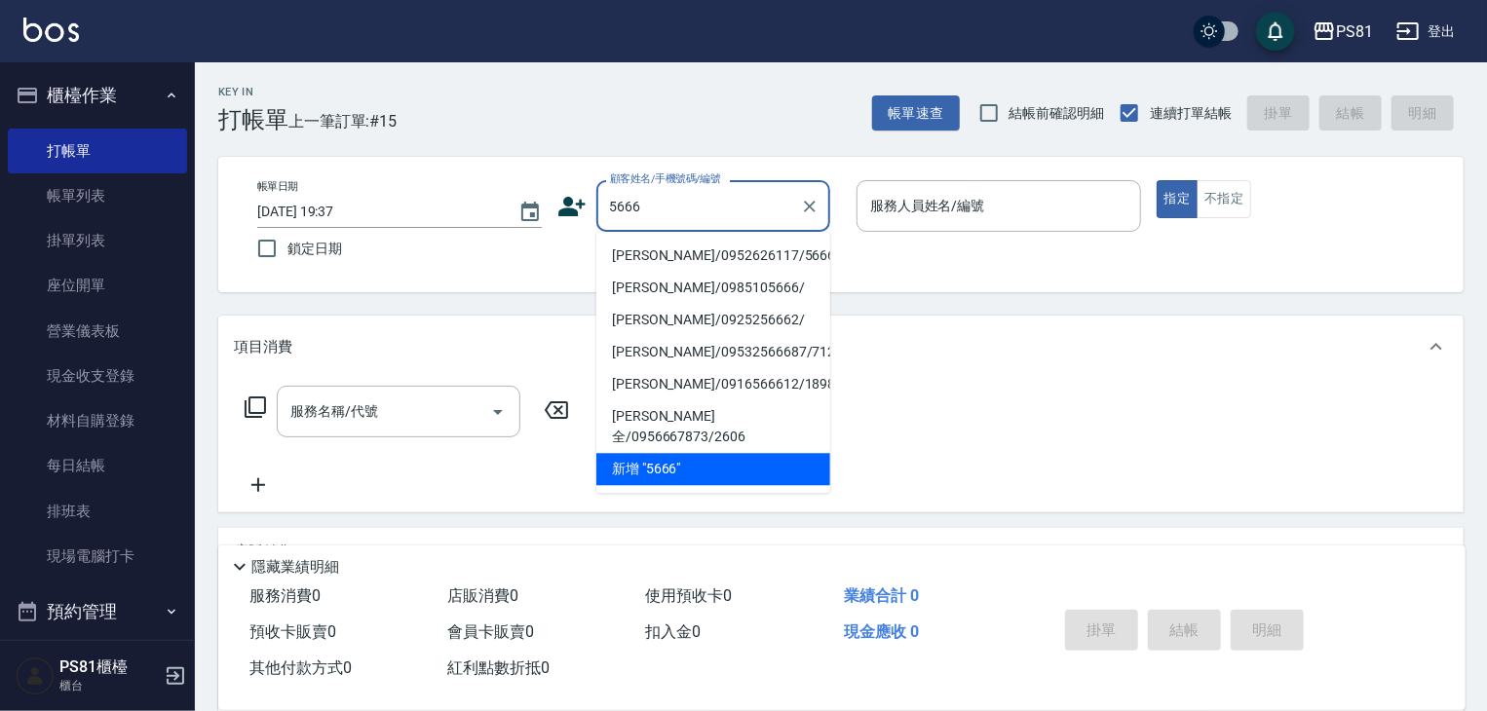
type input "[PERSON_NAME]/0952626117/5666"
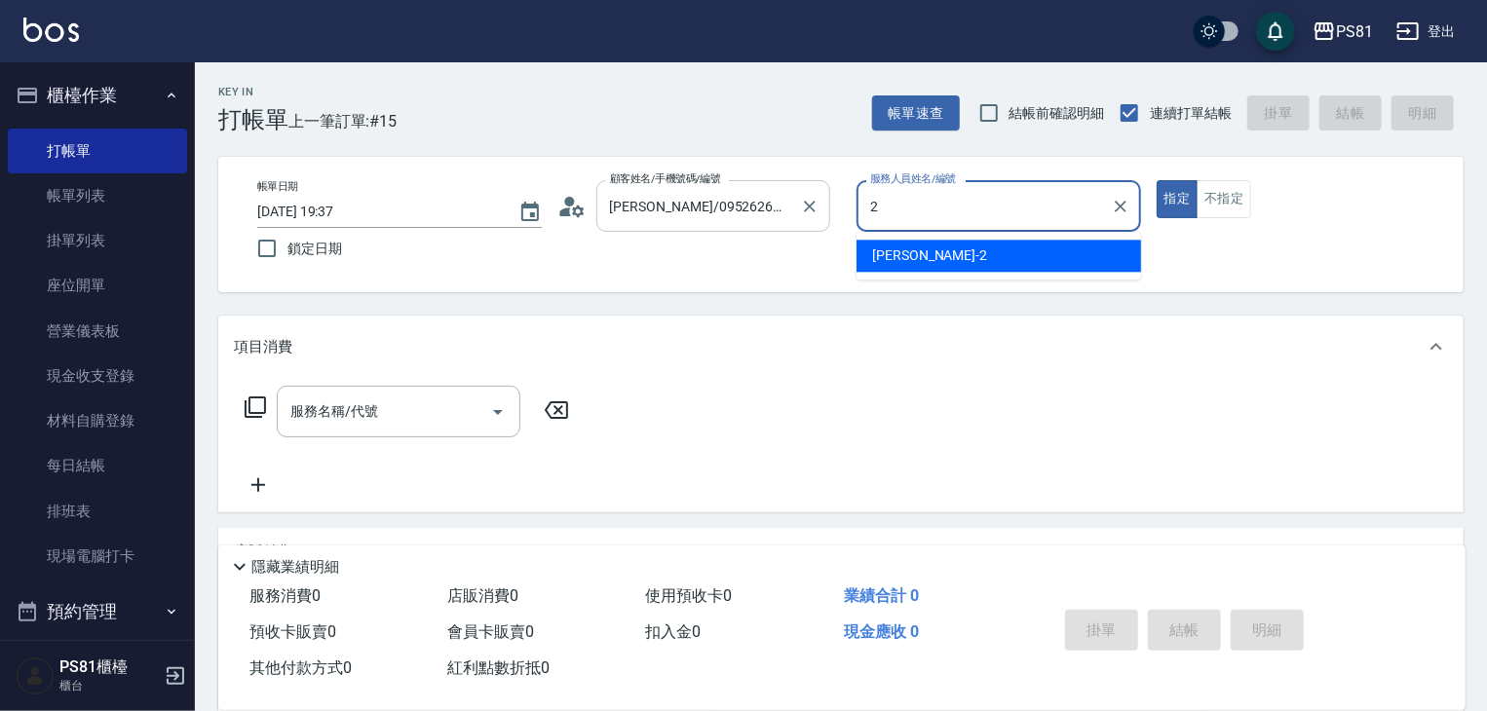
type input "采蓮-2"
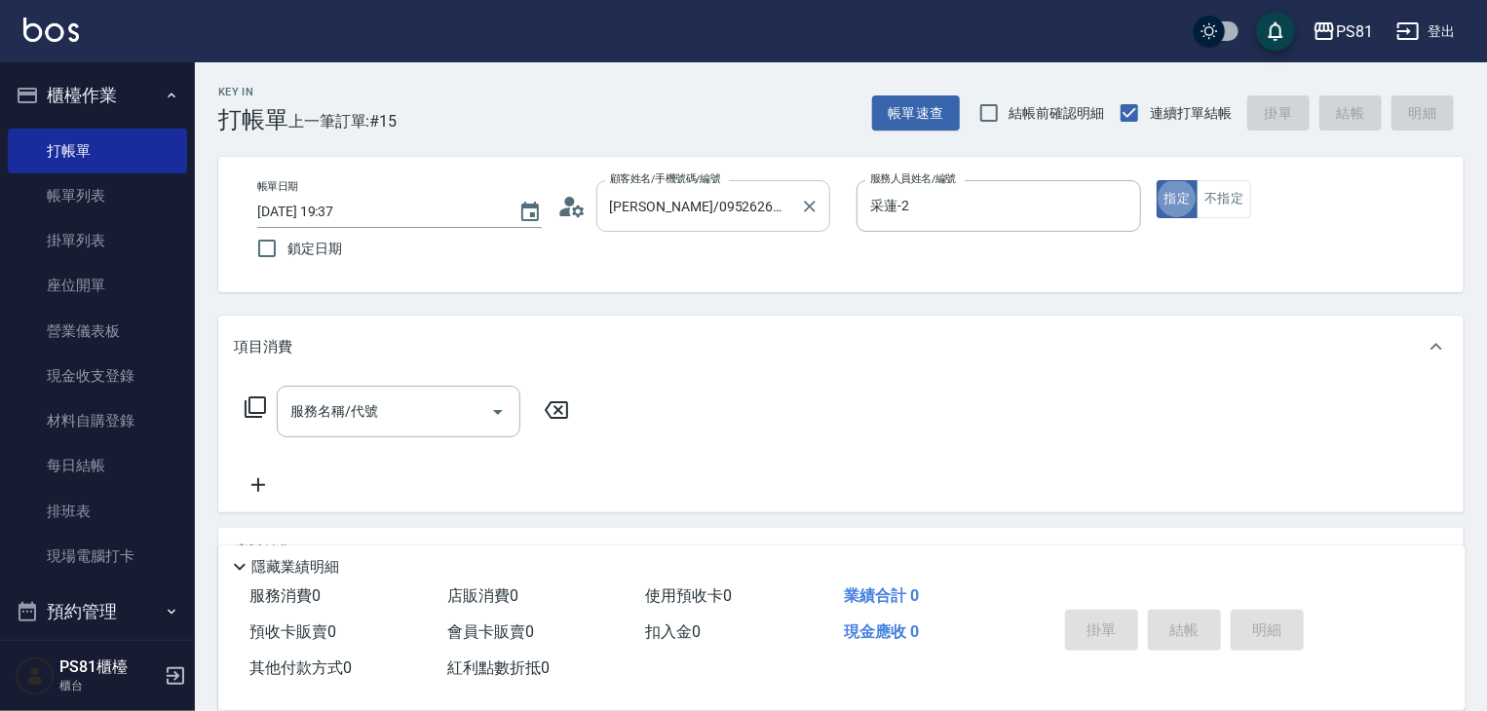
scroll to position [39, 0]
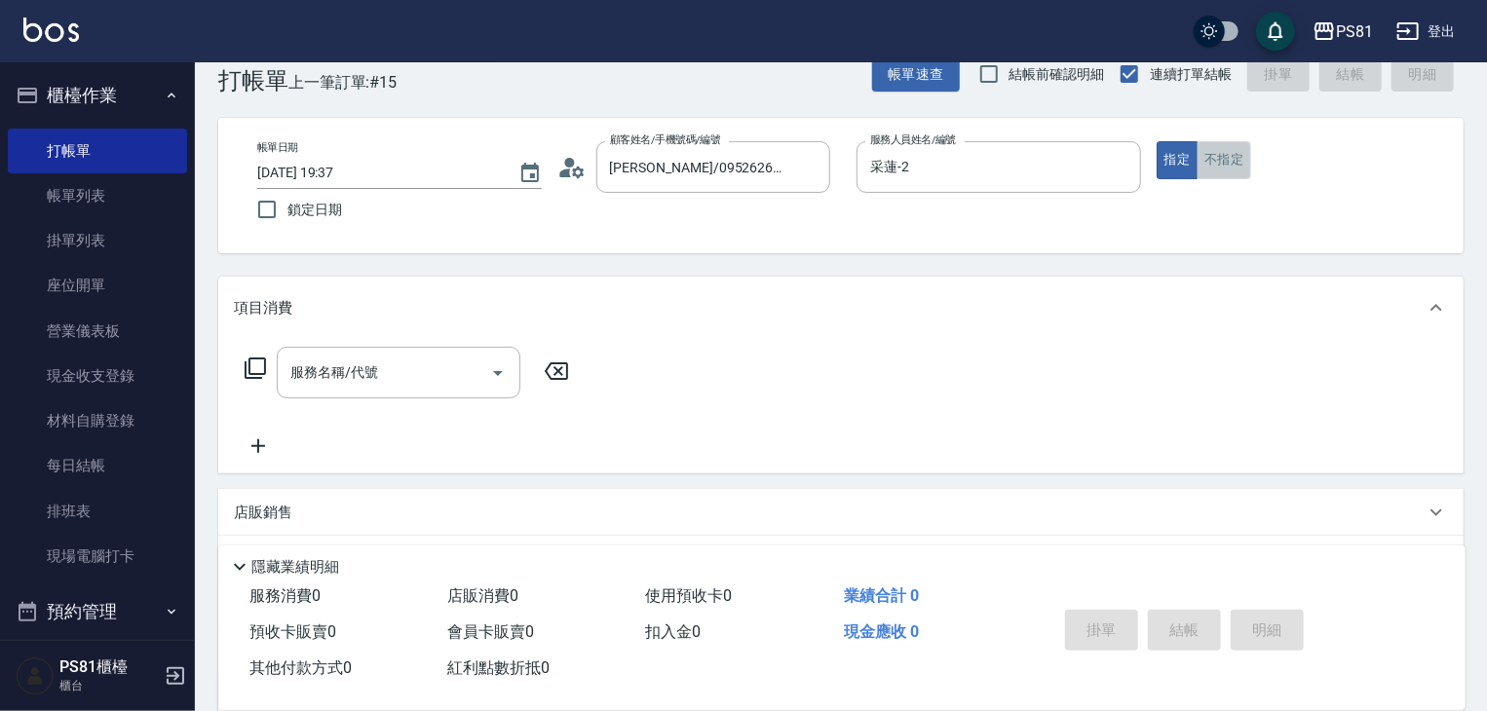
click at [1237, 164] on button "不指定" at bounding box center [1224, 160] width 55 height 38
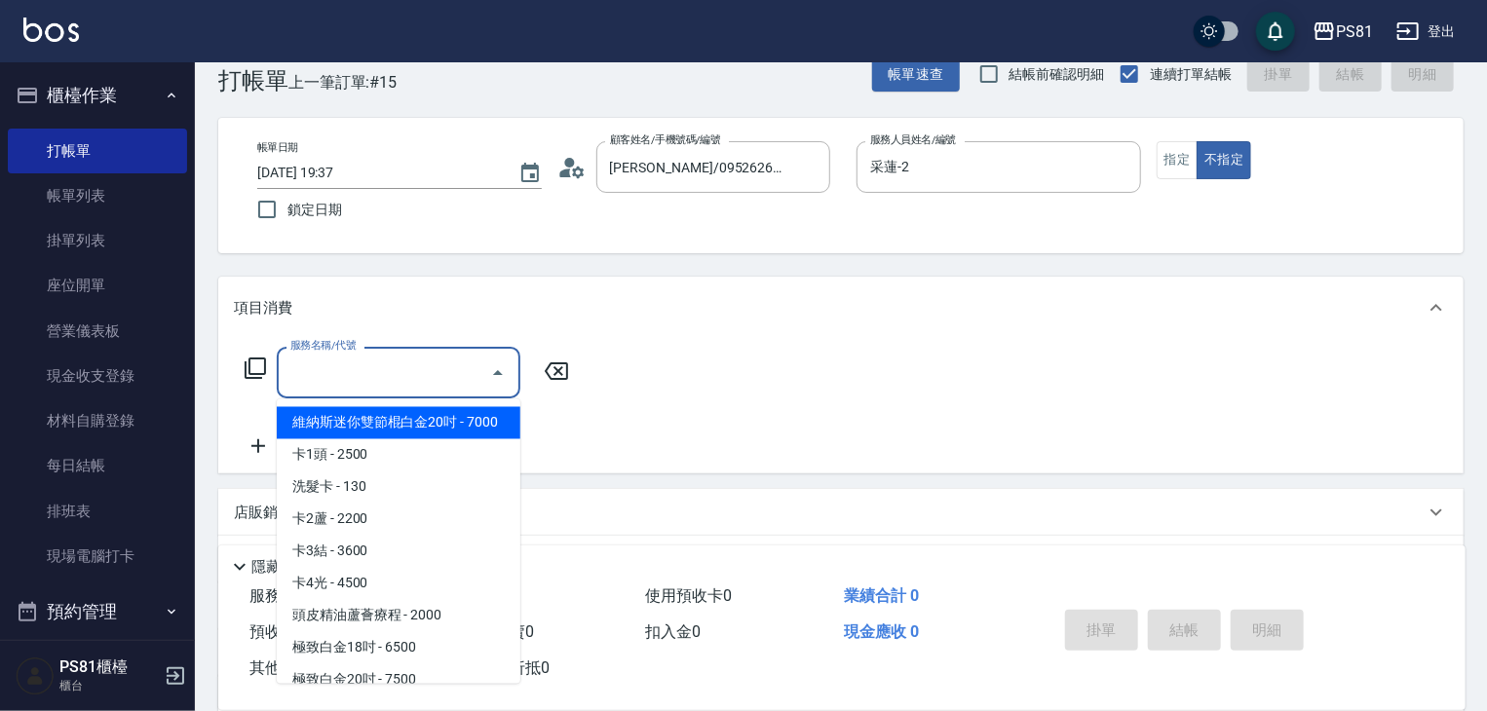
click at [417, 379] on input "服務名稱/代號" at bounding box center [384, 373] width 197 height 34
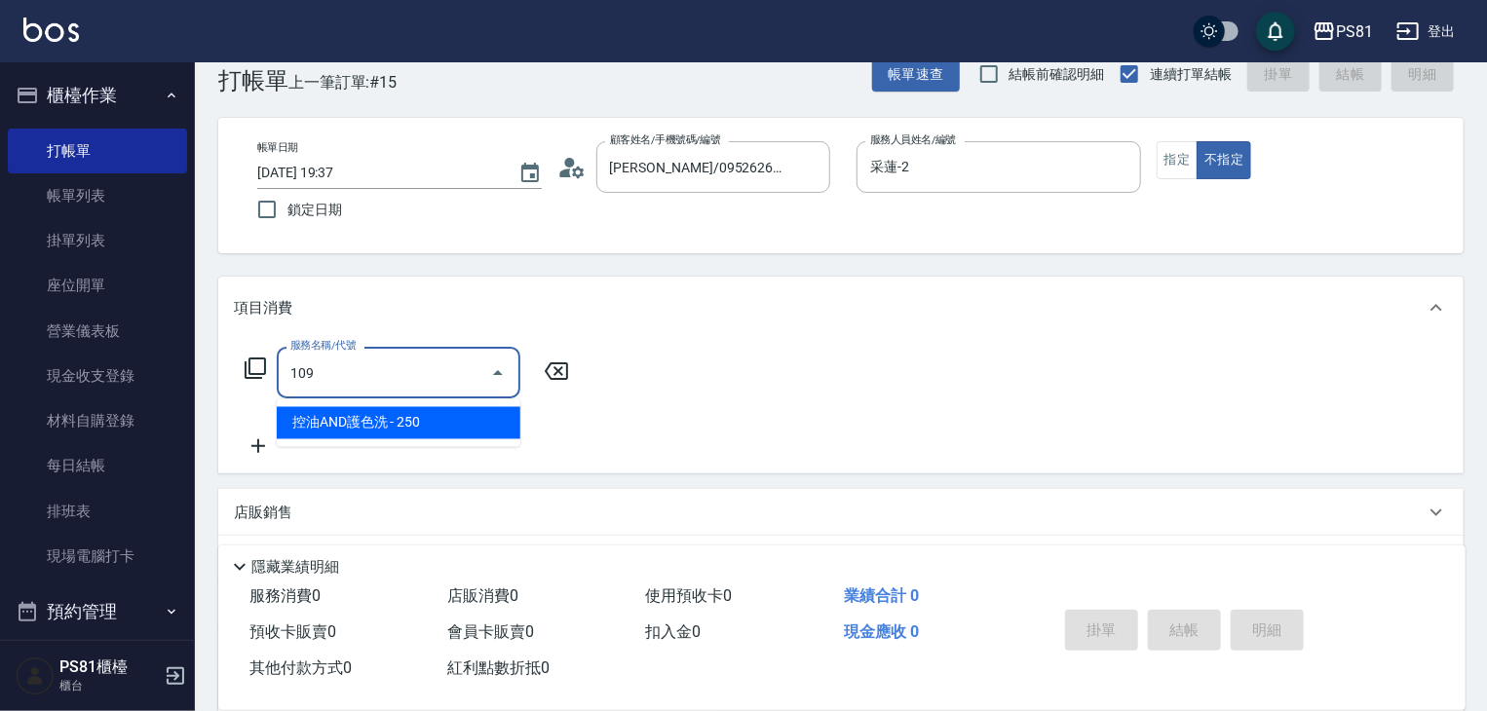
type input "控油AND護色洗(109)"
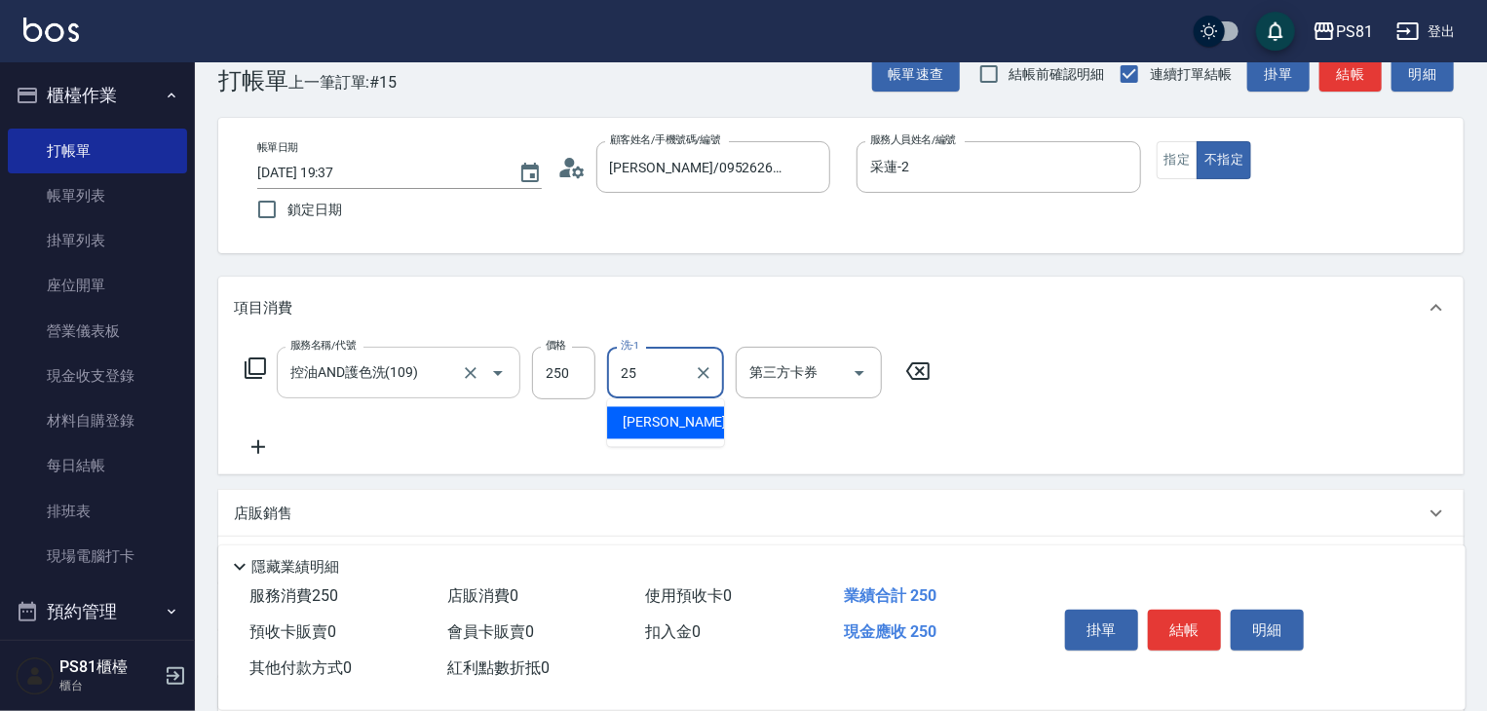
type input "[PERSON_NAME]-25"
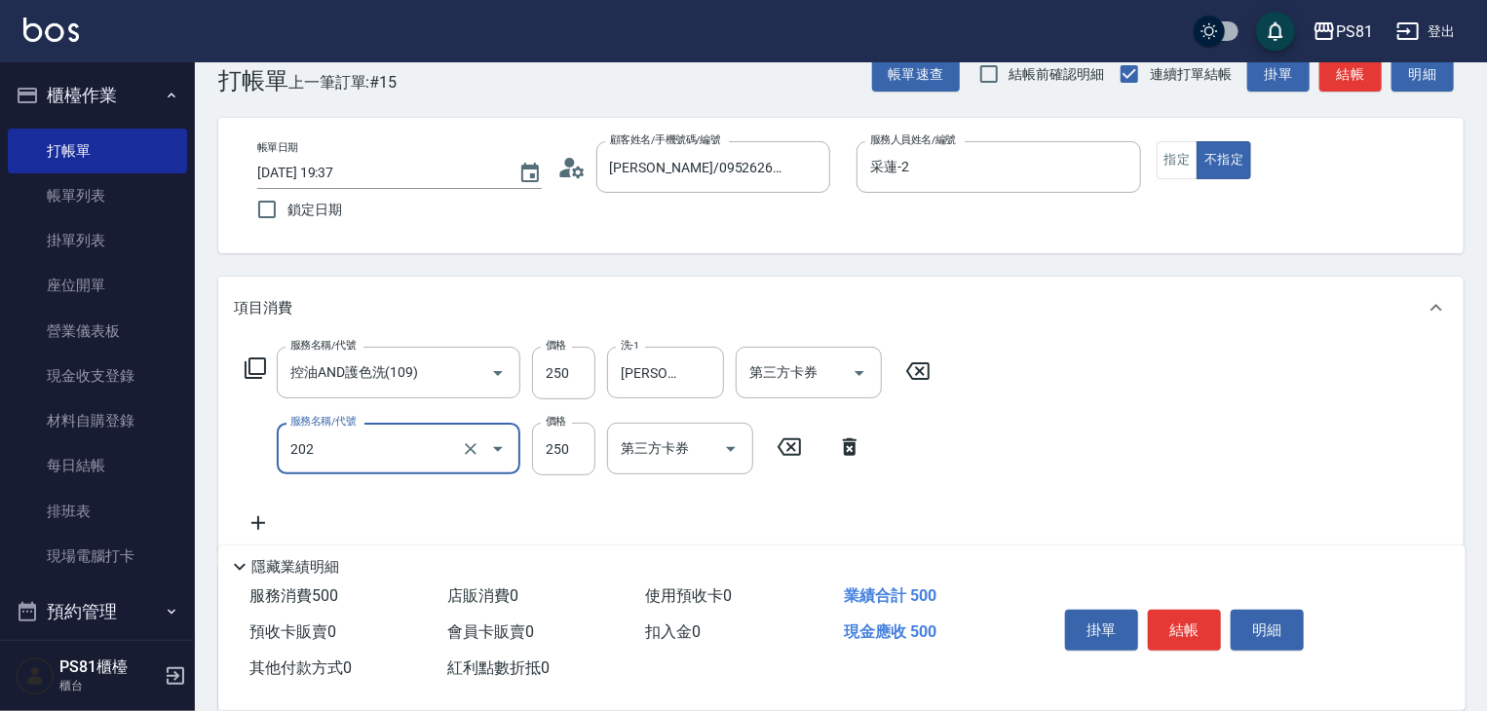
type input "單剪250(202)"
drag, startPoint x: 993, startPoint y: 448, endPoint x: 1209, endPoint y: 544, distance: 236.5
click at [1010, 455] on div "服務名稱/代號 控油AND護色洗(109) 服務名稱/代號 價格 250 價格 洗-1 [PERSON_NAME]-25 洗-1 第三方卡券 第三方卡券 服務…" at bounding box center [841, 444] width 1246 height 211
click at [1193, 610] on button "結帳" at bounding box center [1184, 630] width 73 height 41
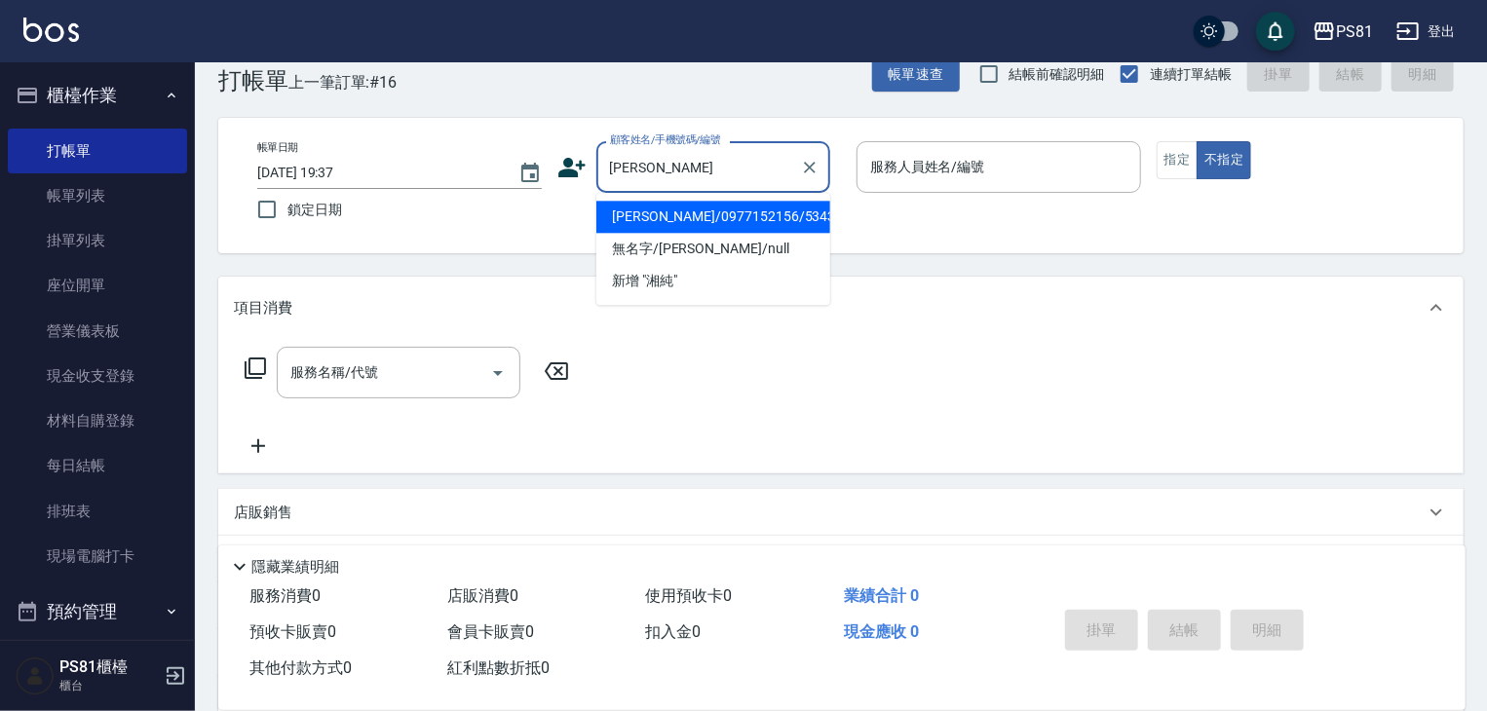
click at [699, 222] on li "[PERSON_NAME]/0977152156/5343" at bounding box center [713, 217] width 234 height 32
type input "[PERSON_NAME]/0977152156/5343"
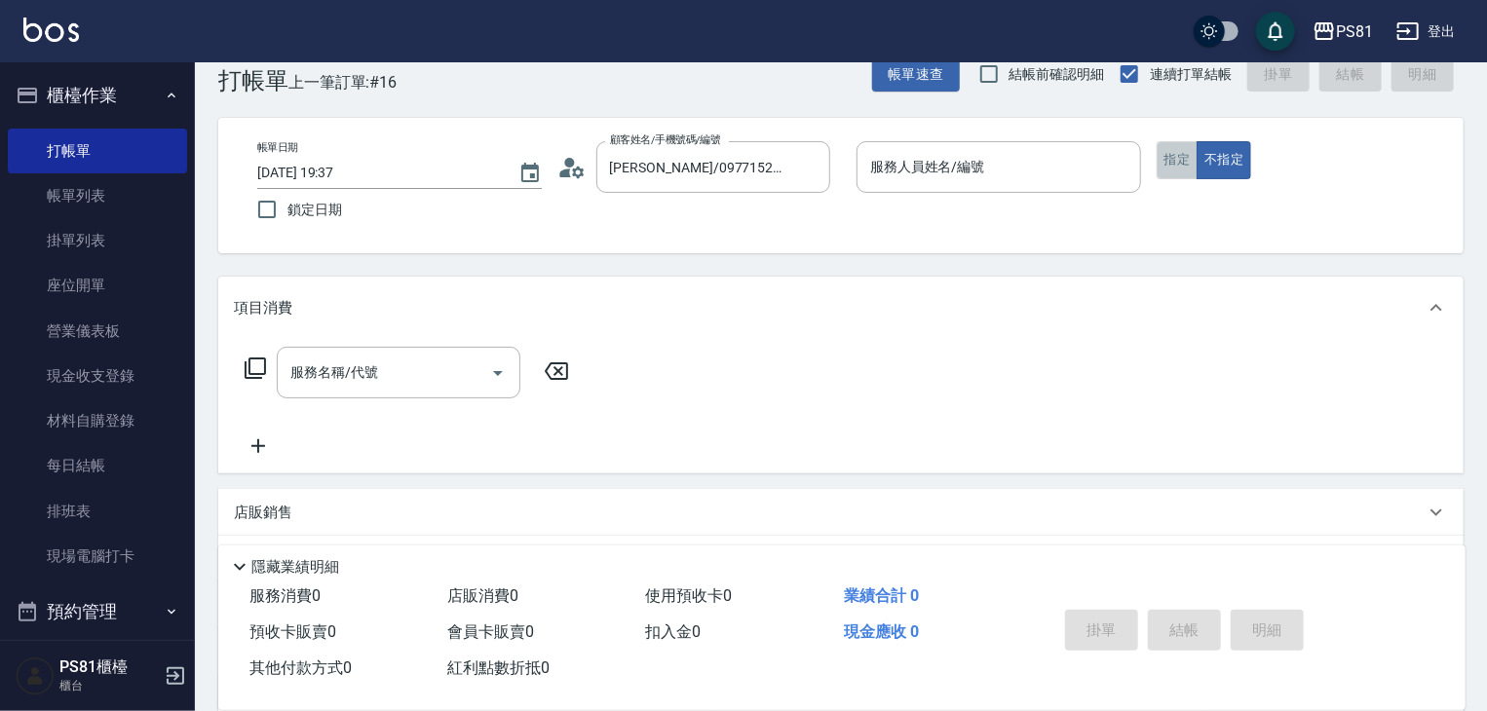
click at [1166, 171] on button "指定" at bounding box center [1178, 160] width 42 height 38
click at [1093, 188] on div "服務人員姓名/編號" at bounding box center [999, 167] width 285 height 52
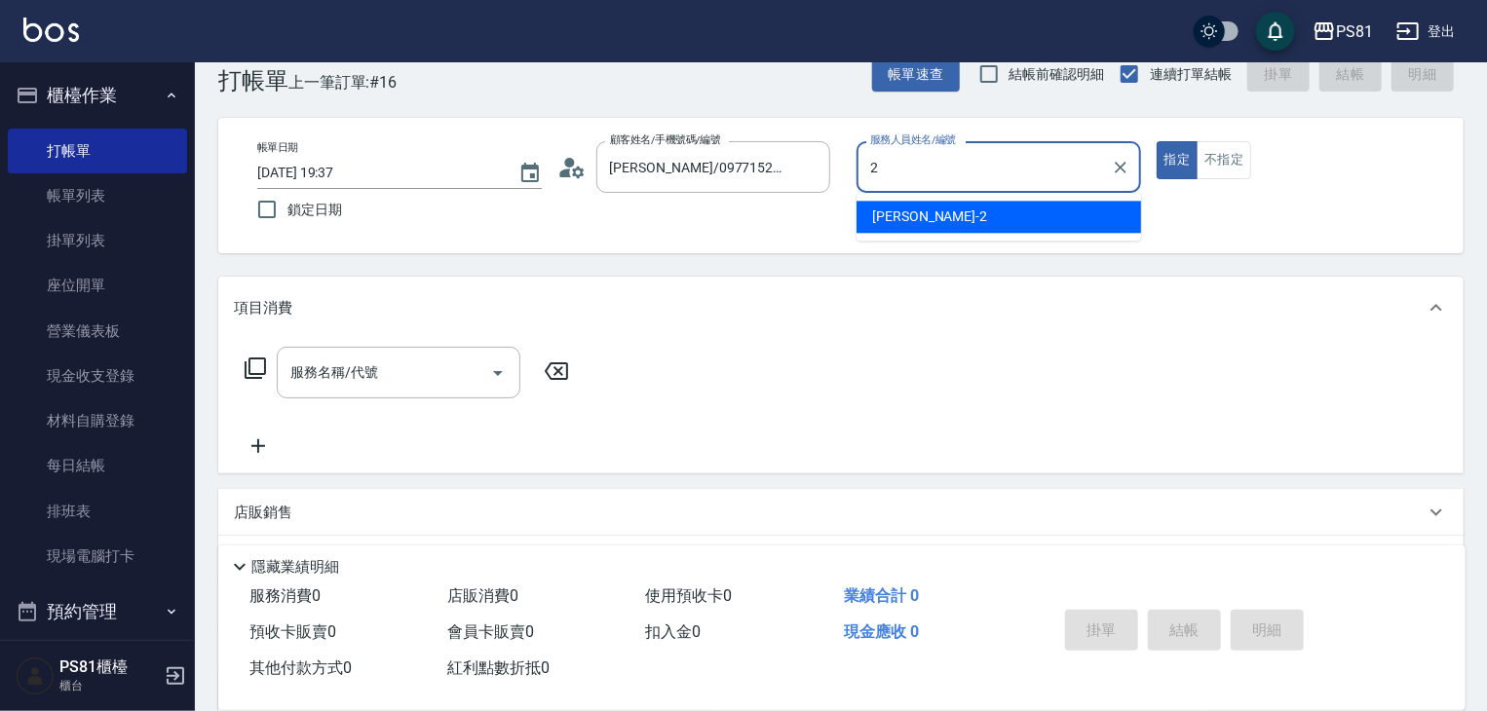
type input "采蓮-2"
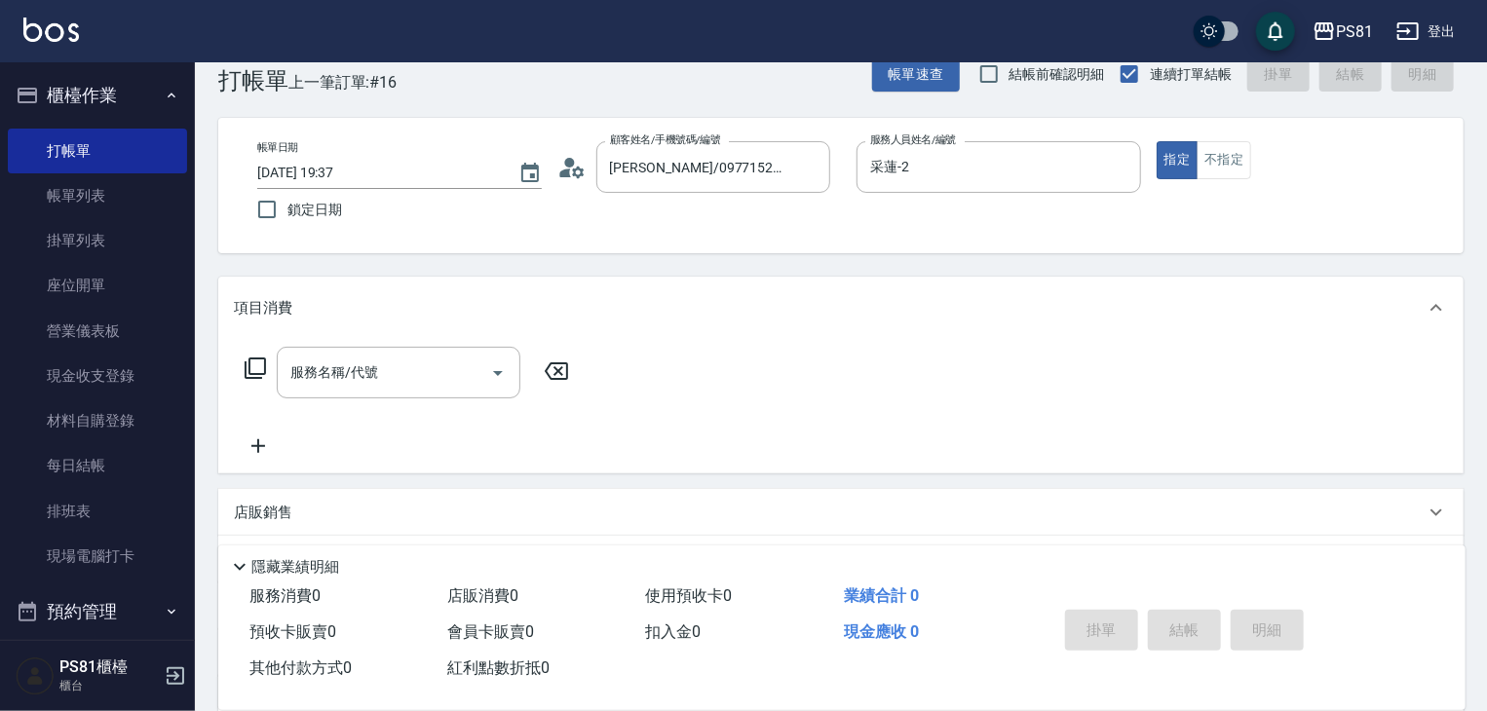
drag, startPoint x: 1215, startPoint y: 253, endPoint x: 1191, endPoint y: 191, distance: 67.0
click at [1212, 239] on div "Key In 打帳單 上一筆訂單:#16 帳單速查 結帳前確認明細 連續打單結帳 掛單 結帳 明細 帳單日期 [DATE] 19:37 鎖定日期 顧客姓名/手…" at bounding box center [841, 465] width 1292 height 885
click at [1190, 176] on button "指定" at bounding box center [1178, 160] width 42 height 38
click at [1179, 154] on button "指定" at bounding box center [1178, 160] width 42 height 38
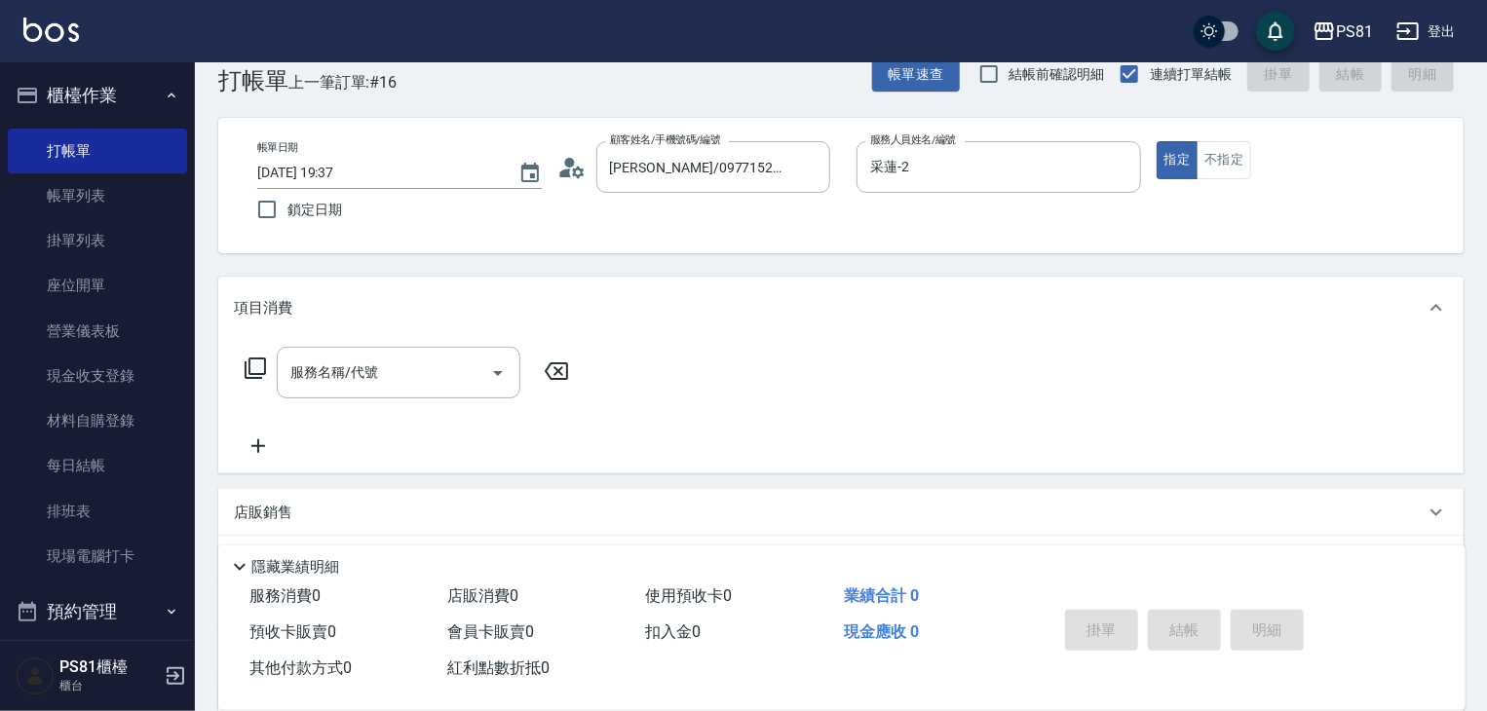
drag, startPoint x: 1179, startPoint y: 154, endPoint x: 1205, endPoint y: 213, distance: 64.6
click at [1189, 175] on button "指定" at bounding box center [1178, 160] width 42 height 38
drag, startPoint x: 1208, startPoint y: 220, endPoint x: 1193, endPoint y: 176, distance: 46.5
click at [1207, 210] on div "帳單日期 [DATE] 19:37 鎖定日期 顧客姓名/手機號碼/編號 [PERSON_NAME]/0977152156/5343 顧客姓名/手機號碼/編號 …" at bounding box center [841, 185] width 1199 height 89
click at [1192, 171] on button "指定" at bounding box center [1178, 160] width 42 height 38
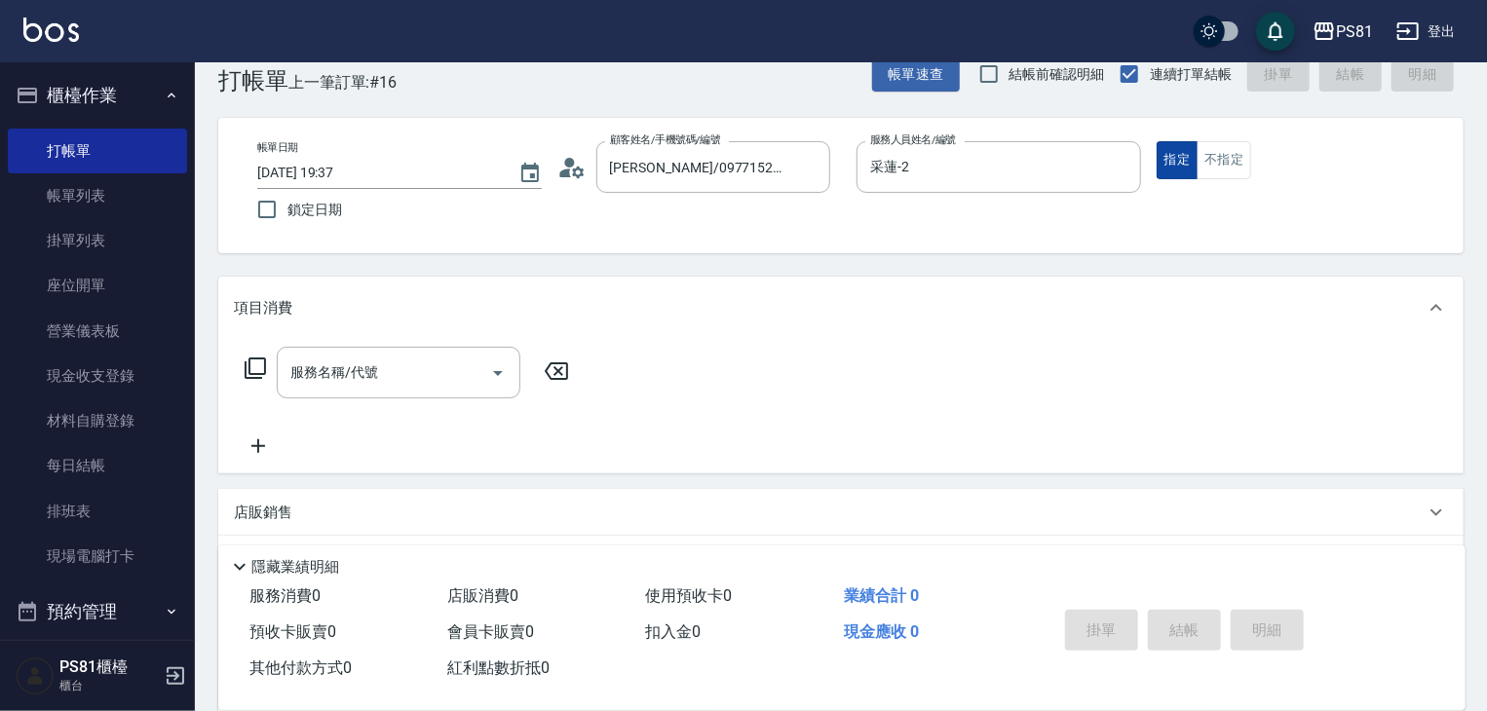
click at [1192, 171] on button "指定" at bounding box center [1178, 160] width 42 height 38
click at [368, 367] on input "服務名稱/代號" at bounding box center [384, 373] width 197 height 34
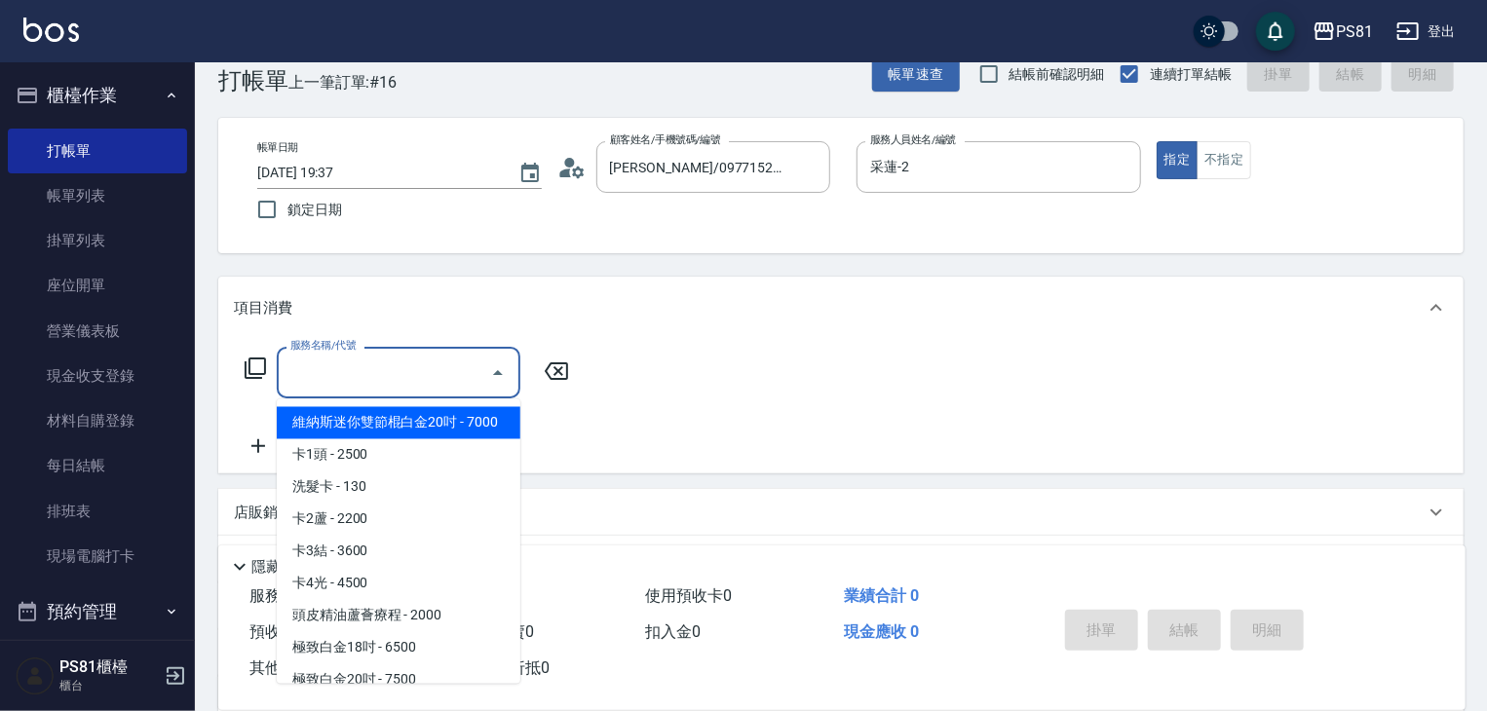
click at [368, 367] on input "服務名稱/代號" at bounding box center [384, 373] width 197 height 34
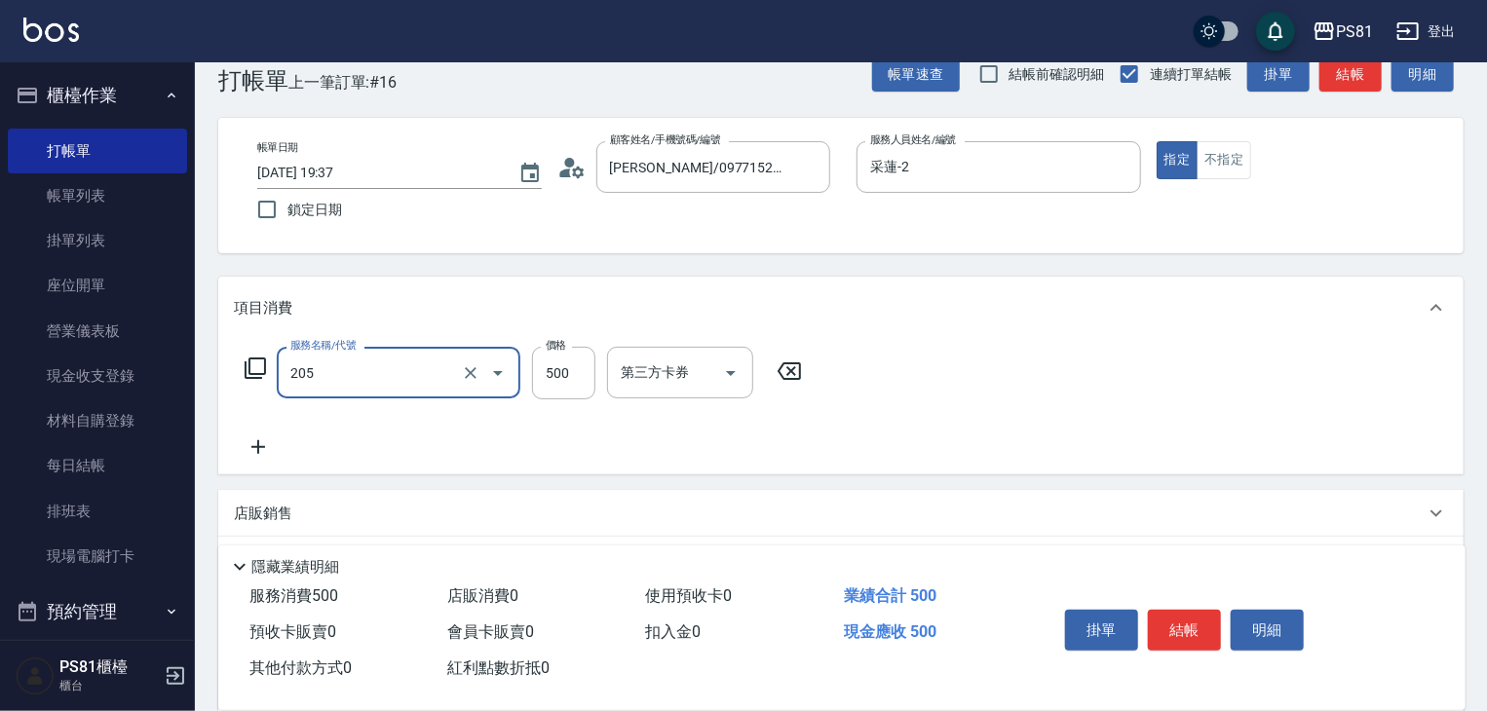
type input "A級單剪400(205)"
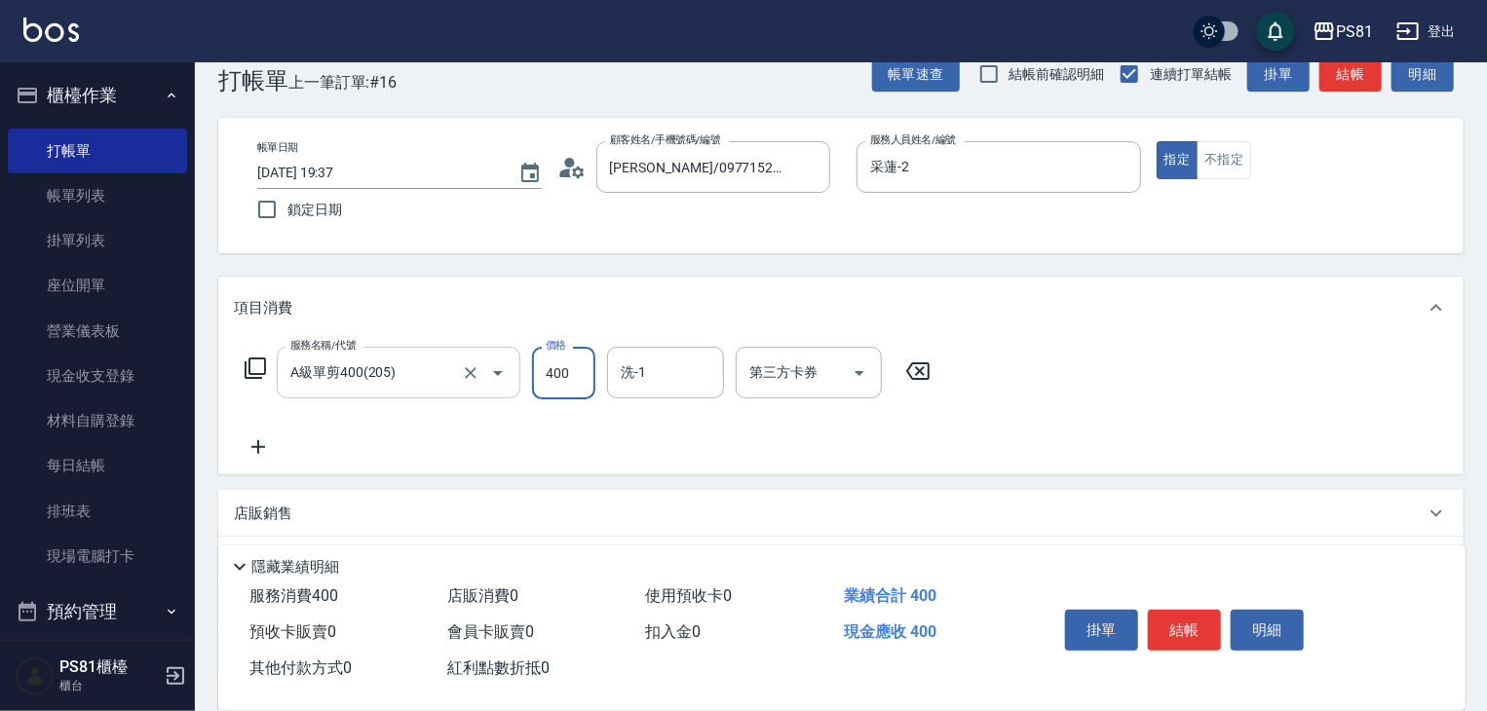
type input "400"
drag, startPoint x: 893, startPoint y: 438, endPoint x: 1185, endPoint y: 544, distance: 311.1
click at [895, 438] on div "服務名稱/代號 A級單剪400(205) 服務名稱/代號 價格 400 價格 洗-1 洗-1 第三方卡券 第三方卡券" at bounding box center [588, 403] width 709 height 112
click at [1194, 633] on button "結帳" at bounding box center [1184, 630] width 73 height 41
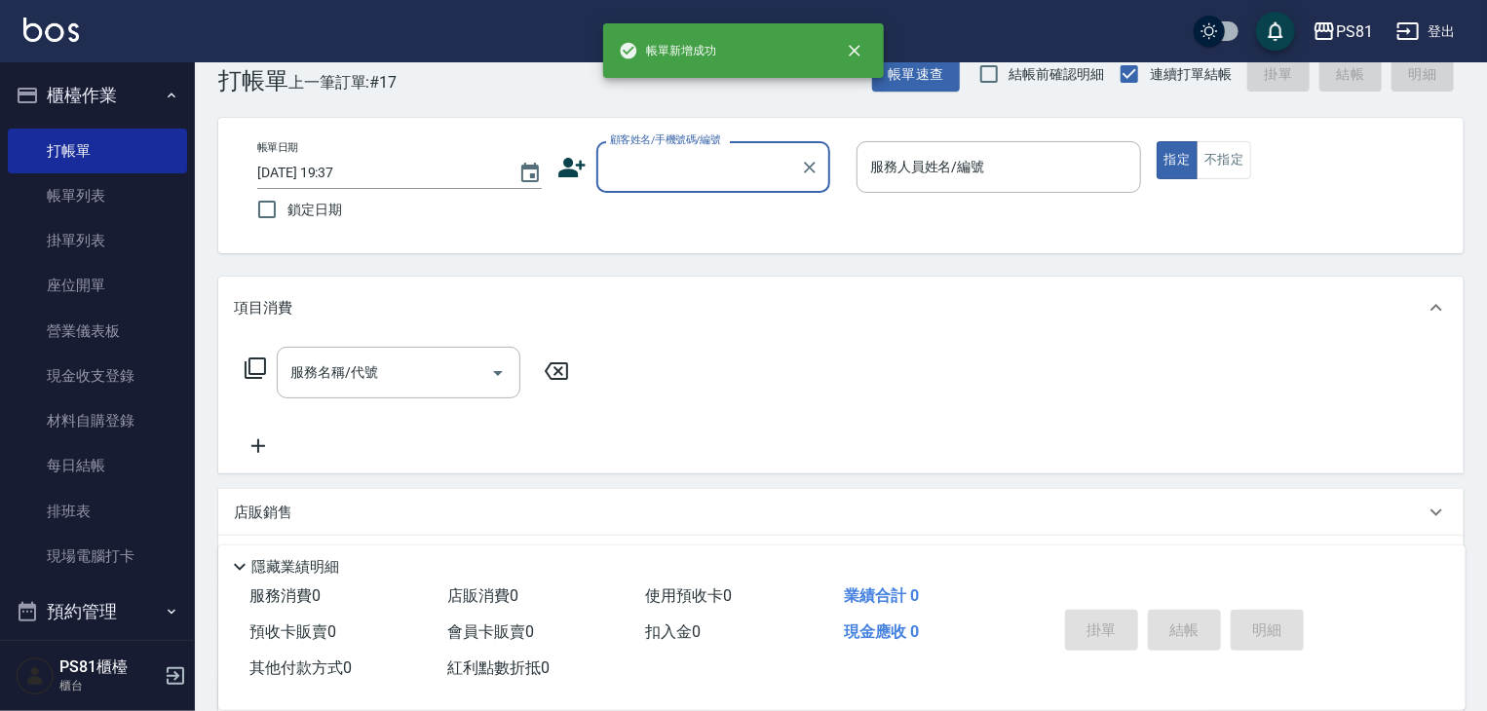
click at [773, 189] on div "顧客姓名/手機號碼/編號" at bounding box center [713, 167] width 234 height 52
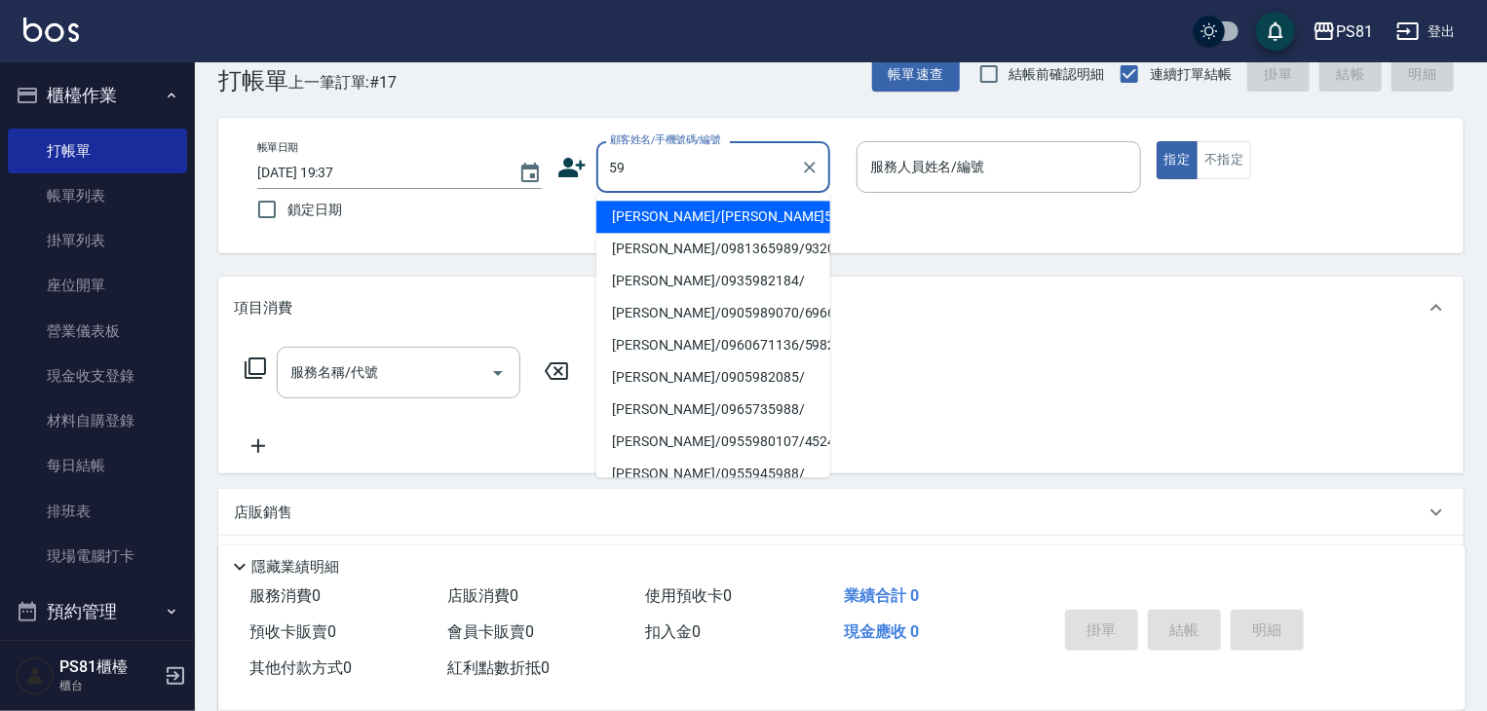
type input "5"
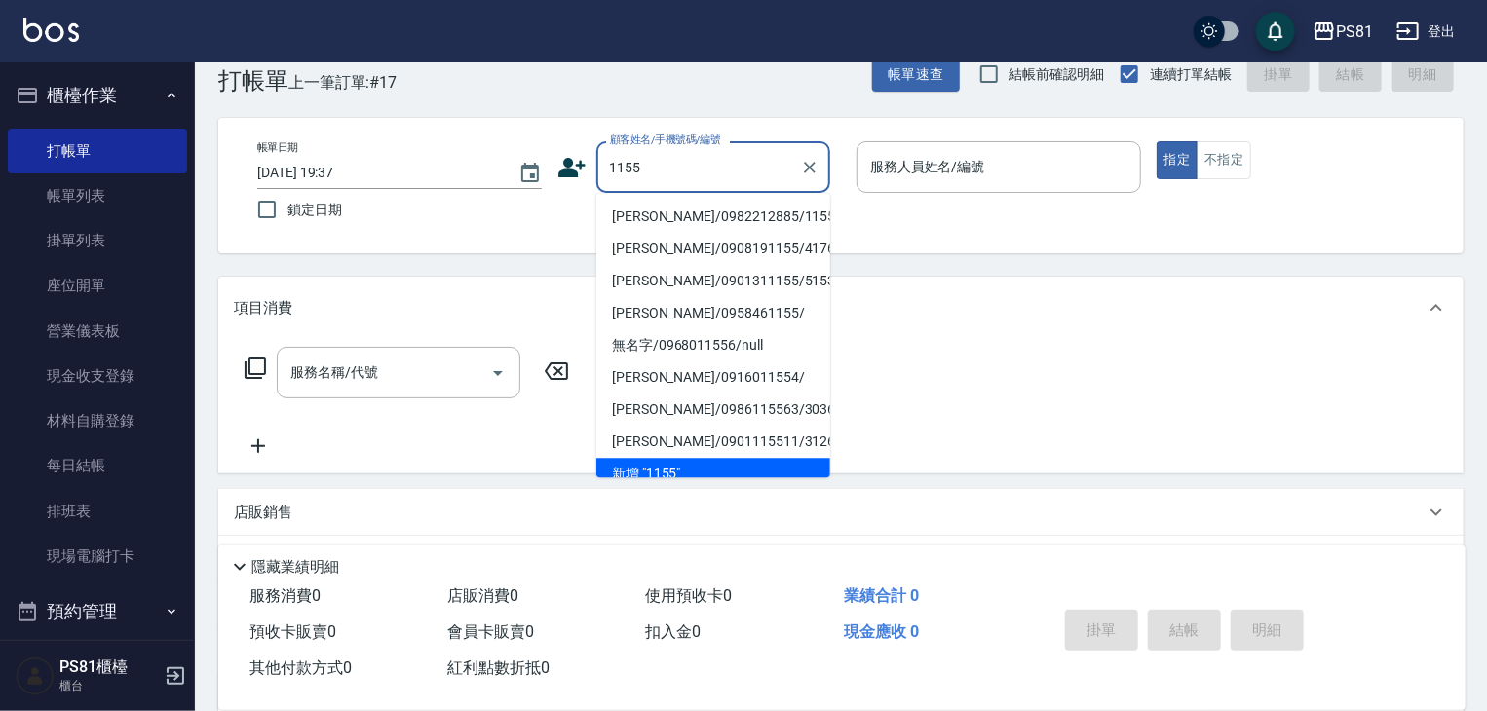
type input "[PERSON_NAME]/0982212885/1155"
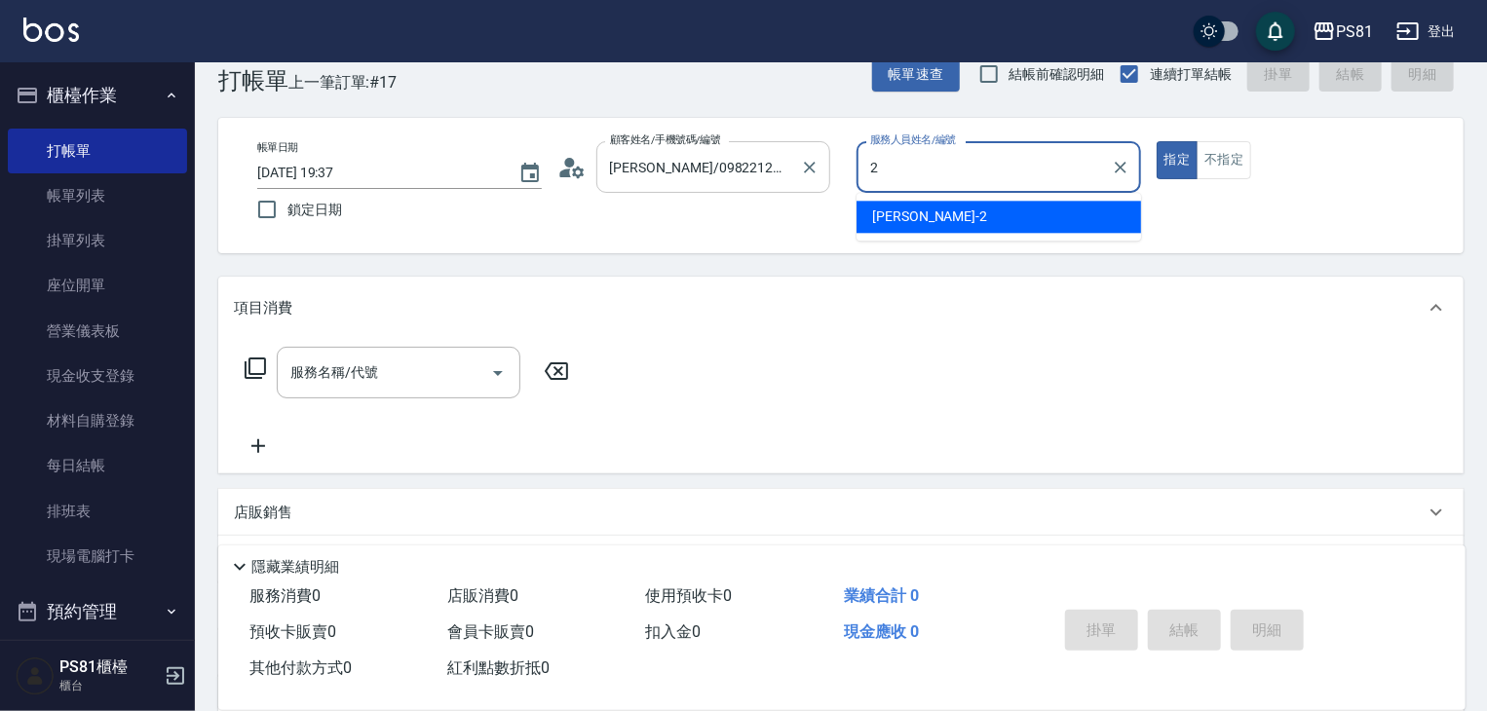
type input "采蓮-2"
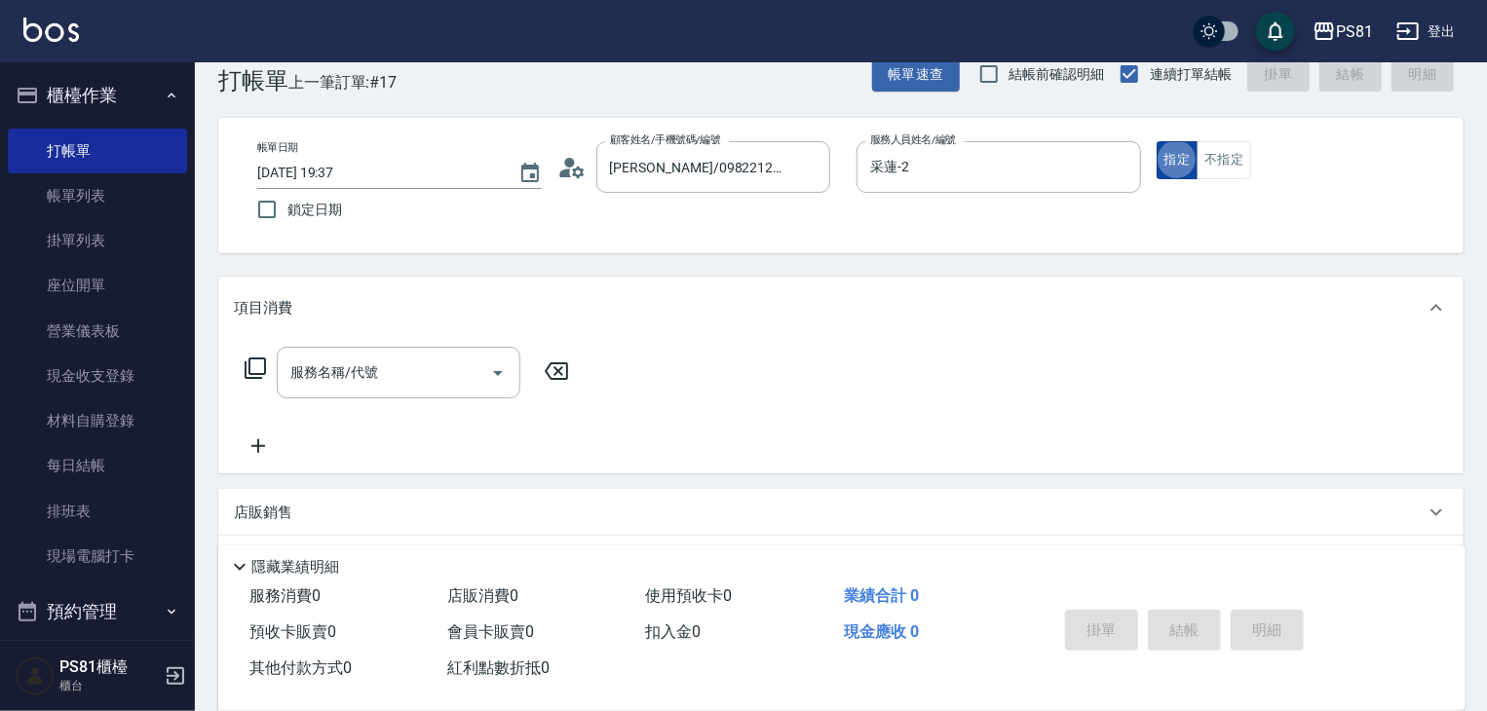
click at [1190, 167] on button "指定" at bounding box center [1178, 160] width 42 height 38
click at [510, 379] on button "Open" at bounding box center [497, 373] width 31 height 31
click at [469, 375] on input "服務名稱/代號" at bounding box center [384, 373] width 197 height 34
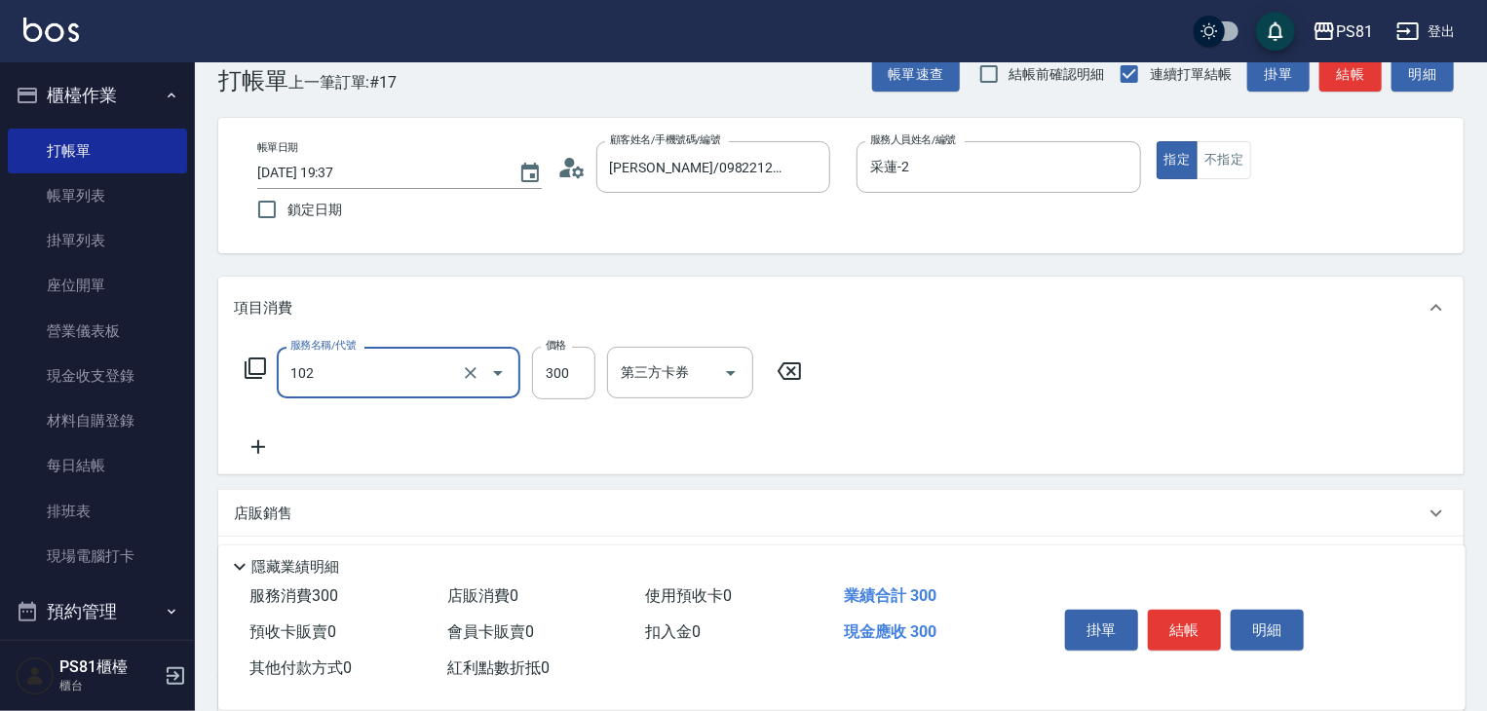
type input "保濕洗(102)"
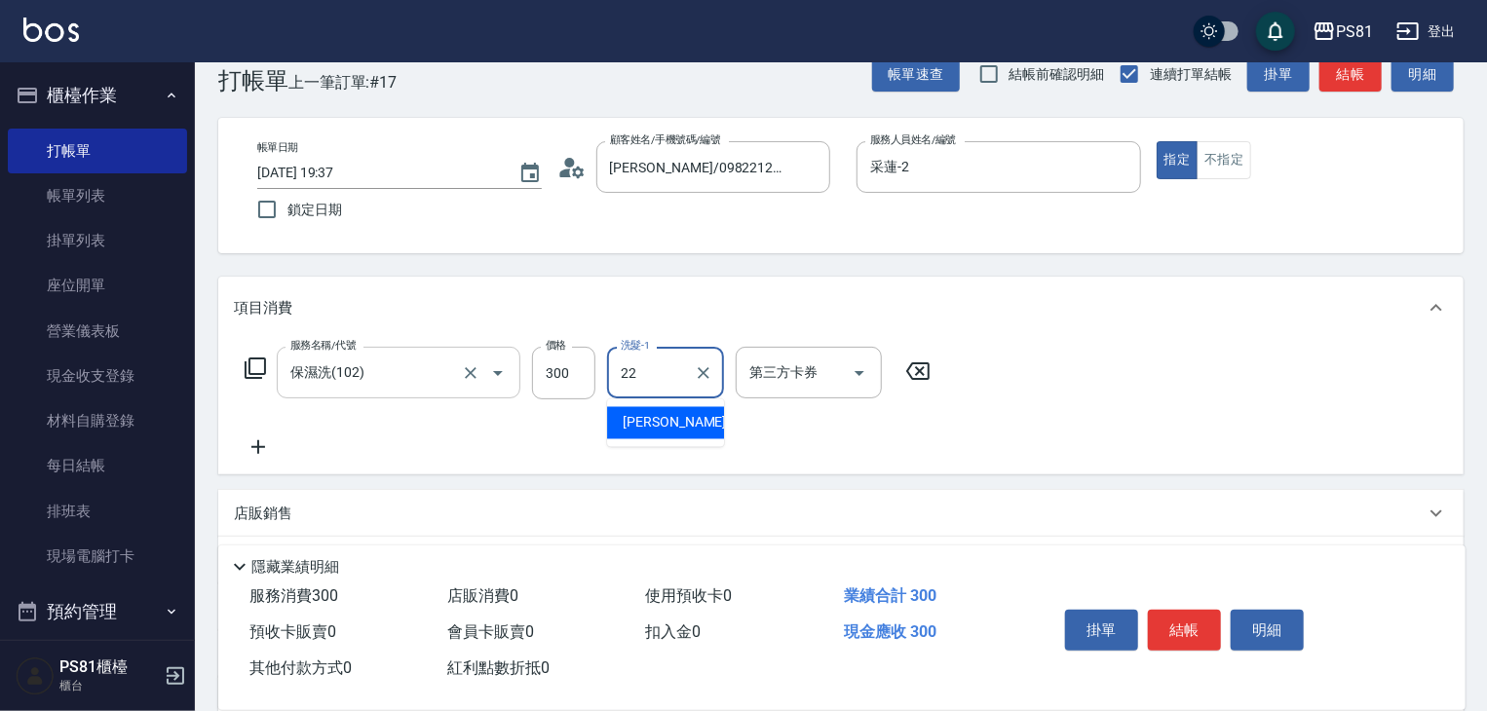
type input "涵文-22"
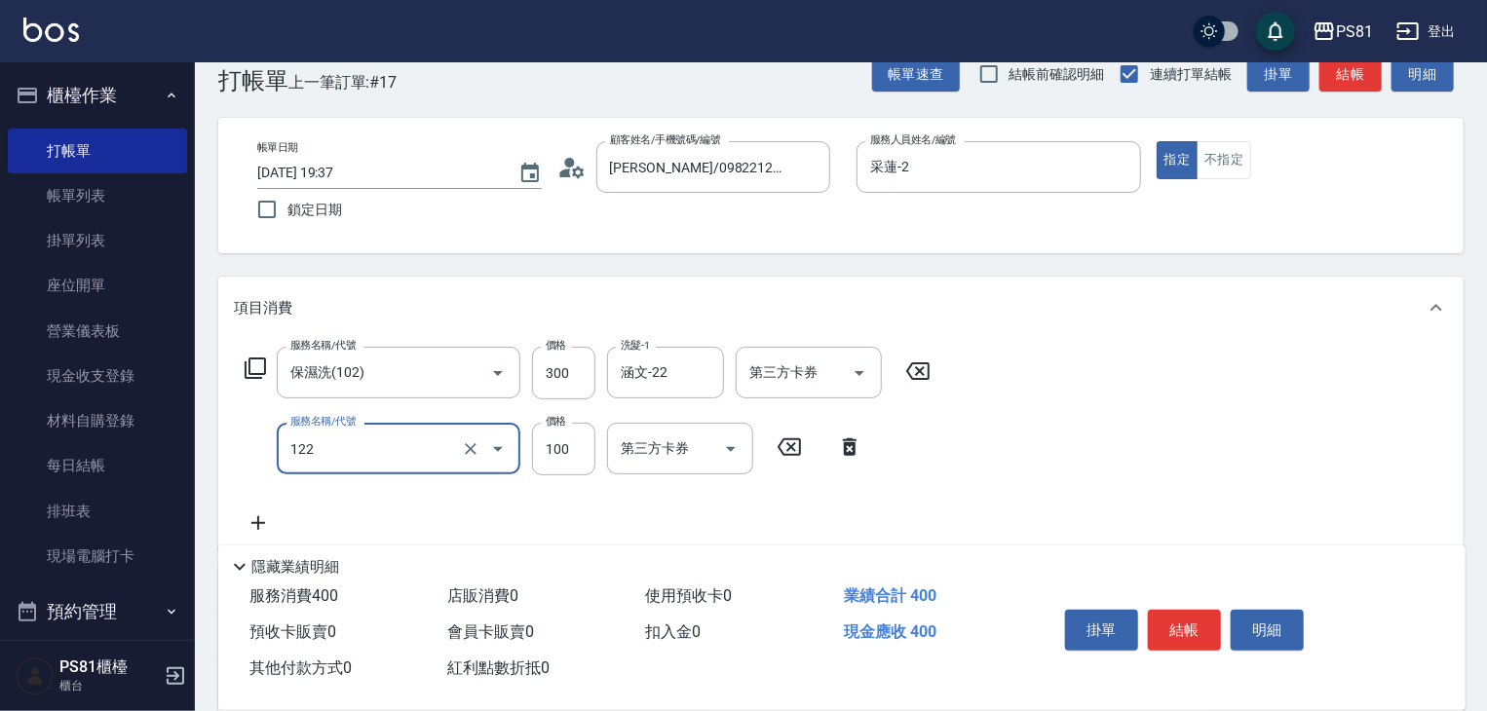
type input "電棒造型(122)"
click at [1067, 526] on div "服務名稱/代號 保濕洗(102) 服務名稱/代號 價格 300 價格 洗髮-1 涵文-22 洗髮-1 第三方卡券 第三方卡券 服務名稱/代號 電棒造型(122…" at bounding box center [841, 444] width 1246 height 211
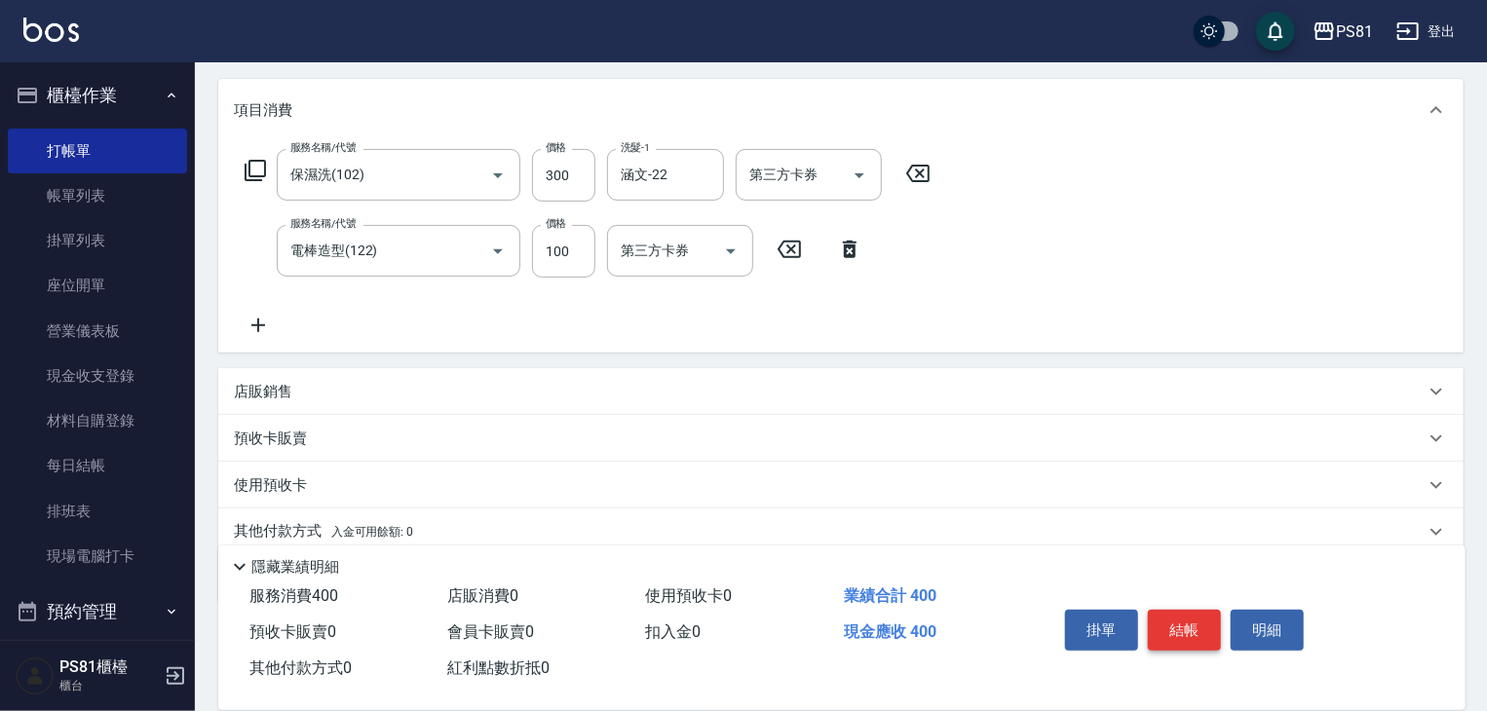
scroll to position [215, 0]
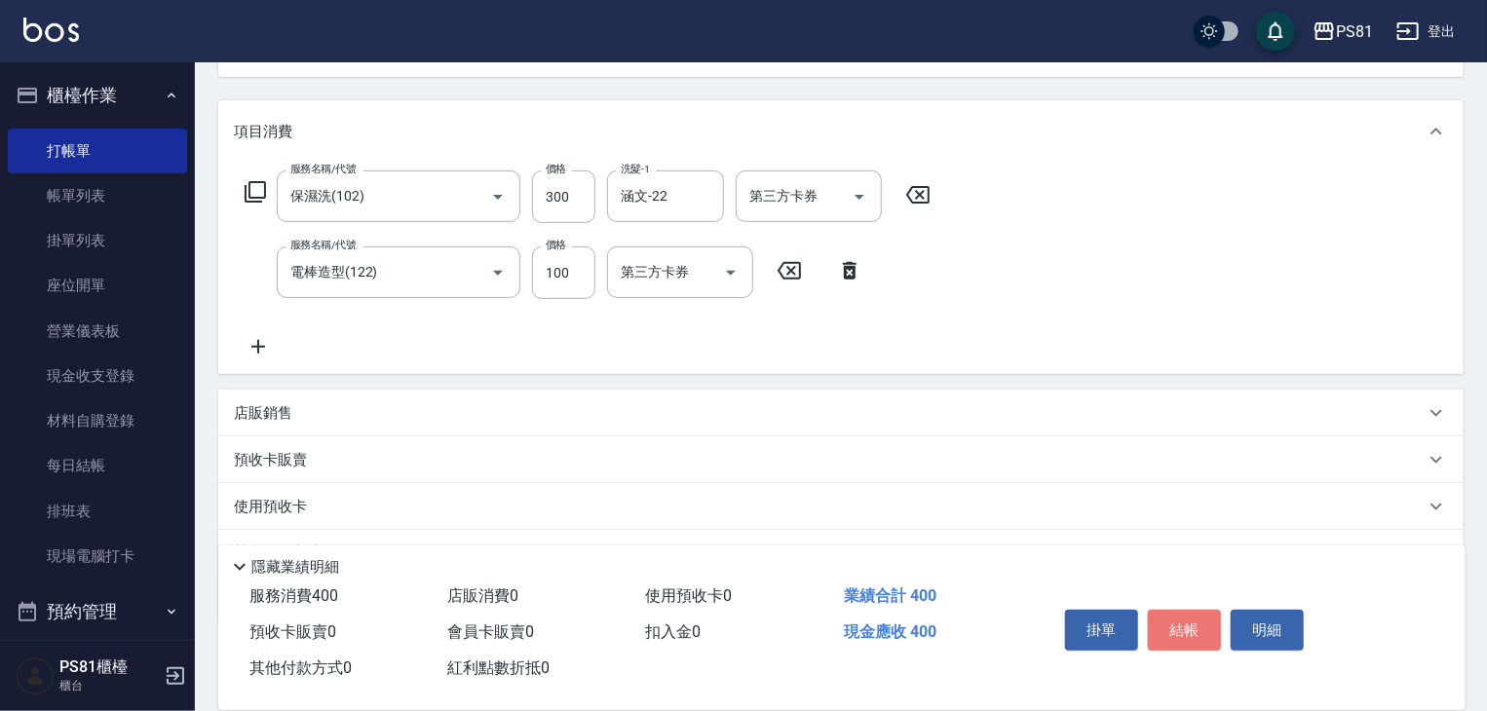
click at [1185, 629] on button "結帳" at bounding box center [1184, 630] width 73 height 41
type input "[DATE] 19:38"
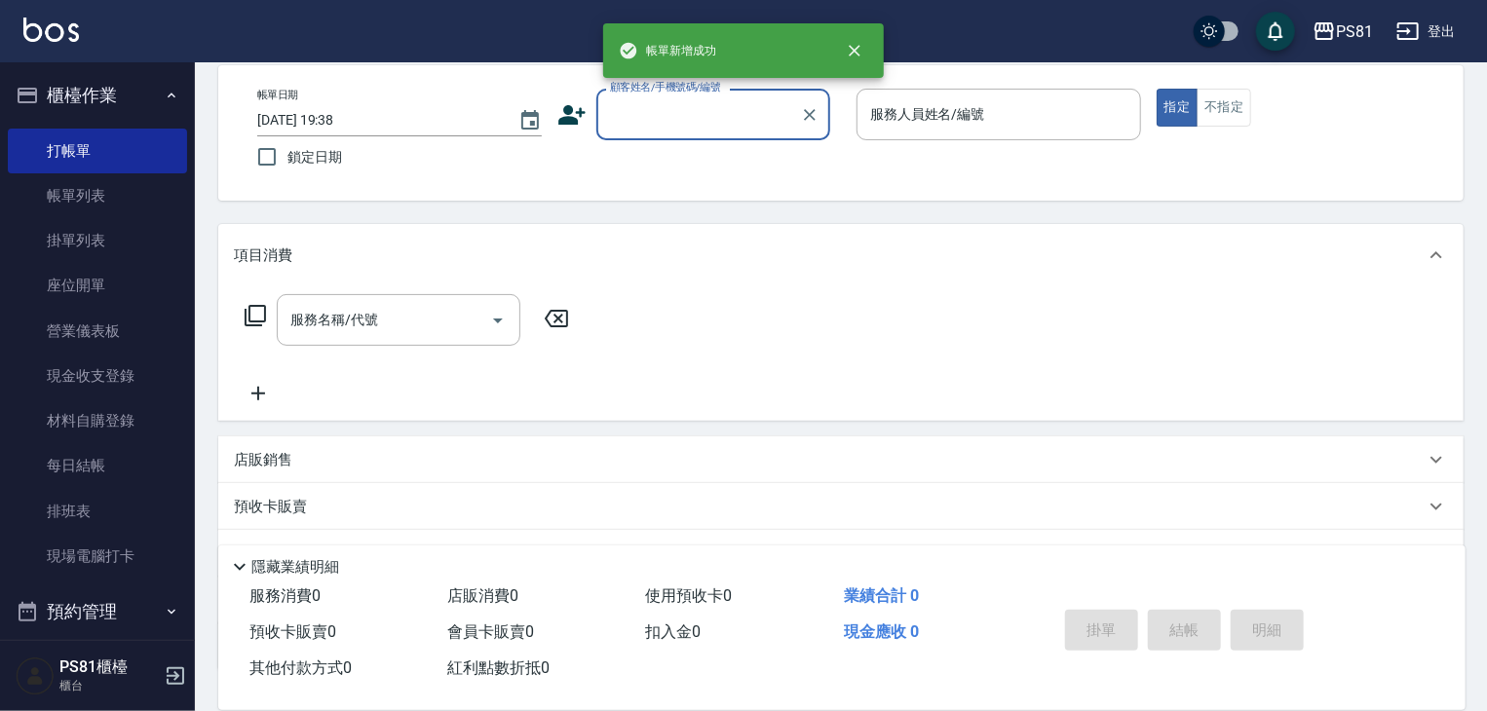
scroll to position [0, 0]
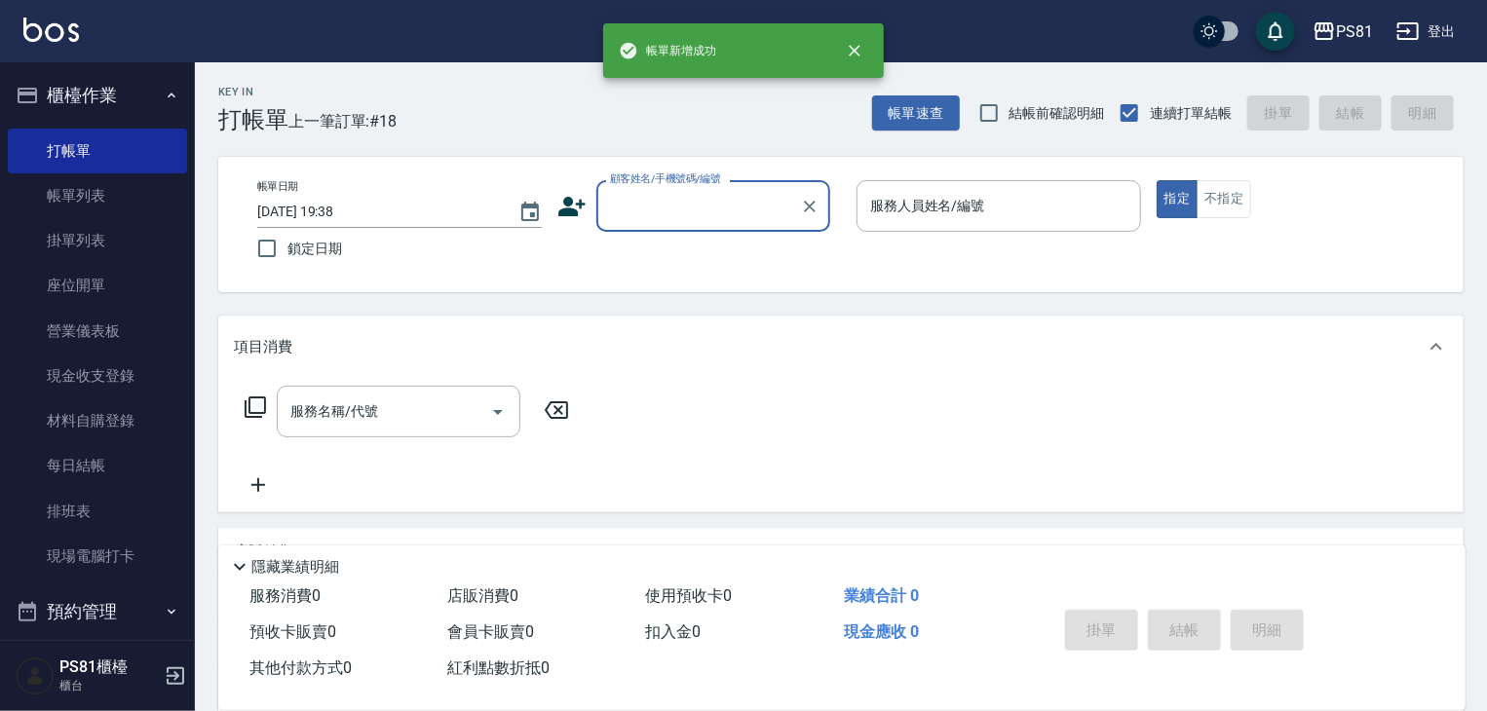
click at [732, 205] on input "顧客姓名/手機號碼/編號" at bounding box center [698, 206] width 187 height 34
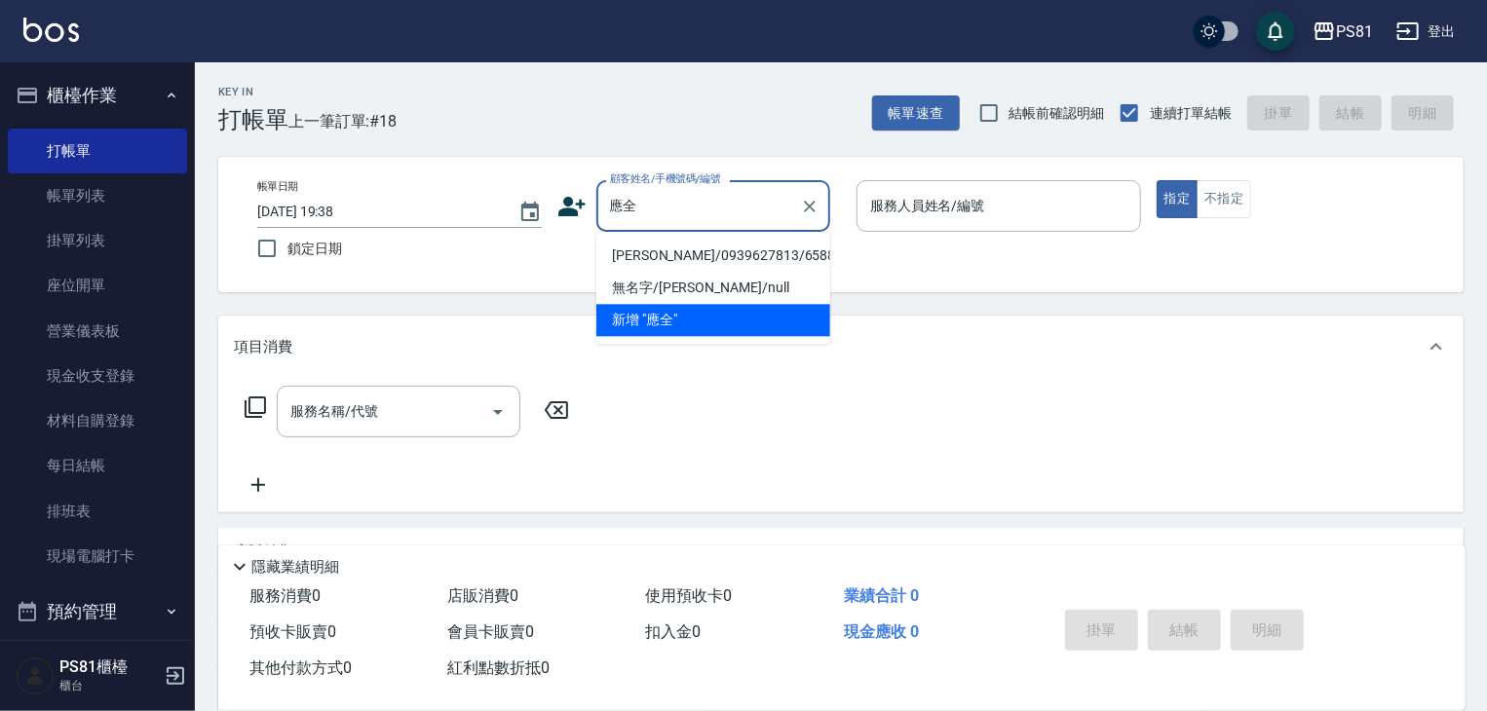
click at [741, 245] on li "[PERSON_NAME]/0939627813/6588" at bounding box center [713, 256] width 234 height 32
type input "[PERSON_NAME]/0939627813/6588"
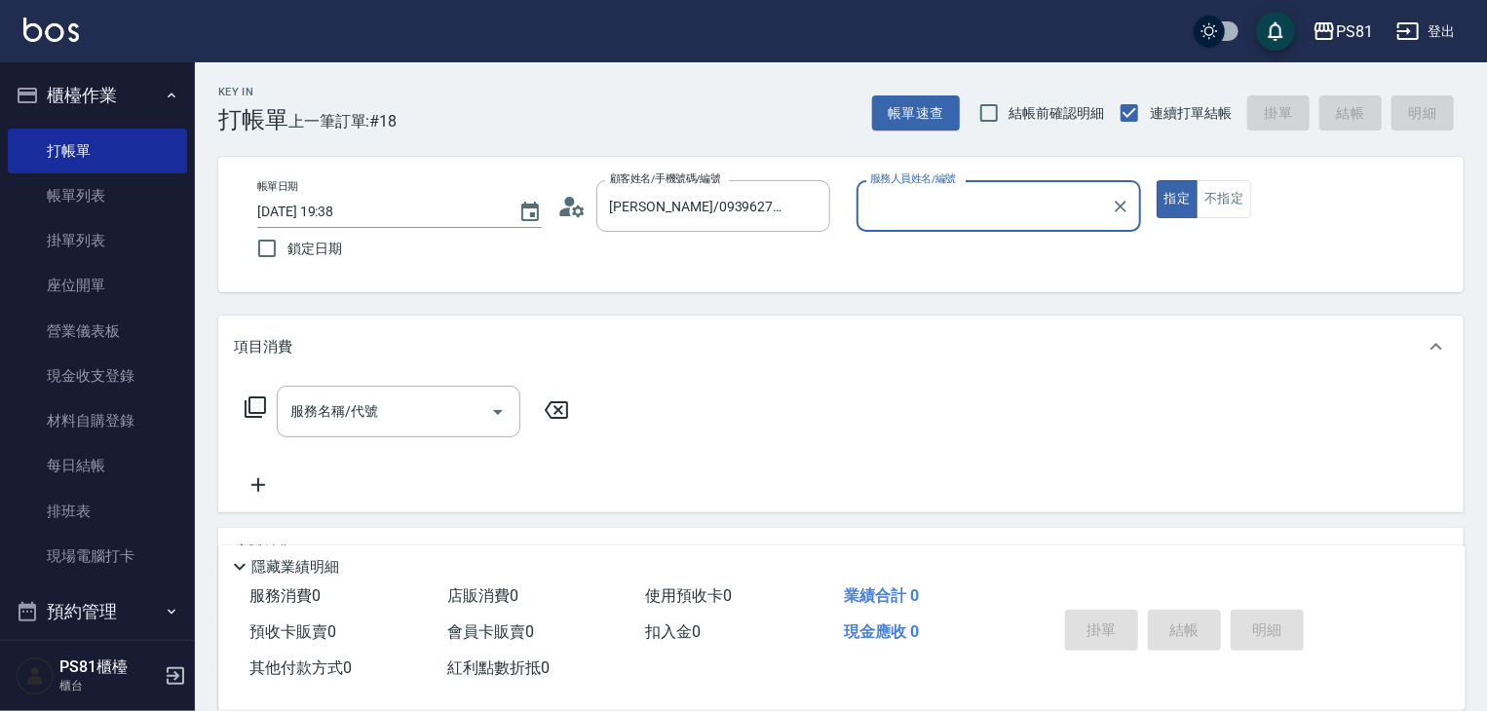
type input "采蓮-2"
drag, startPoint x: 1173, startPoint y: 198, endPoint x: 643, endPoint y: 250, distance: 532.8
click at [1171, 198] on button "指定" at bounding box center [1178, 199] width 42 height 38
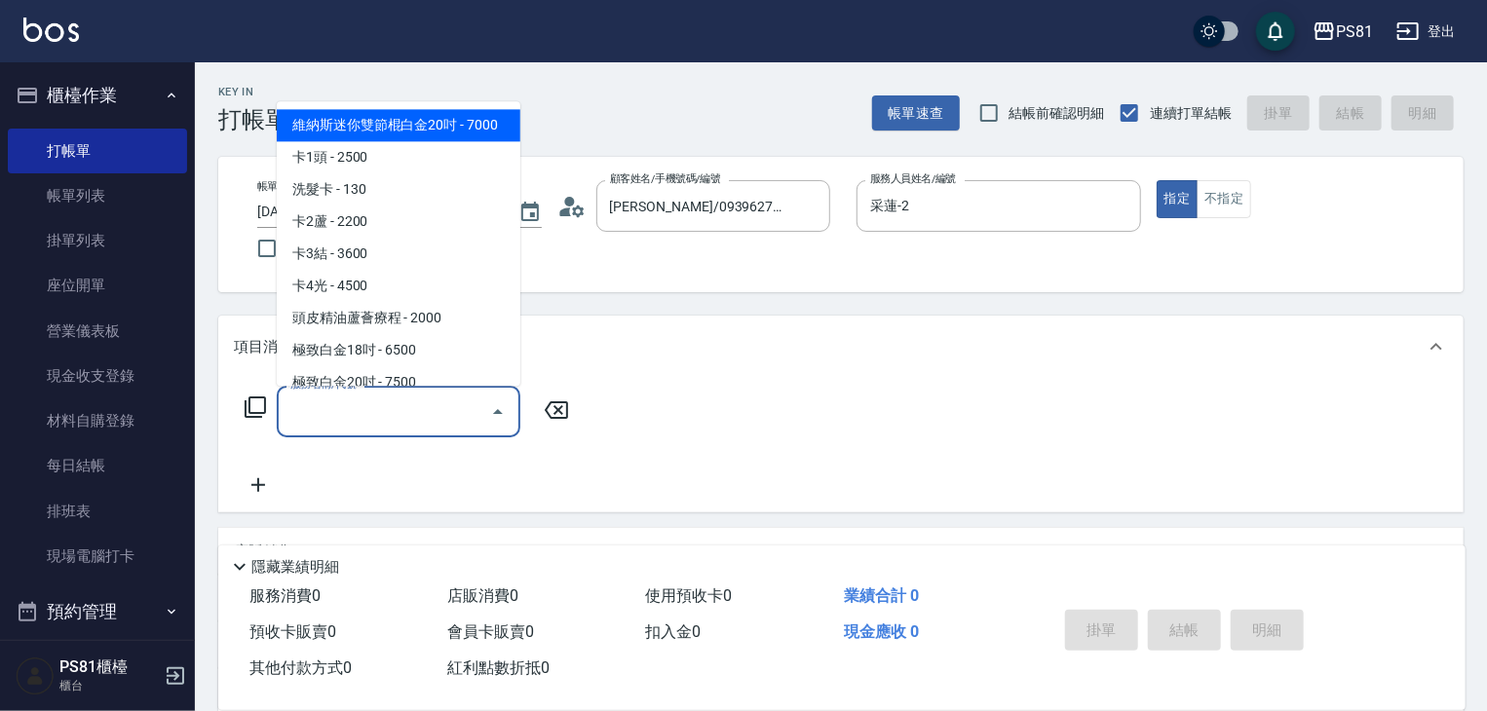
click at [448, 413] on input "服務名稱/代號" at bounding box center [384, 412] width 197 height 34
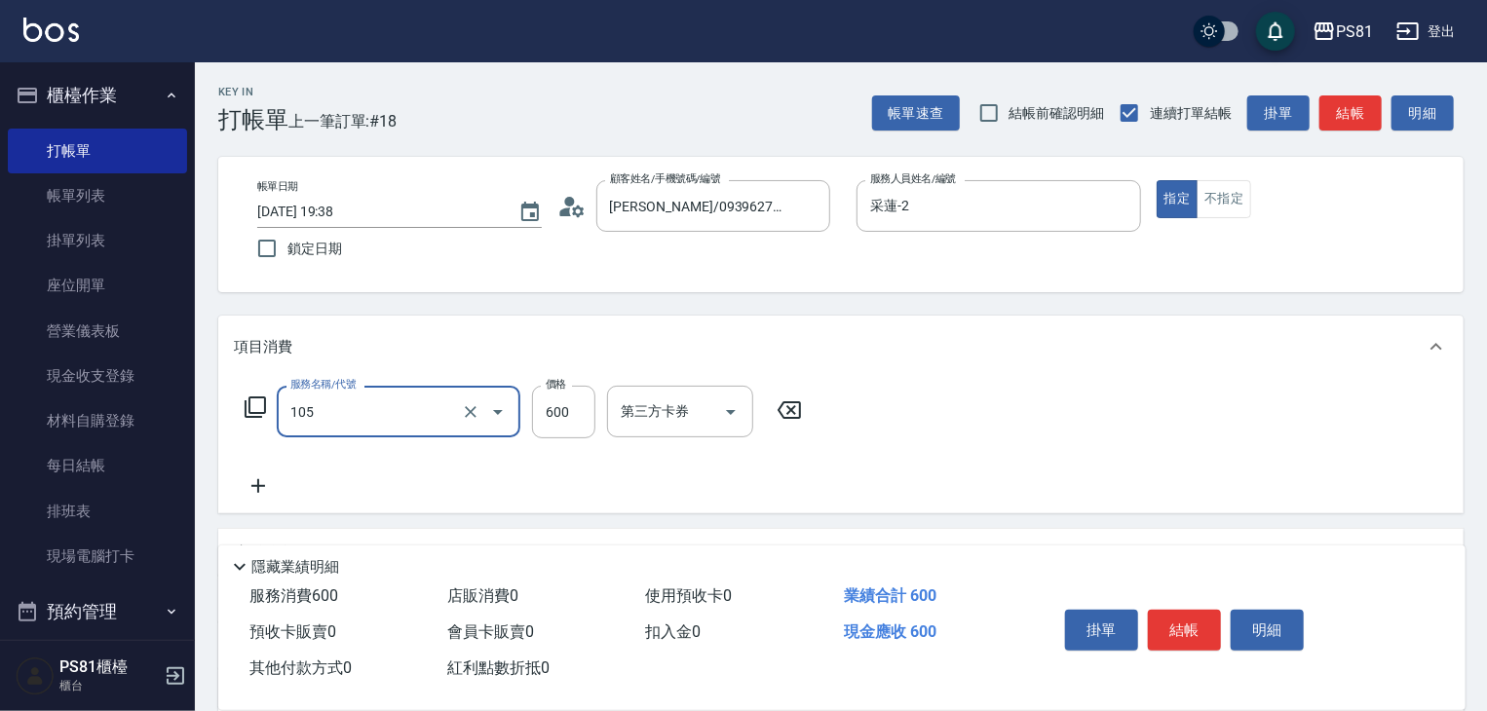
type input "A級洗剪600(105)"
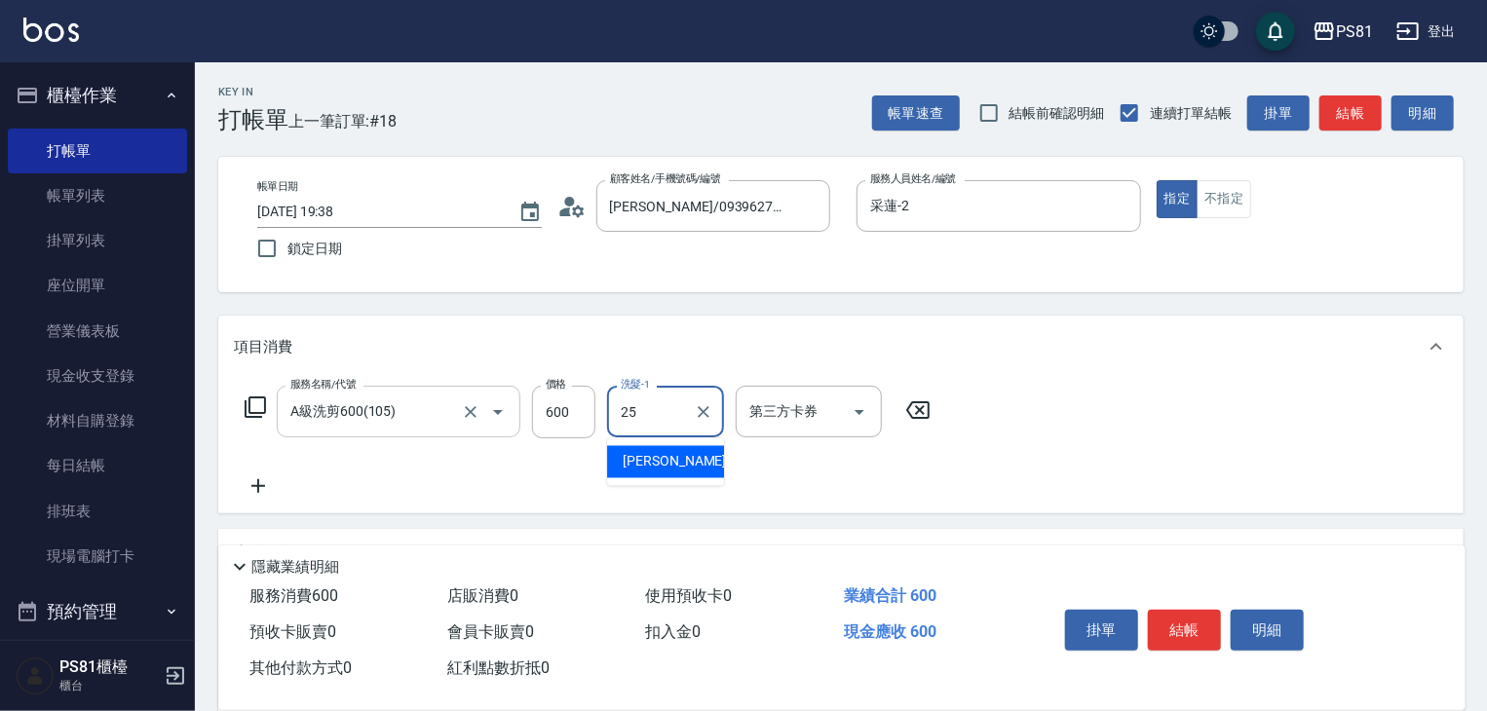
type input "[PERSON_NAME]-25"
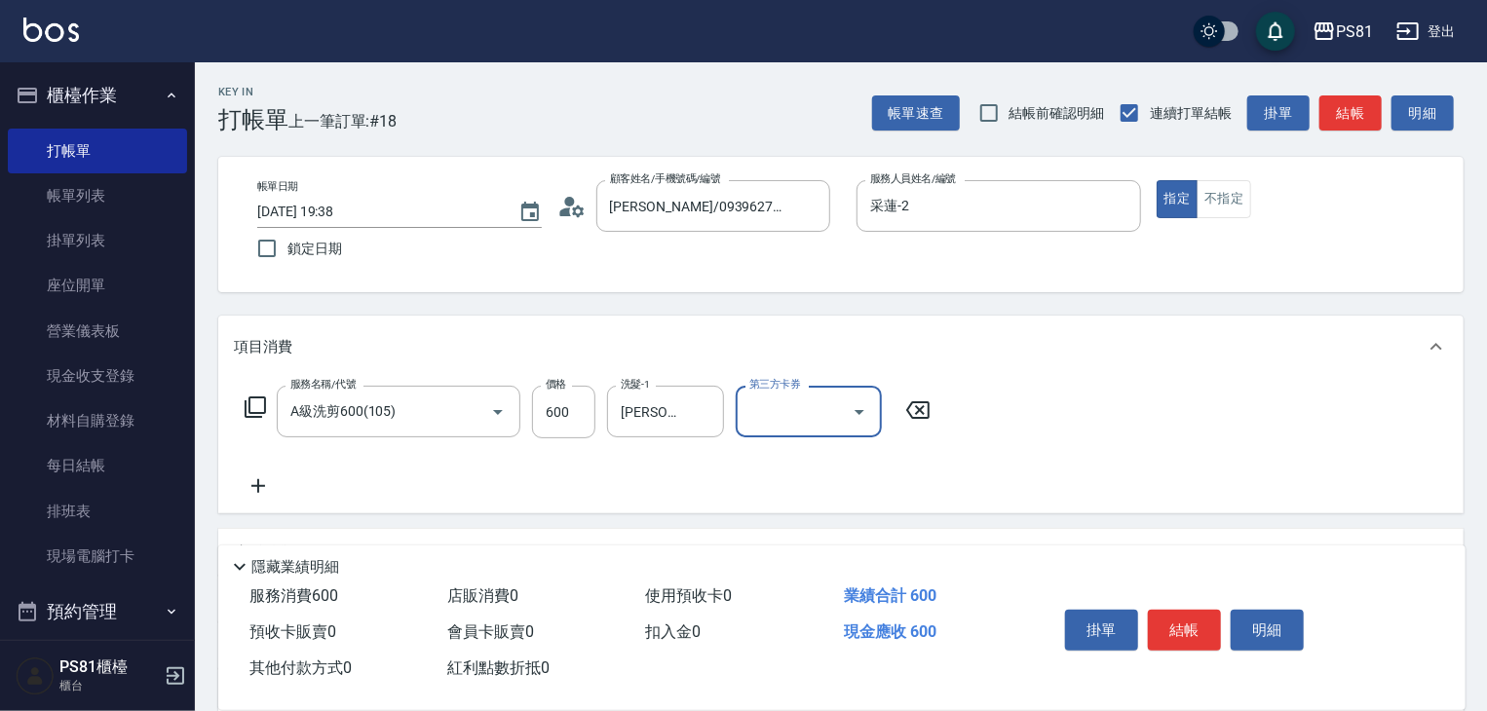
click at [741, 492] on div "服務名稱/代號 A級洗剪600(105) 服務名稱/代號 價格 600 價格 洗髮-1 [PERSON_NAME]-25 洗髮-1 第三方卡券 第三方卡券" at bounding box center [588, 442] width 709 height 112
click at [1208, 617] on button "結帳" at bounding box center [1184, 630] width 73 height 41
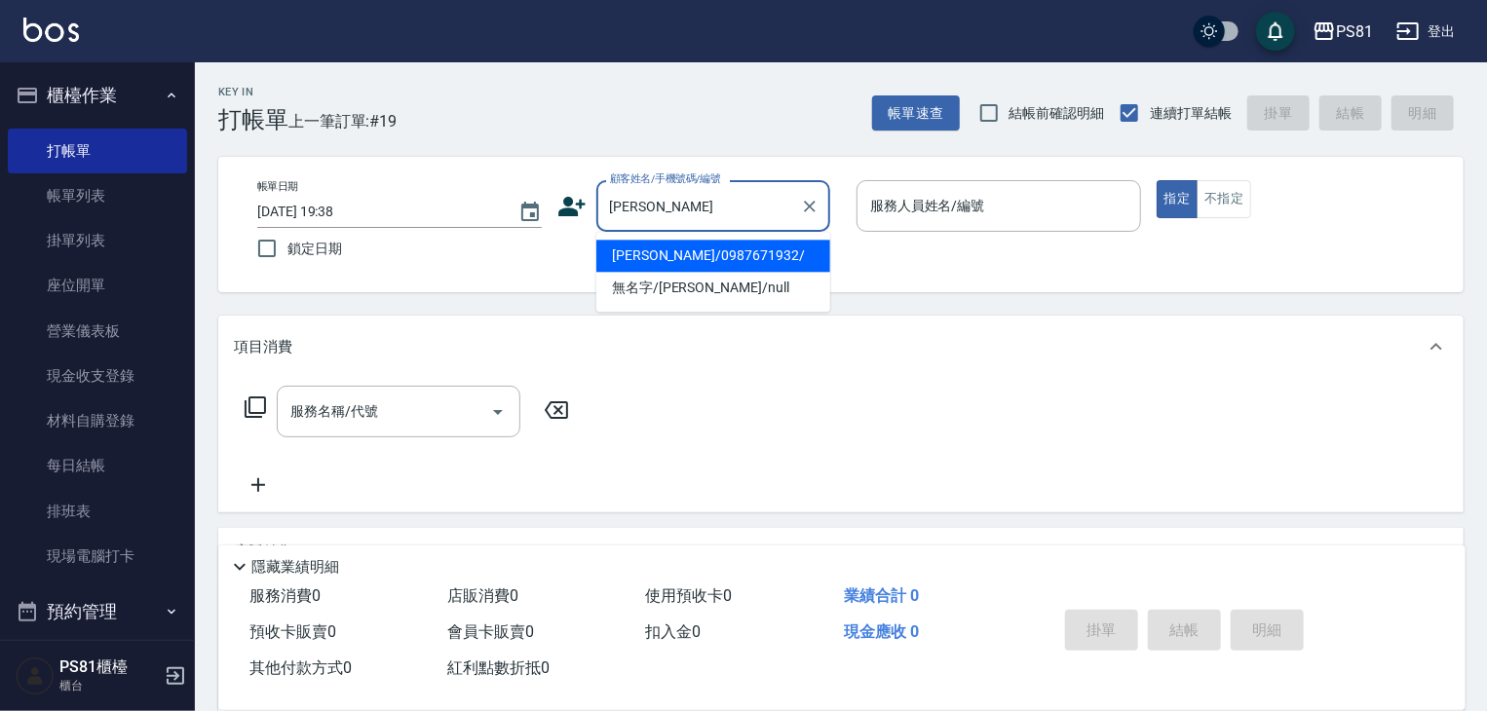
click at [752, 266] on li "[PERSON_NAME]/0987671932/" at bounding box center [713, 256] width 234 height 32
type input "[PERSON_NAME]/0987671932/"
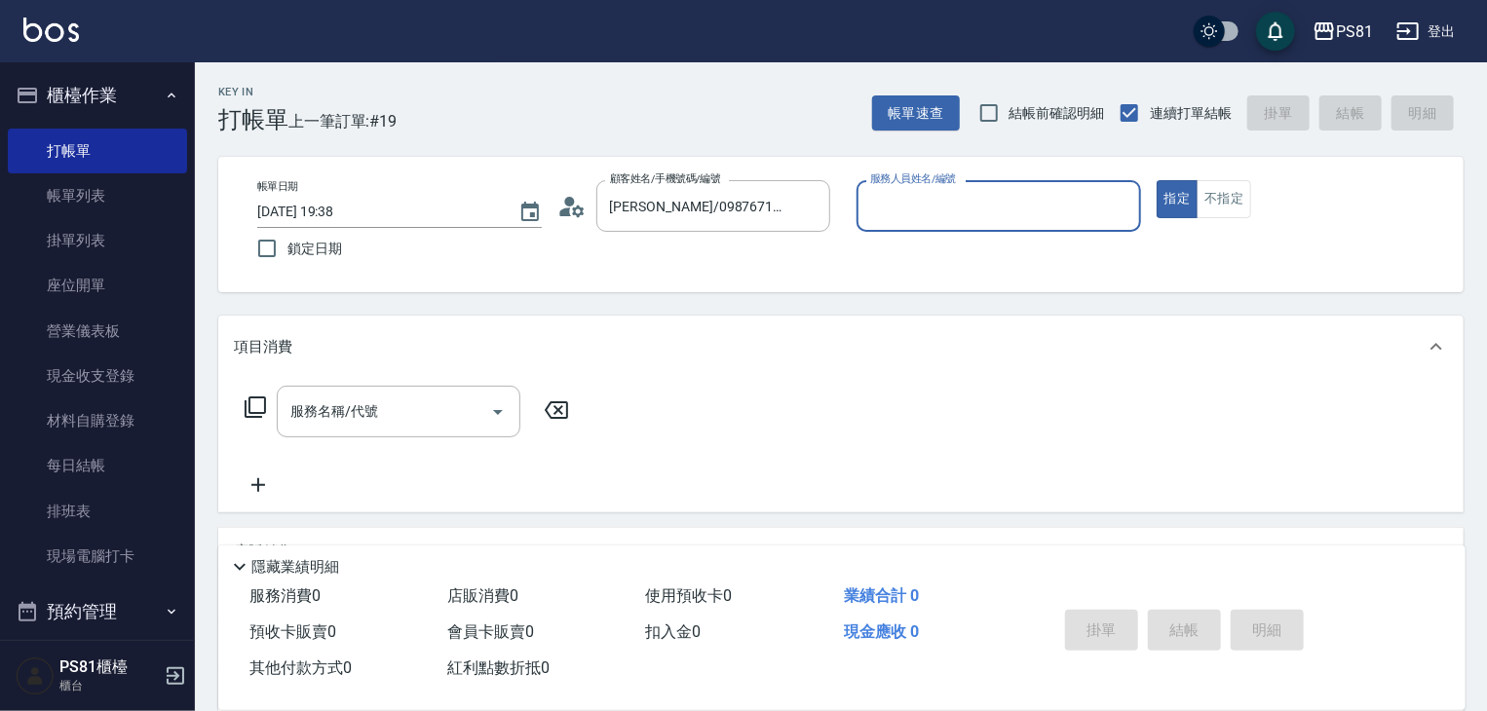
type input "采蓮-2"
click at [1160, 200] on button "指定" at bounding box center [1178, 199] width 42 height 38
click at [449, 409] on input "服務名稱/代號" at bounding box center [384, 412] width 197 height 34
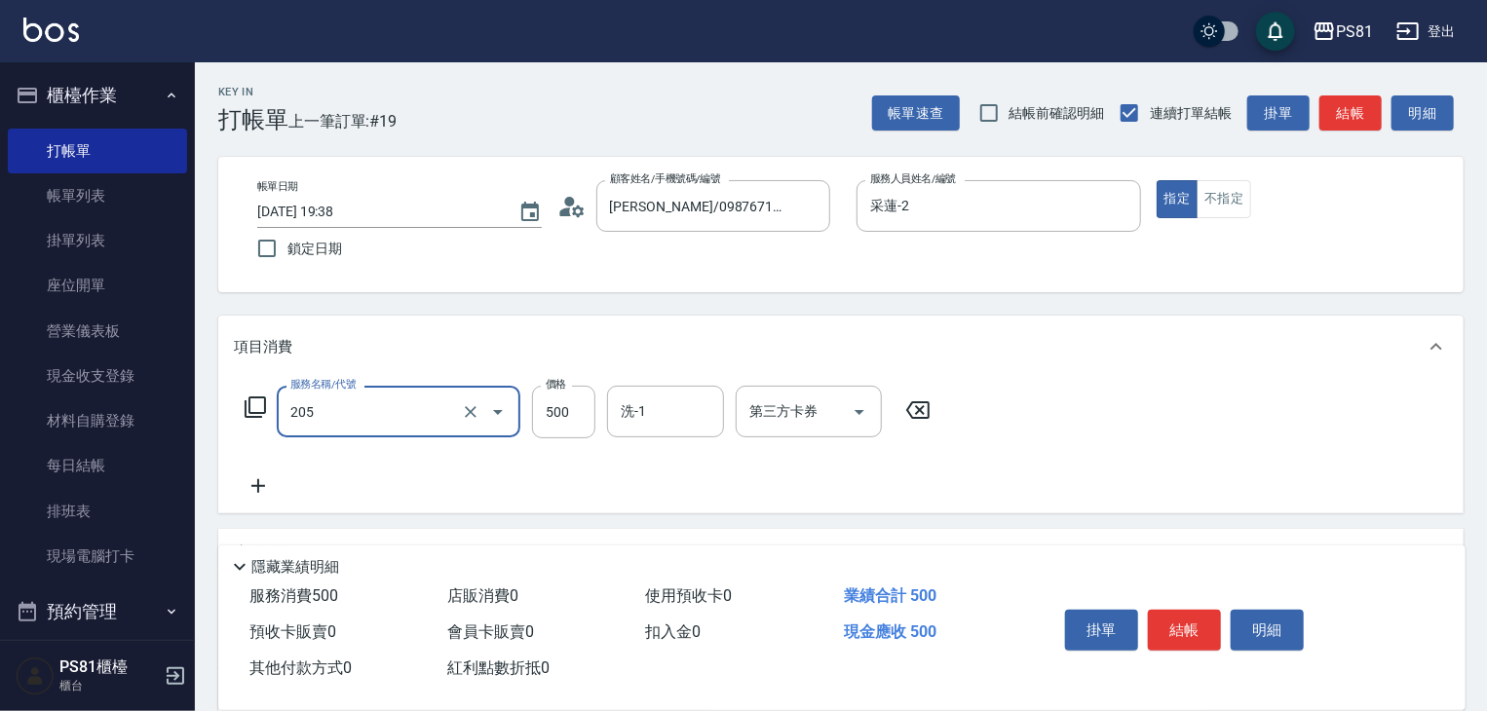
type input "A級單剪400(205)"
drag, startPoint x: 517, startPoint y: 473, endPoint x: 881, endPoint y: 534, distance: 369.6
click at [521, 474] on div "服務名稱/代號 A級單剪400(205) 服務名稱/代號 價格 500 價格 洗-1 洗-1 第三方卡券 第三方卡券" at bounding box center [588, 442] width 709 height 112
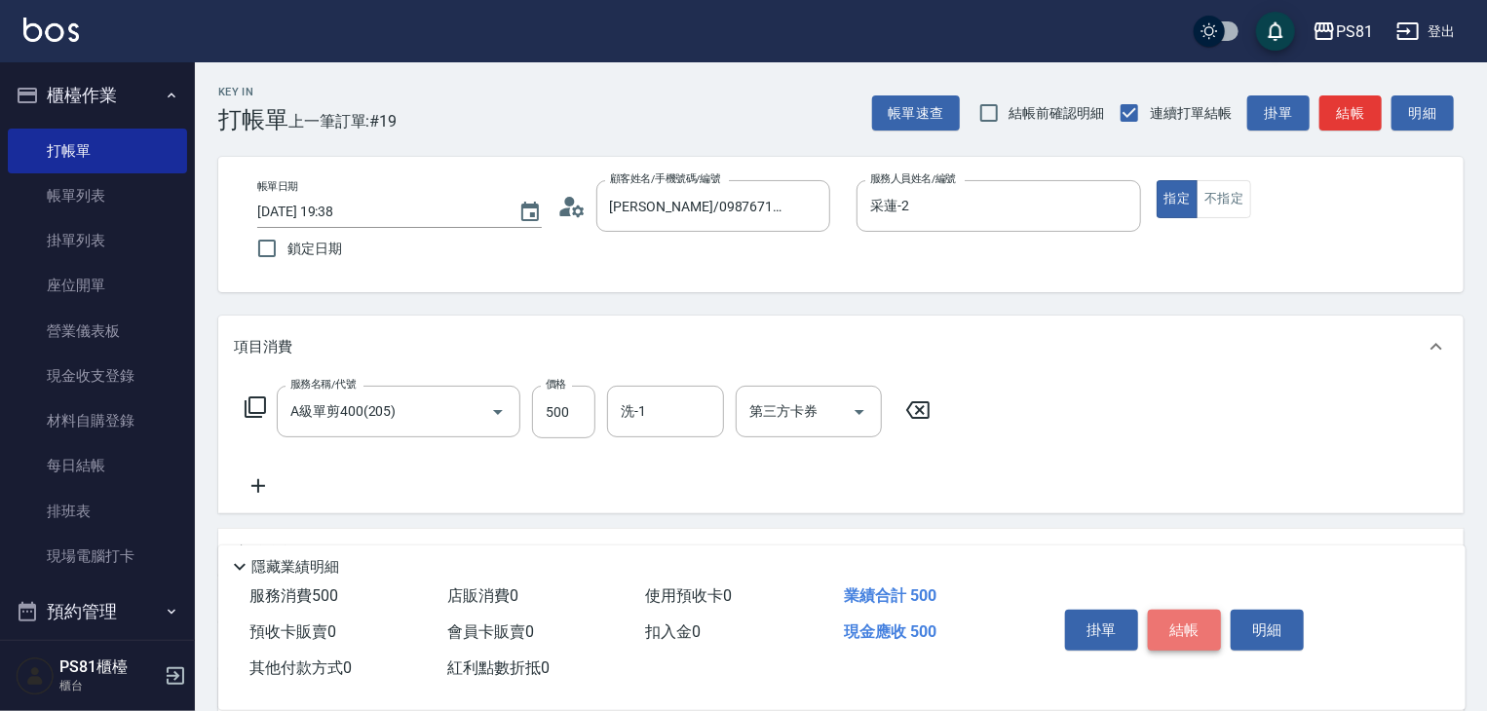
click at [1195, 627] on button "結帳" at bounding box center [1184, 630] width 73 height 41
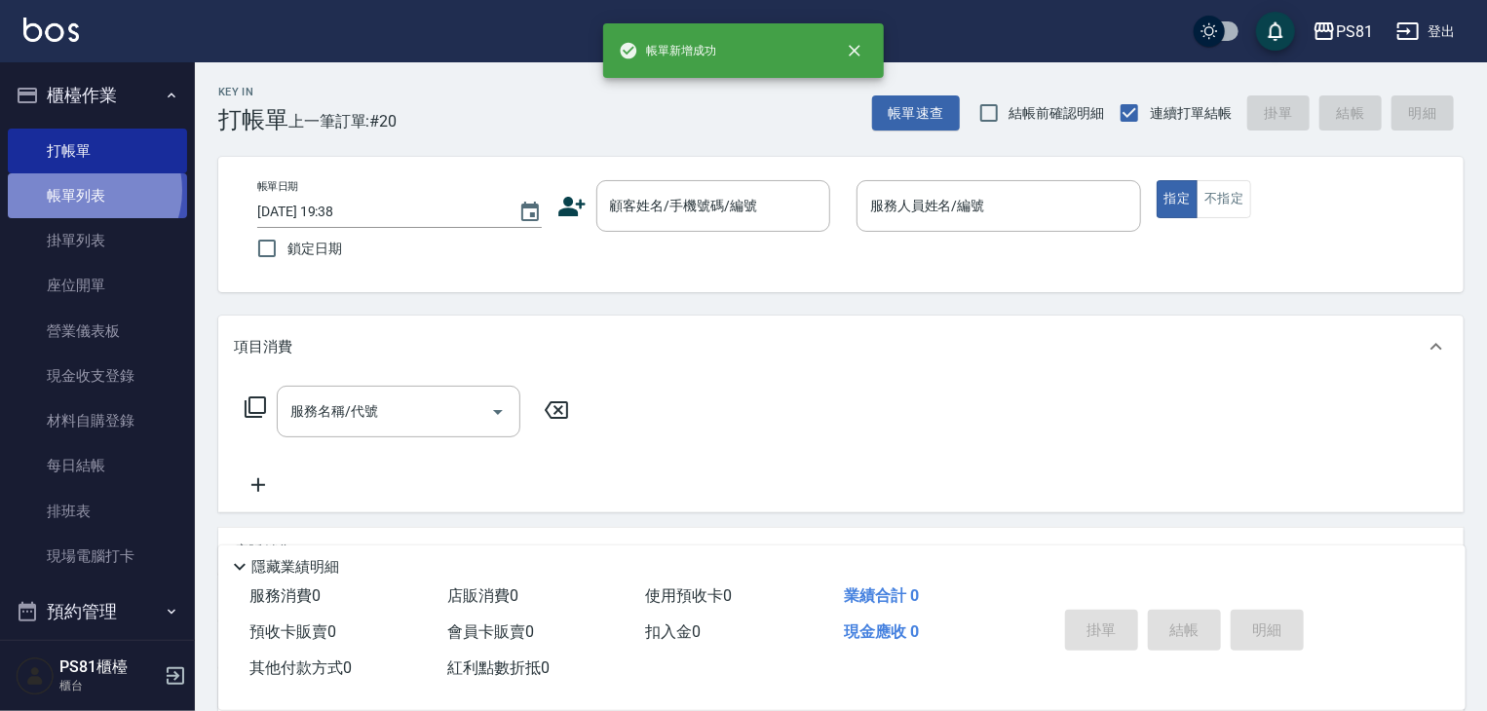
click at [87, 191] on link "帳單列表" at bounding box center [97, 195] width 179 height 45
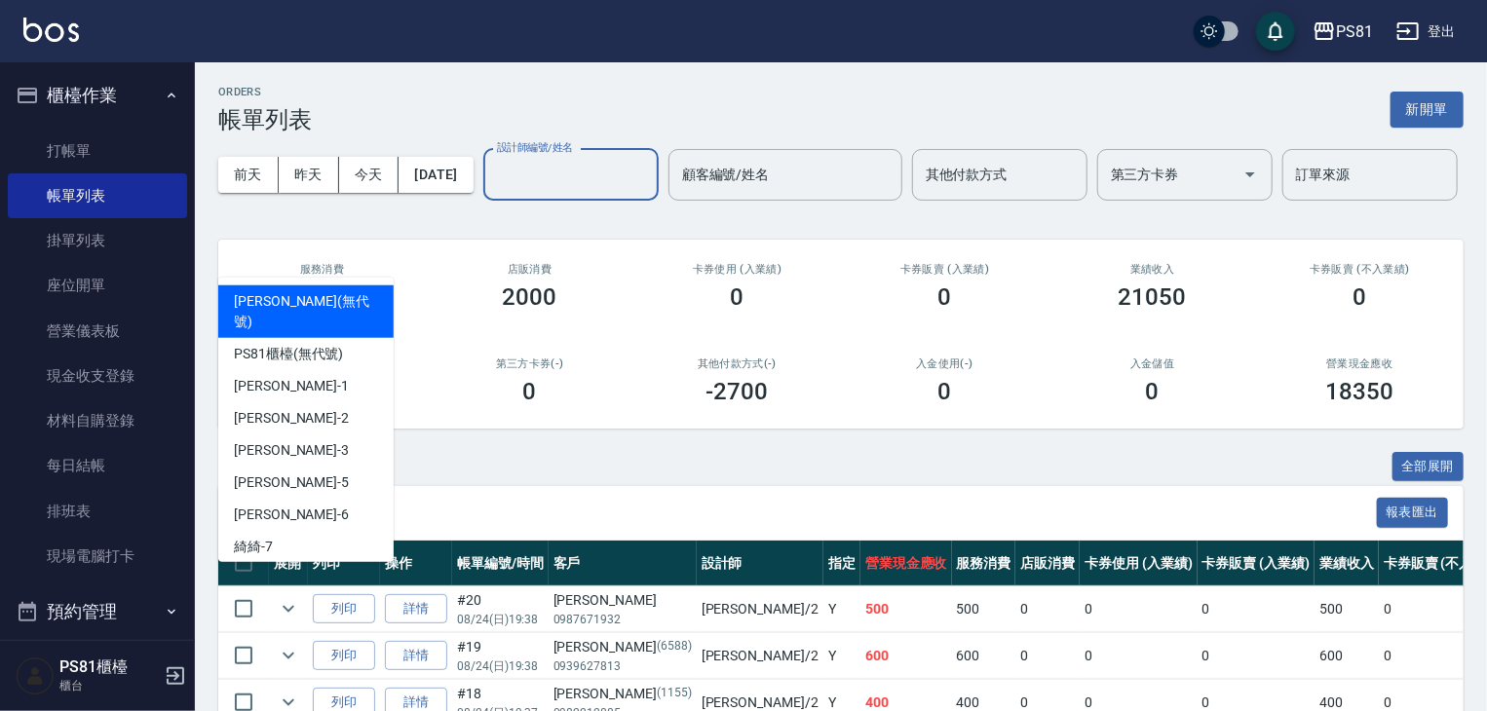
click at [492, 192] on input "設計師編號/姓名" at bounding box center [571, 175] width 158 height 34
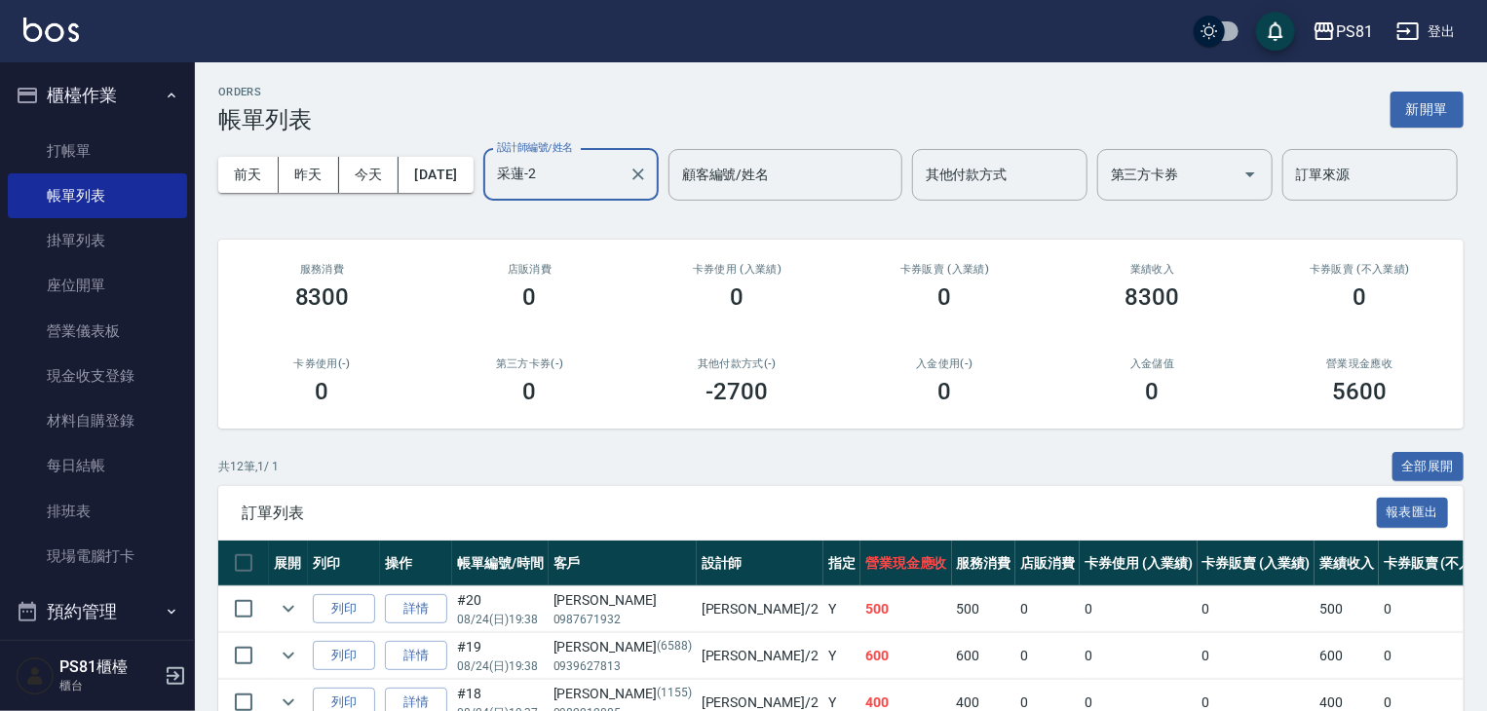
type input "采蓮-2"
click at [457, 370] on h2 "第三方卡券(-)" at bounding box center [529, 364] width 161 height 13
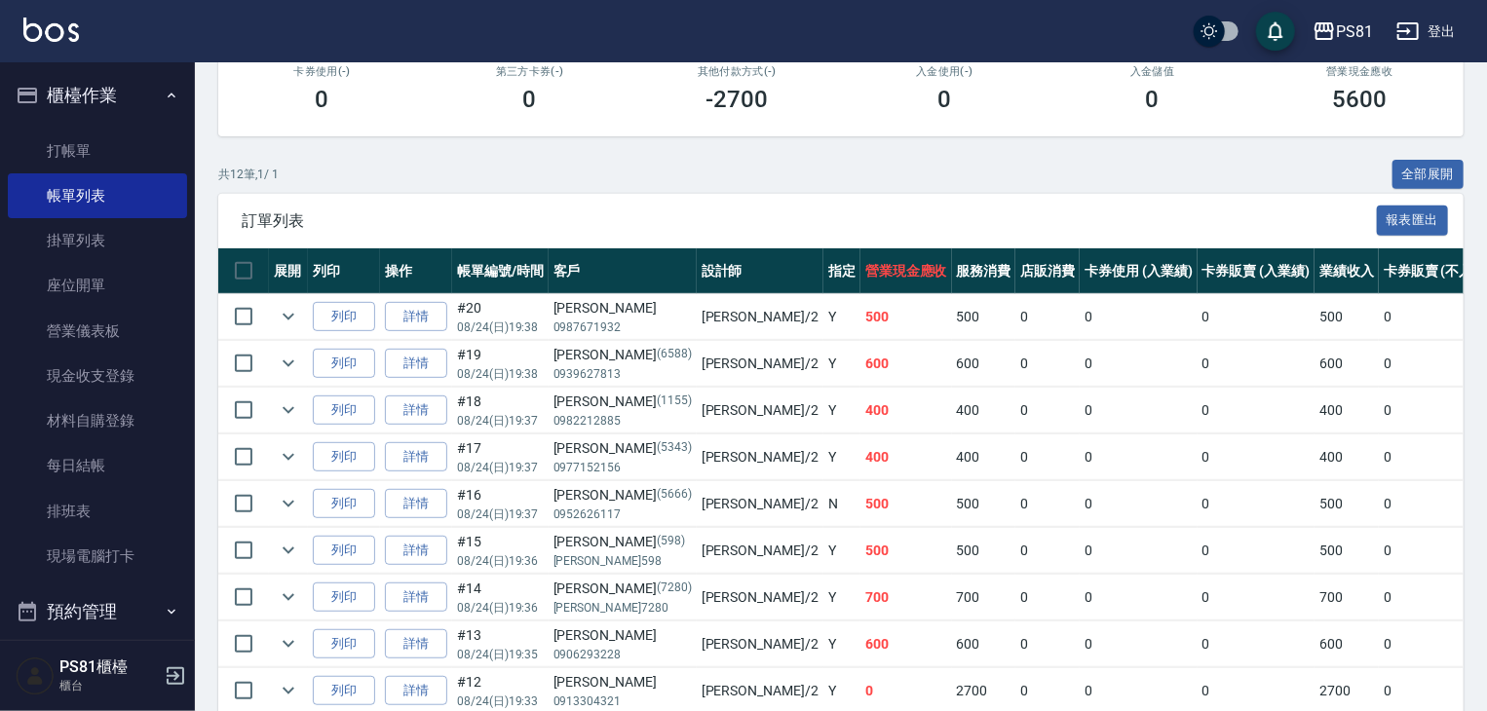
click at [861, 340] on td "500" at bounding box center [907, 317] width 92 height 46
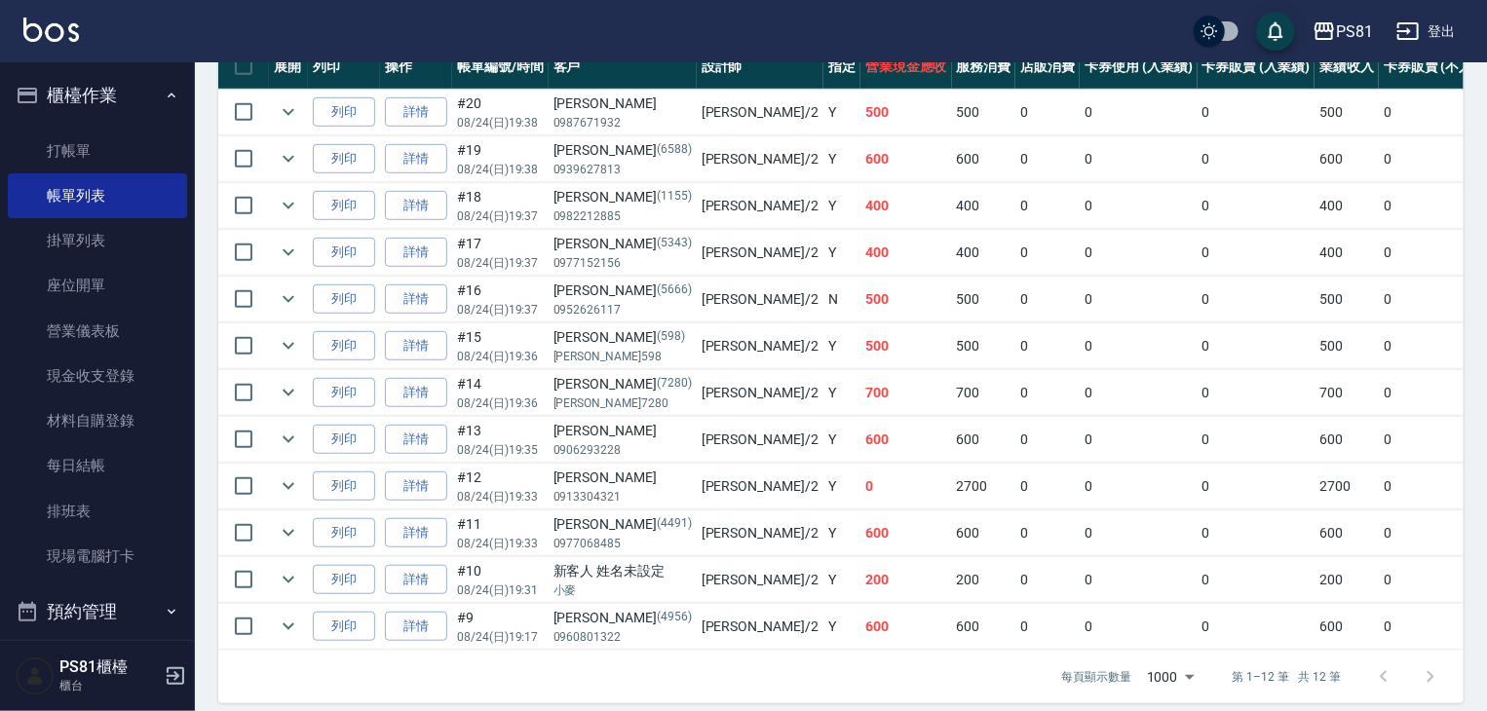
scroll to position [585, 0]
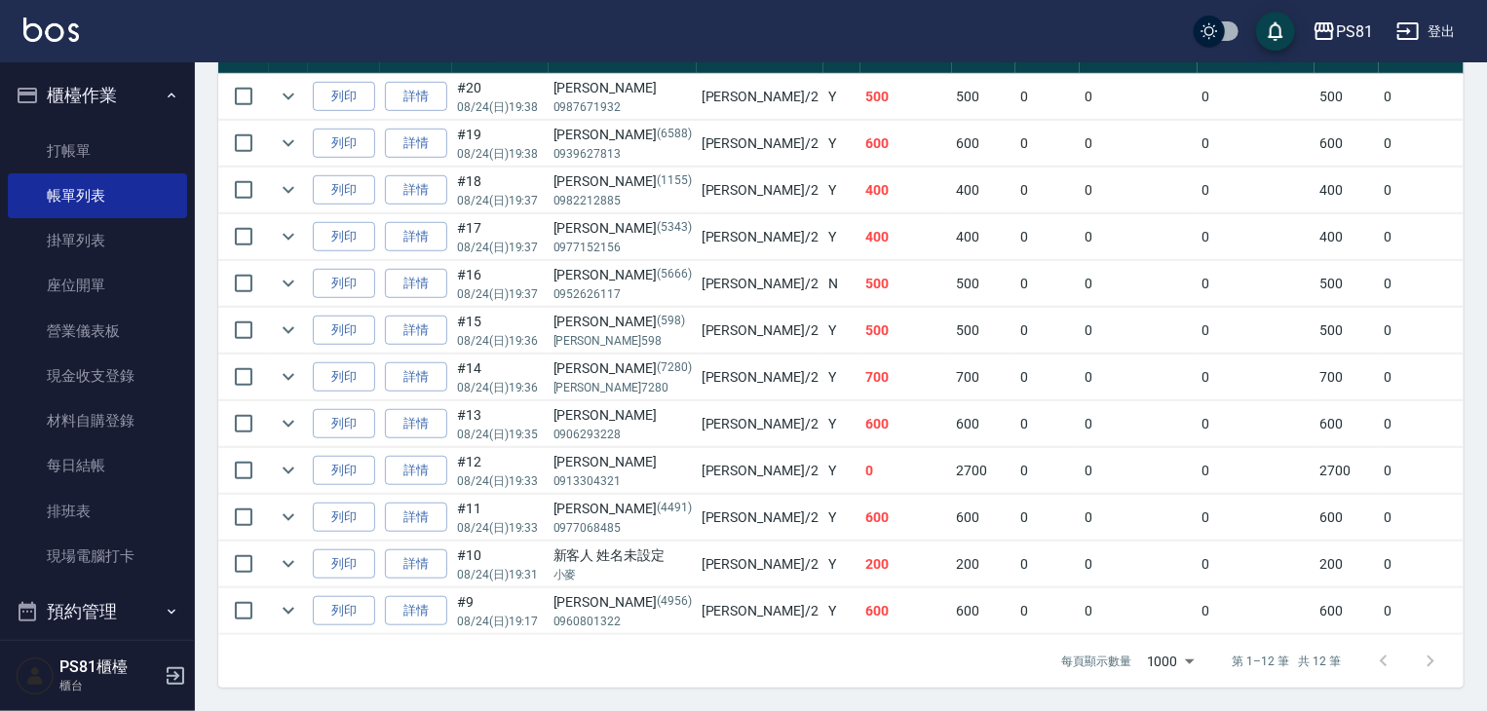
click at [952, 603] on td "600" at bounding box center [984, 612] width 64 height 46
click at [952, 602] on td "600" at bounding box center [984, 612] width 64 height 46
click at [861, 600] on td "600" at bounding box center [907, 612] width 92 height 46
click at [861, 590] on td "600" at bounding box center [907, 612] width 92 height 46
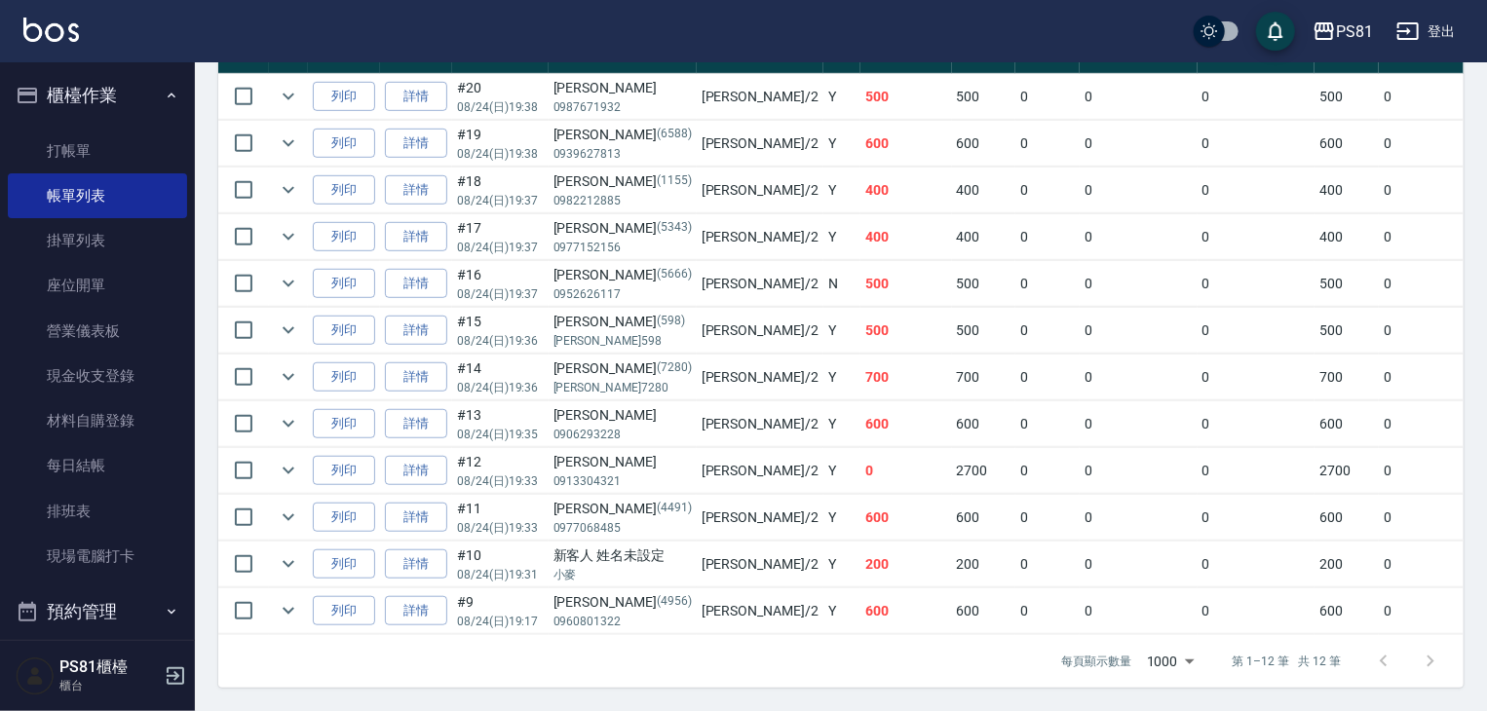
click at [861, 550] on td "200" at bounding box center [907, 565] width 92 height 46
click at [861, 514] on td "600" at bounding box center [907, 518] width 92 height 46
click at [861, 498] on td "600" at bounding box center [907, 518] width 92 height 46
drag, startPoint x: 815, startPoint y: 428, endPoint x: 823, endPoint y: 440, distance: 14.1
click at [861, 431] on td "600" at bounding box center [907, 425] width 92 height 46
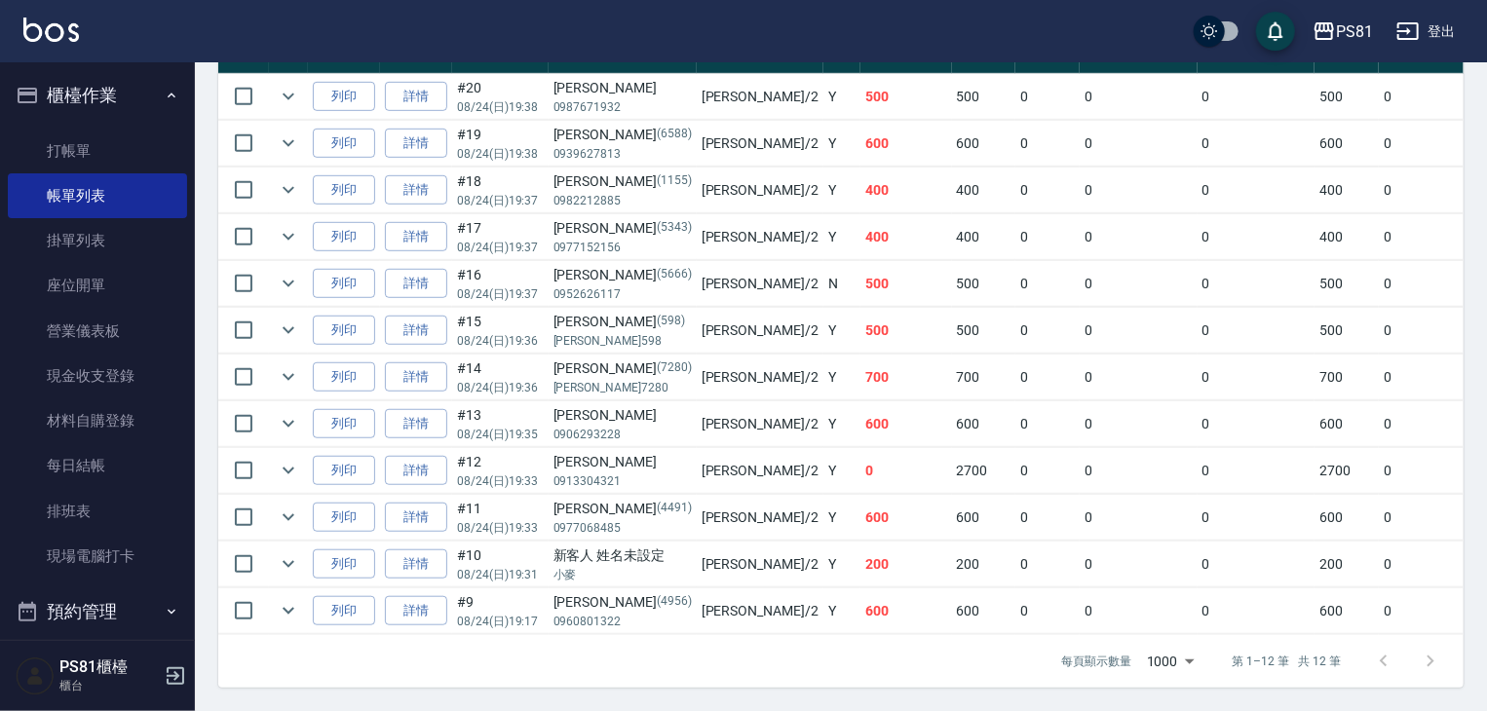
click at [861, 415] on td "600" at bounding box center [907, 425] width 92 height 46
click at [861, 408] on td "600" at bounding box center [907, 425] width 92 height 46
click at [861, 360] on td "700" at bounding box center [907, 378] width 92 height 46
click at [861, 332] on td "500" at bounding box center [907, 331] width 92 height 46
click at [861, 308] on td "500" at bounding box center [907, 331] width 92 height 46
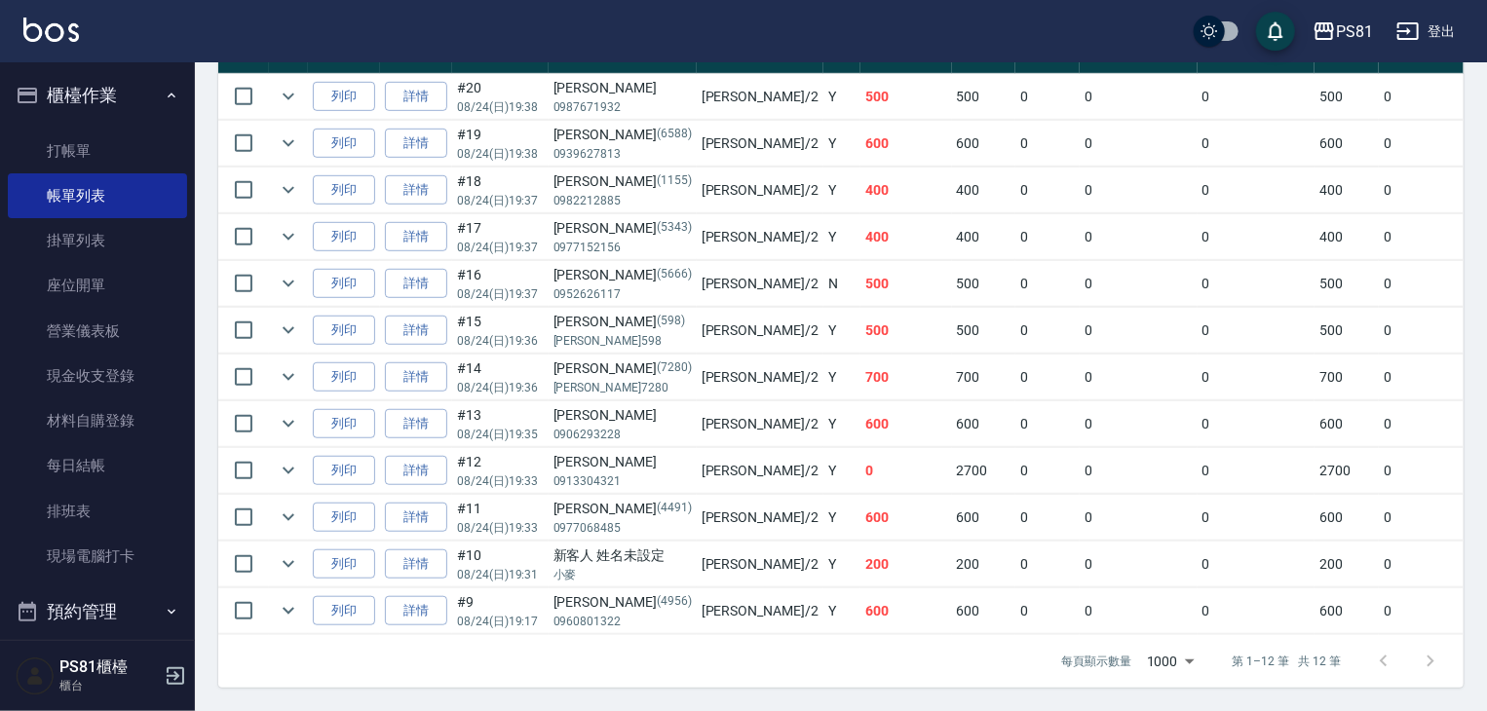
click at [861, 282] on td "500" at bounding box center [907, 284] width 92 height 46
drag, startPoint x: 791, startPoint y: 248, endPoint x: 784, endPoint y: 227, distance: 21.9
click at [791, 247] on tbody "列印 詳情 #20 08/24 (日) 19:38 [PERSON_NAME] 0987671932 [PERSON_NAME] /2 Y 500 500 0…" at bounding box center [1094, 354] width 1752 height 561
click at [861, 197] on td "400" at bounding box center [907, 191] width 92 height 46
click at [861, 194] on td "400" at bounding box center [907, 191] width 92 height 46
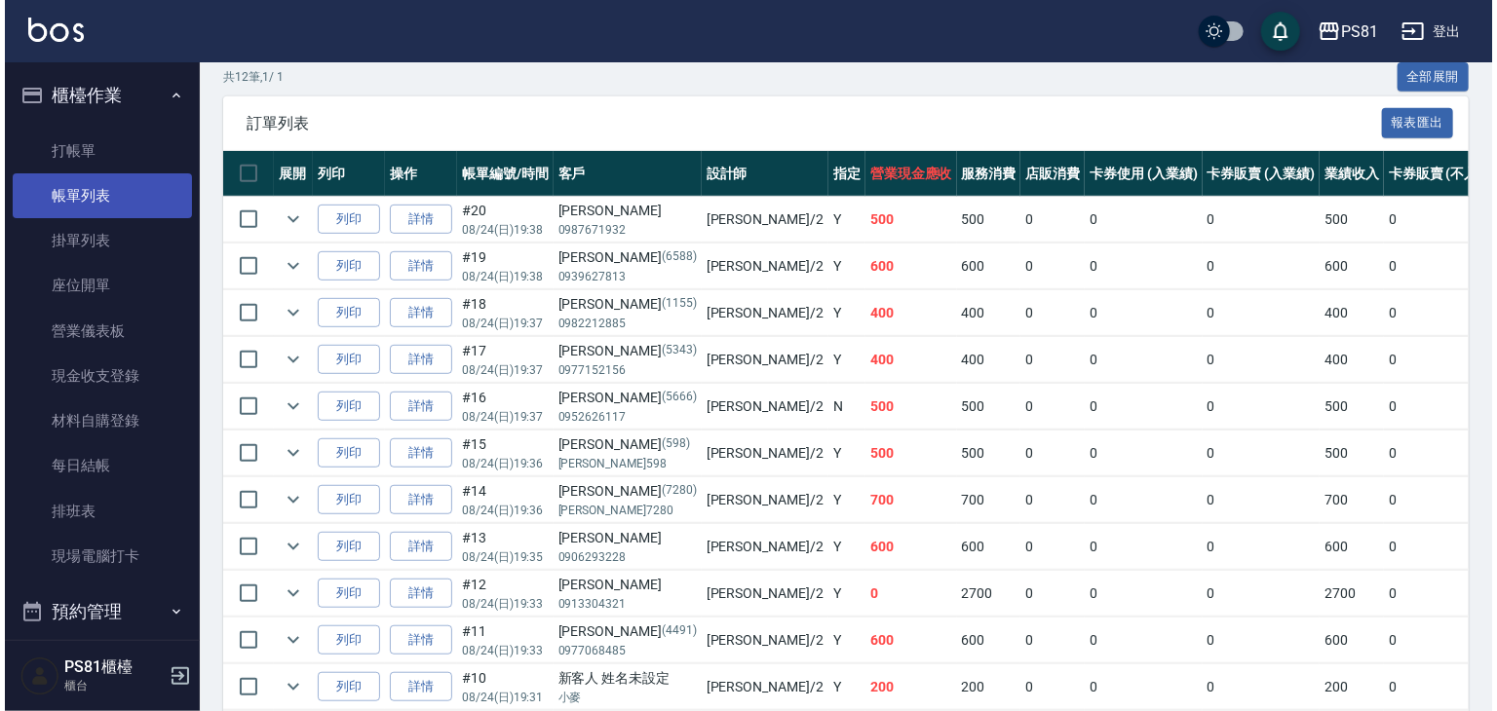
scroll to position [0, 0]
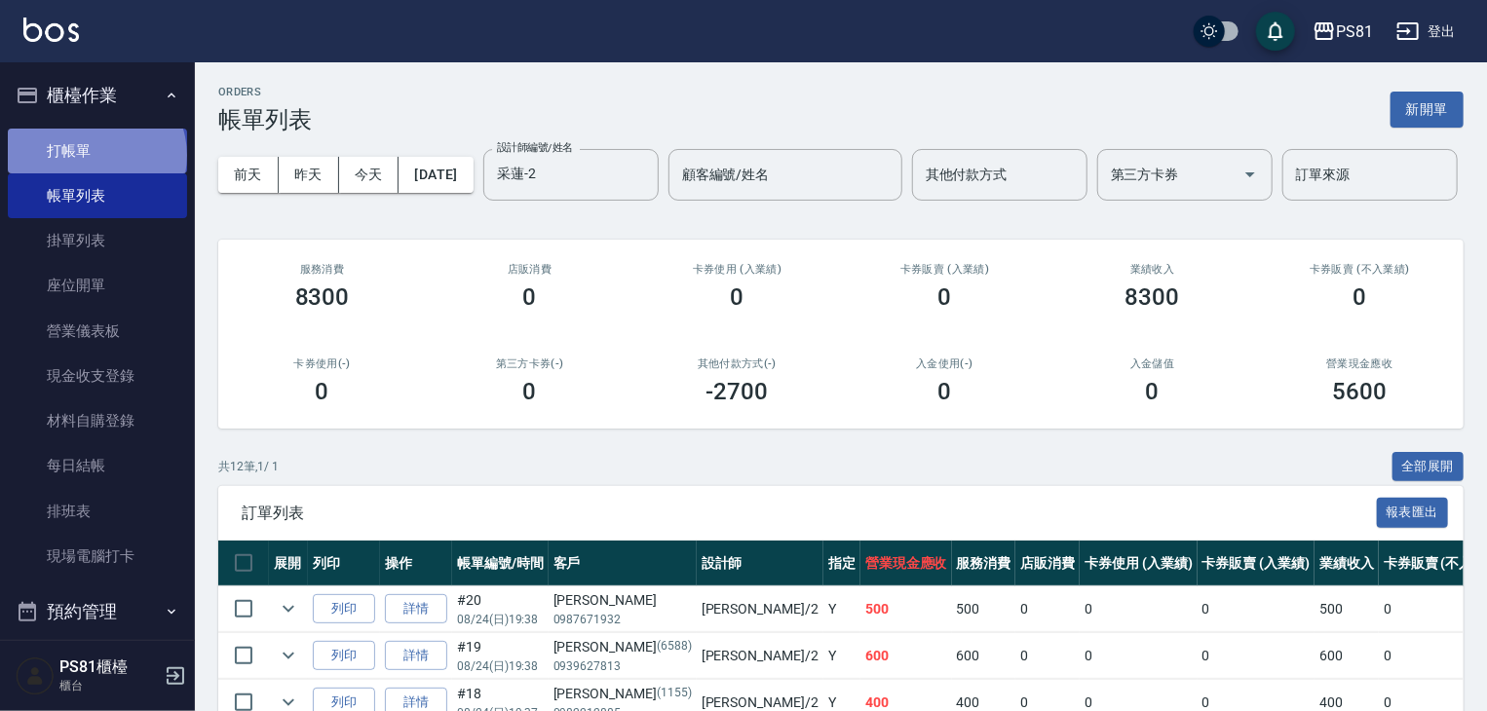
click at [95, 155] on link "打帳單" at bounding box center [97, 151] width 179 height 45
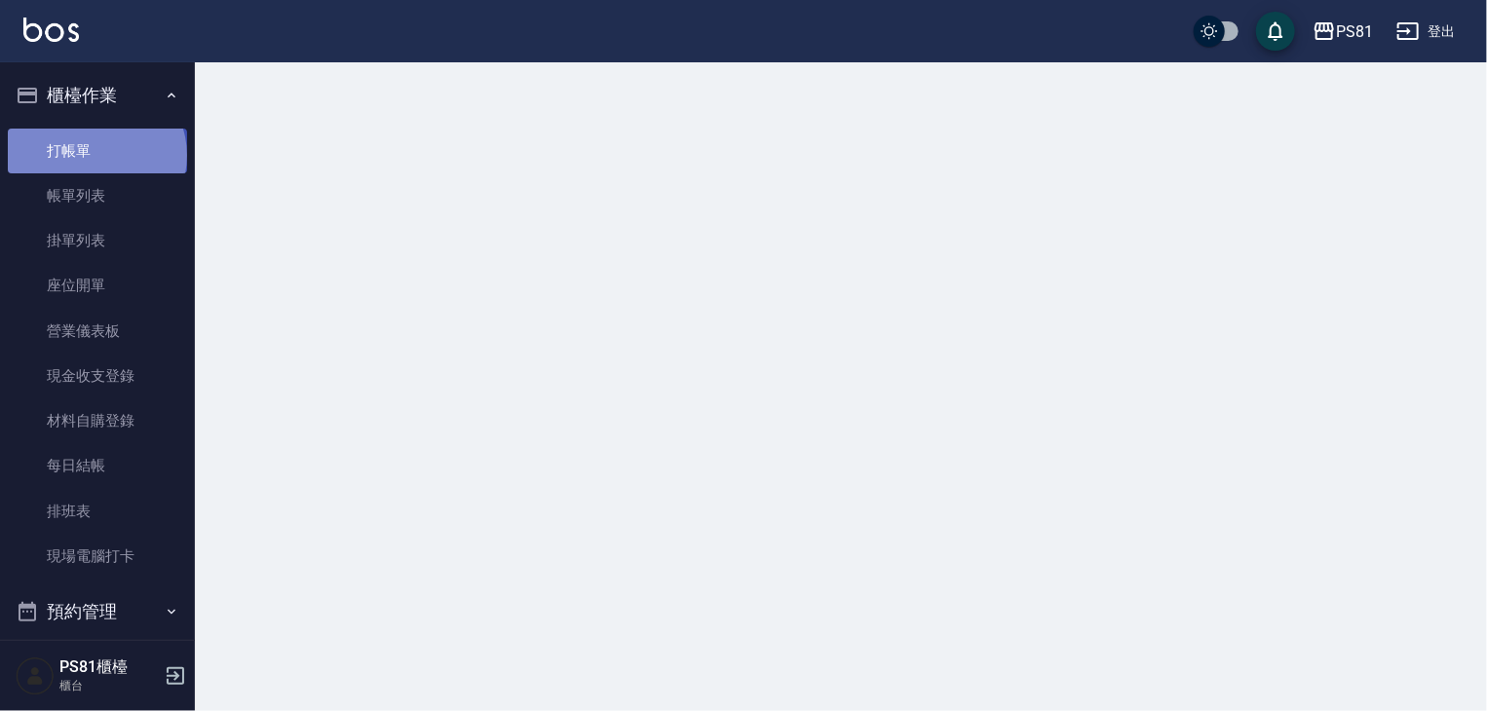
click at [95, 155] on link "打帳單" at bounding box center [97, 151] width 179 height 45
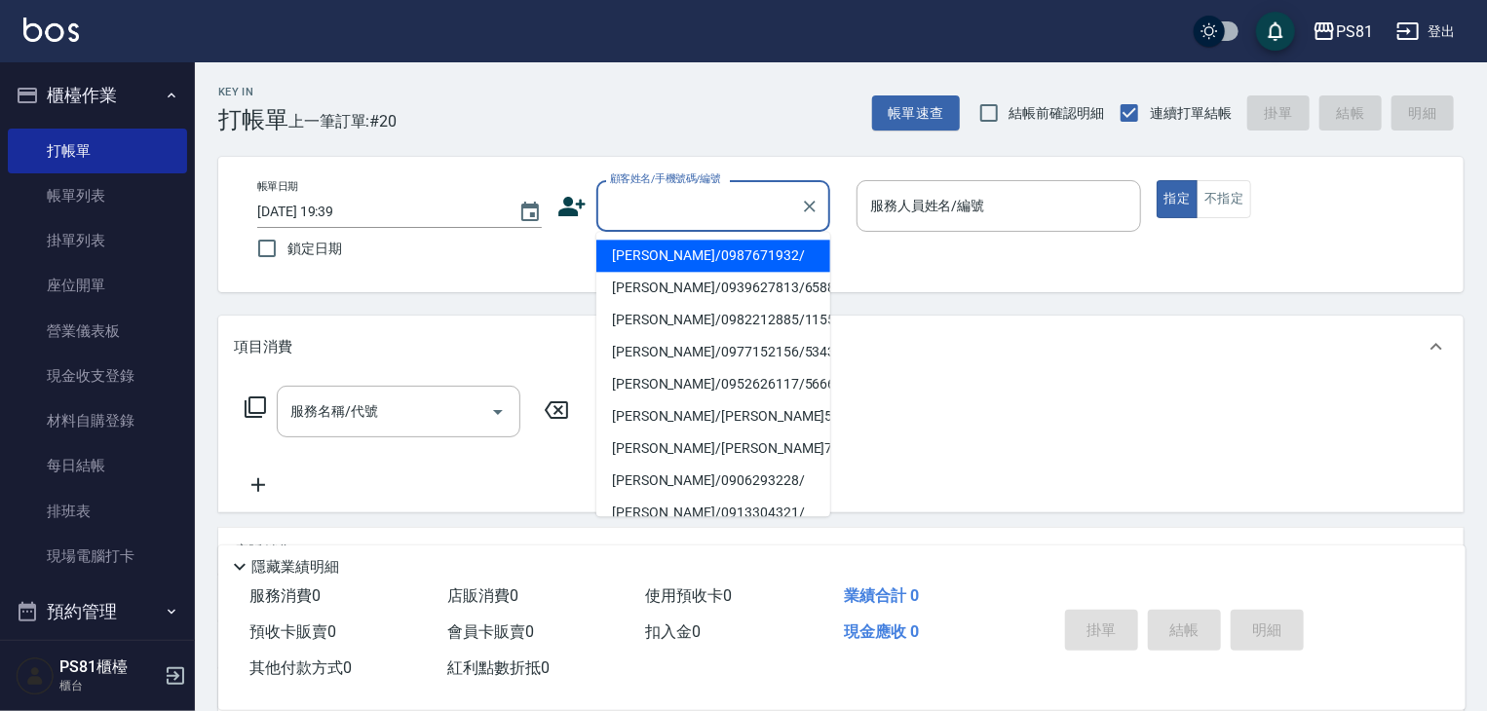
click at [736, 211] on input "顧客姓名/手機號碼/編號" at bounding box center [698, 206] width 187 height 34
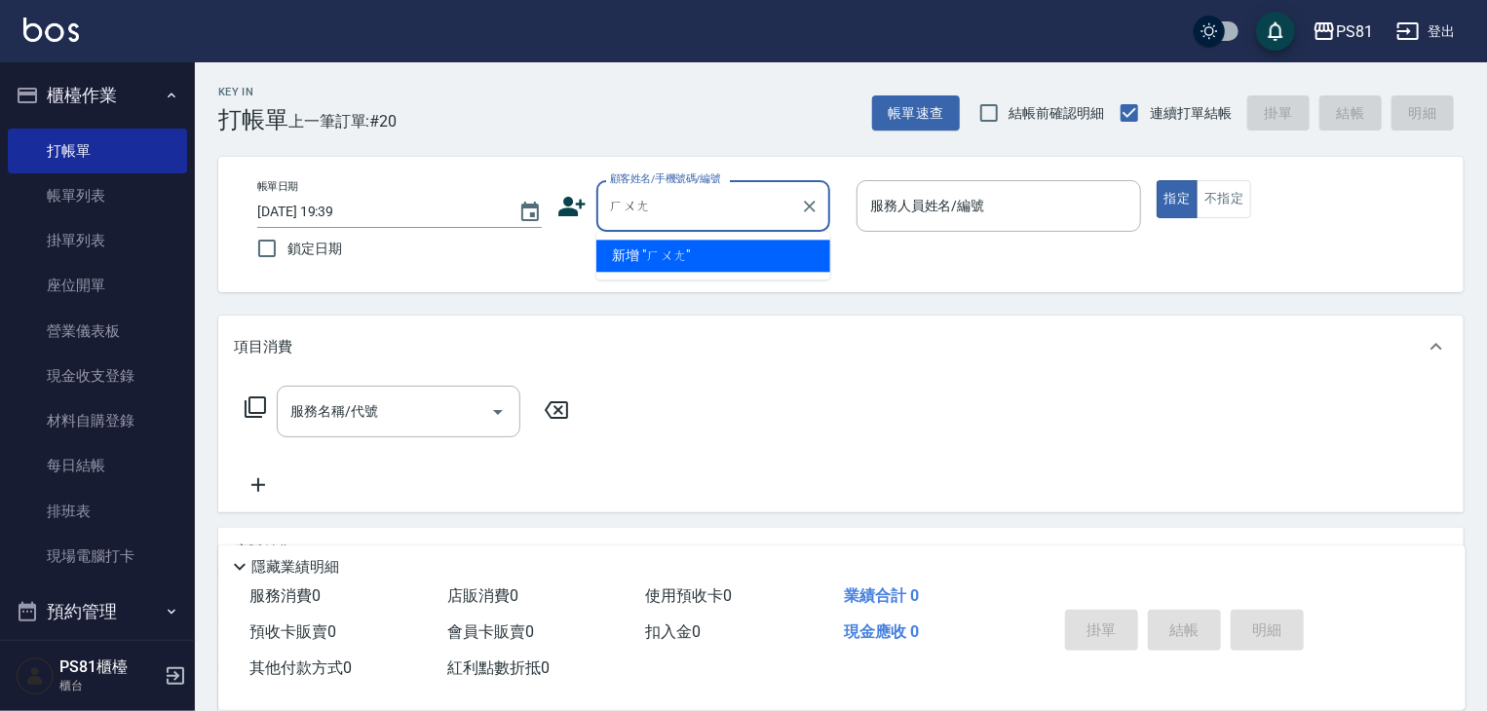
type input "荒"
type input "ˊ"
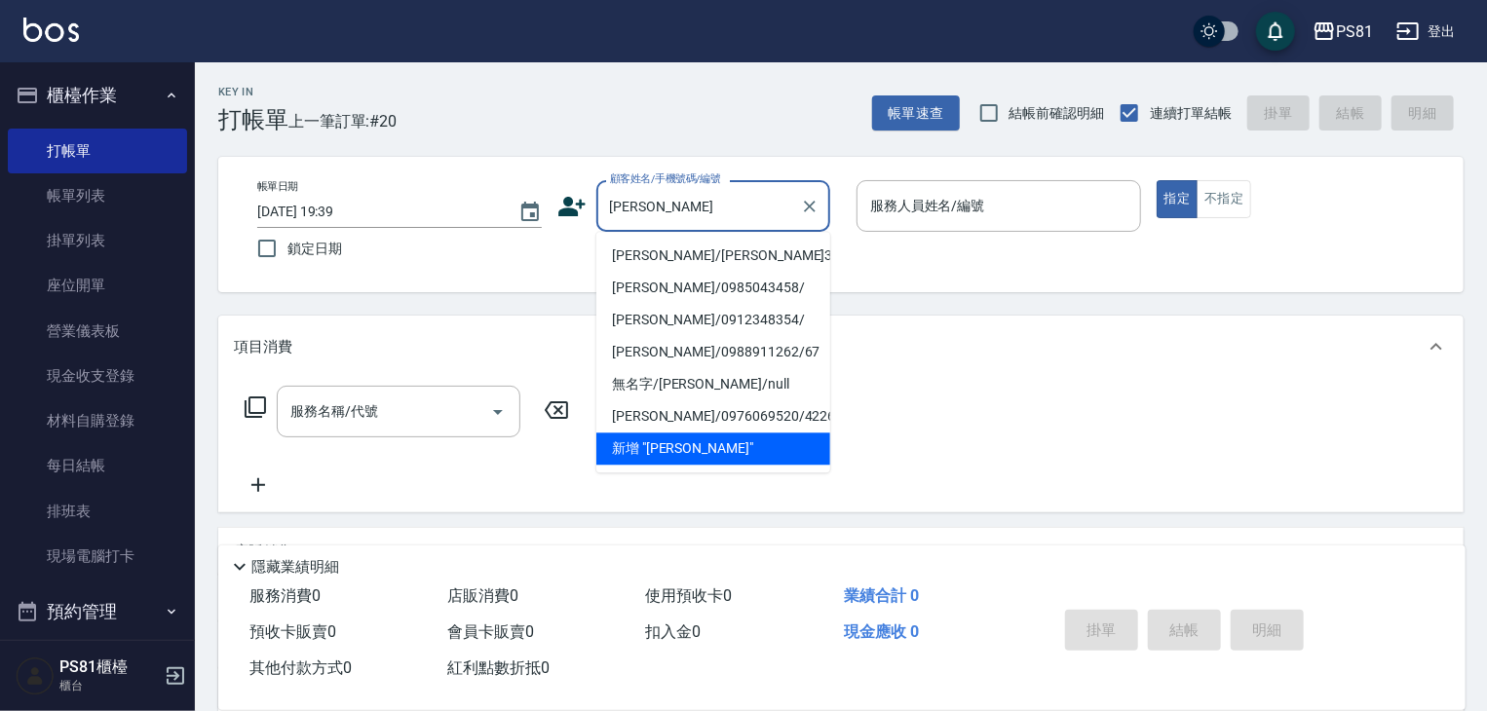
click at [742, 253] on li "[PERSON_NAME]/[PERSON_NAME]3656/3656" at bounding box center [713, 256] width 234 height 32
type input "[PERSON_NAME]/[PERSON_NAME]3656/3656"
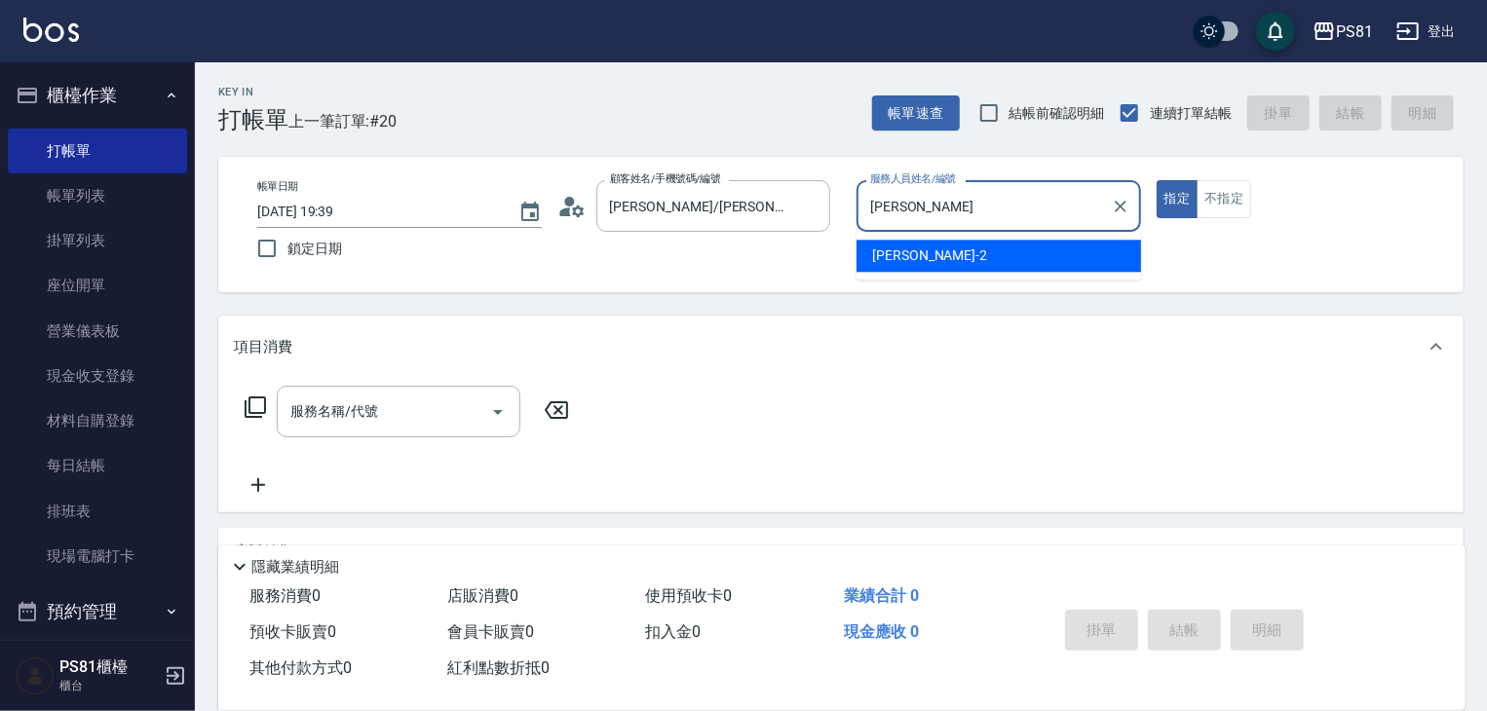
type input "采"
click at [1043, 266] on div "涵文 -22" at bounding box center [999, 256] width 285 height 32
type input "涵文-22"
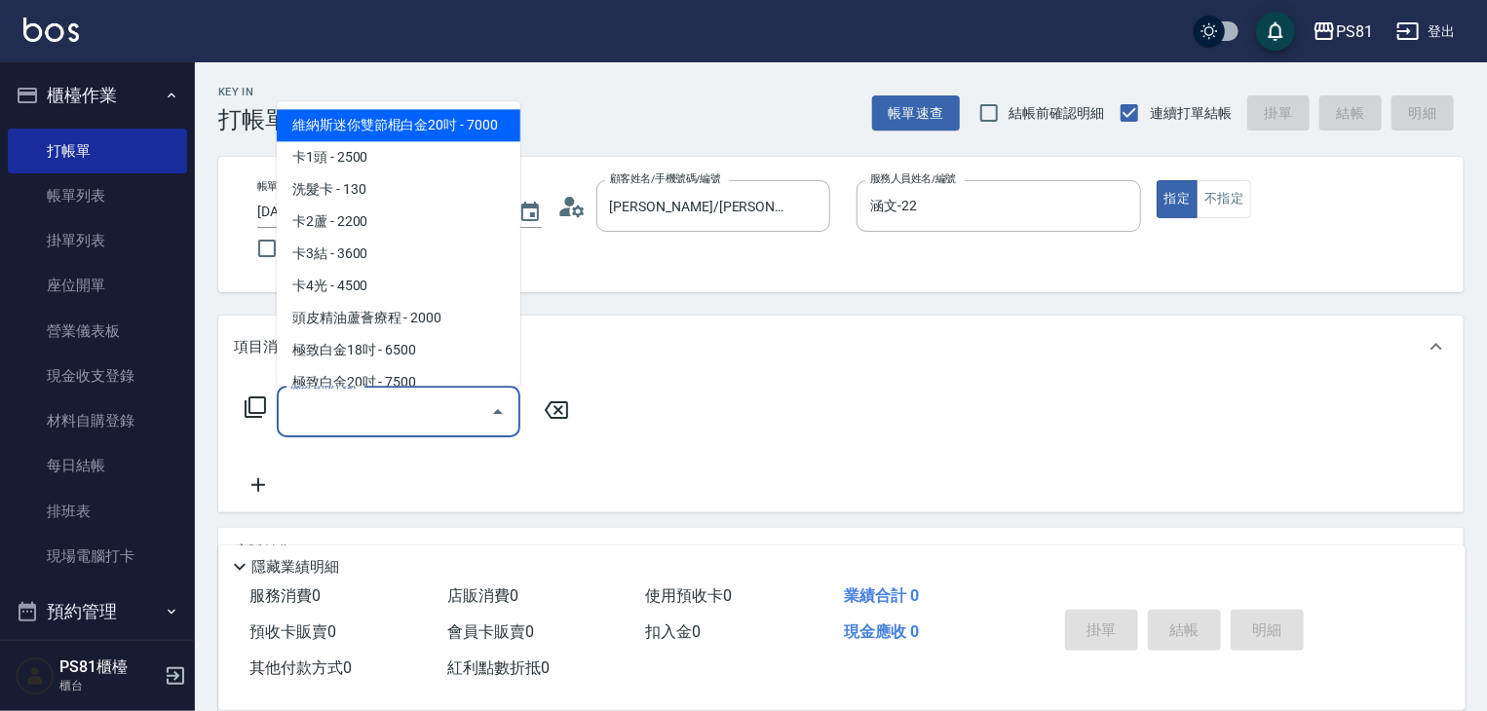
click at [324, 406] on input "服務名稱/代號" at bounding box center [384, 412] width 197 height 34
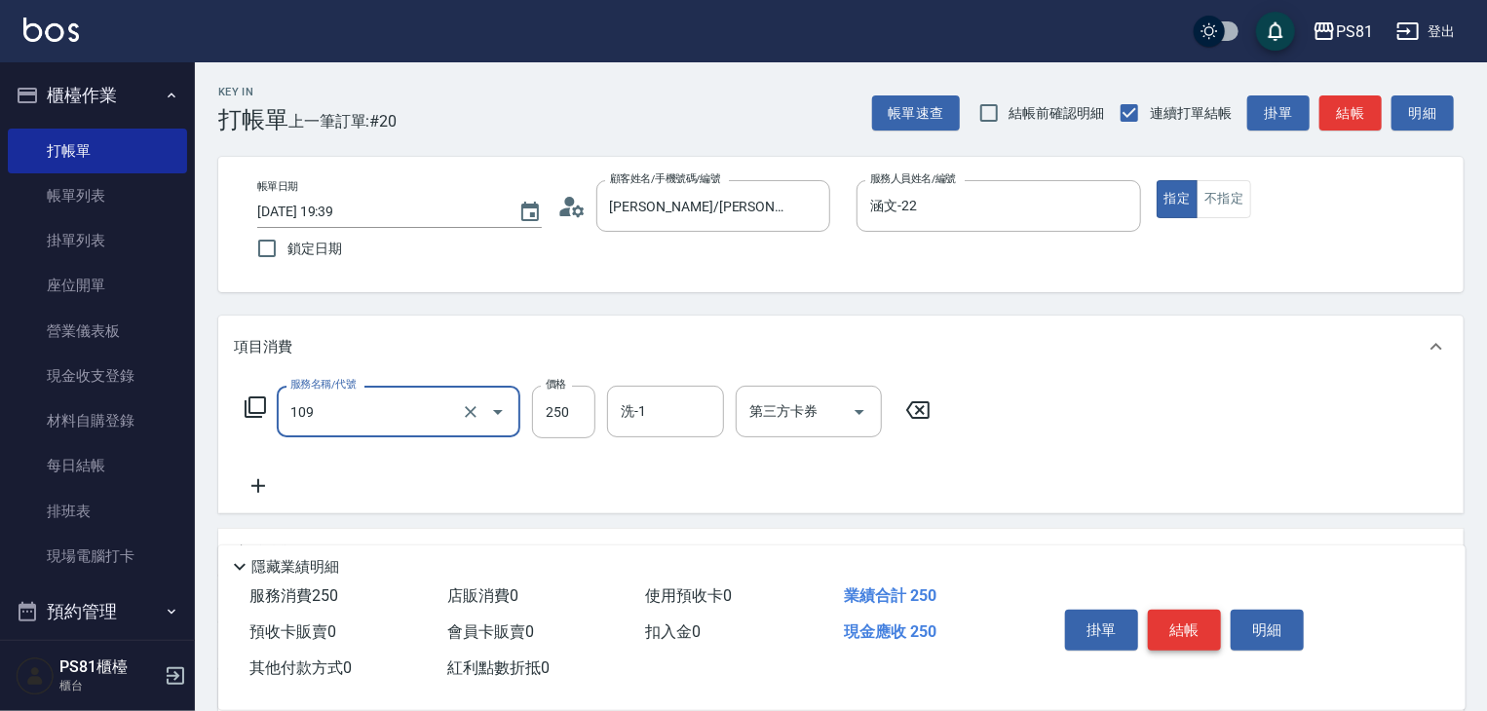
type input "控油AND護色洗(109)"
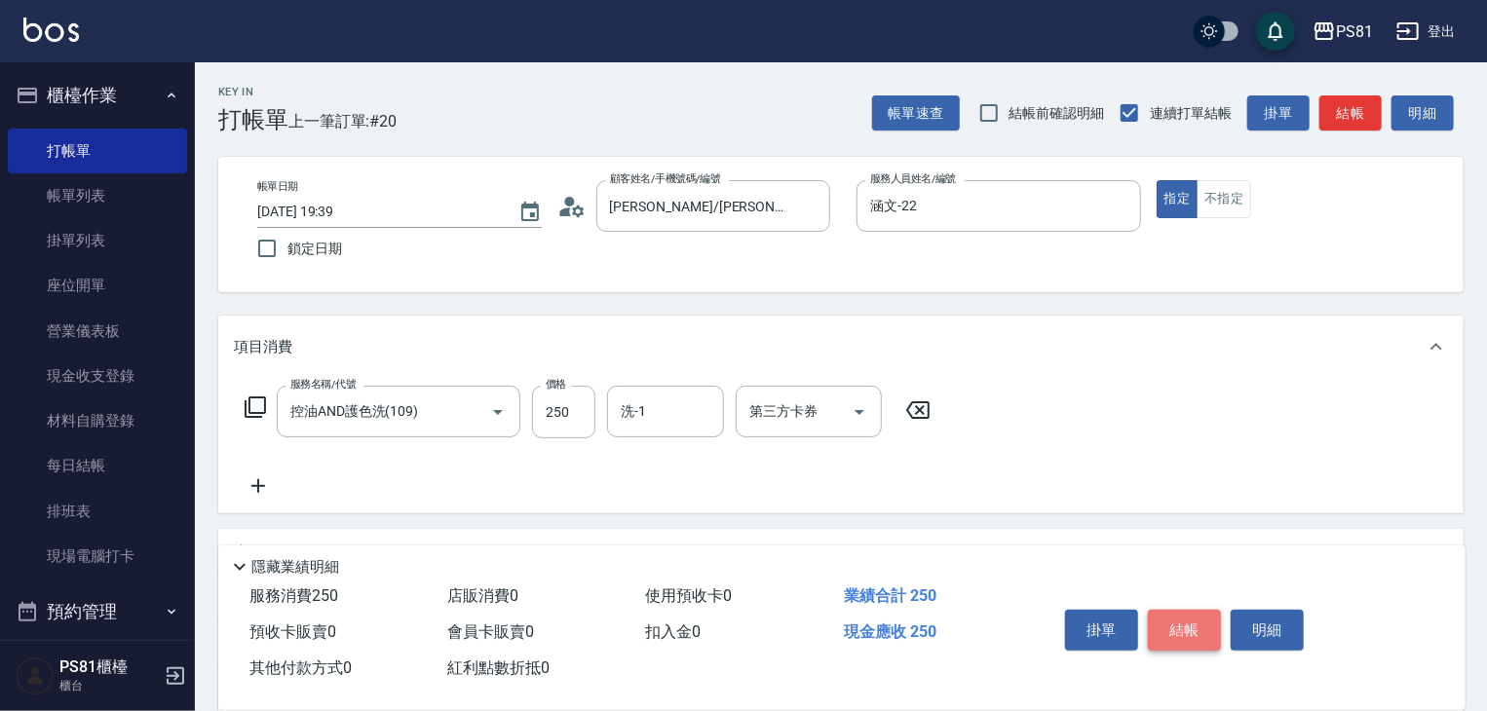
click at [1206, 623] on button "結帳" at bounding box center [1184, 630] width 73 height 41
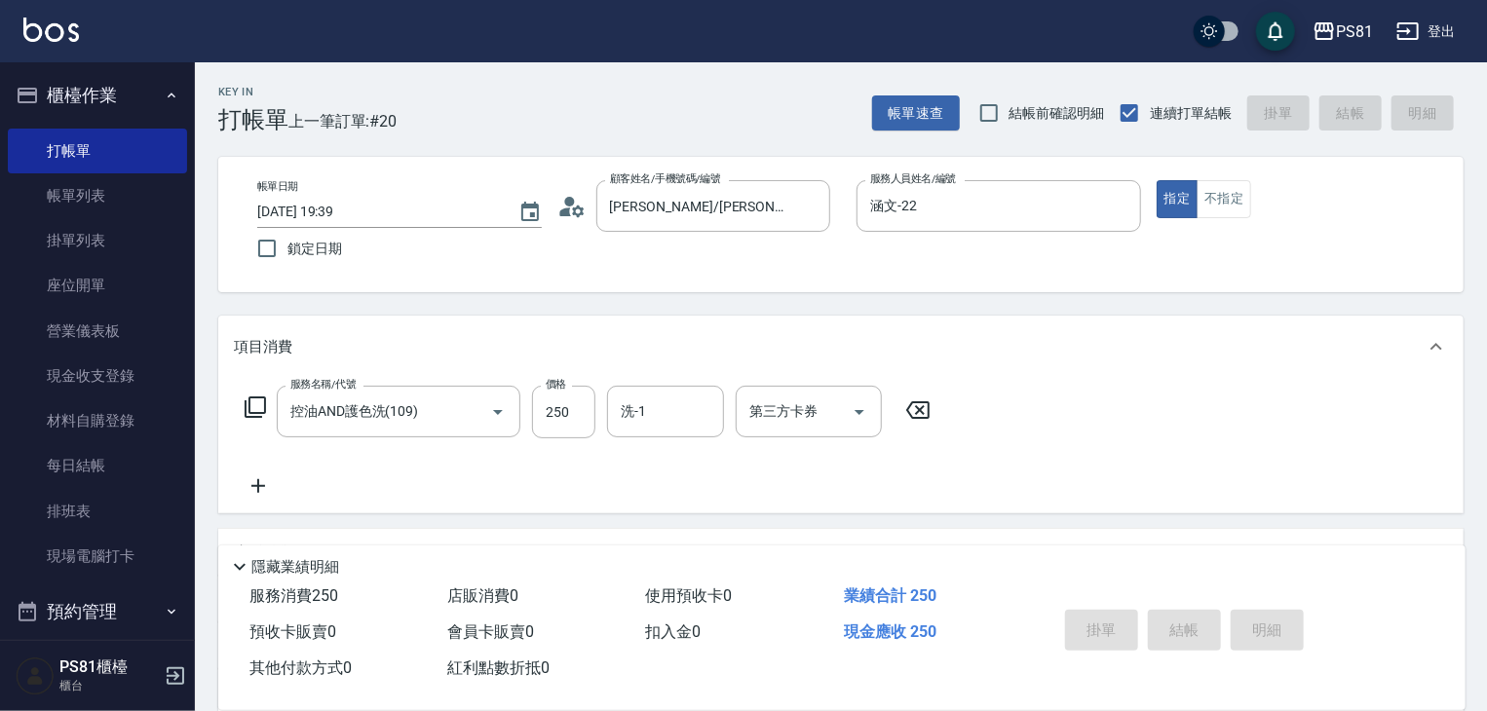
type input "[DATE] 19:49"
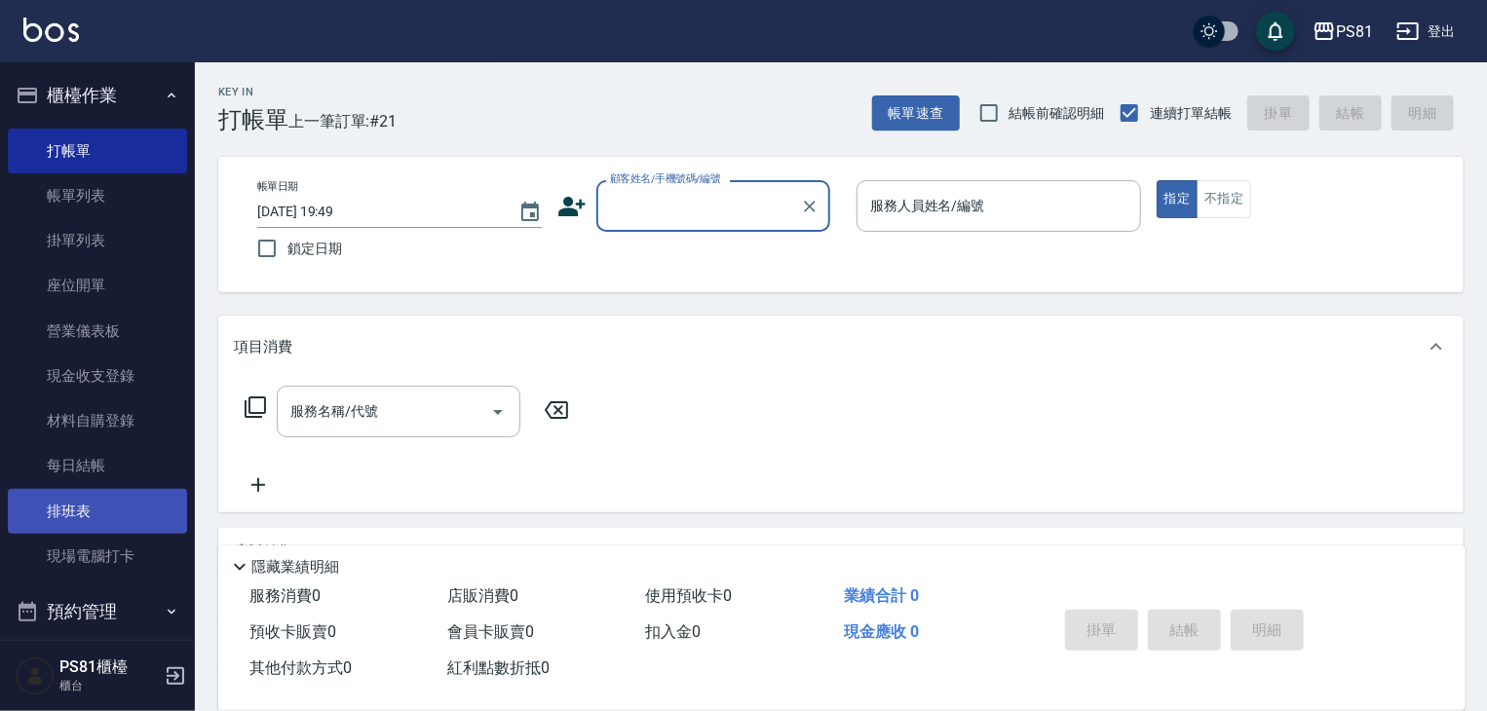
click at [101, 515] on link "排班表" at bounding box center [97, 511] width 179 height 45
